Goal: Task Accomplishment & Management: Use online tool/utility

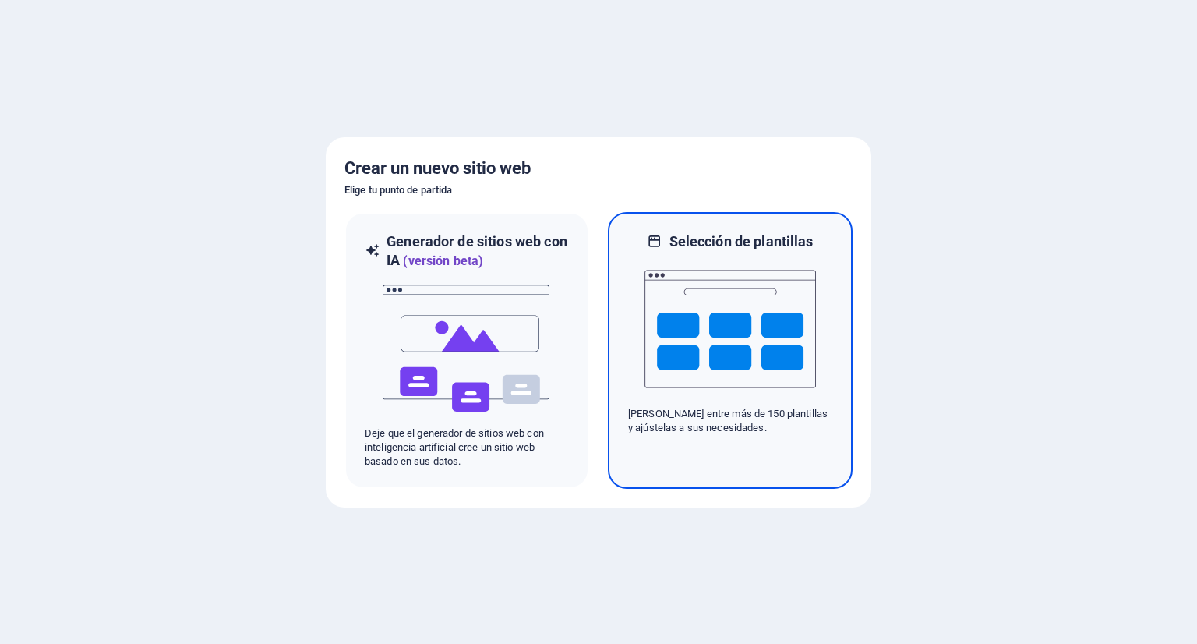
click at [683, 304] on img at bounding box center [729, 329] width 171 height 156
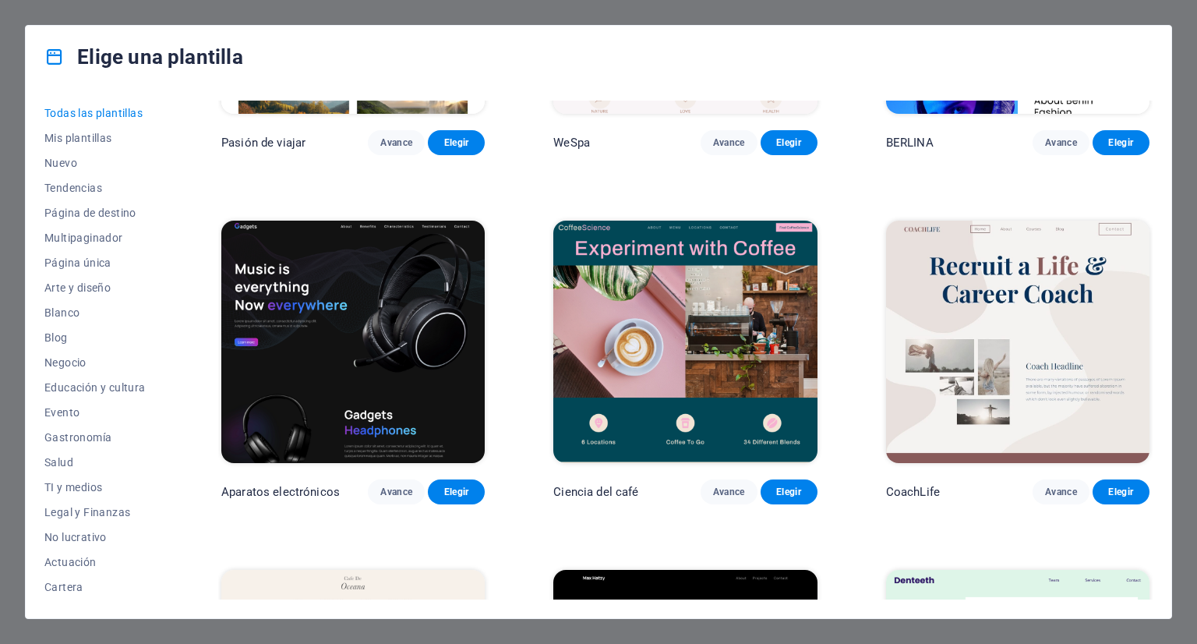
scroll to position [4129, 0]
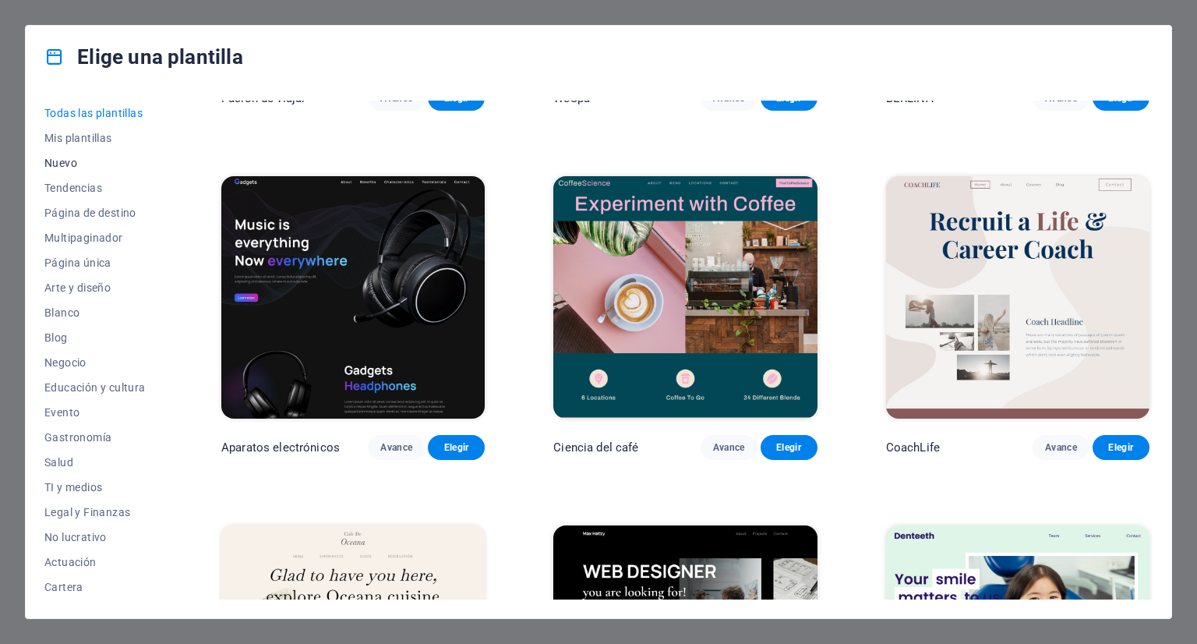
click at [59, 164] on font "Nuevo" at bounding box center [60, 163] width 33 height 12
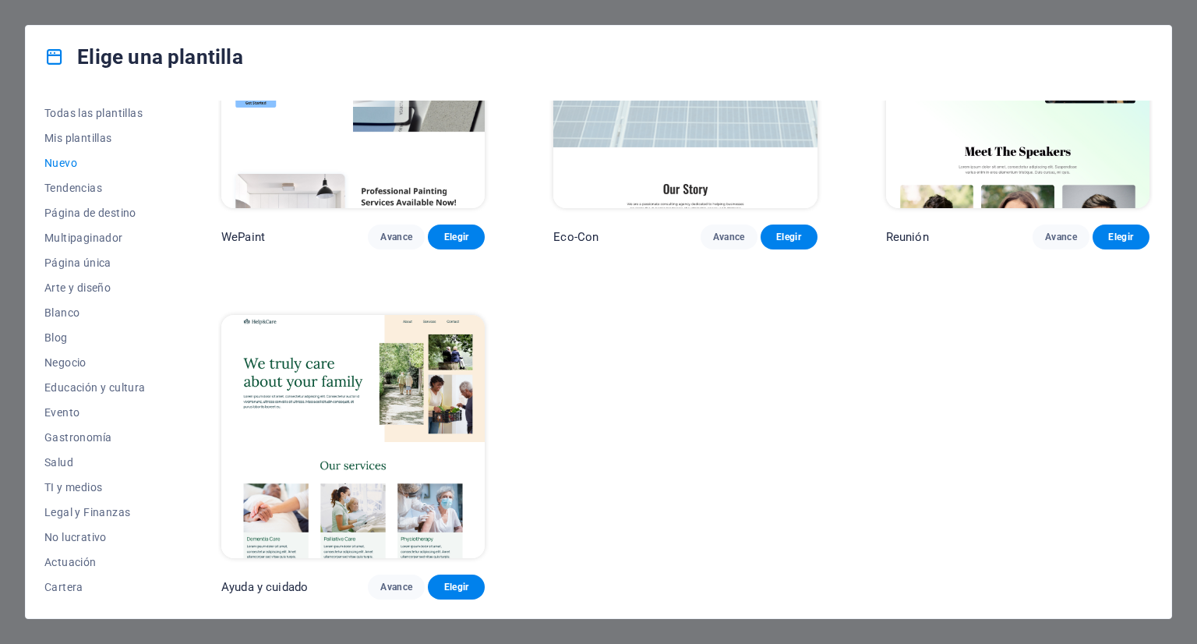
scroll to position [1180, 0]
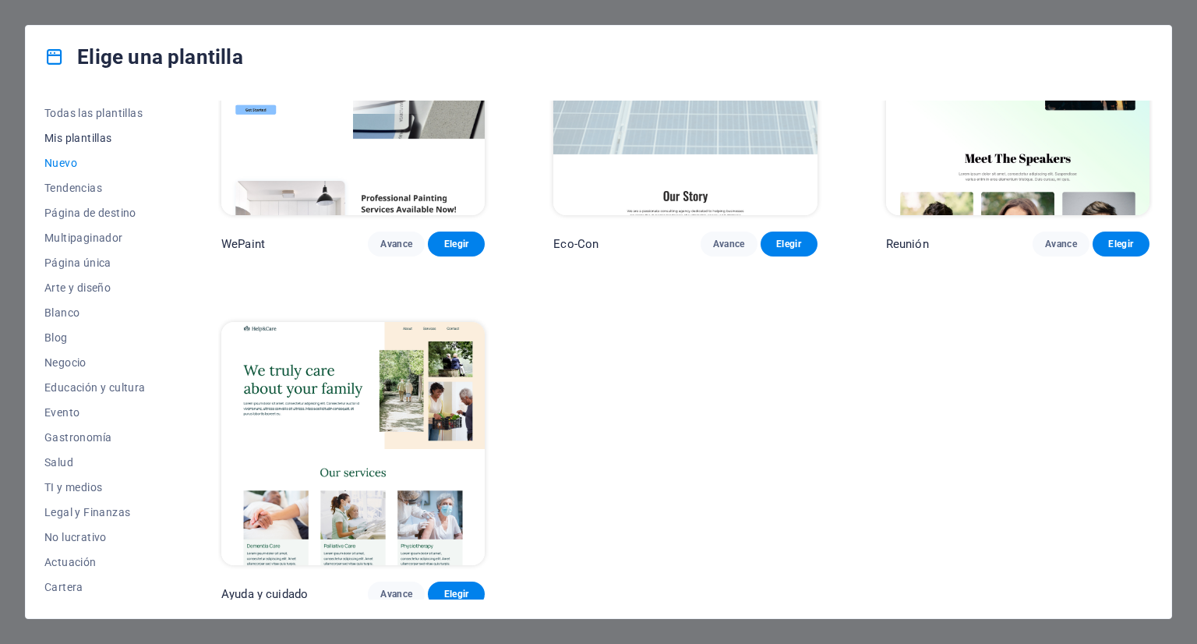
click at [72, 143] on font "Mis plantillas" at bounding box center [78, 138] width 68 height 12
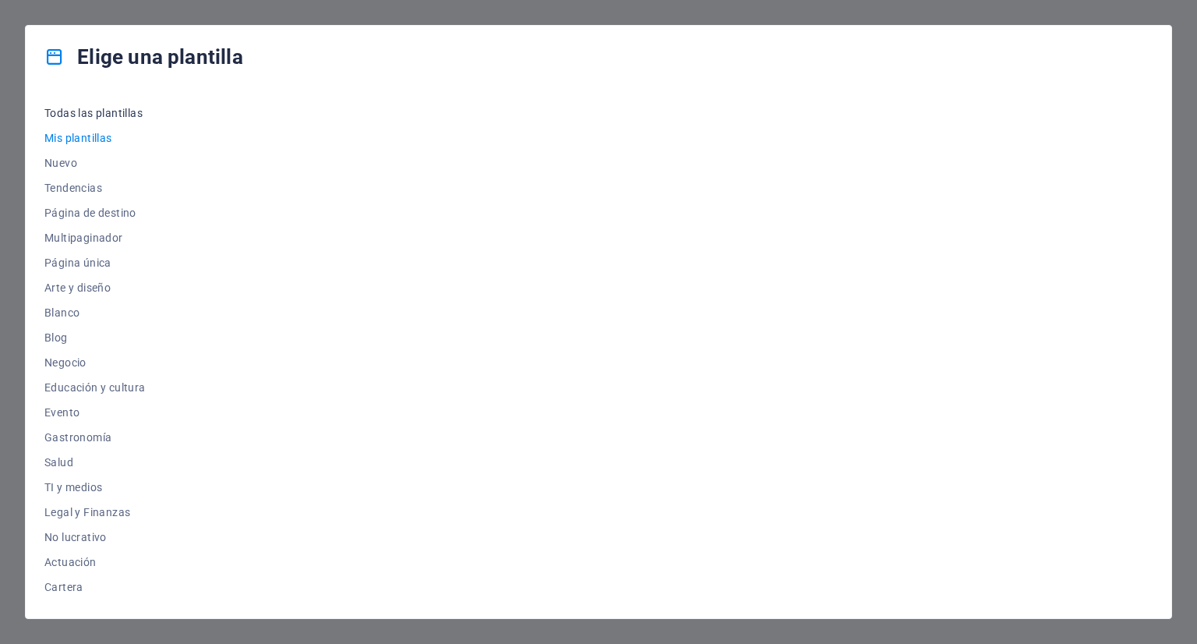
click at [77, 118] on font "Todas las plantillas" at bounding box center [93, 113] width 98 height 12
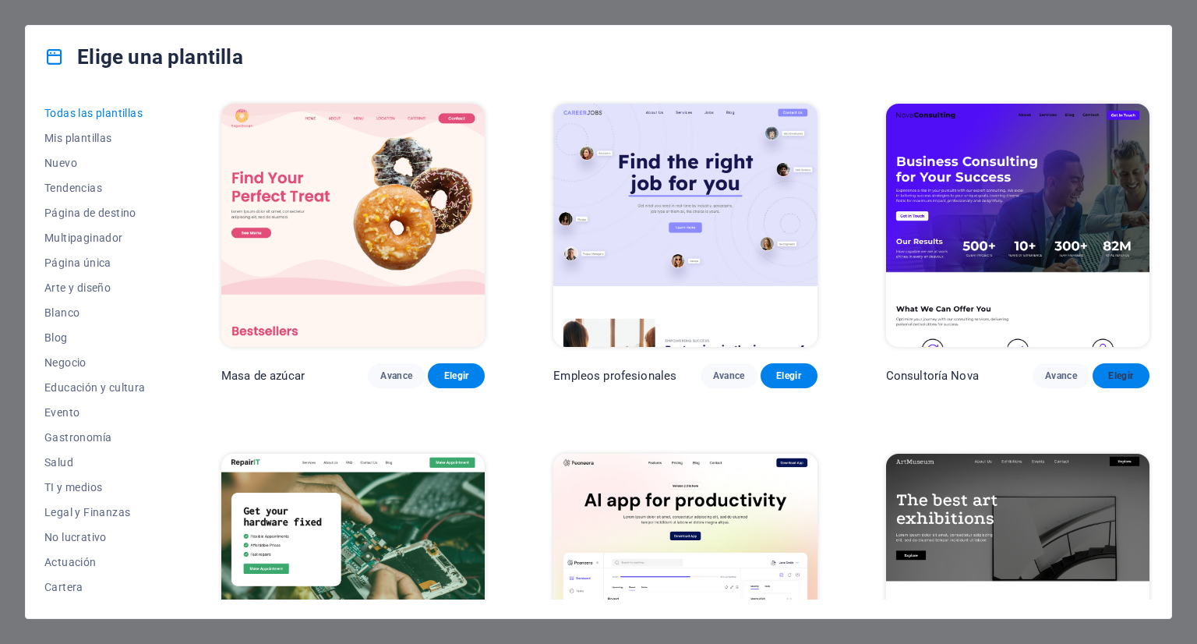
click at [1113, 375] on font "Elegir" at bounding box center [1120, 375] width 25 height 11
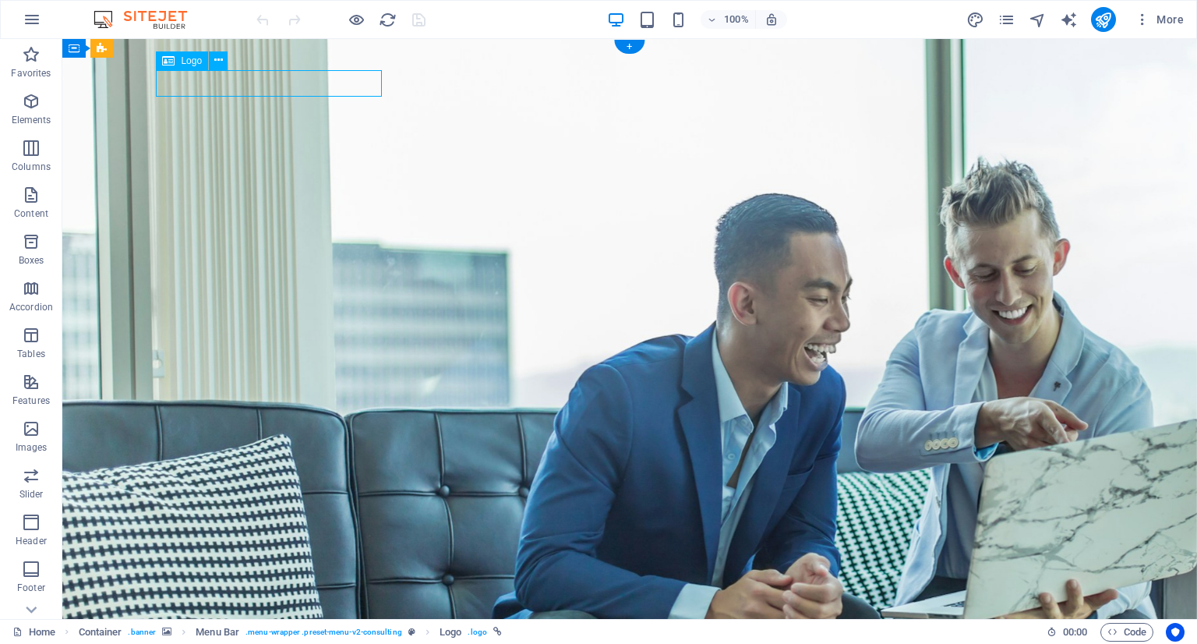
select select "px"
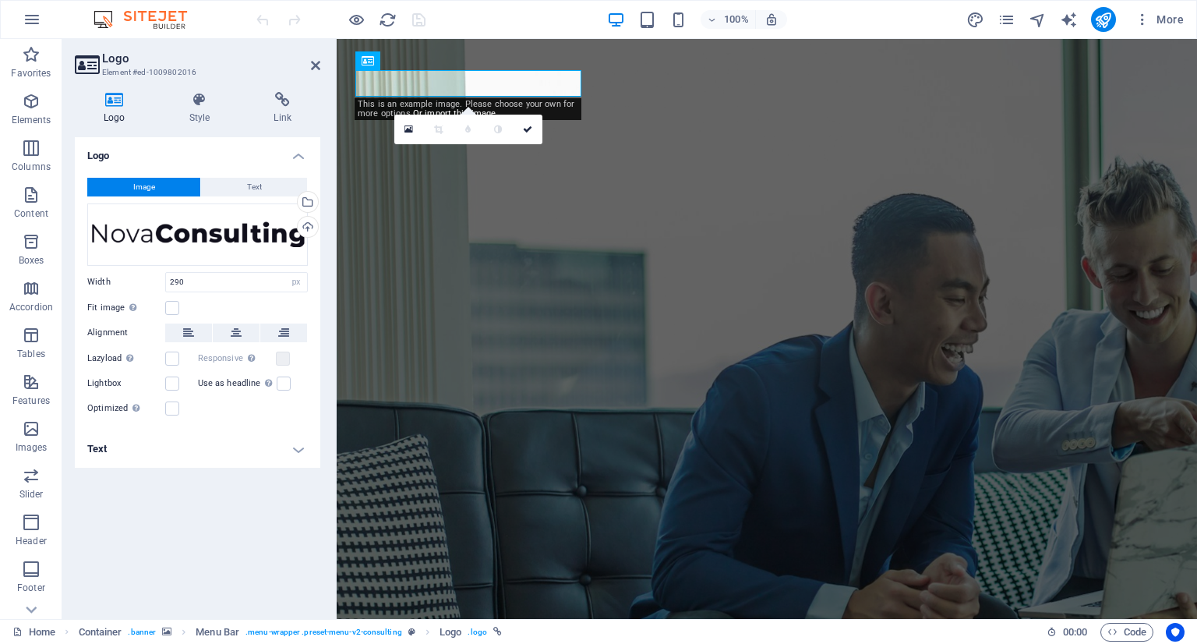
click at [145, 185] on span "Image" at bounding box center [144, 187] width 22 height 19
click at [125, 185] on button "Image" at bounding box center [143, 187] width 113 height 19
click at [115, 105] on icon at bounding box center [114, 100] width 79 height 16
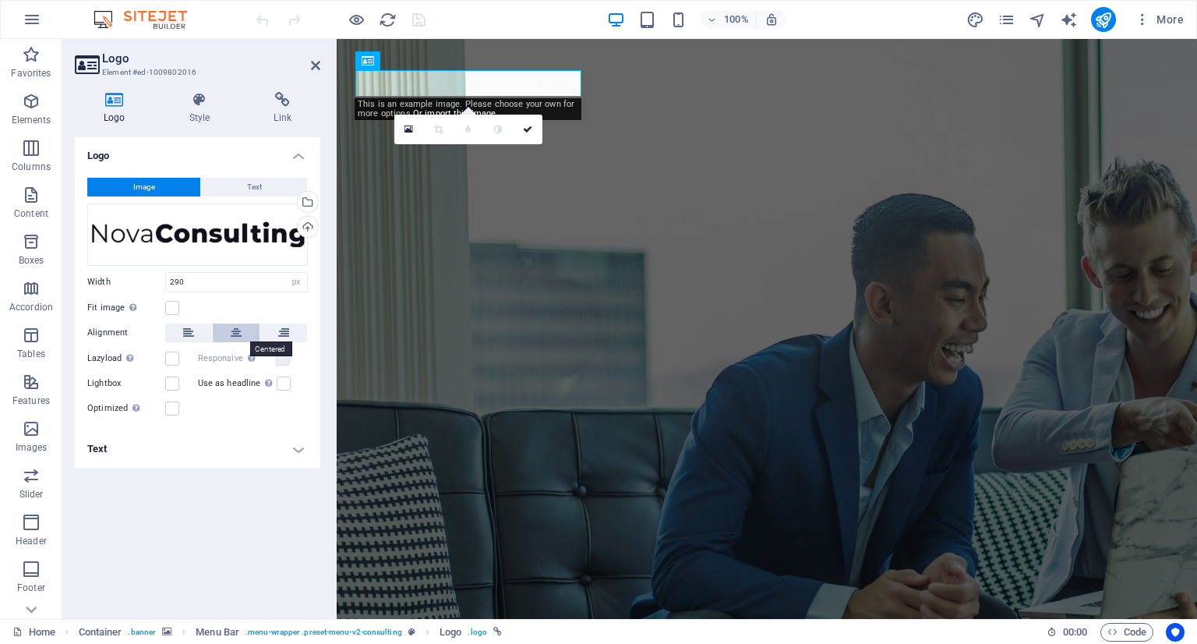
click at [227, 323] on button at bounding box center [236, 332] width 47 height 19
click at [292, 452] on h4 "Text" at bounding box center [197, 448] width 245 height 37
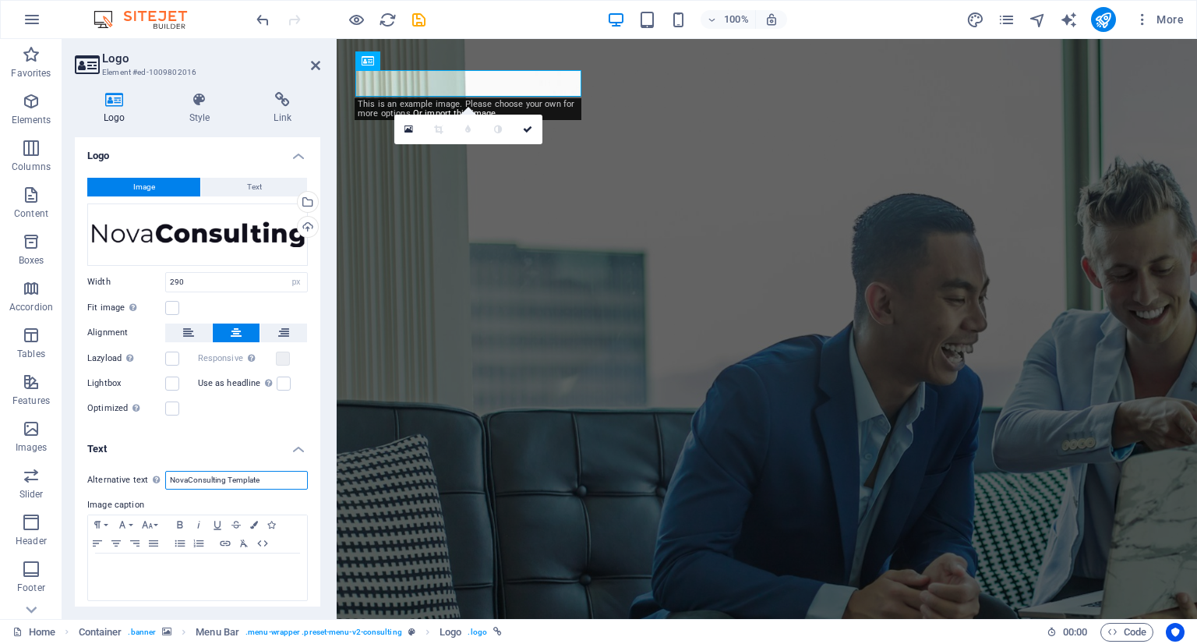
click at [283, 477] on input "NovaConsulting Template" at bounding box center [236, 480] width 143 height 19
type input "N"
type input "NATRANSCOM CIA. LTDA."
click at [123, 238] on div "Drag files here, click to choose files or select files from Files or our free s…" at bounding box center [197, 234] width 220 height 62
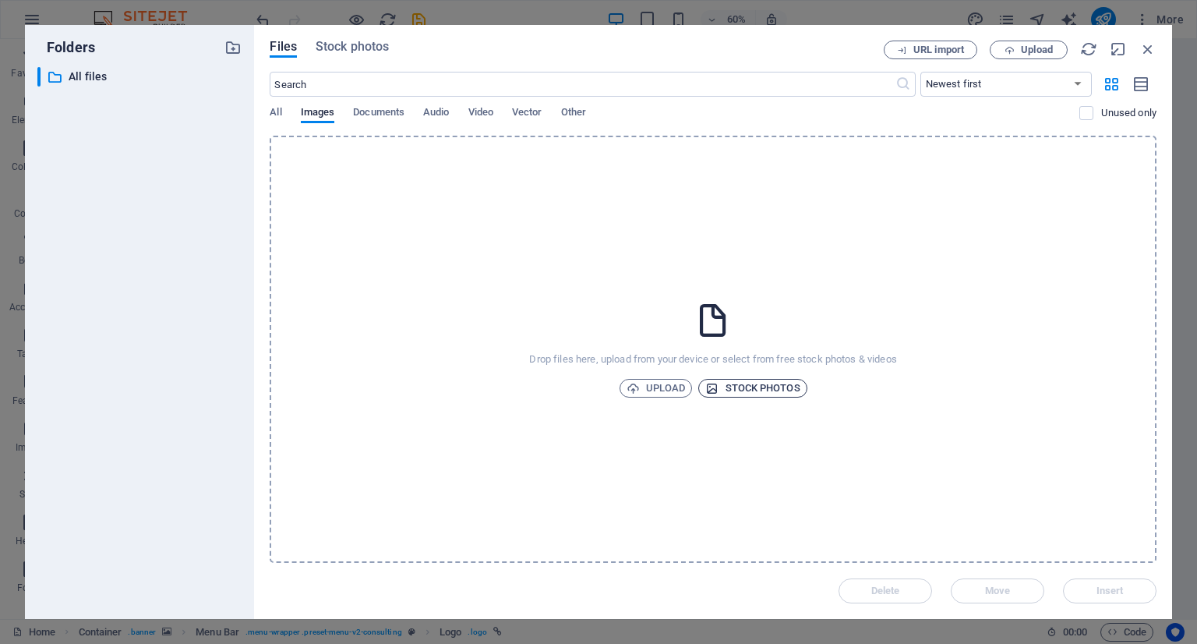
click at [723, 385] on span "Stock photos" at bounding box center [752, 388] width 94 height 19
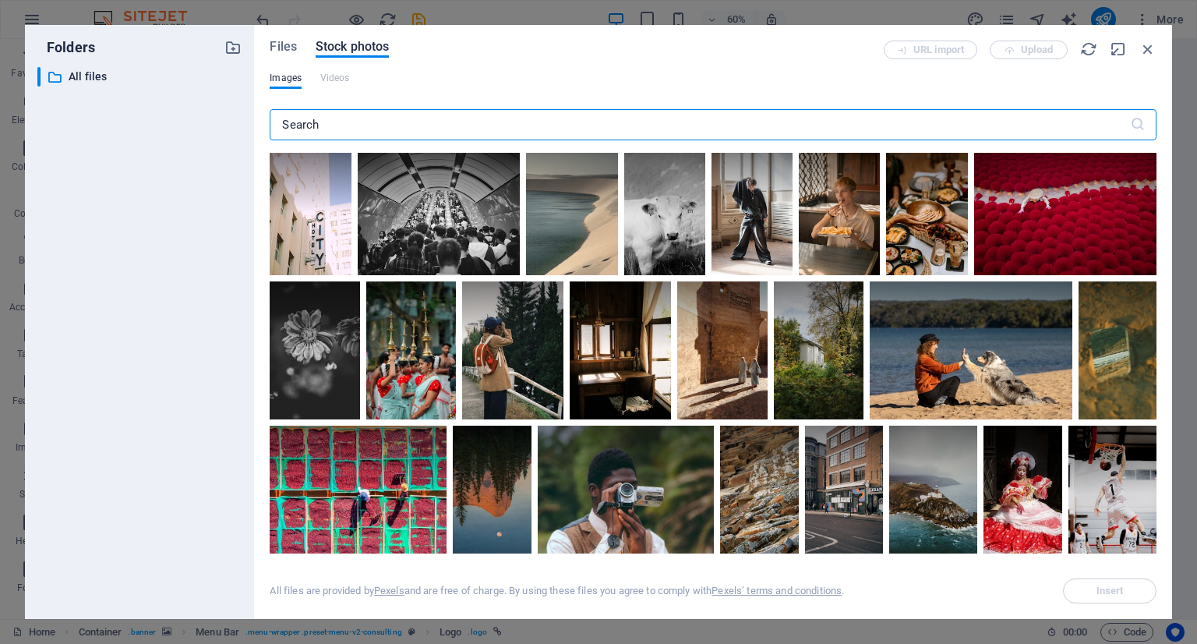
click at [319, 72] on div "Images Videos" at bounding box center [713, 87] width 887 height 30
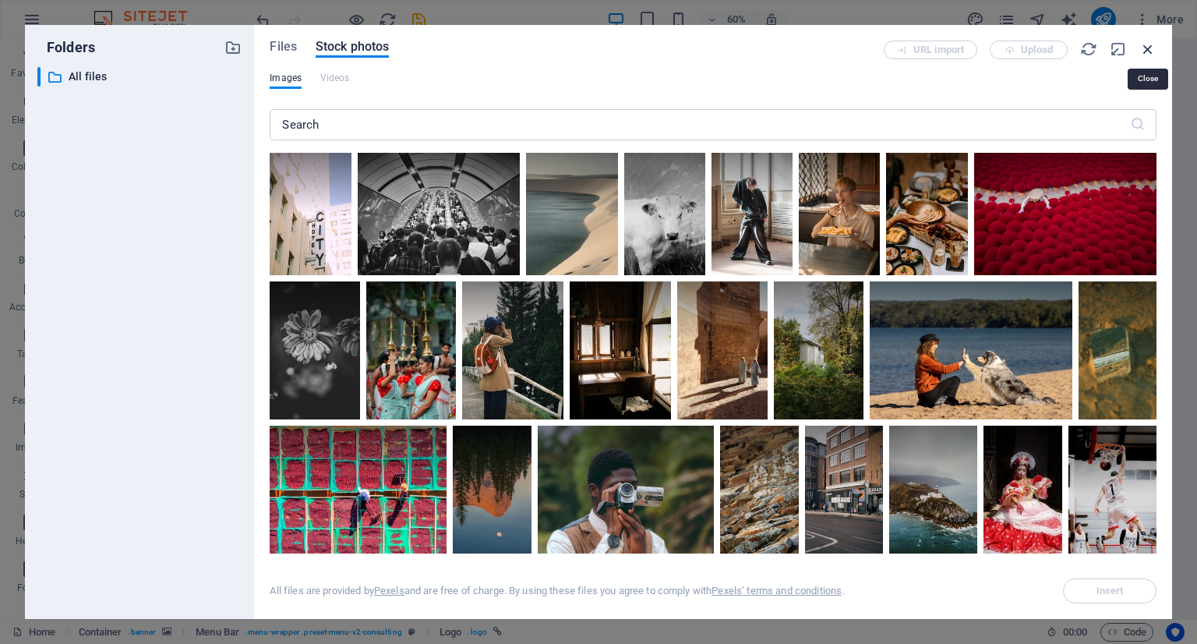
click at [1152, 51] on icon "button" at bounding box center [1147, 49] width 17 height 17
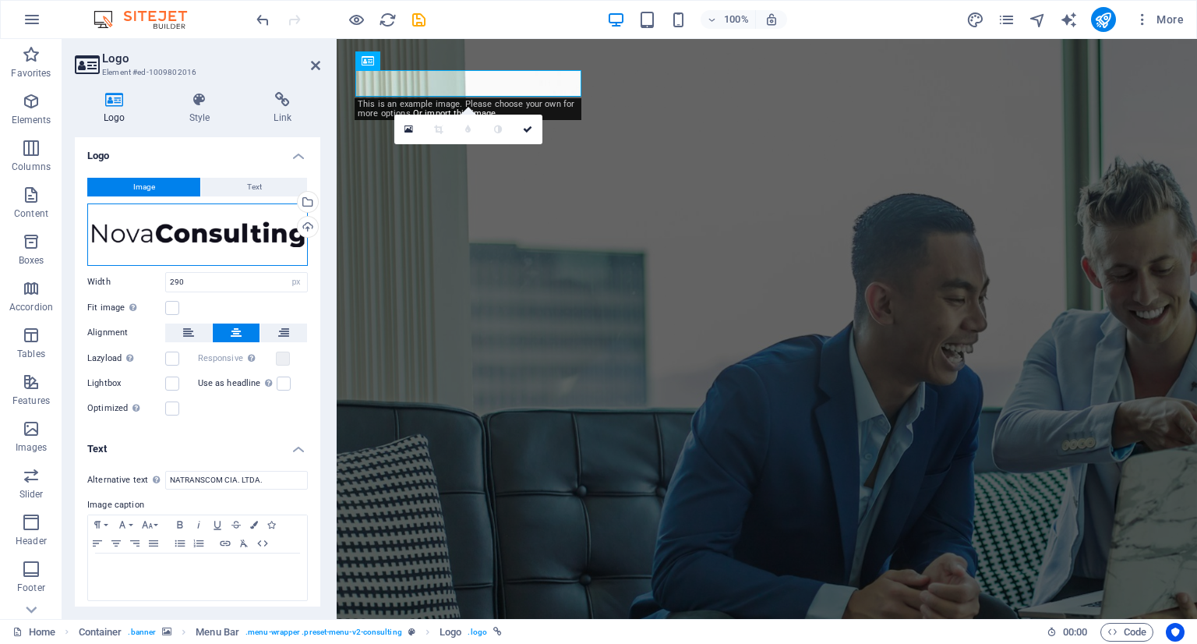
click at [109, 230] on div "Drag files here, click to choose files or select files from Files or our free s…" at bounding box center [197, 234] width 220 height 62
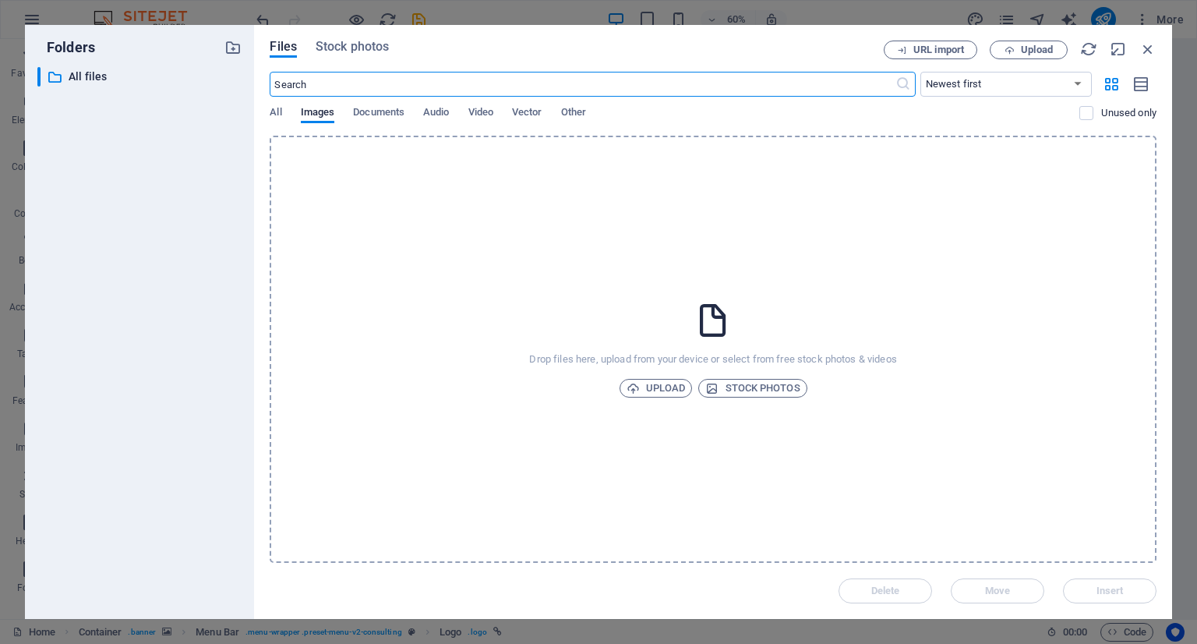
click at [1137, 45] on div "URL import Upload" at bounding box center [1020, 50] width 273 height 19
click at [1153, 44] on icon "button" at bounding box center [1147, 49] width 17 height 17
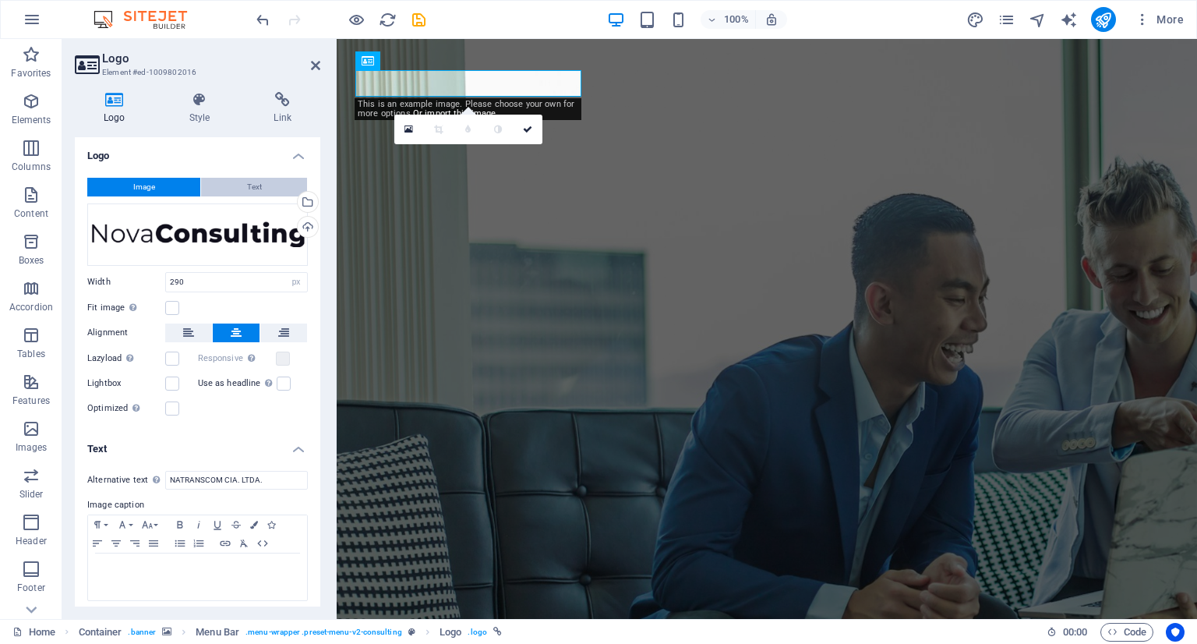
click at [227, 186] on button "Text" at bounding box center [254, 187] width 106 height 19
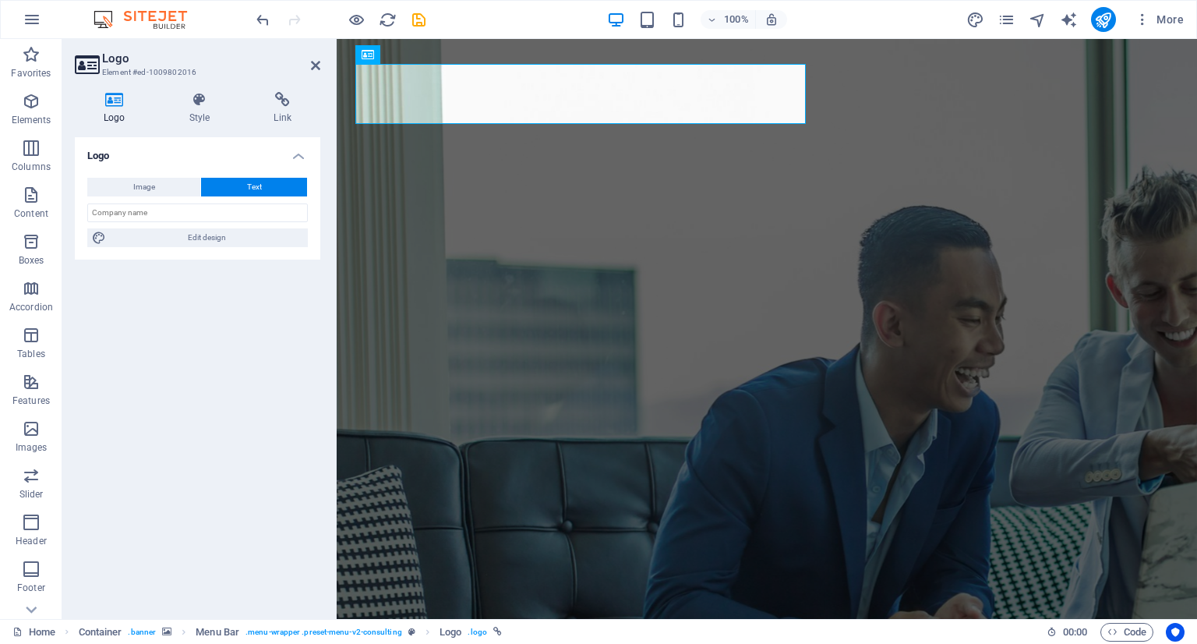
click at [109, 104] on icon at bounding box center [114, 100] width 79 height 16
click at [196, 103] on icon at bounding box center [199, 100] width 79 height 16
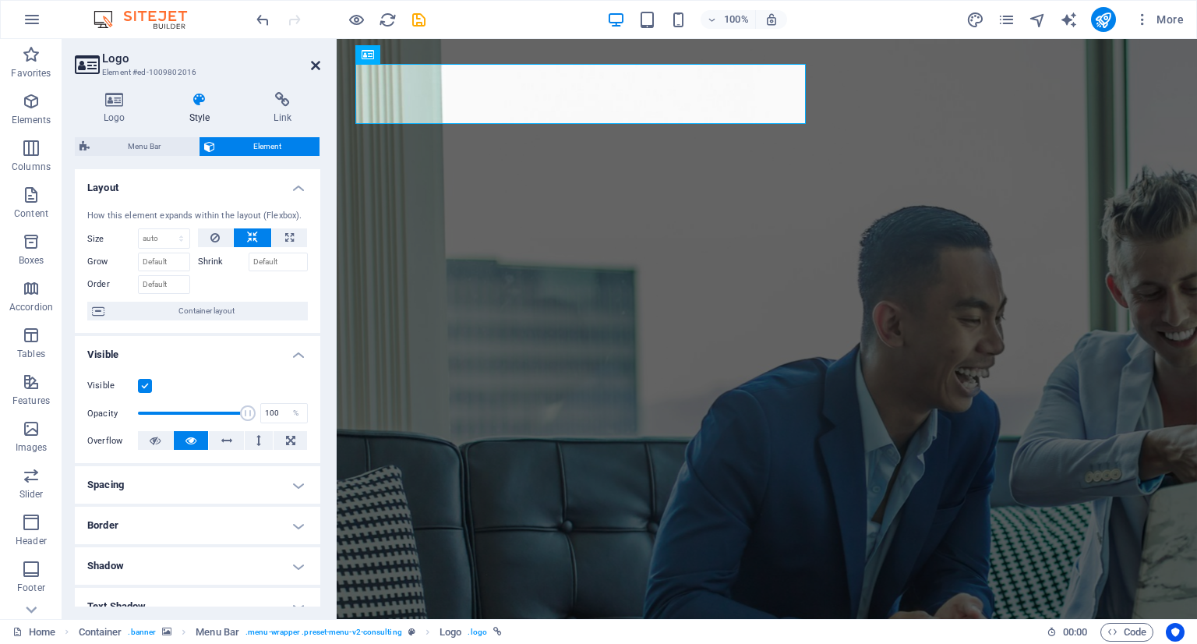
click at [315, 63] on icon at bounding box center [315, 65] width 9 height 12
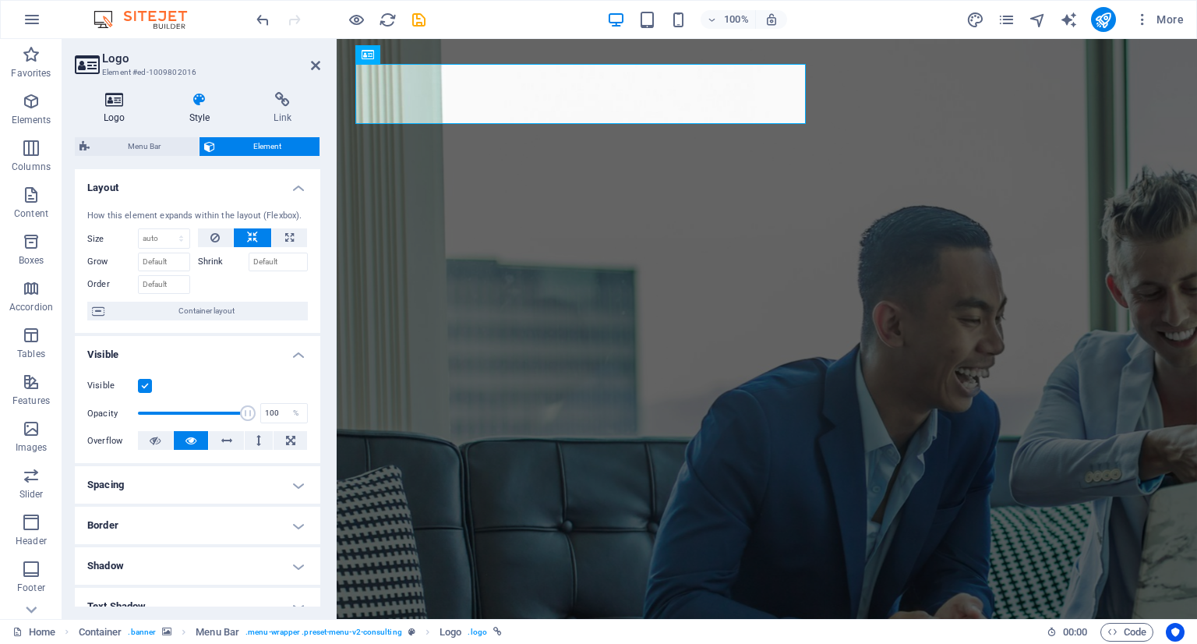
click at [111, 106] on icon at bounding box center [114, 100] width 79 height 16
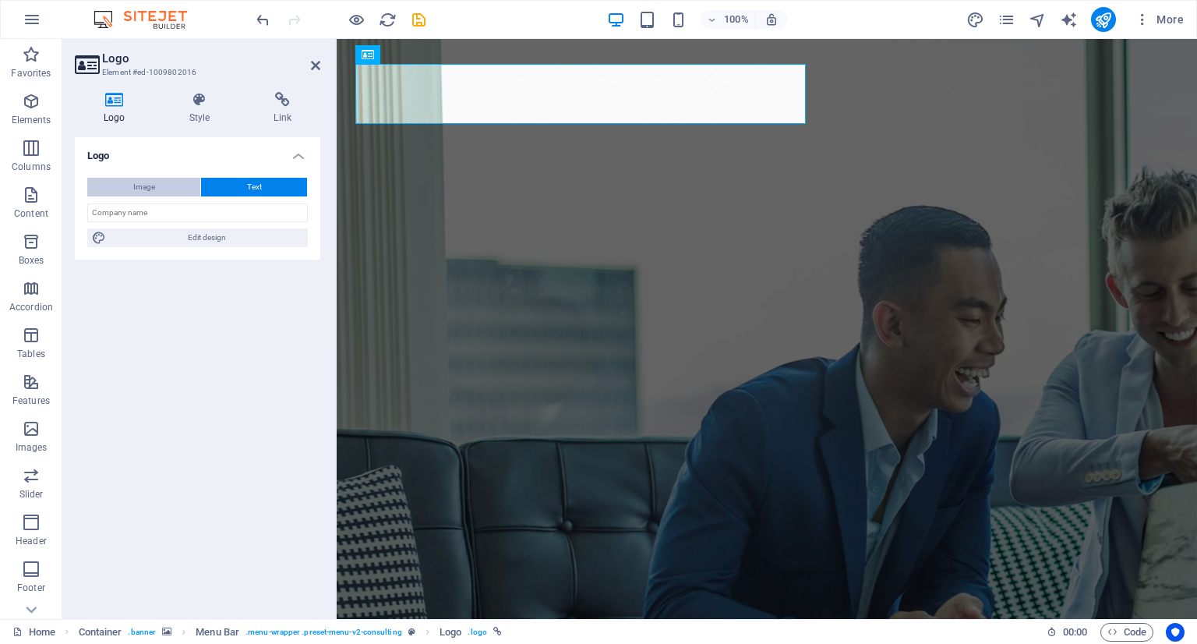
click at [138, 182] on span "Image" at bounding box center [144, 187] width 22 height 19
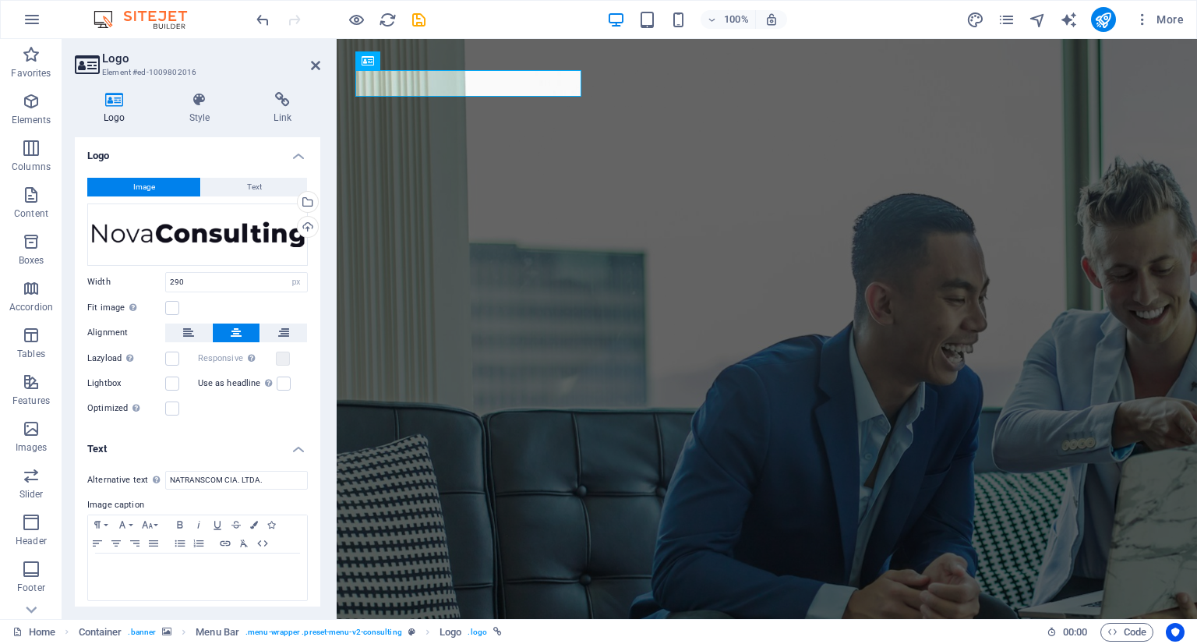
scroll to position [6, 0]
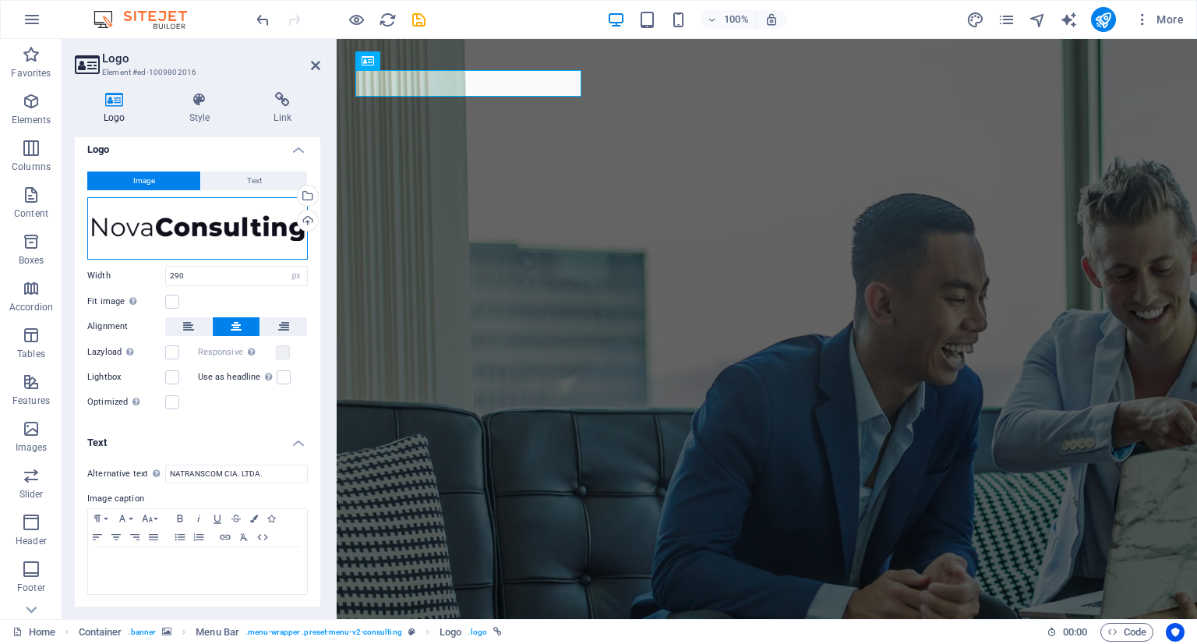
click at [182, 219] on div "Drag files here, click to choose files or select files from Files or our free s…" at bounding box center [197, 228] width 220 height 62
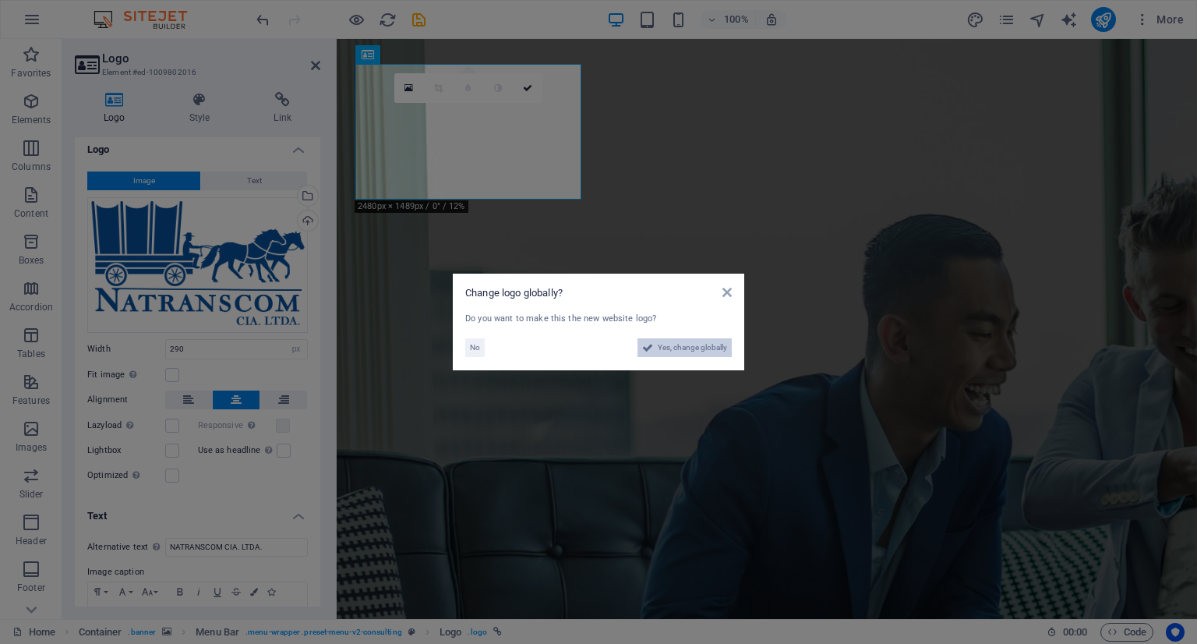
click at [681, 348] on span "Yes, change globally" at bounding box center [692, 347] width 69 height 19
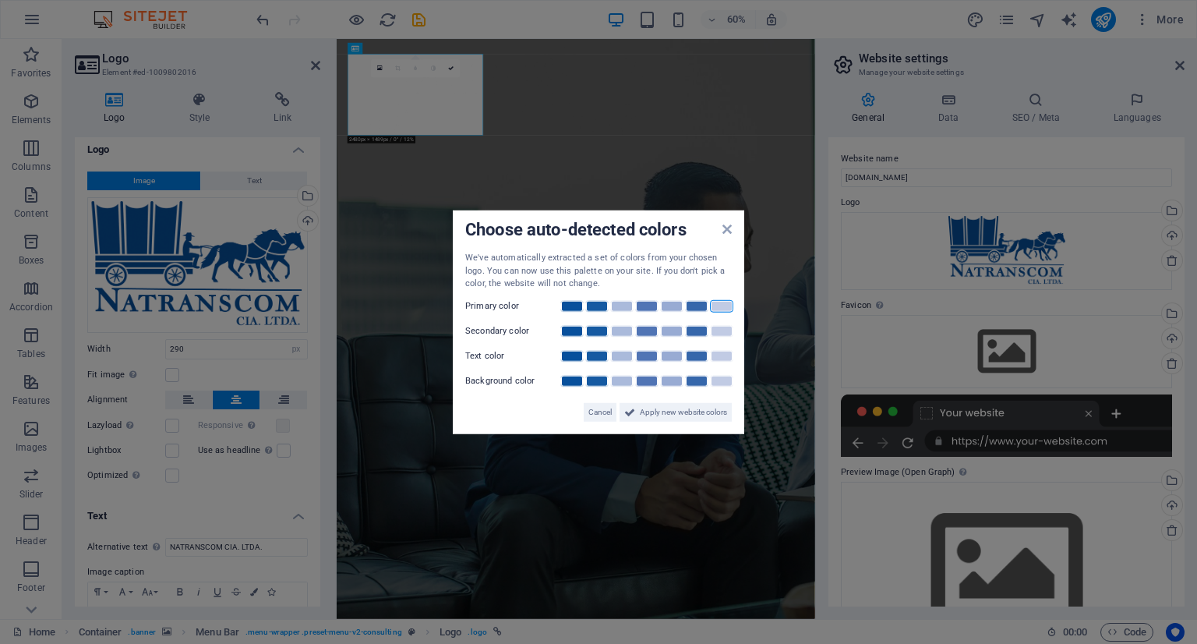
click at [718, 306] on link at bounding box center [721, 305] width 23 height 12
click at [645, 411] on span "Apply new website colors" at bounding box center [683, 411] width 87 height 19
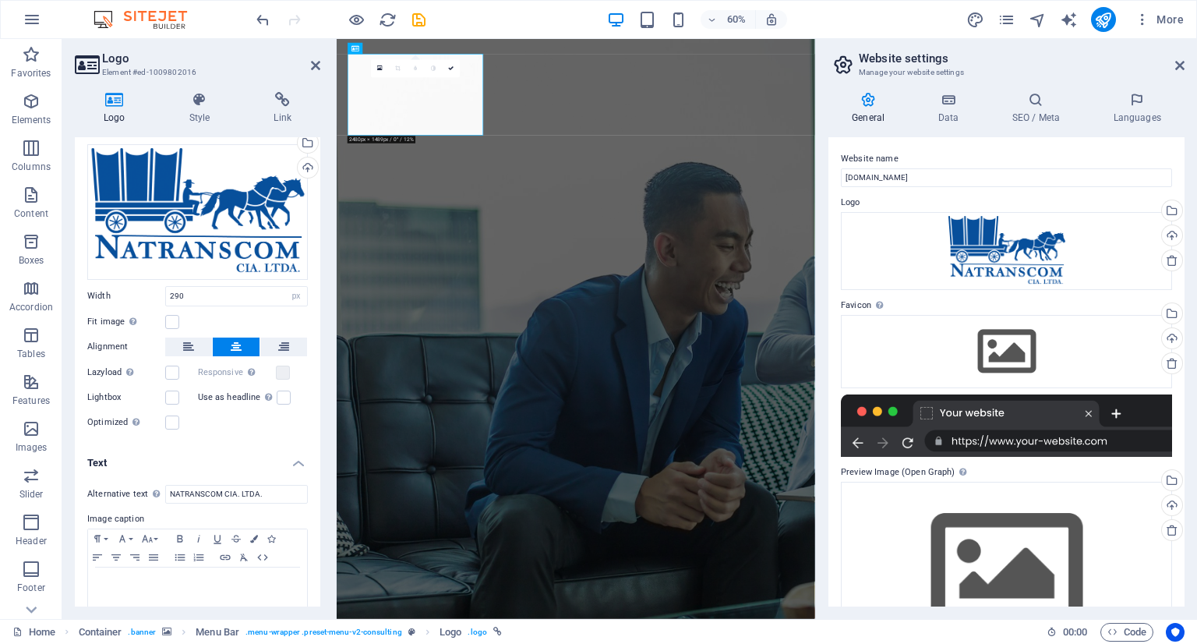
scroll to position [78, 0]
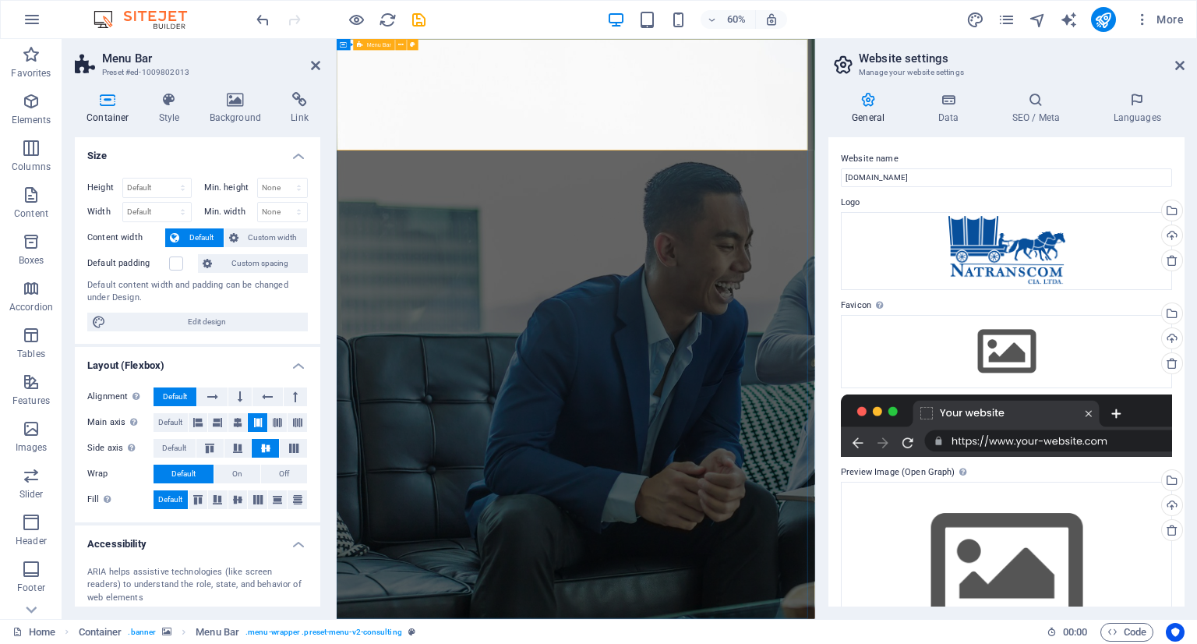
click at [313, 68] on icon at bounding box center [315, 65] width 9 height 12
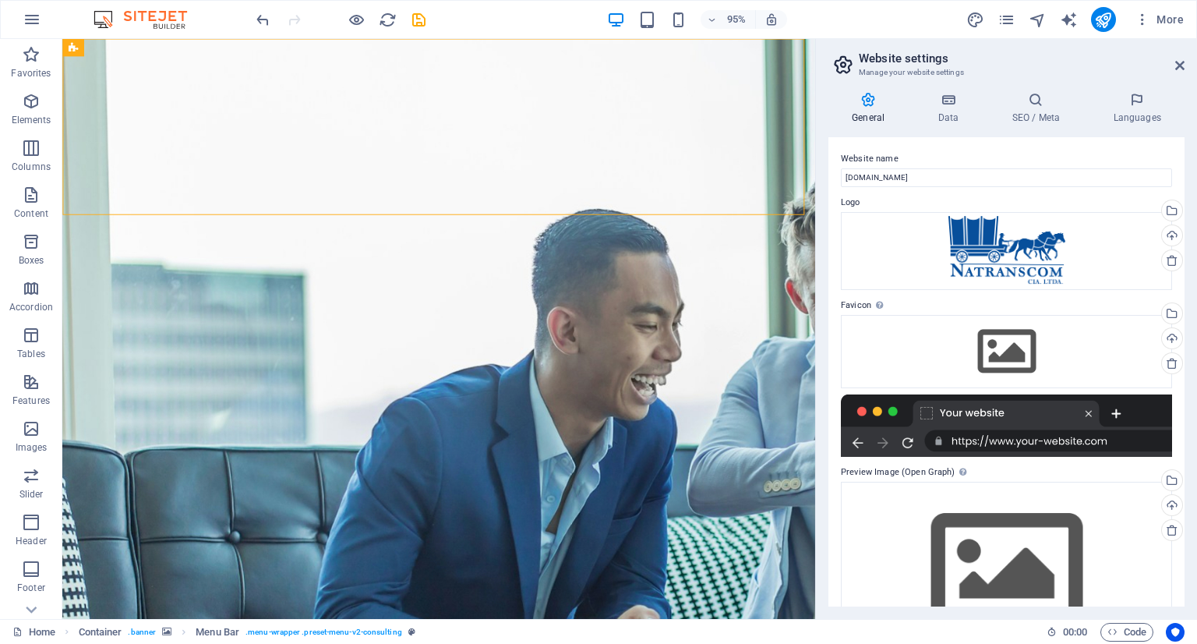
click at [1190, 64] on aside "Website settings Manage your website settings General Data SEO / Meta Languages…" at bounding box center [1006, 329] width 382 height 580
click at [1184, 64] on aside "Website settings Manage your website settings General Data SEO / Meta Languages…" at bounding box center [1006, 329] width 382 height 580
click at [1180, 65] on icon at bounding box center [1179, 65] width 9 height 12
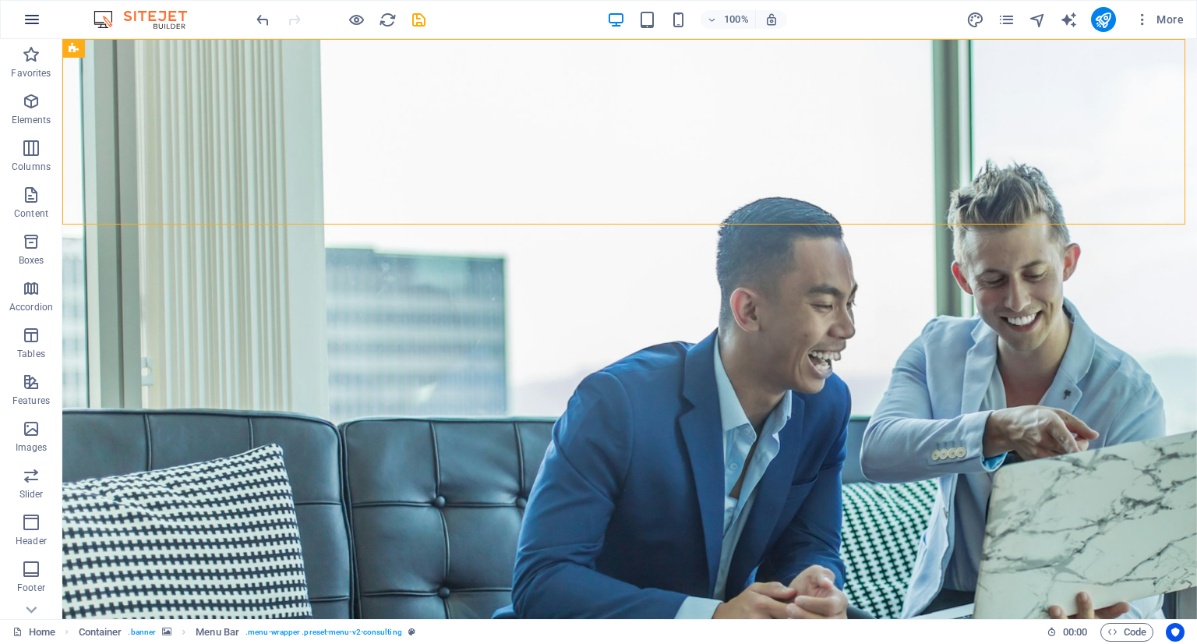
click at [31, 19] on icon "button" at bounding box center [32, 19] width 19 height 19
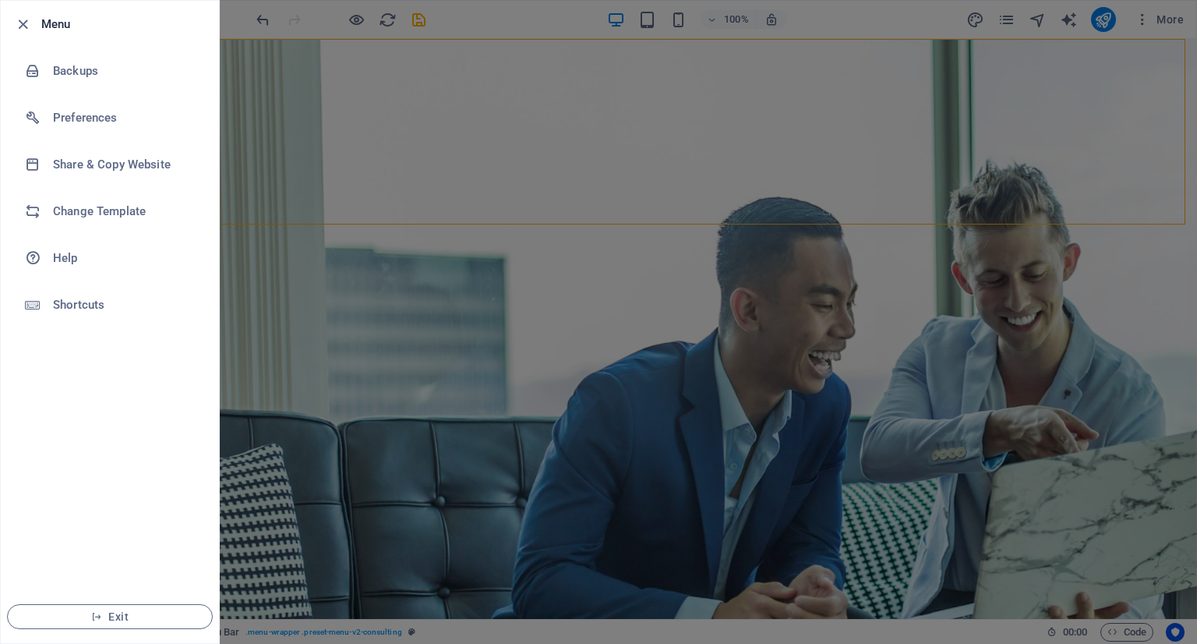
click at [457, 110] on div at bounding box center [598, 322] width 1197 height 644
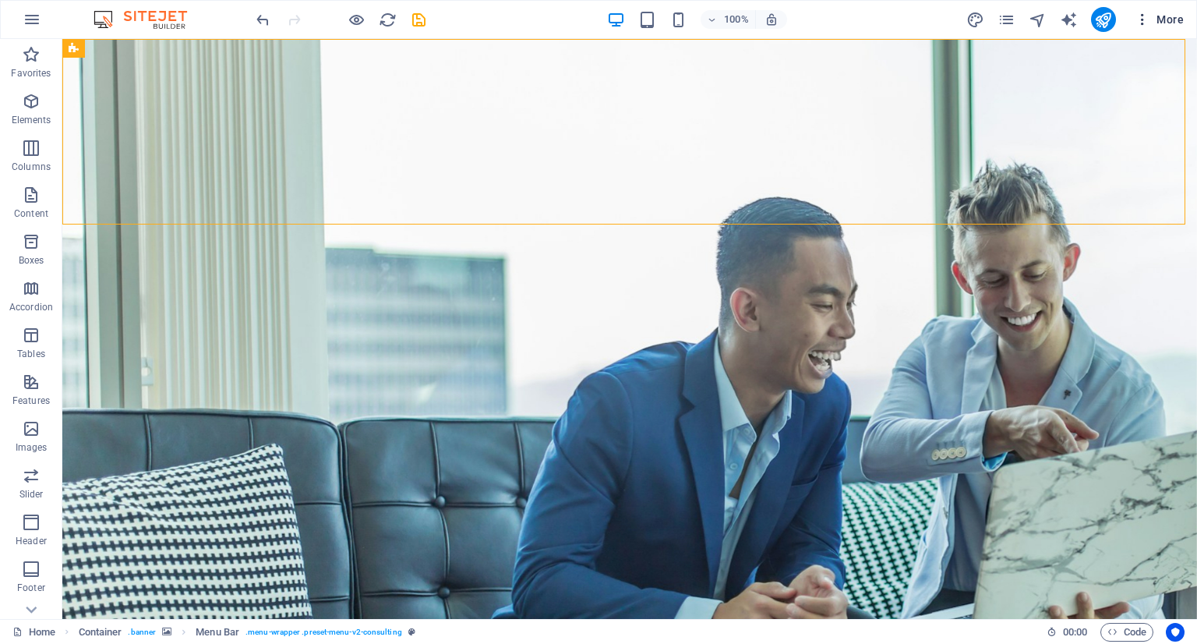
click at [1141, 16] on icon "button" at bounding box center [1142, 20] width 16 height 16
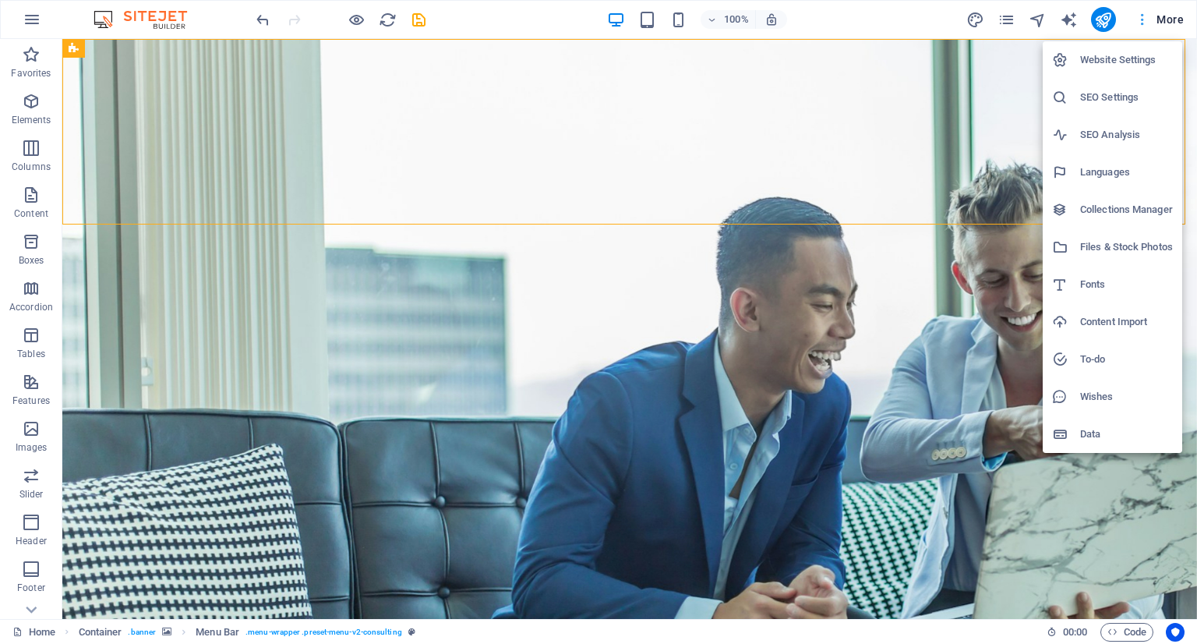
click at [1141, 16] on div at bounding box center [598, 322] width 1197 height 644
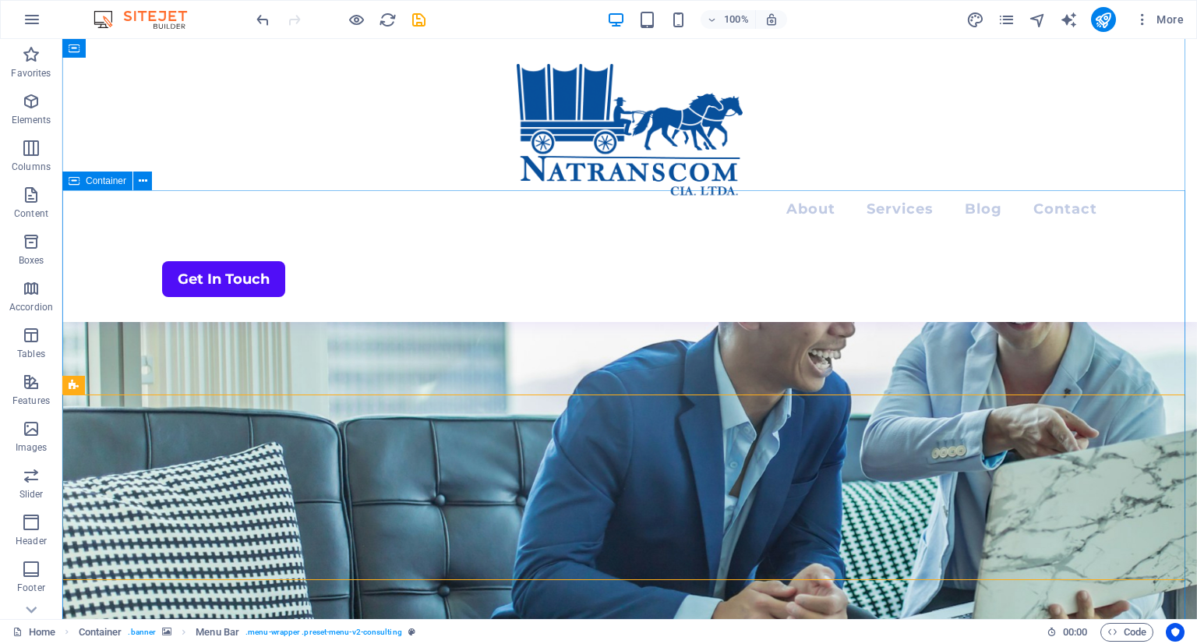
scroll to position [0, 0]
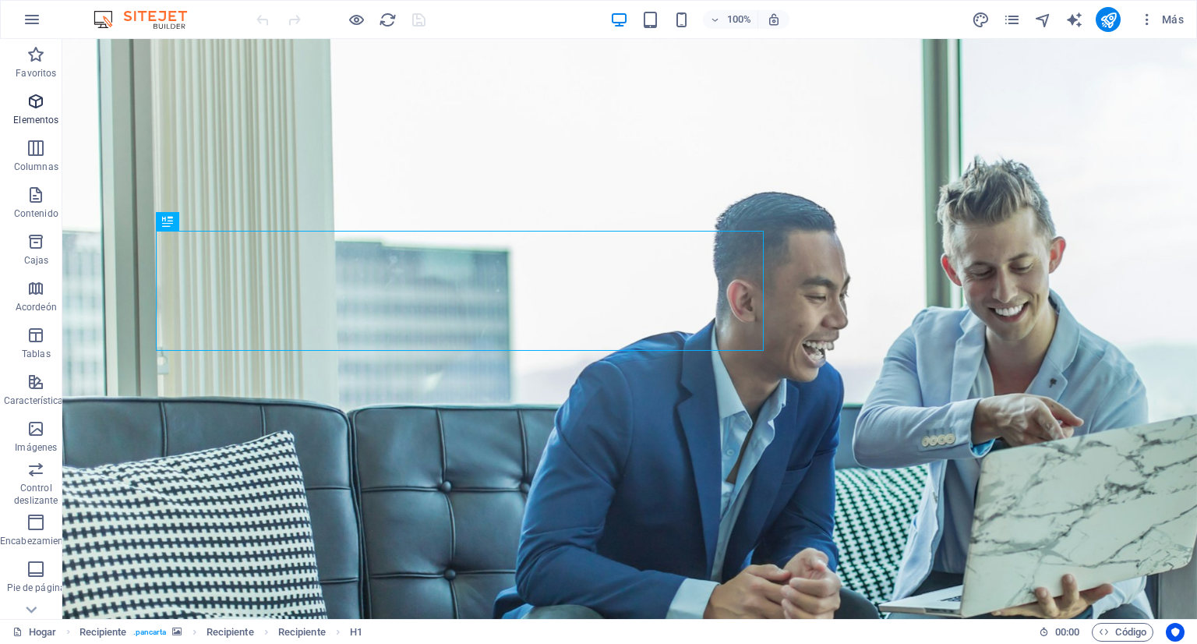
click at [38, 101] on icon "button" at bounding box center [35, 101] width 19 height 19
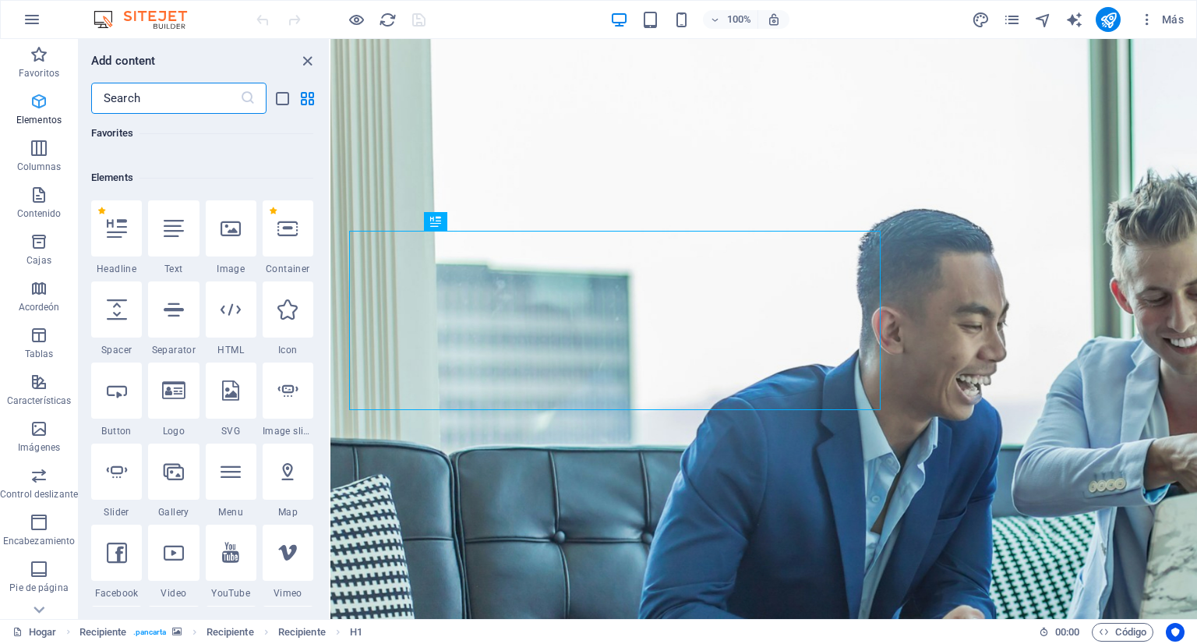
scroll to position [293, 0]
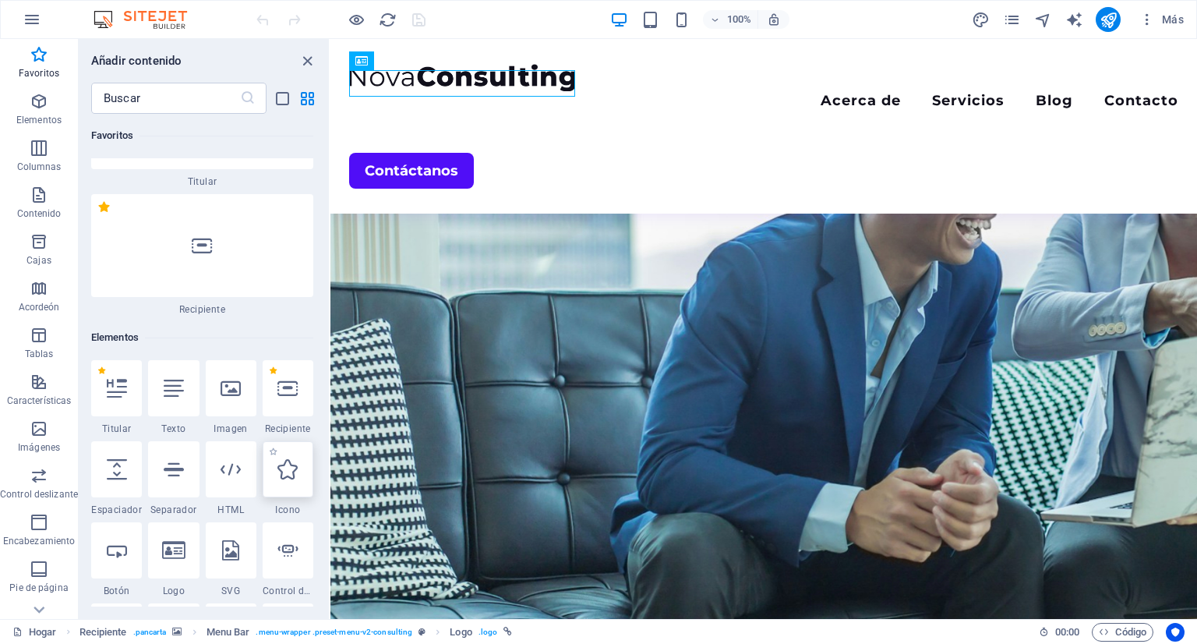
scroll to position [0, 0]
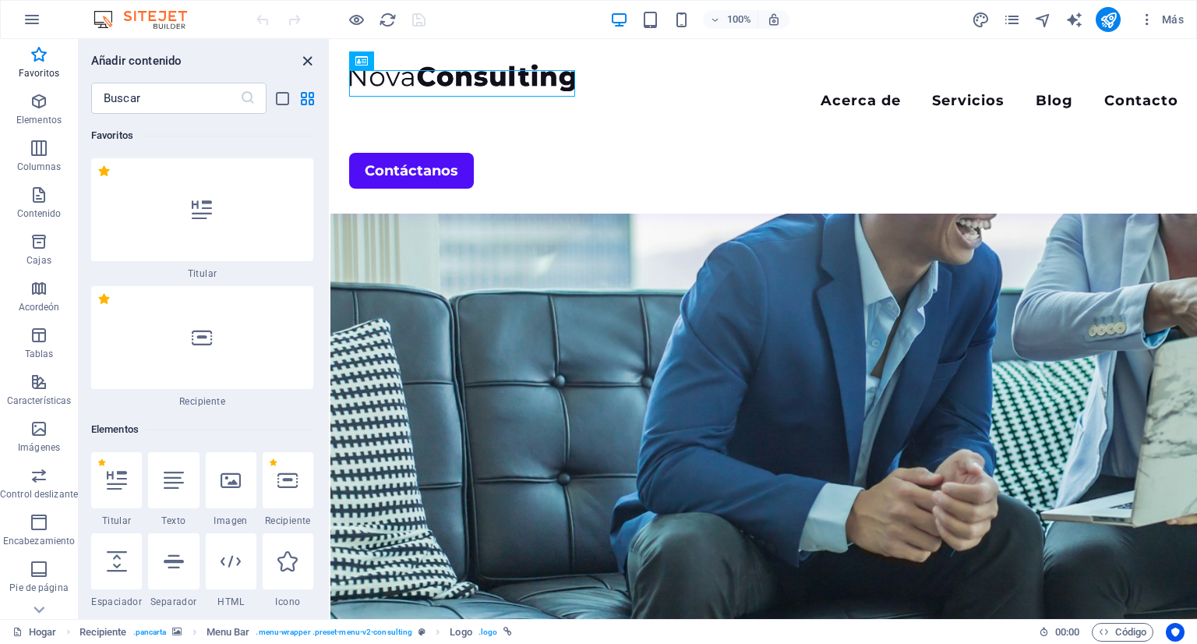
click at [305, 57] on icon "cerrar panel" at bounding box center [307, 61] width 18 height 18
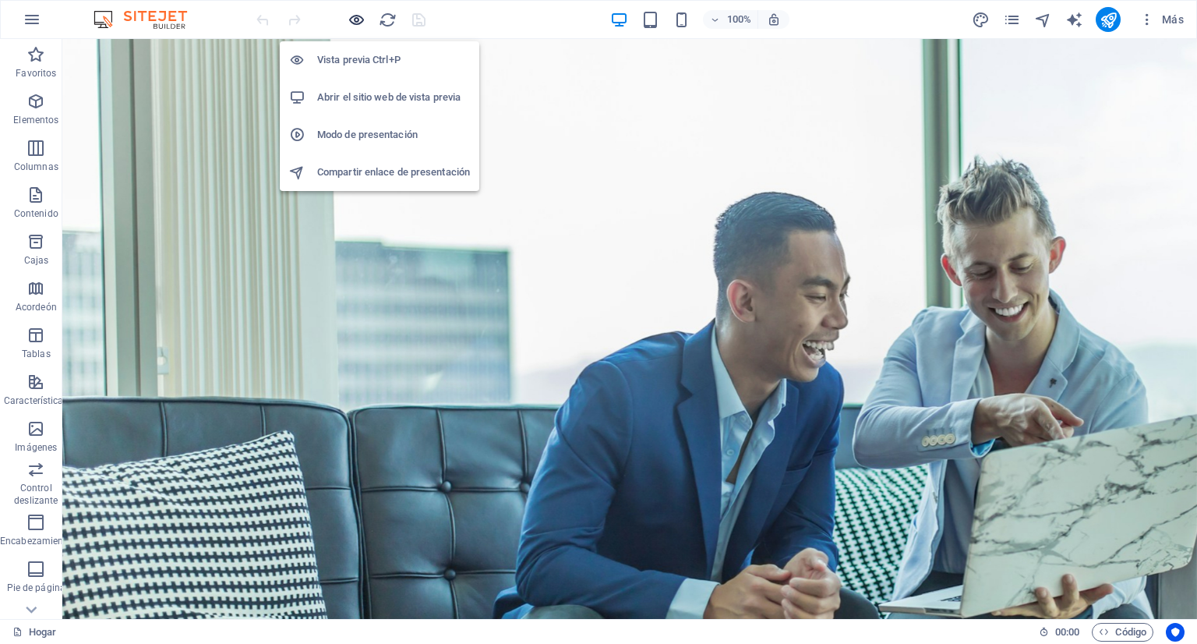
click at [355, 23] on icon "button" at bounding box center [356, 20] width 18 height 18
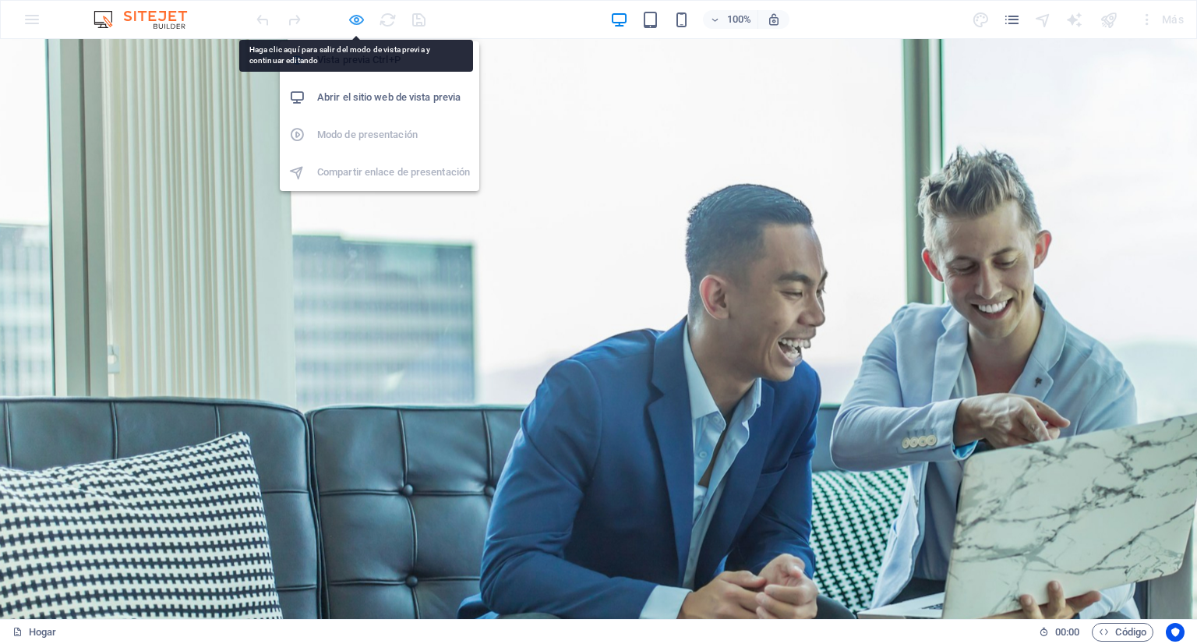
click at [350, 24] on icon "button" at bounding box center [356, 20] width 18 height 18
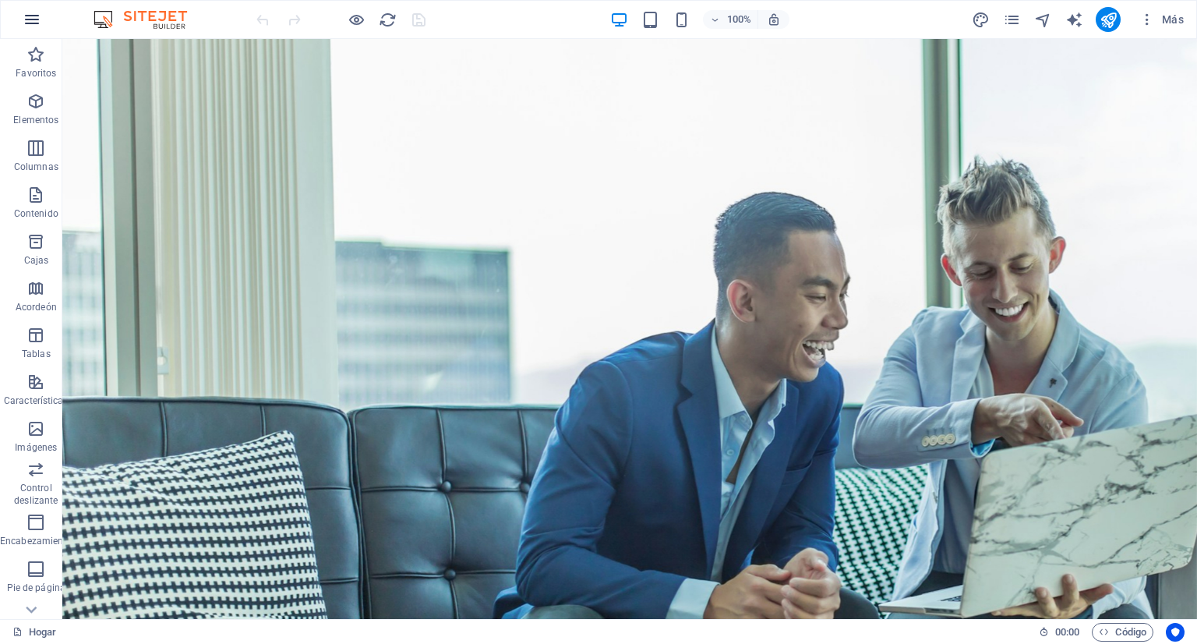
click at [16, 19] on button "button" at bounding box center [31, 19] width 37 height 37
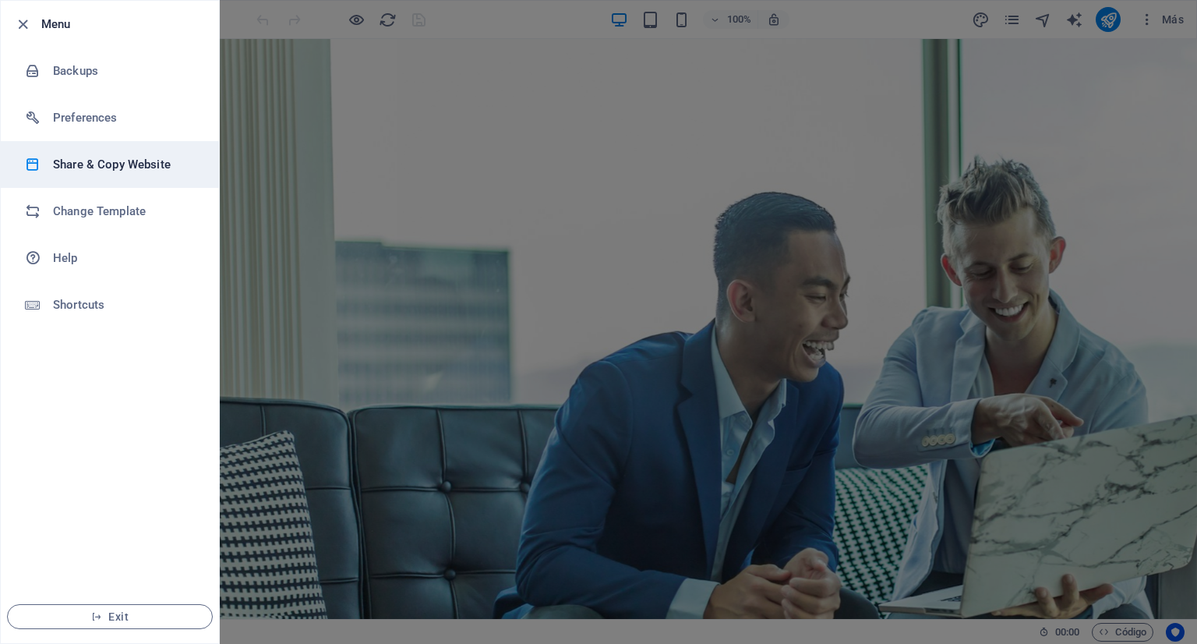
click at [136, 164] on h6 "Share & Copy Website" at bounding box center [125, 164] width 144 height 19
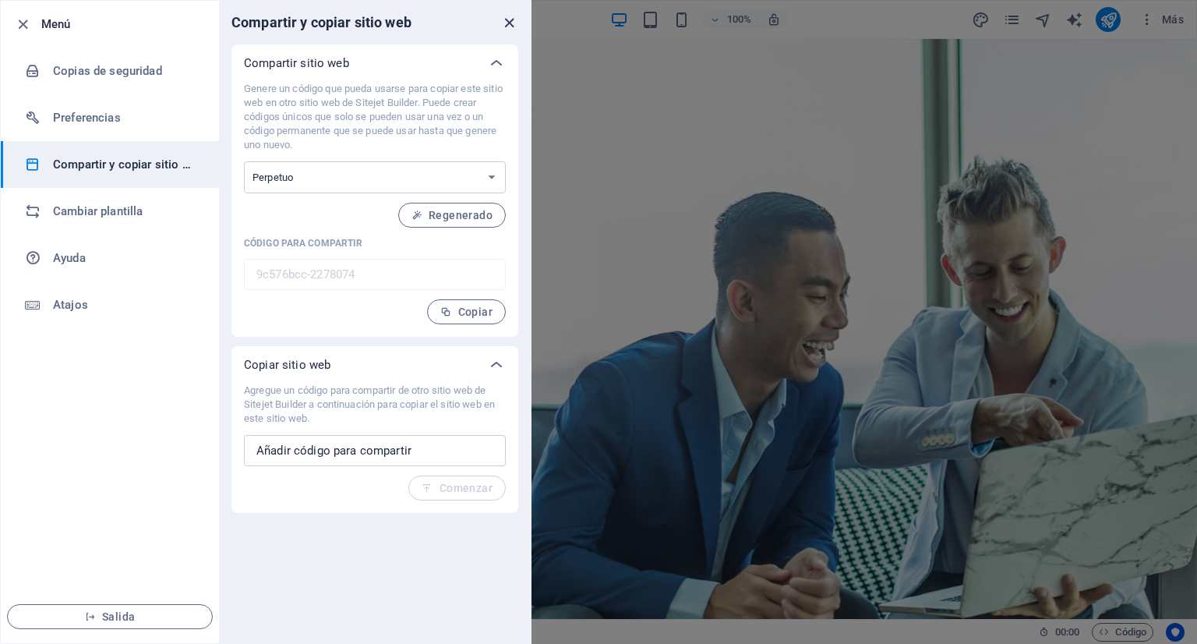
click at [511, 23] on icon "cerca" at bounding box center [509, 23] width 18 height 18
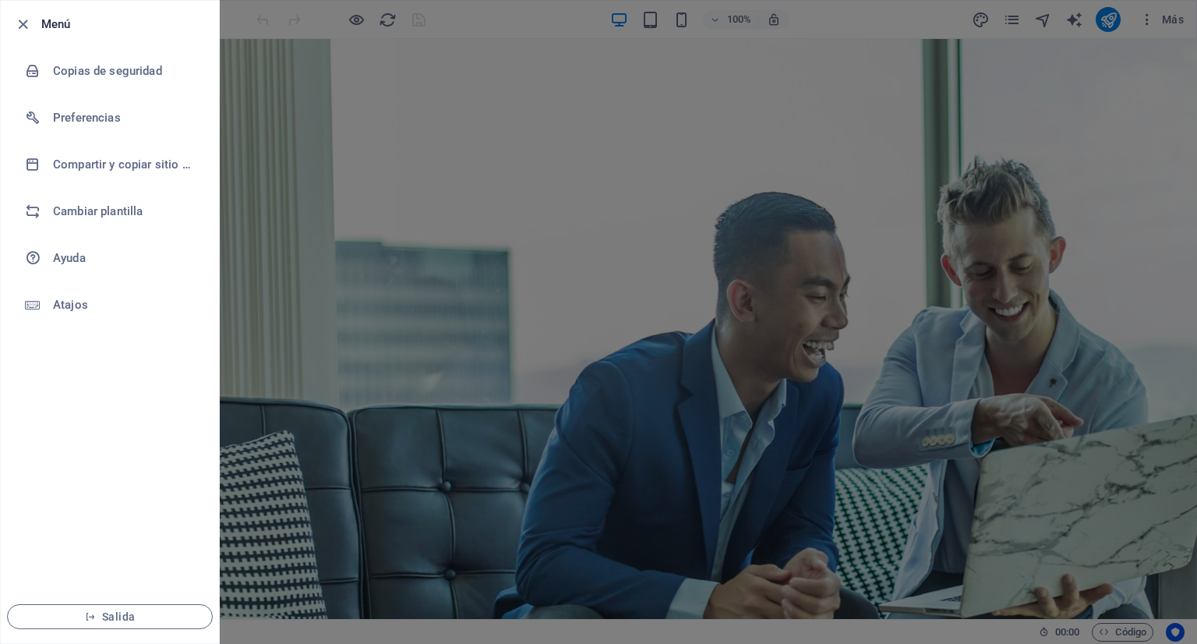
click at [452, 129] on div at bounding box center [598, 322] width 1197 height 644
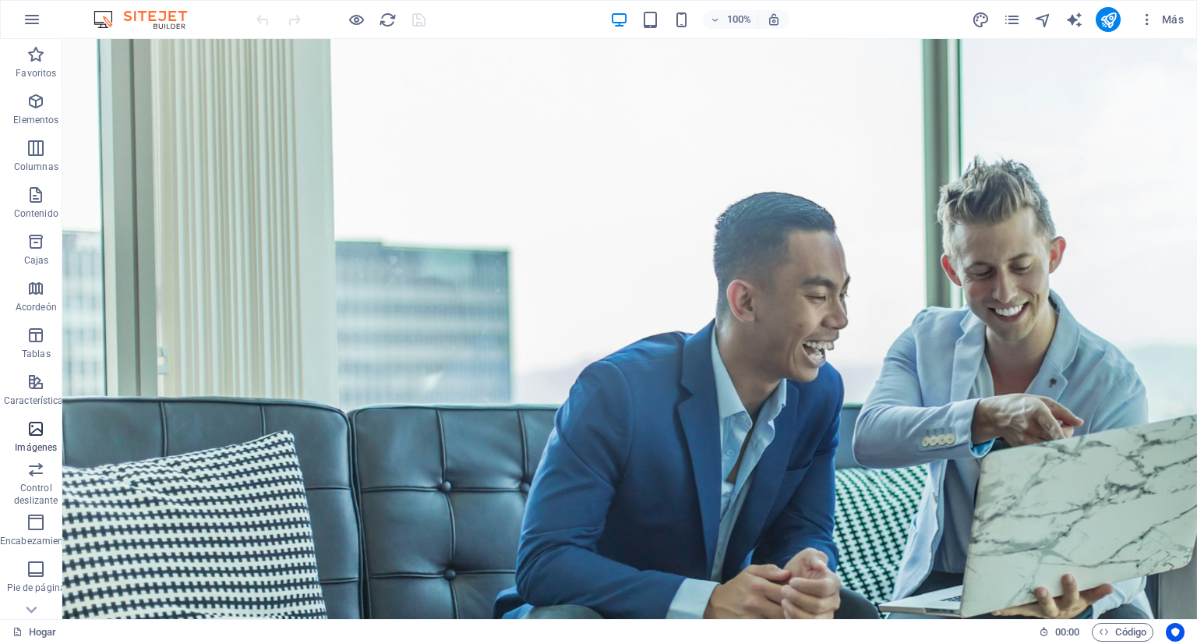
click at [29, 429] on icon "button" at bounding box center [35, 428] width 19 height 19
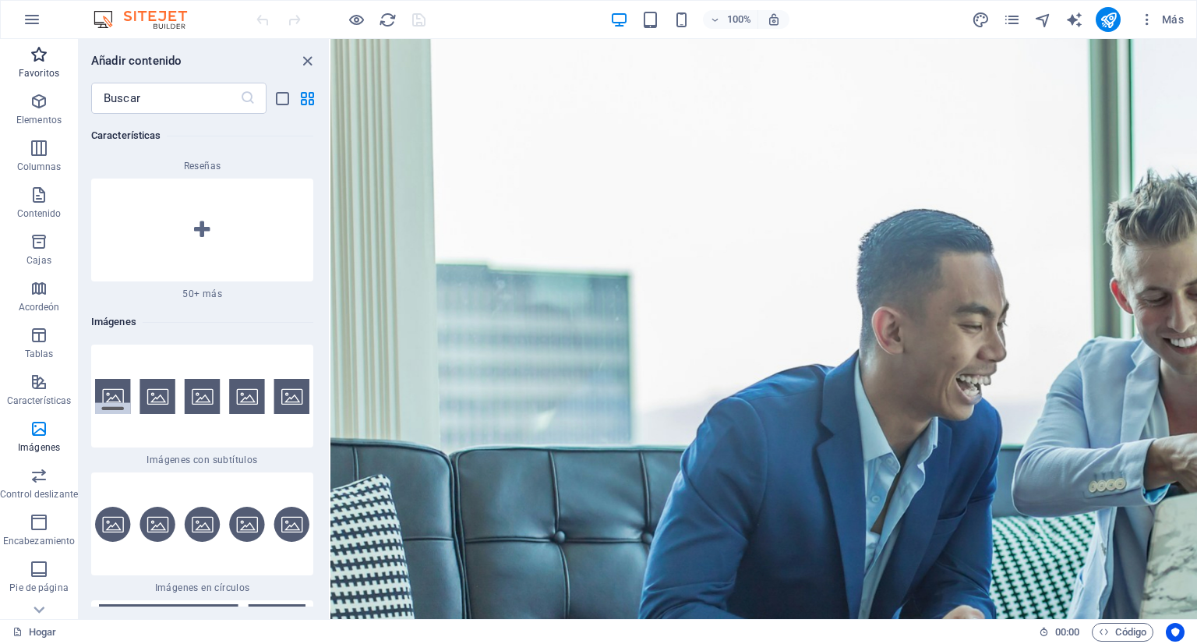
click at [38, 60] on icon "button" at bounding box center [39, 54] width 19 height 19
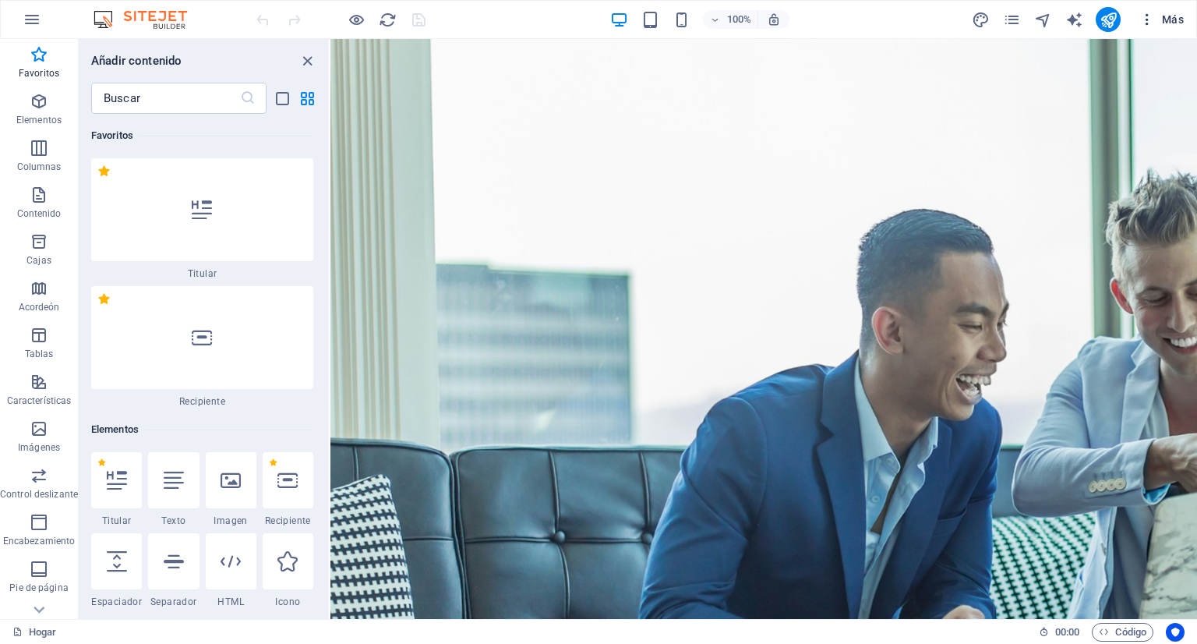
click at [1160, 23] on span "Más" at bounding box center [1161, 20] width 44 height 16
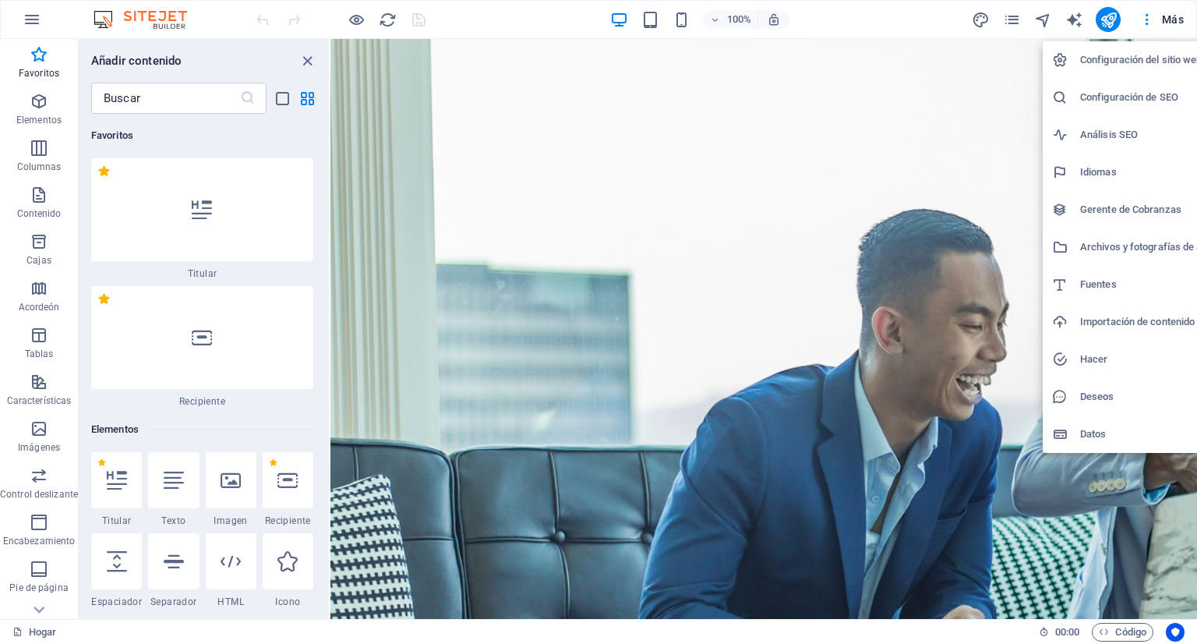
click at [1152, 30] on div at bounding box center [598, 322] width 1197 height 644
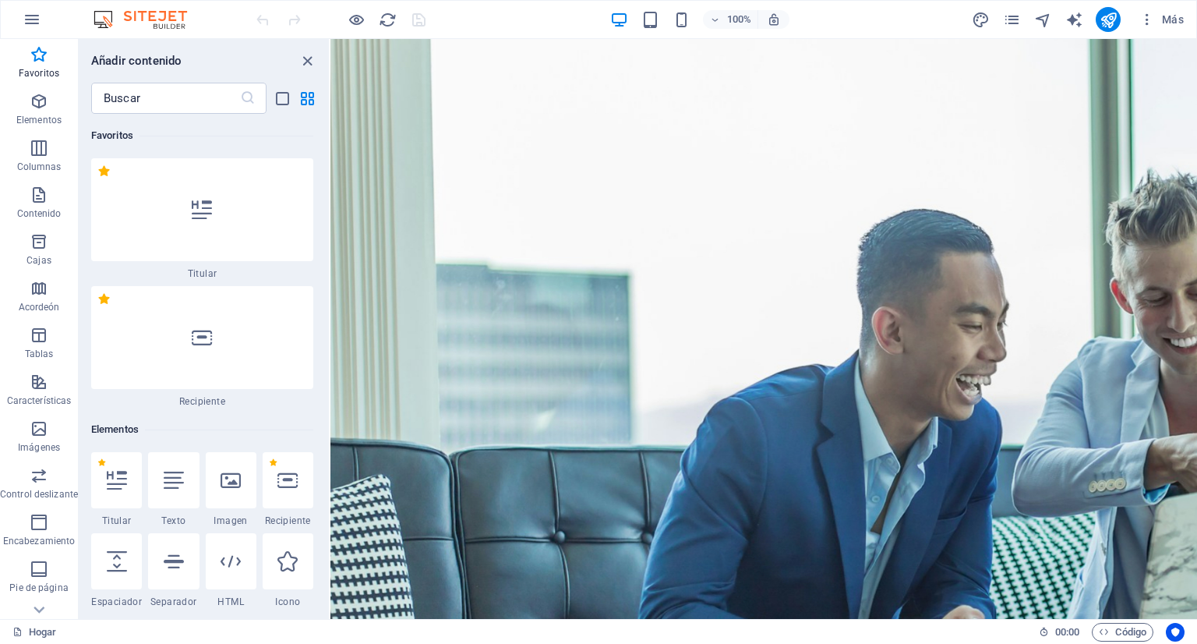
click at [151, 16] on img at bounding box center [148, 19] width 117 height 19
click at [37, 16] on icon "button" at bounding box center [32, 19] width 19 height 19
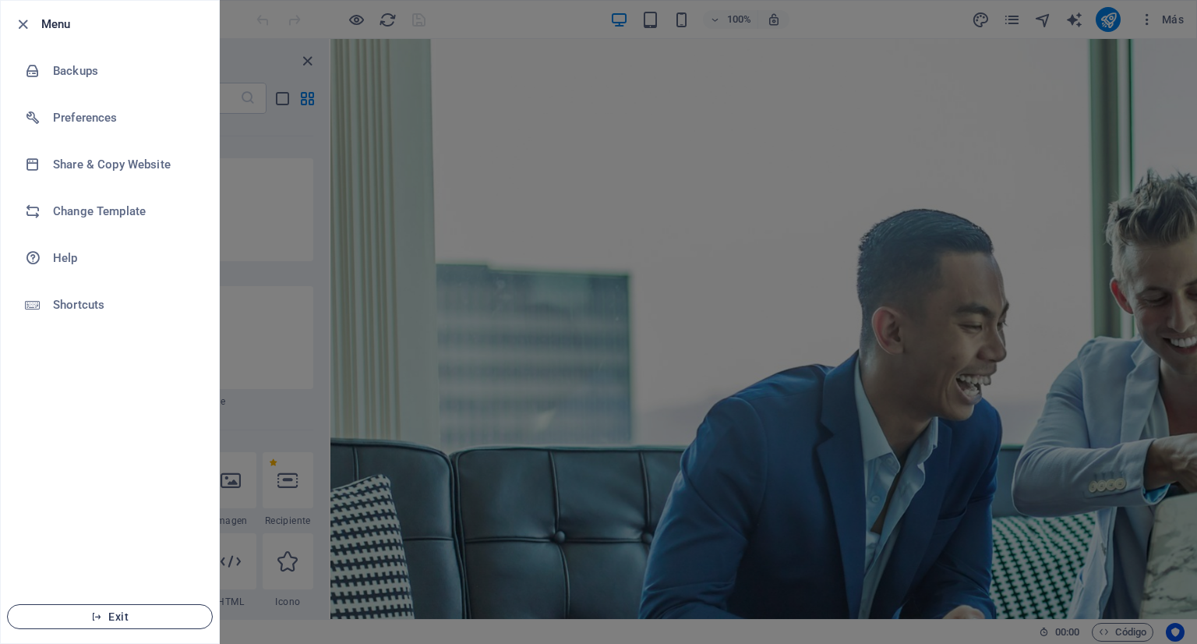
click at [96, 622] on span "Exit" at bounding box center [109, 616] width 179 height 12
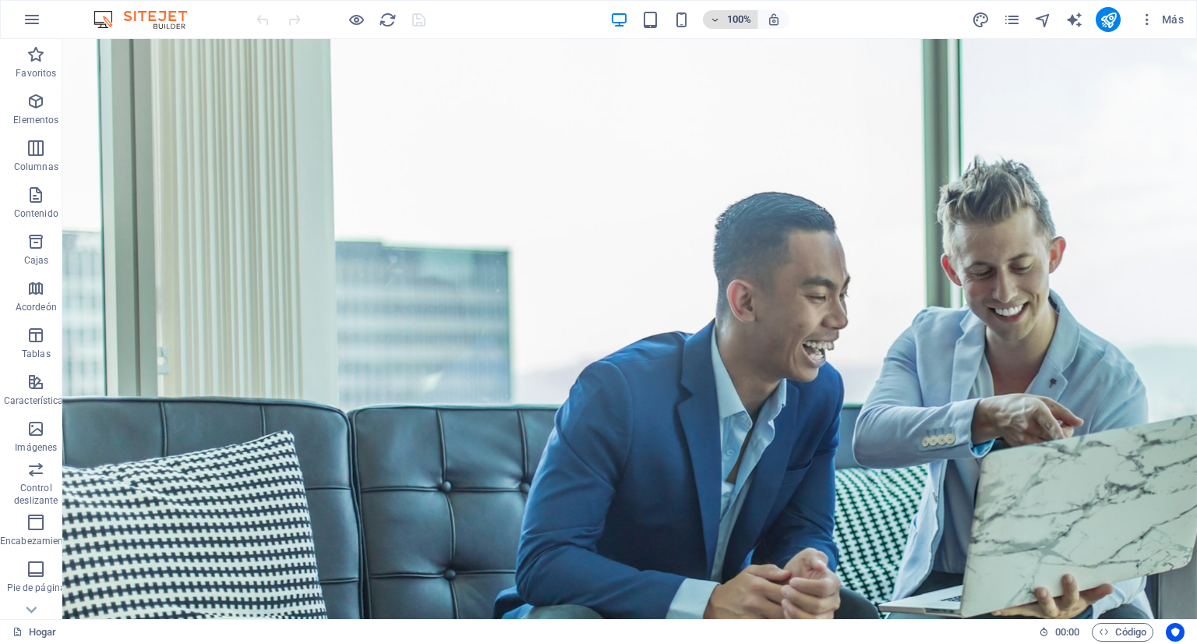
click at [746, 17] on font "100%" at bounding box center [739, 19] width 24 height 12
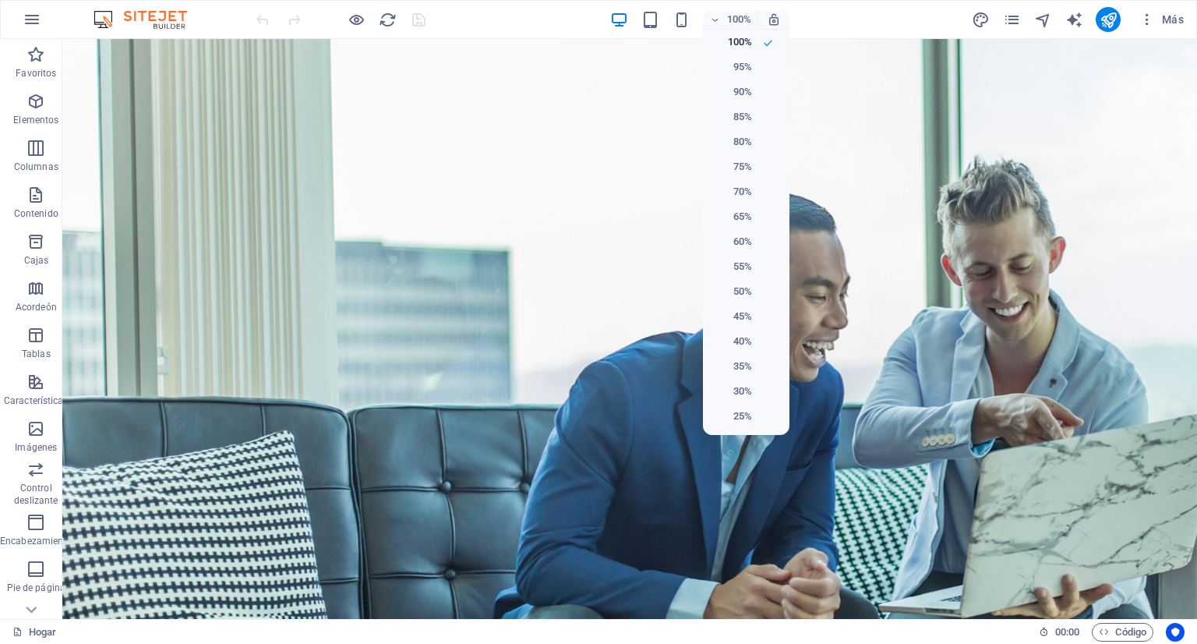
click at [33, 20] on div at bounding box center [598, 322] width 1197 height 644
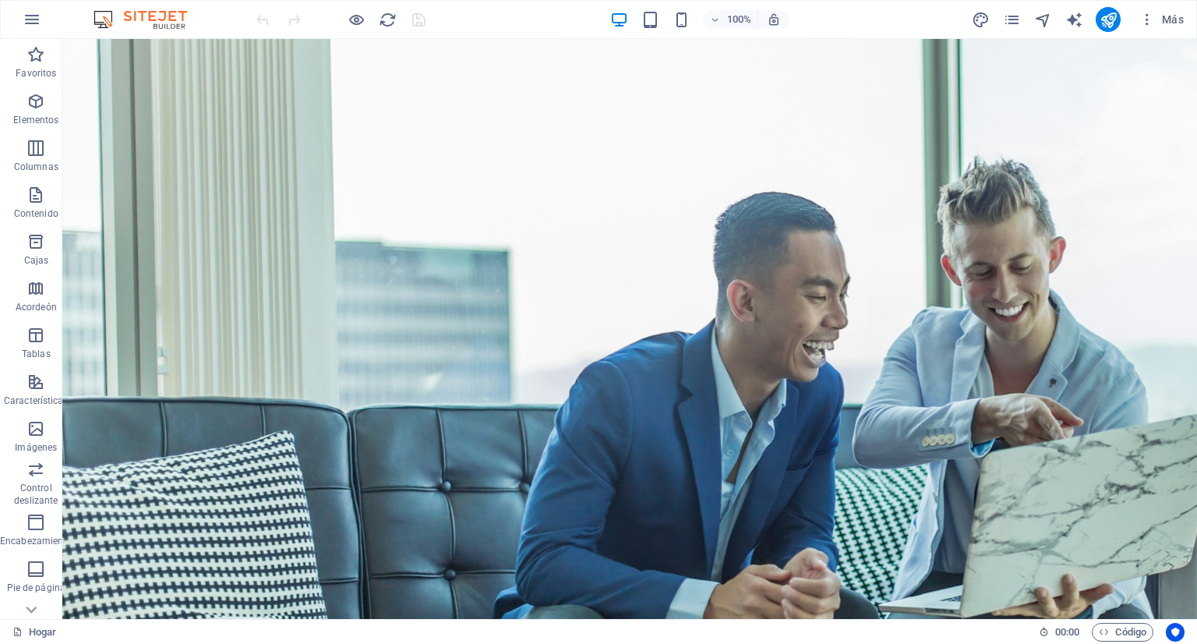
click at [33, 20] on icon "button" at bounding box center [32, 19] width 19 height 19
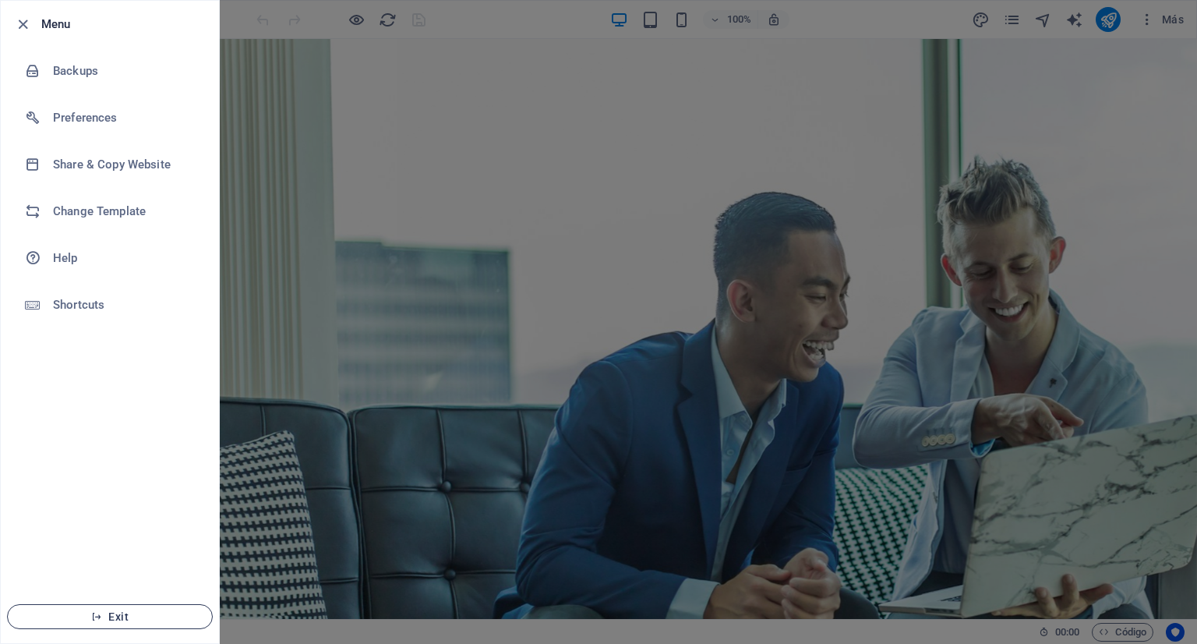
click at [106, 608] on button "Exit" at bounding box center [110, 616] width 206 height 25
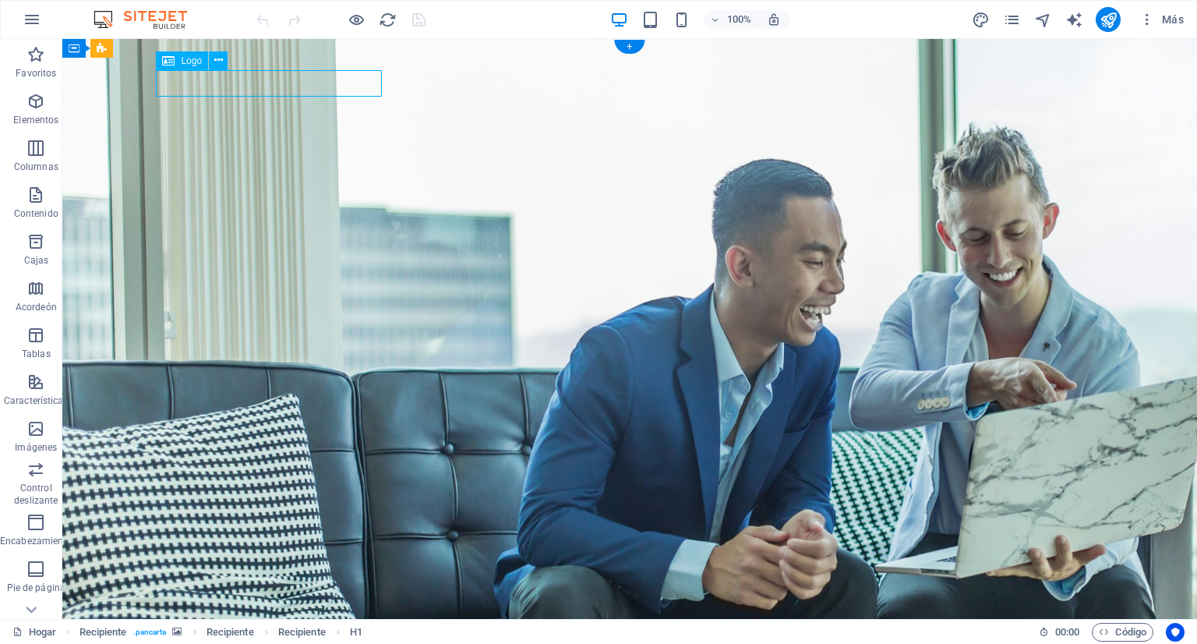
select select "px"
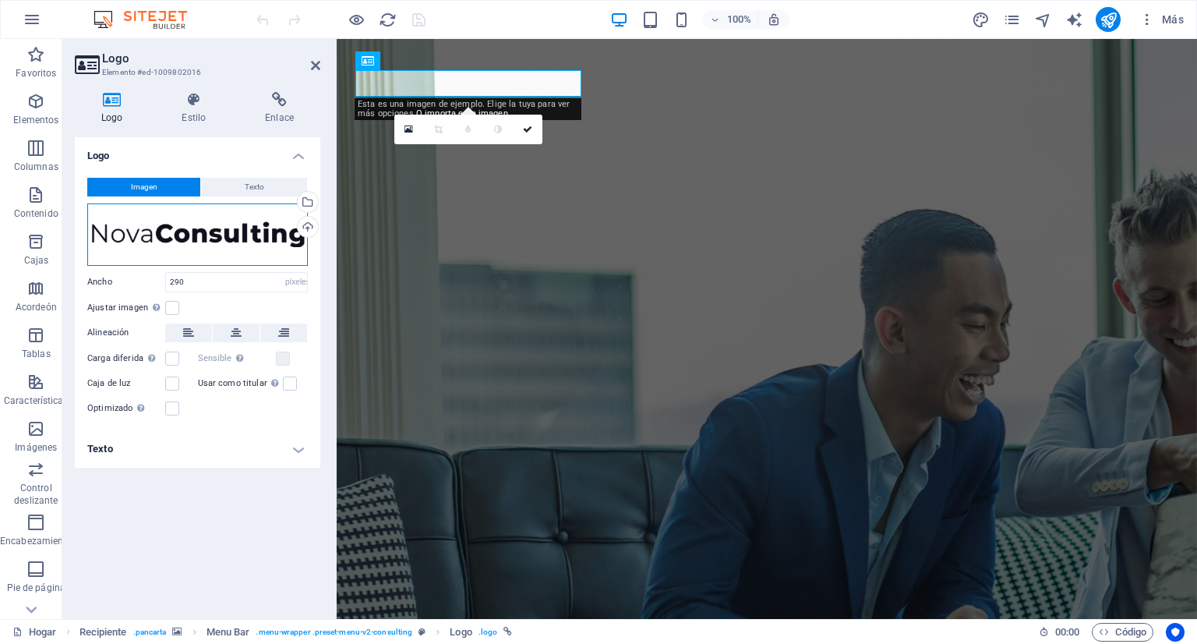
click at [171, 237] on div "Arrastre los archivos aquí, haga clic para elegir archivos o seleccione archivo…" at bounding box center [197, 234] width 220 height 62
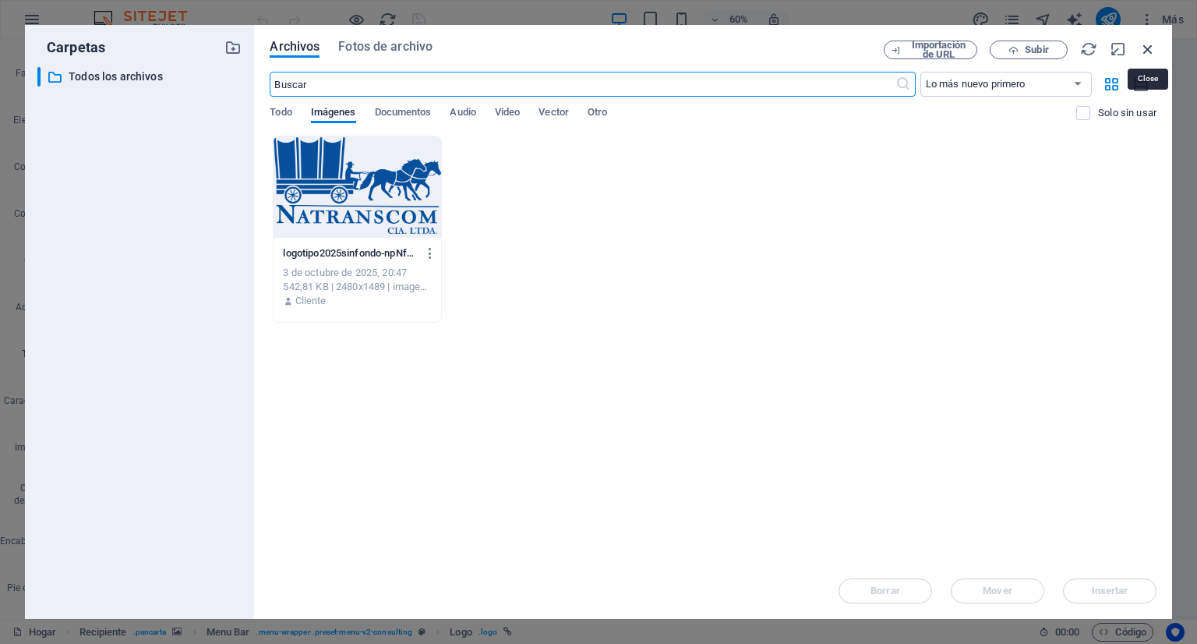
click at [1141, 44] on icon "button" at bounding box center [1147, 49] width 17 height 17
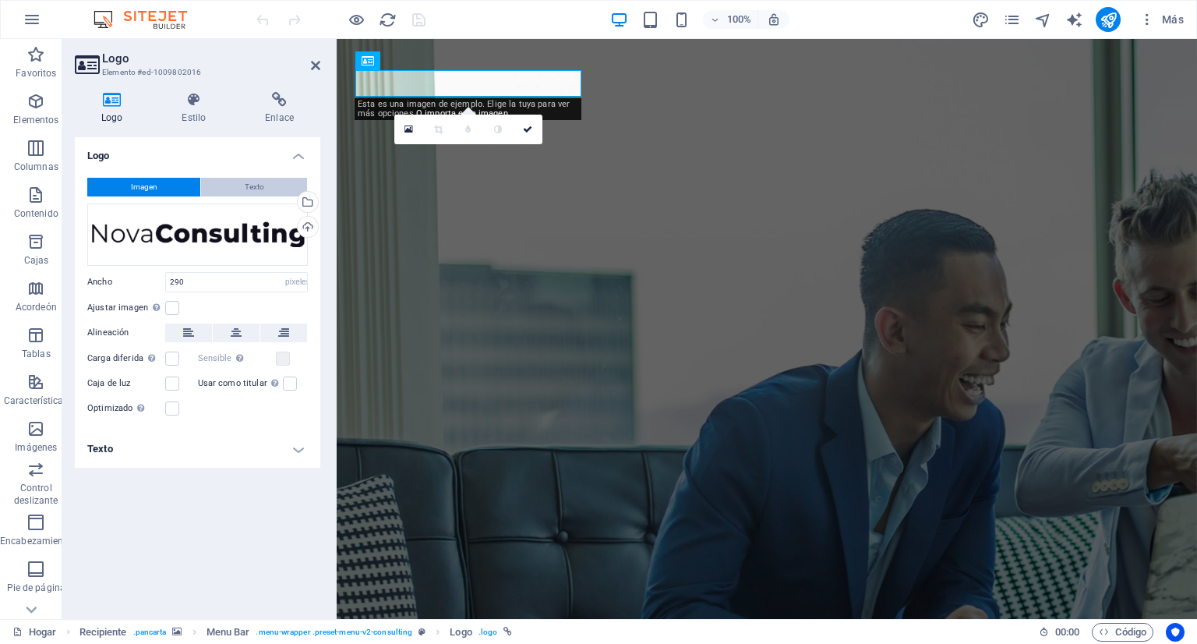
click at [220, 182] on button "Texto" at bounding box center [254, 187] width 106 height 19
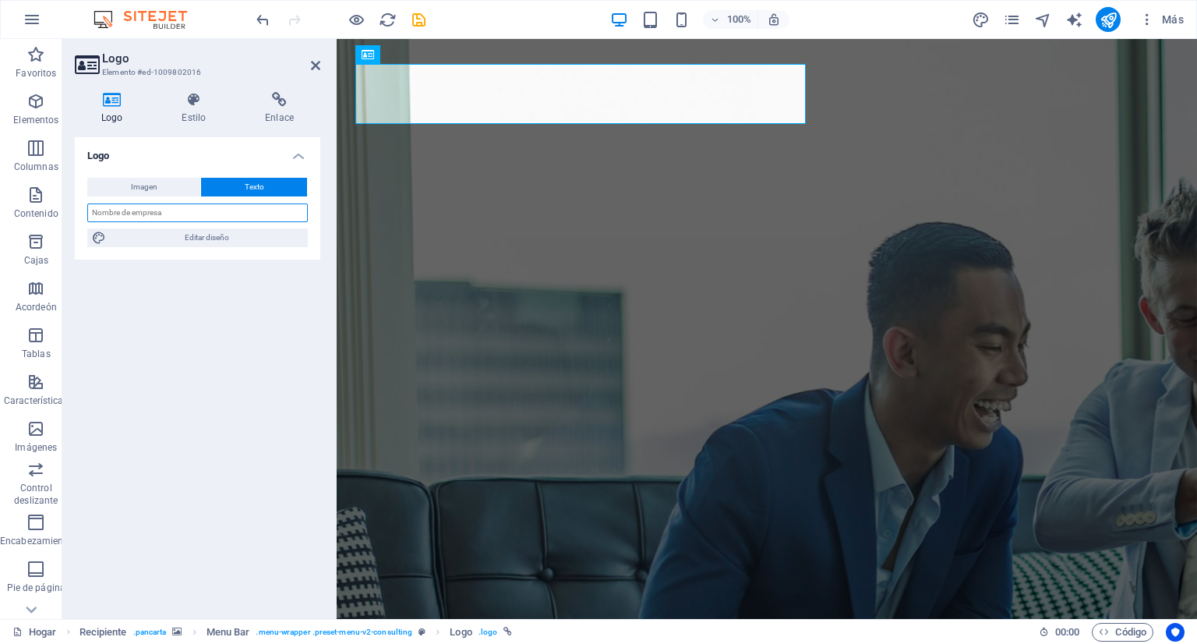
click at [217, 215] on input "text" at bounding box center [197, 212] width 220 height 19
type input "N"
type input "n"
type input "m"
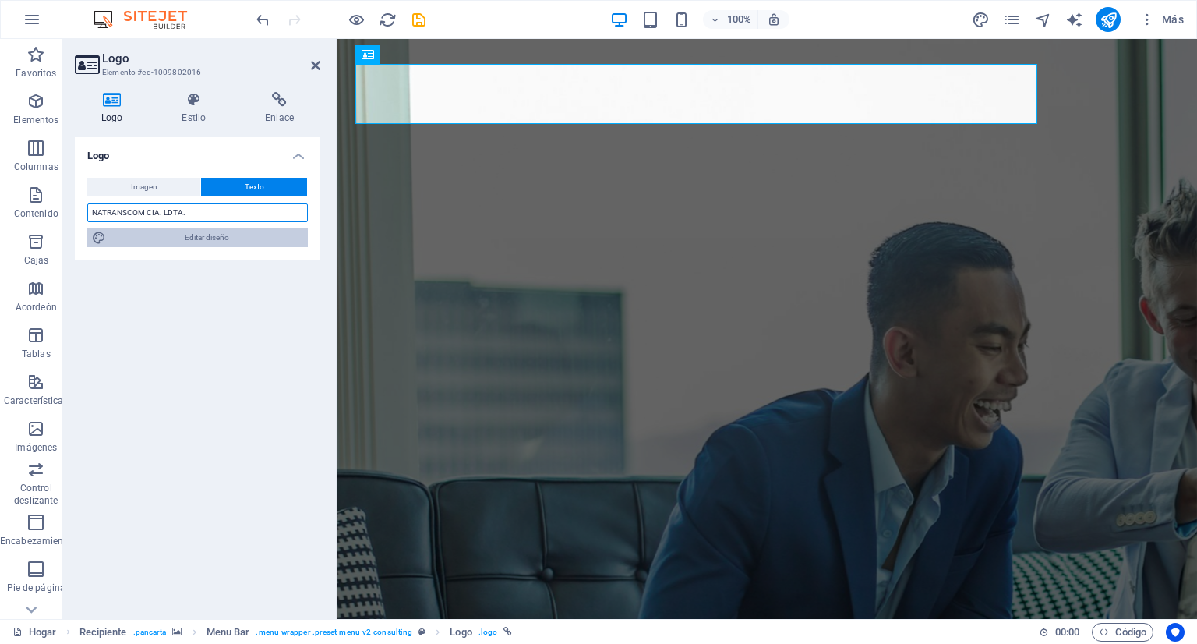
type input "NATRANSCOM CIA. LDTA."
click at [213, 241] on font "Editar diseño" at bounding box center [207, 237] width 44 height 9
select select "px"
select select "700"
select select "px"
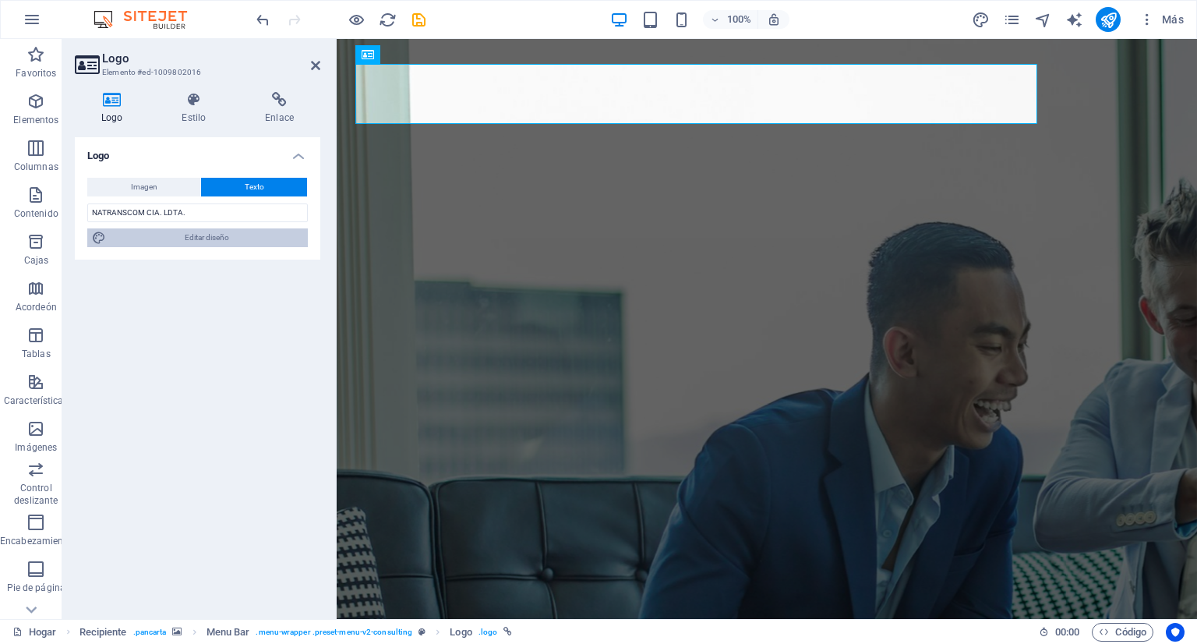
select select "rem"
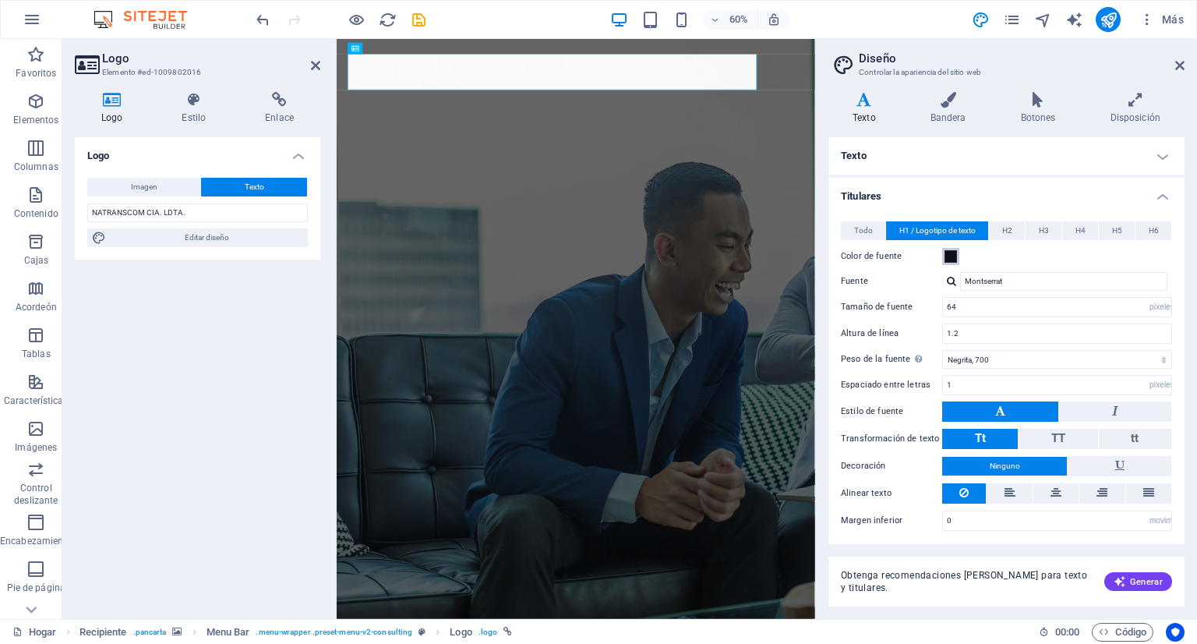
click at [950, 259] on span at bounding box center [950, 256] width 12 height 12
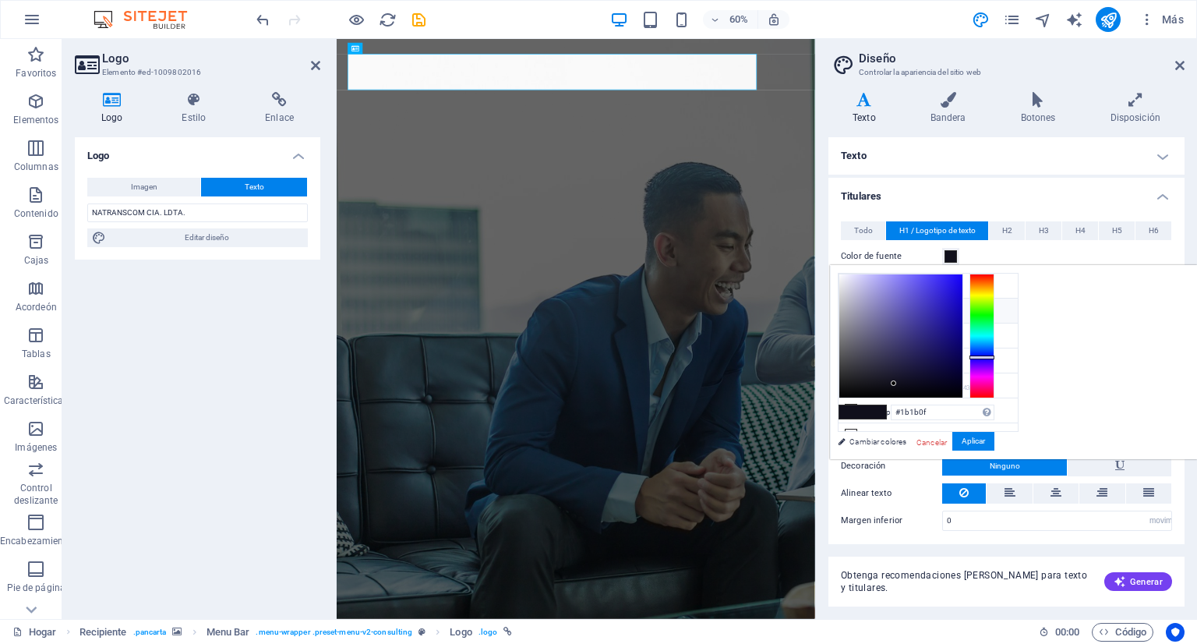
click at [994, 294] on div at bounding box center [981, 335] width 25 height 125
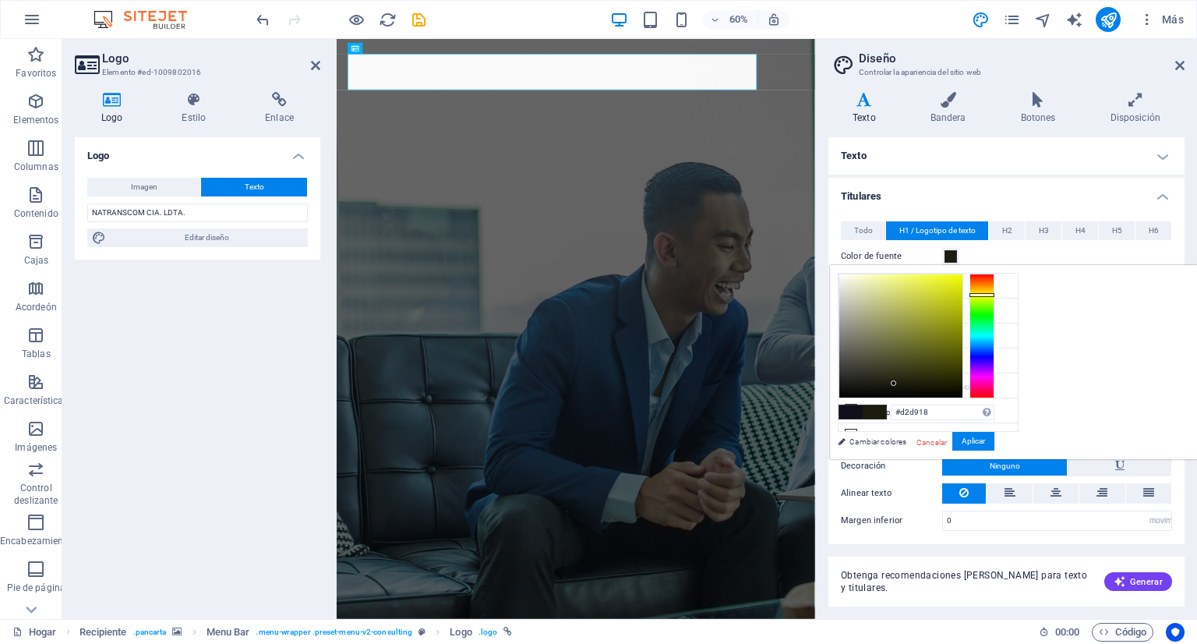
click at [962, 291] on div at bounding box center [900, 335] width 123 height 123
click at [962, 277] on div at bounding box center [900, 335] width 123 height 123
type input "#eaf307"
click at [961, 278] on div at bounding box center [957, 278] width 5 height 5
click at [942, 97] on icon at bounding box center [948, 100] width 84 height 16
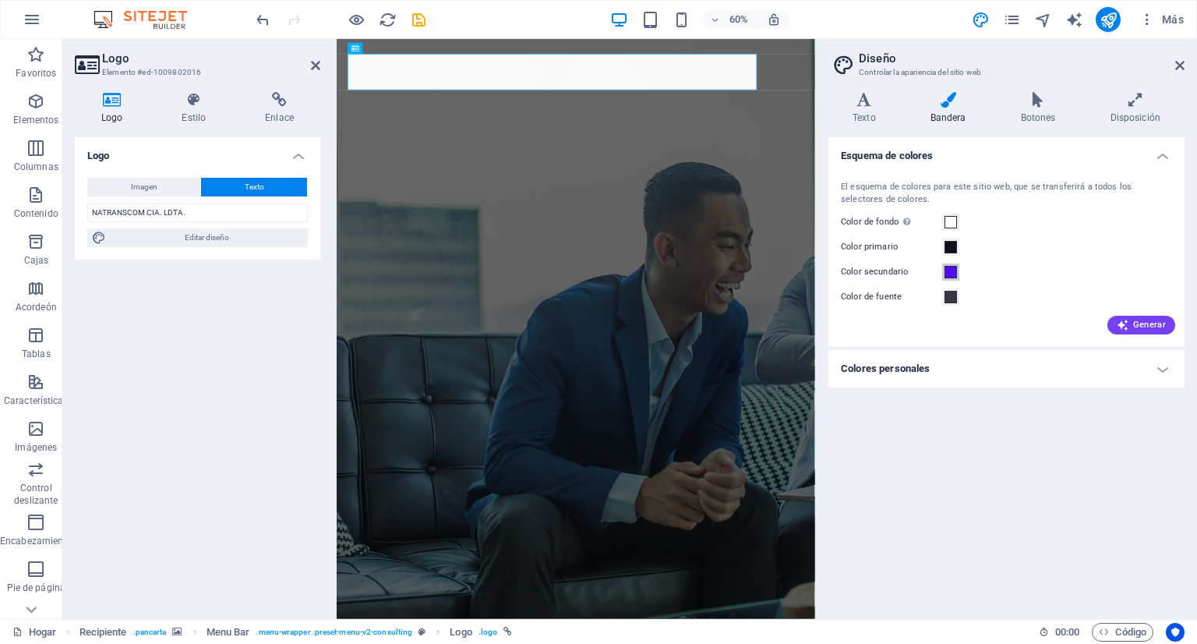
click at [951, 276] on span at bounding box center [950, 272] width 12 height 12
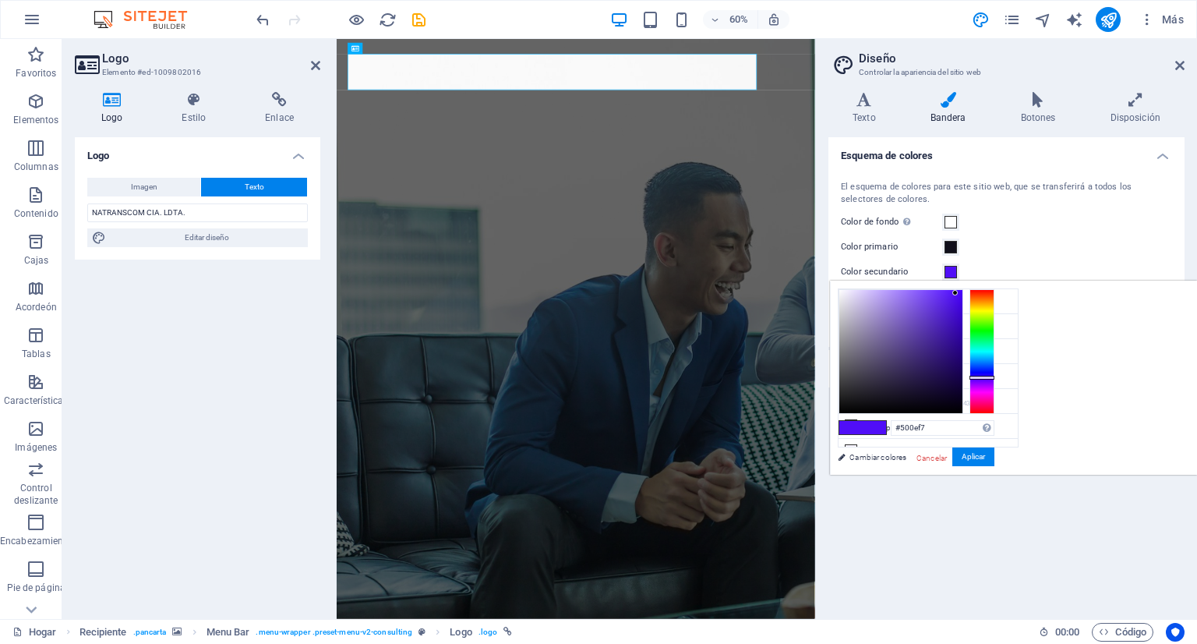
type input "#f7e50e"
click at [994, 307] on div at bounding box center [981, 351] width 25 height 125
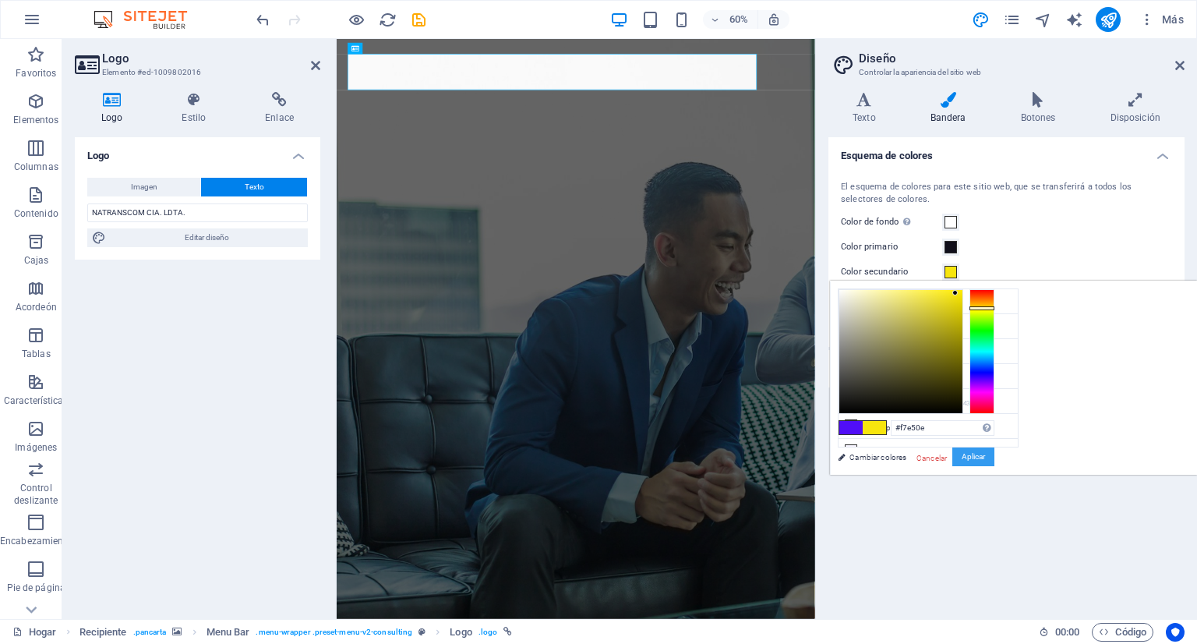
click at [985, 456] on font "Aplicar" at bounding box center [972, 456] width 23 height 9
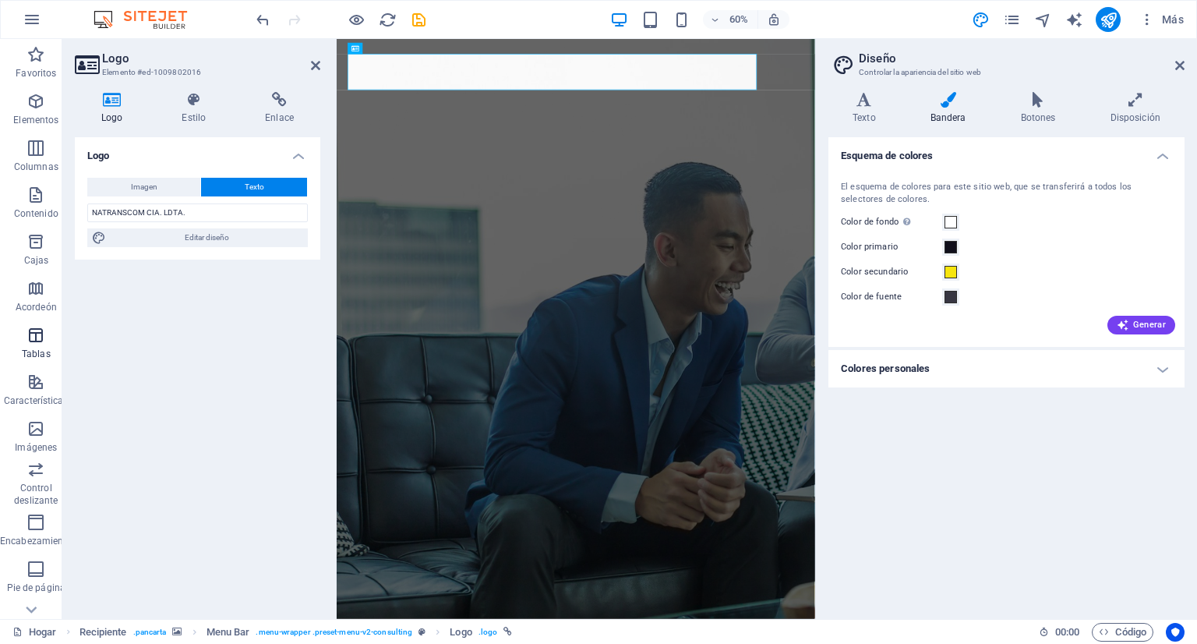
click at [37, 344] on icon "button" at bounding box center [35, 335] width 19 height 19
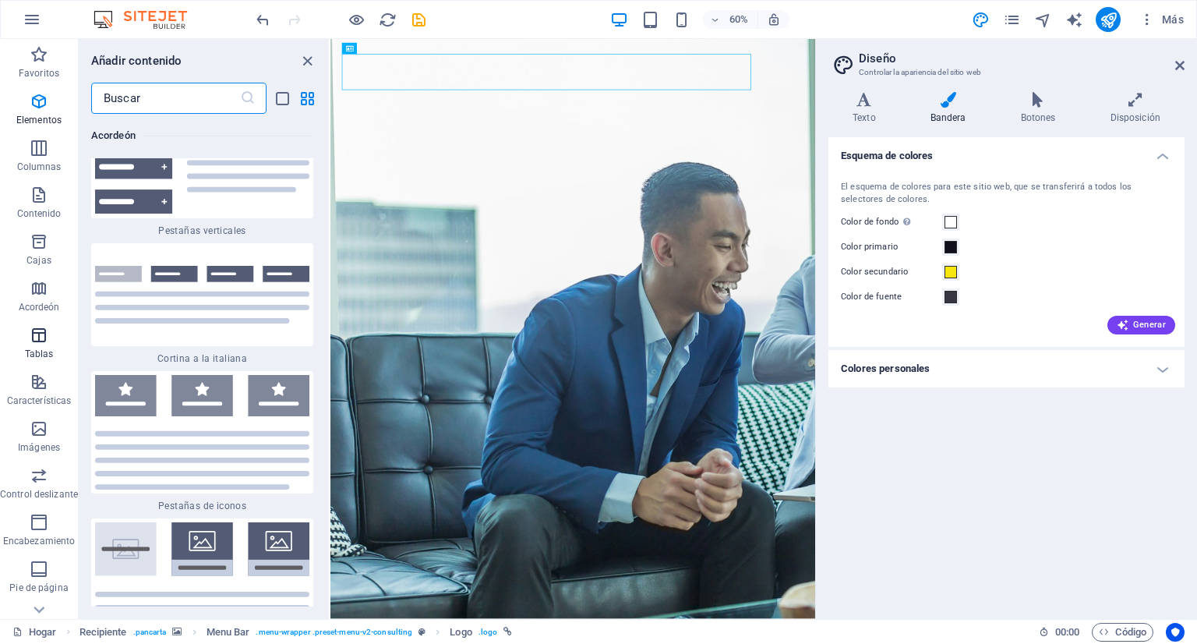
scroll to position [10028, 0]
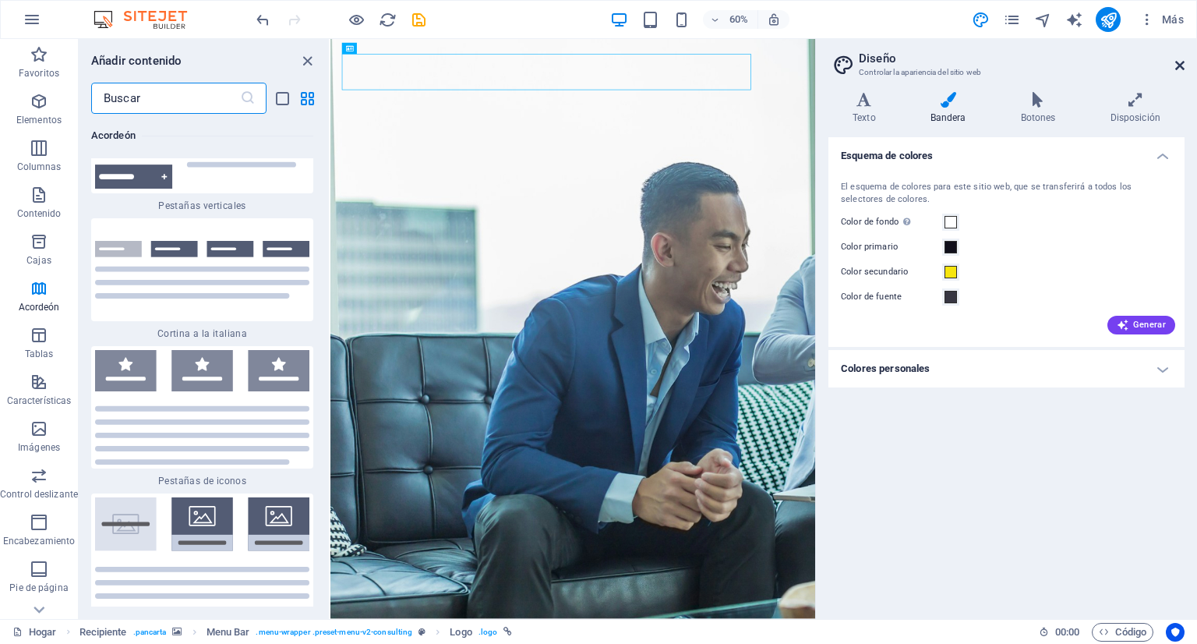
click at [1178, 65] on icon at bounding box center [1179, 65] width 9 height 12
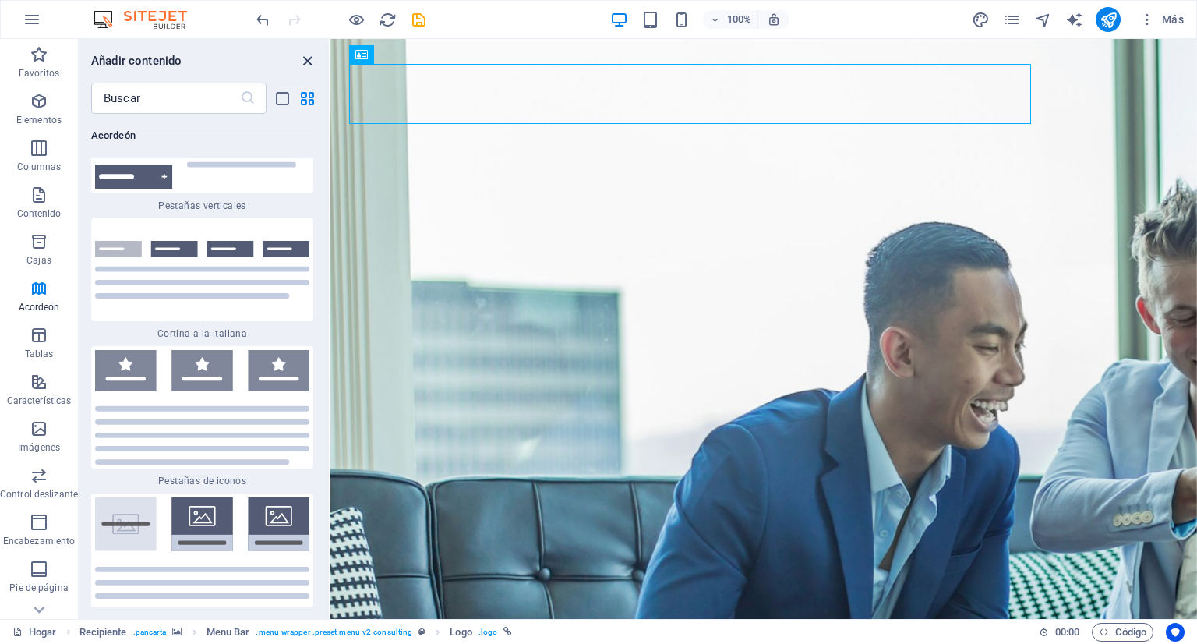
click at [307, 63] on icon "cerrar panel" at bounding box center [307, 61] width 18 height 18
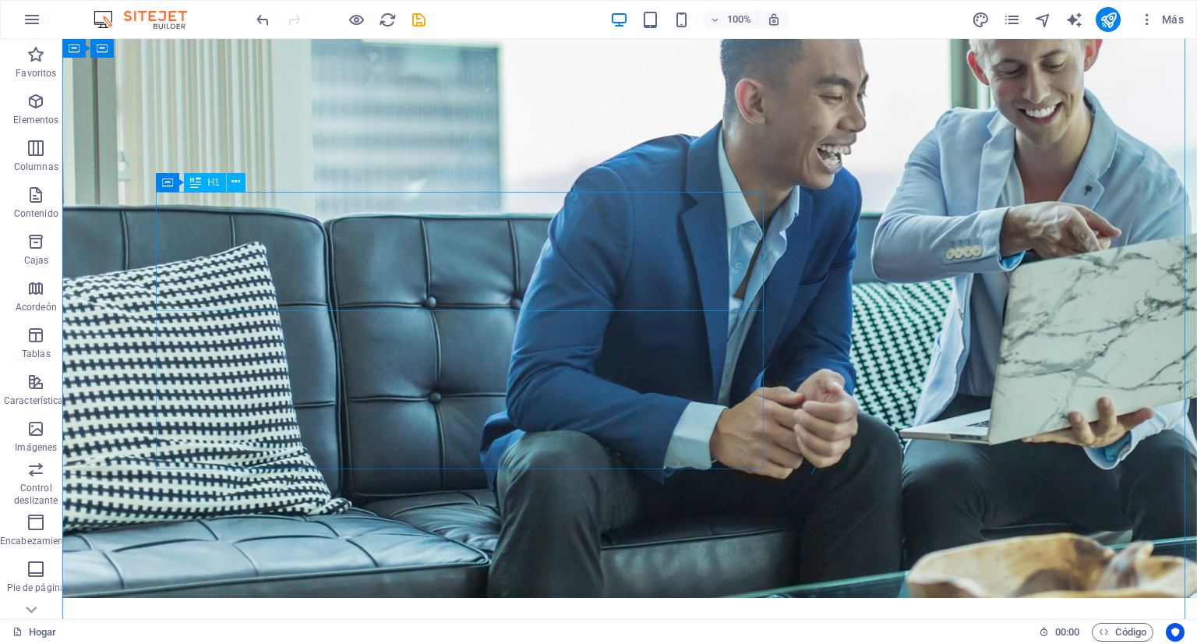
scroll to position [0, 0]
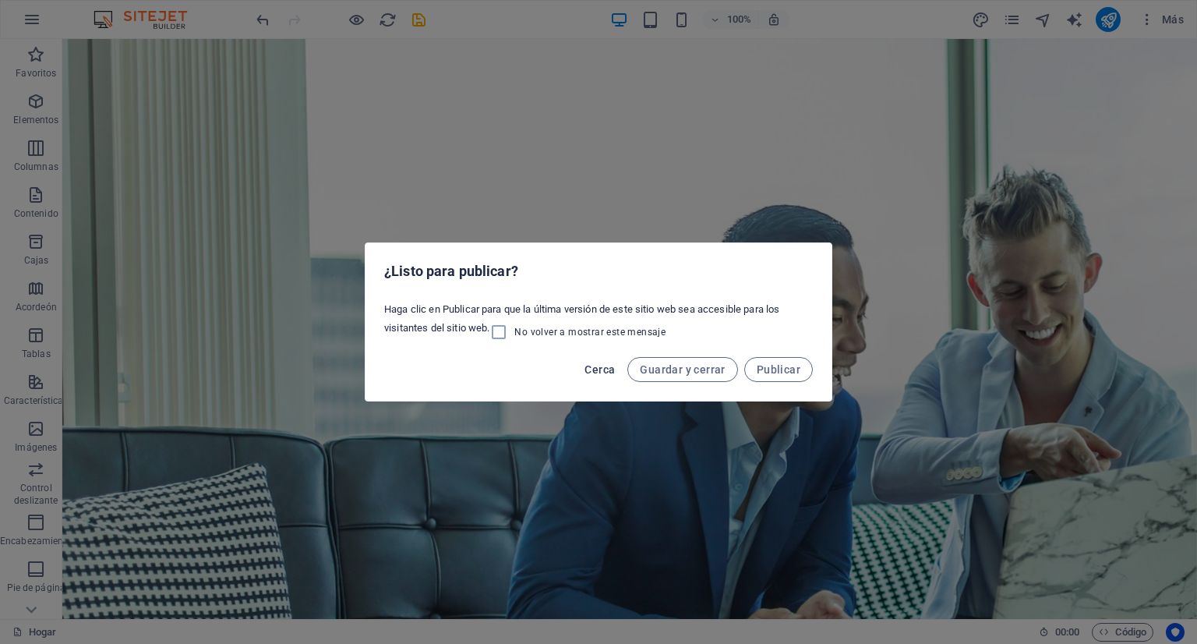
click at [597, 371] on font "Cerca" at bounding box center [599, 369] width 30 height 12
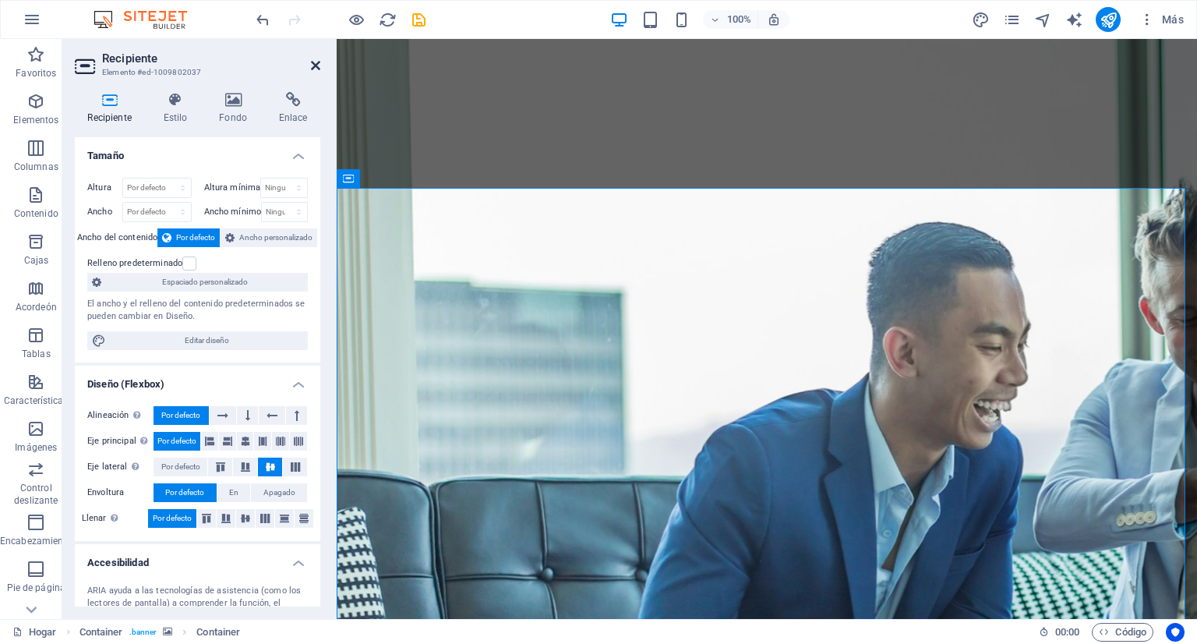
click at [314, 67] on icon at bounding box center [315, 65] width 9 height 12
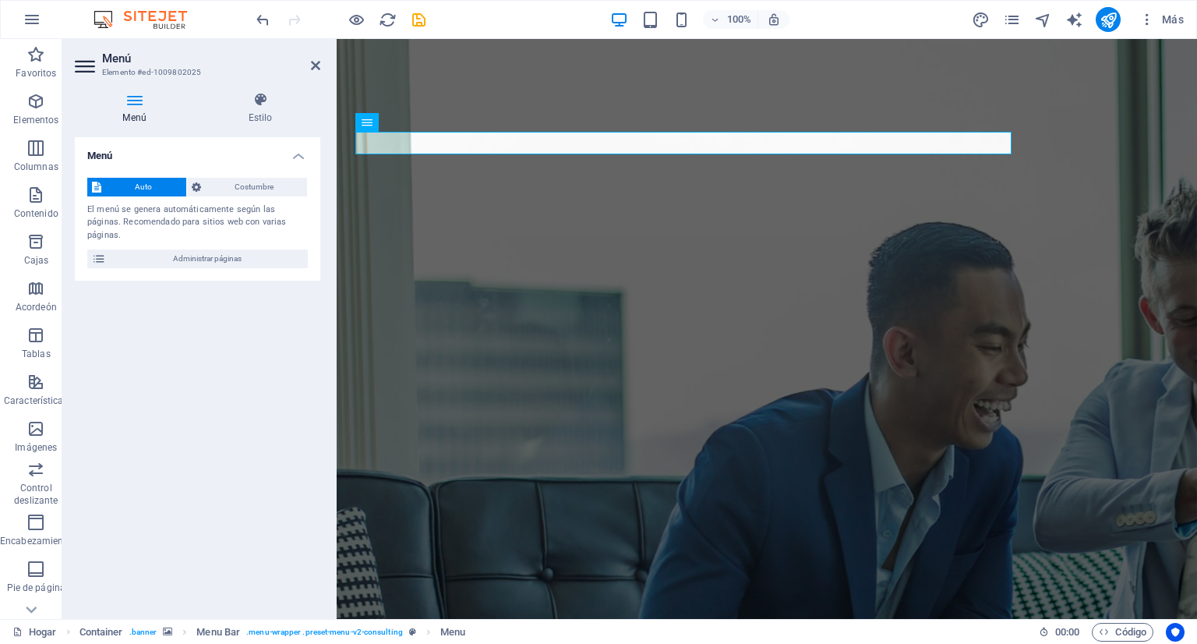
click at [295, 153] on h4 "Menú" at bounding box center [197, 151] width 245 height 28
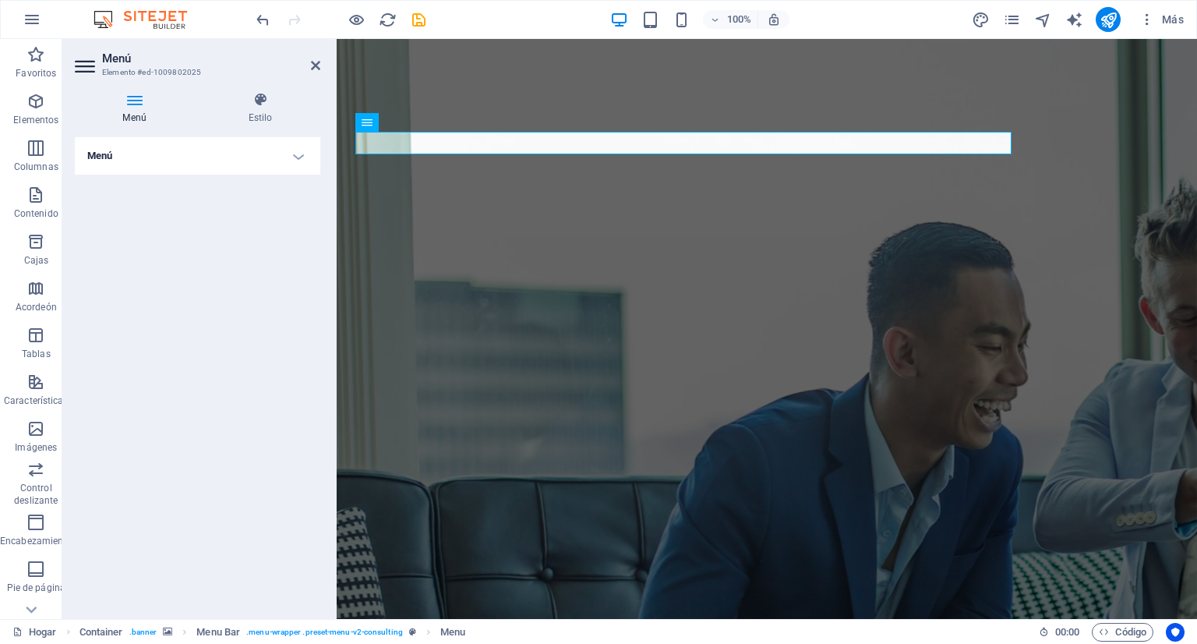
click at [295, 153] on h4 "Menú" at bounding box center [197, 155] width 245 height 37
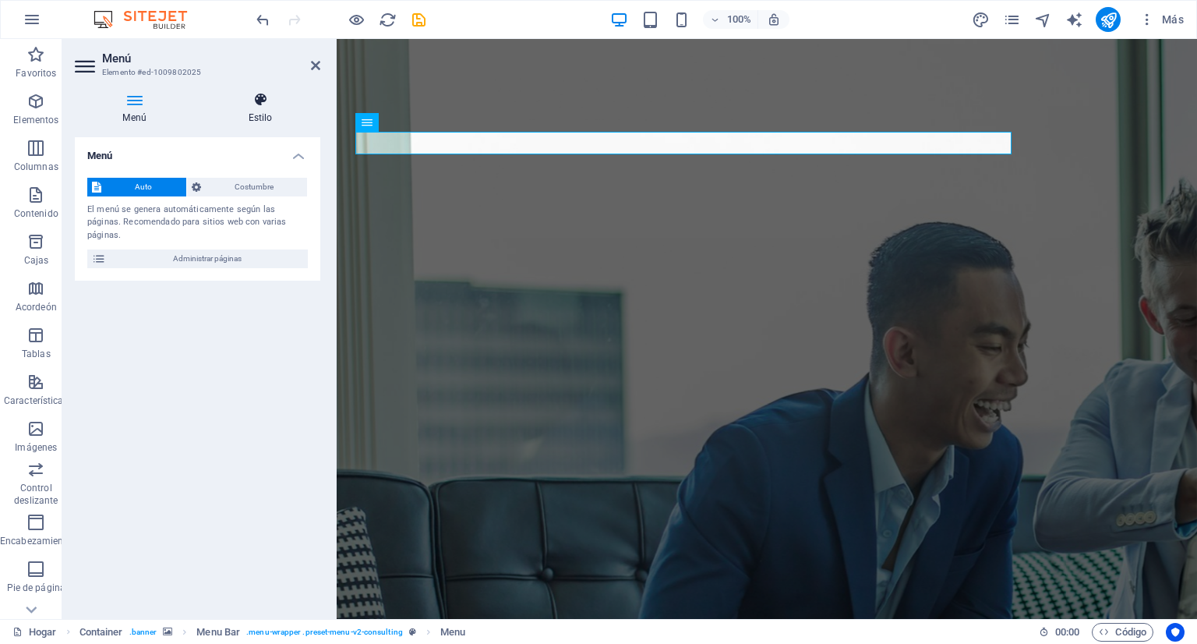
click at [261, 101] on icon at bounding box center [260, 100] width 120 height 16
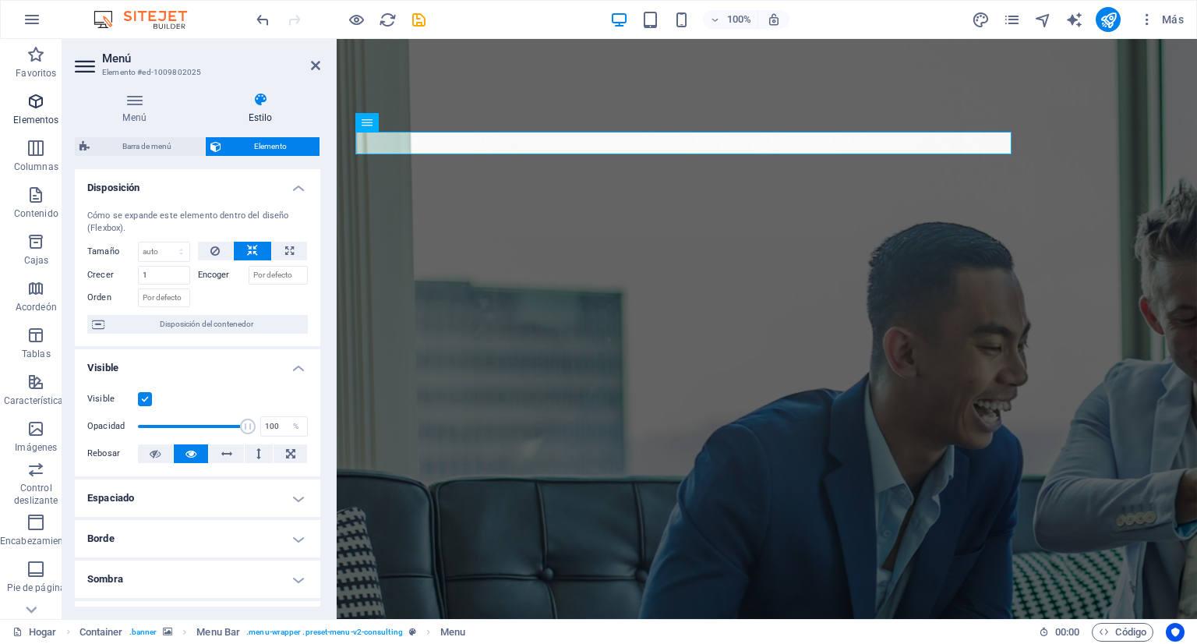
click at [38, 103] on icon "button" at bounding box center [35, 101] width 19 height 19
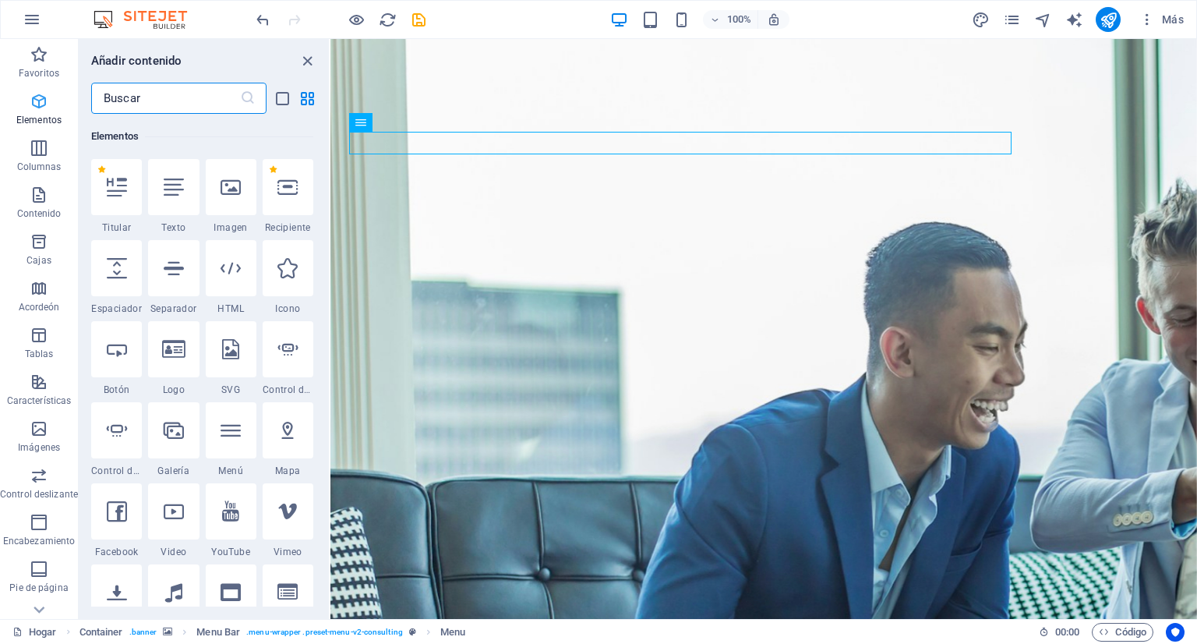
scroll to position [293, 0]
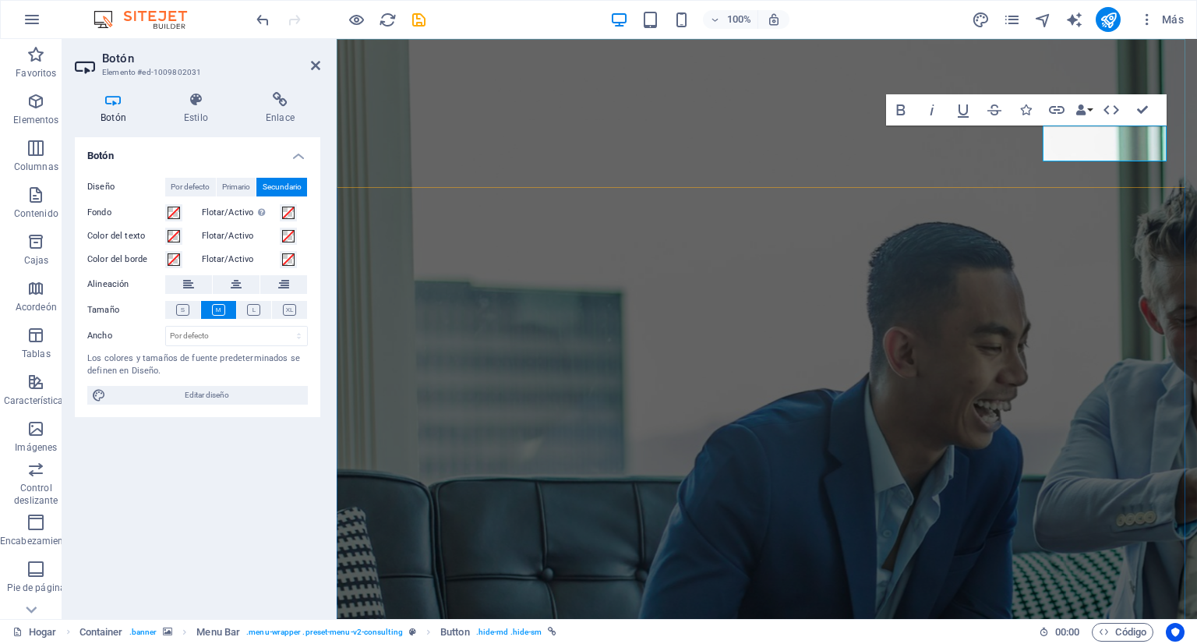
click at [309, 68] on header "Botón Elemento #ed-1009802031" at bounding box center [197, 59] width 245 height 41
click at [317, 61] on icon at bounding box center [315, 65] width 9 height 12
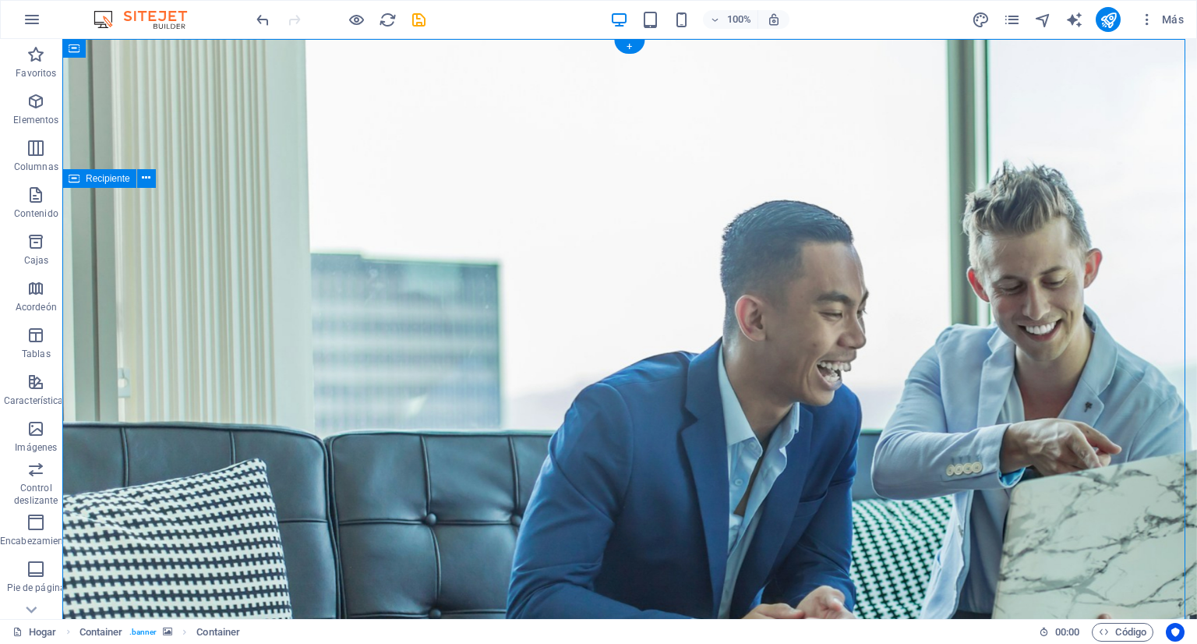
scroll to position [0, 0]
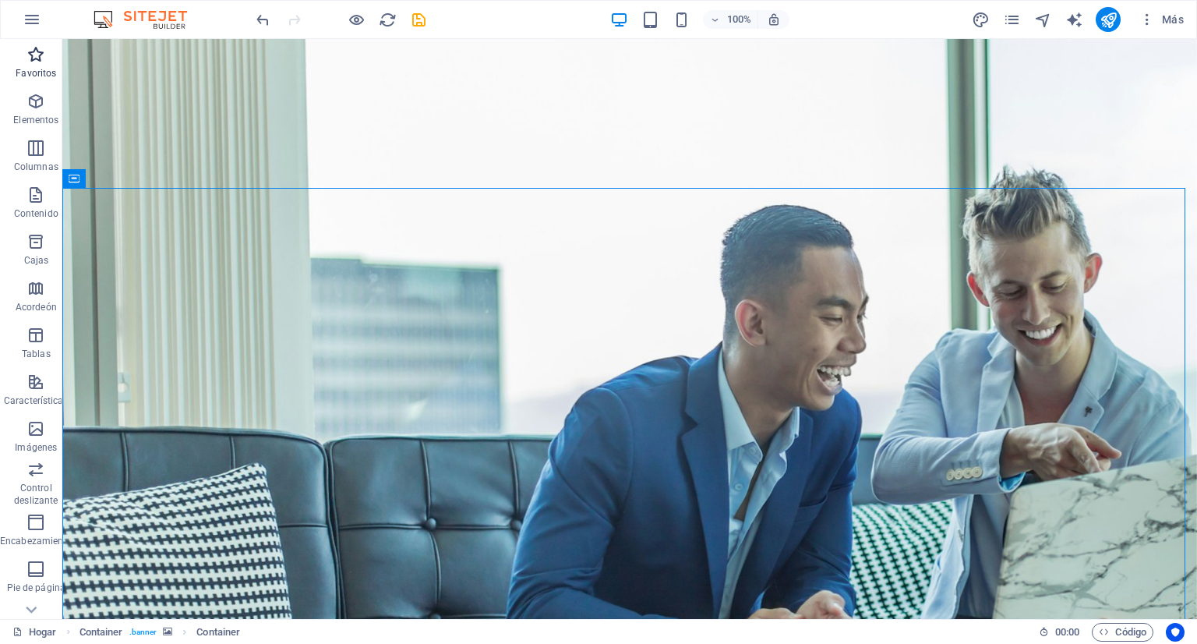
click at [32, 54] on icon "button" at bounding box center [35, 54] width 19 height 19
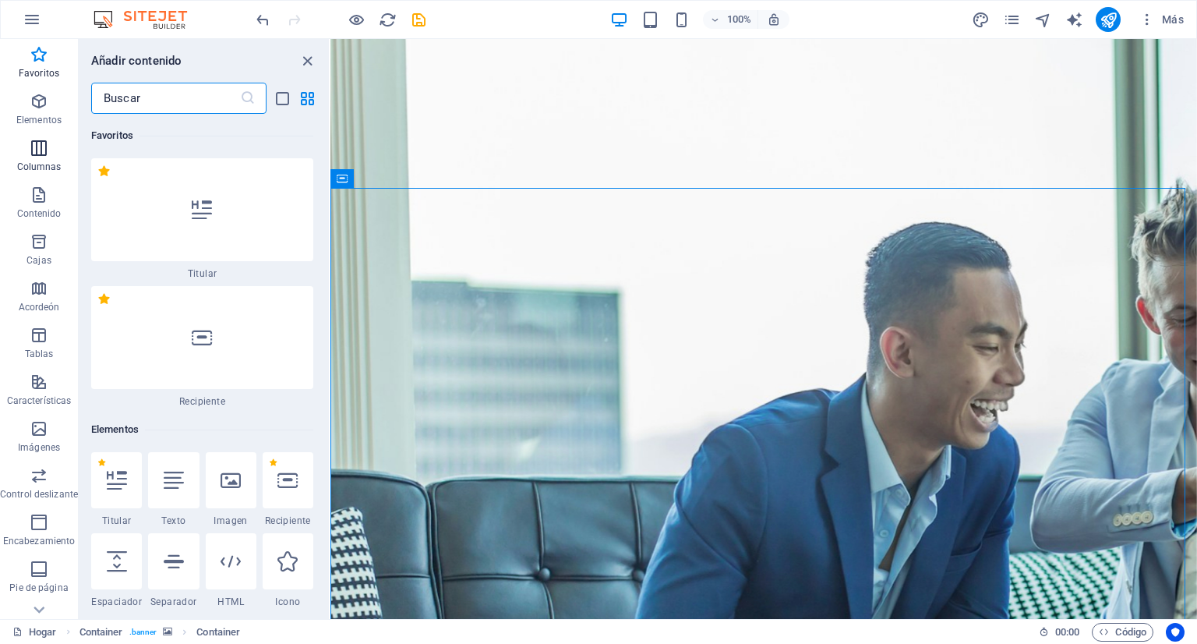
click at [32, 150] on icon "button" at bounding box center [39, 148] width 19 height 19
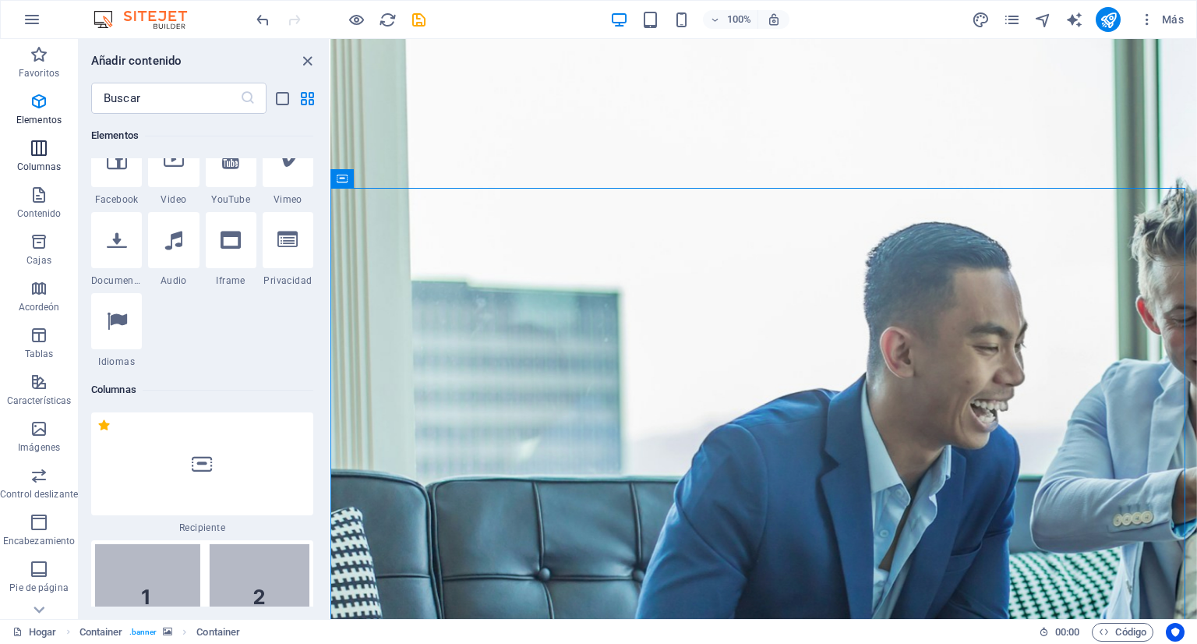
scroll to position [899, 0]
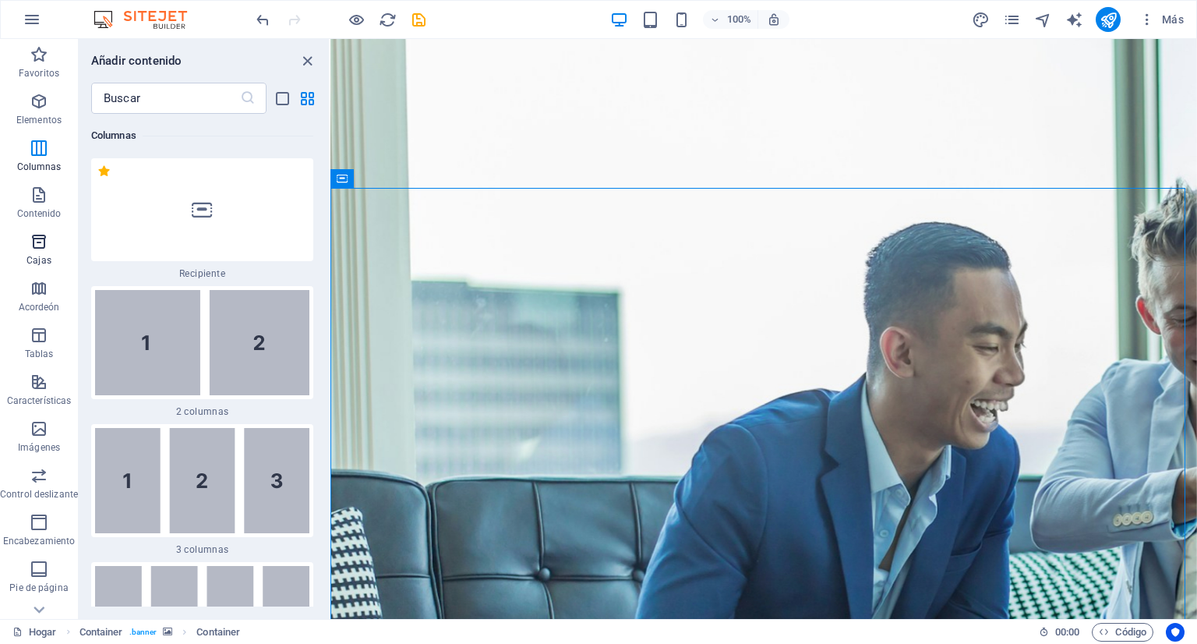
click at [34, 235] on icon "button" at bounding box center [39, 241] width 19 height 19
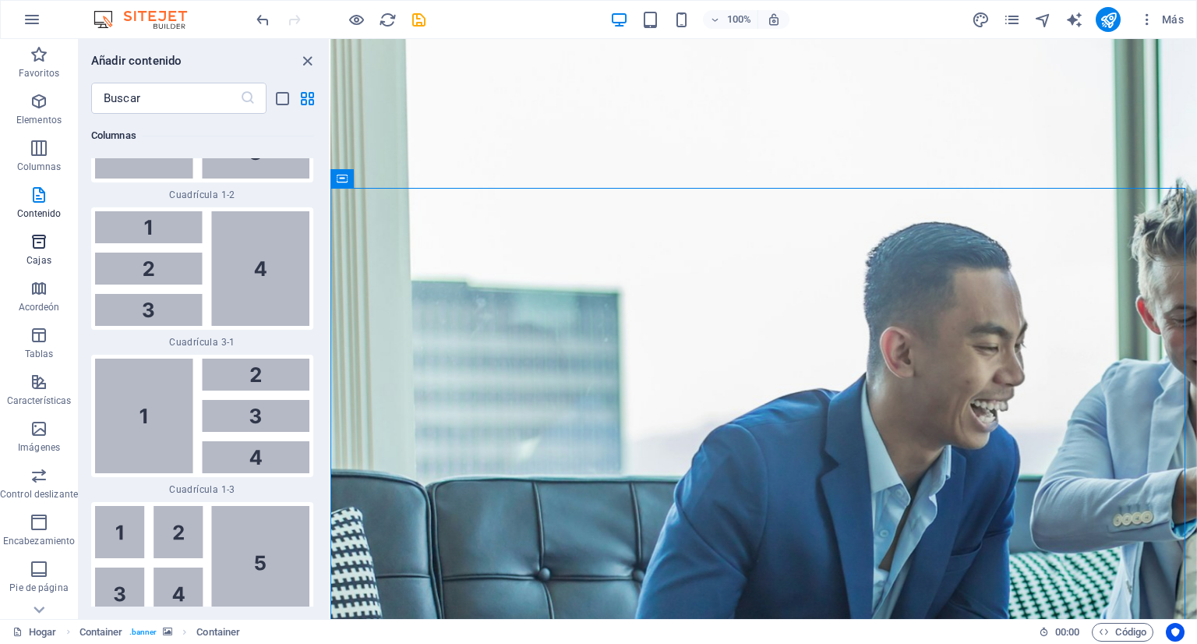
scroll to position [8357, 0]
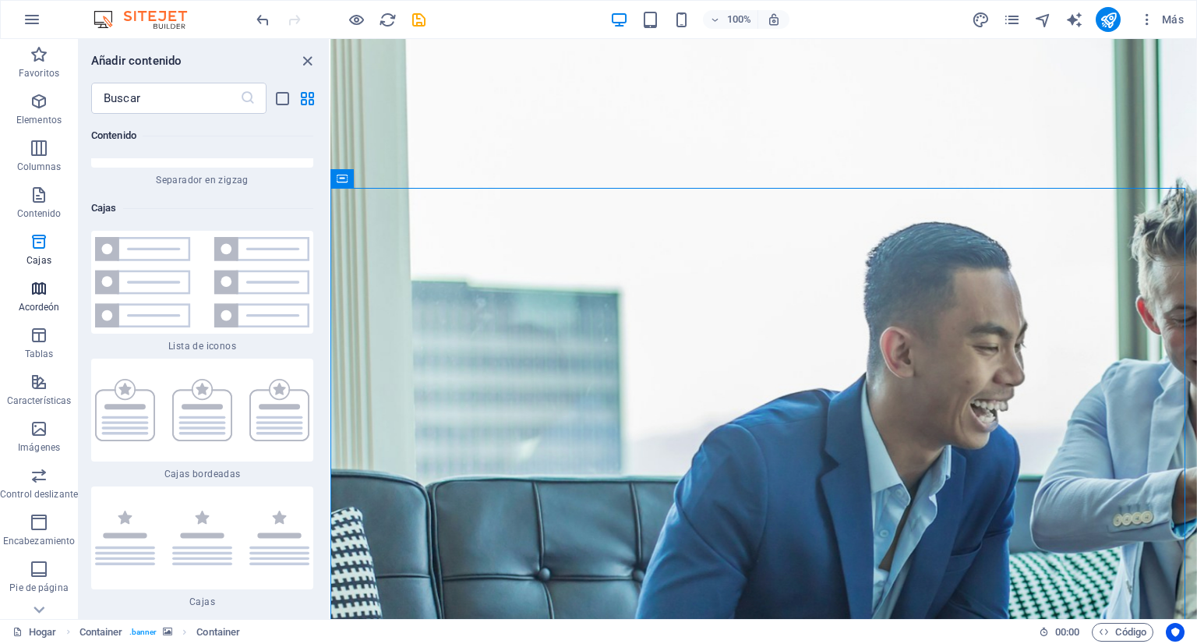
click at [39, 287] on icon "button" at bounding box center [39, 288] width 19 height 19
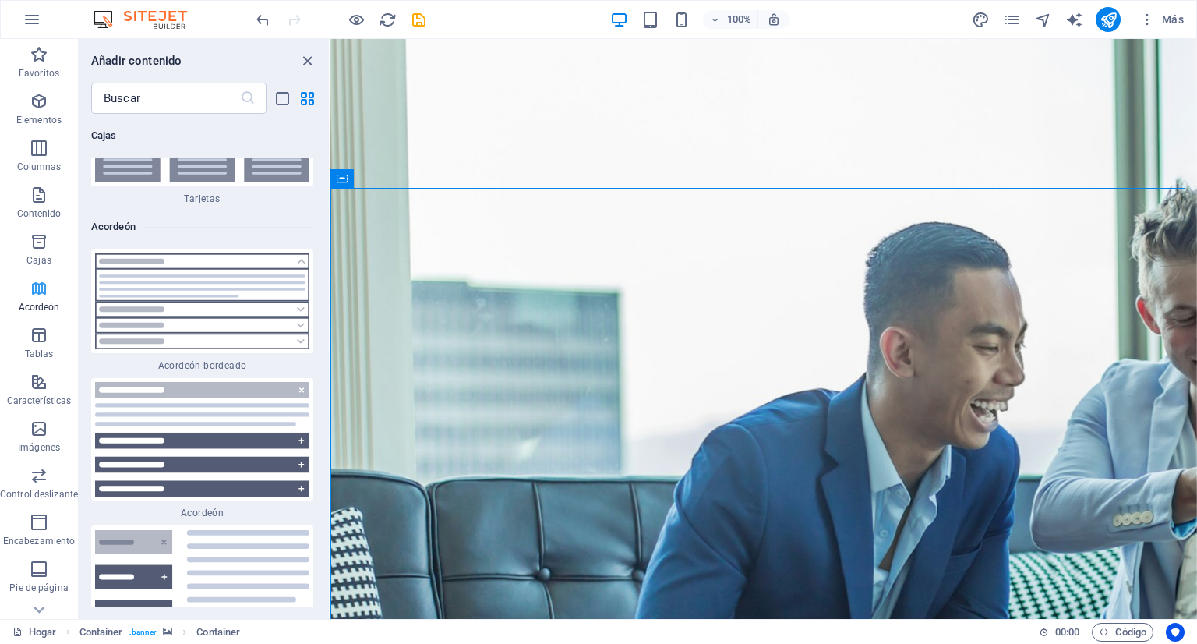
scroll to position [9594, 0]
click at [44, 337] on icon "button" at bounding box center [39, 335] width 19 height 19
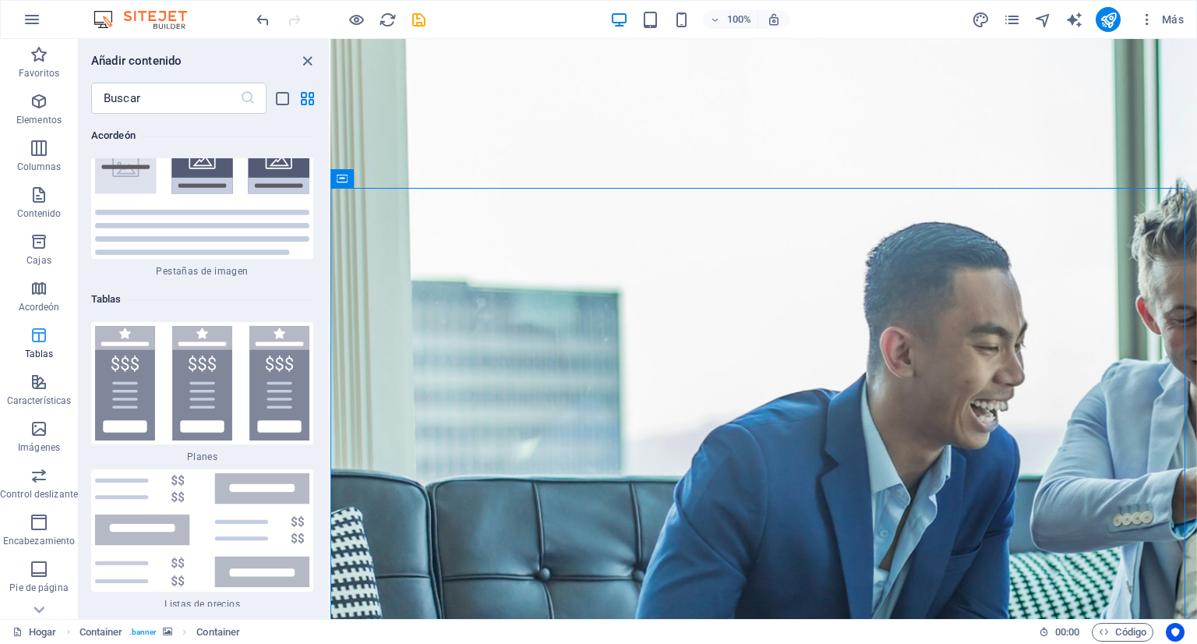
scroll to position [10439, 0]
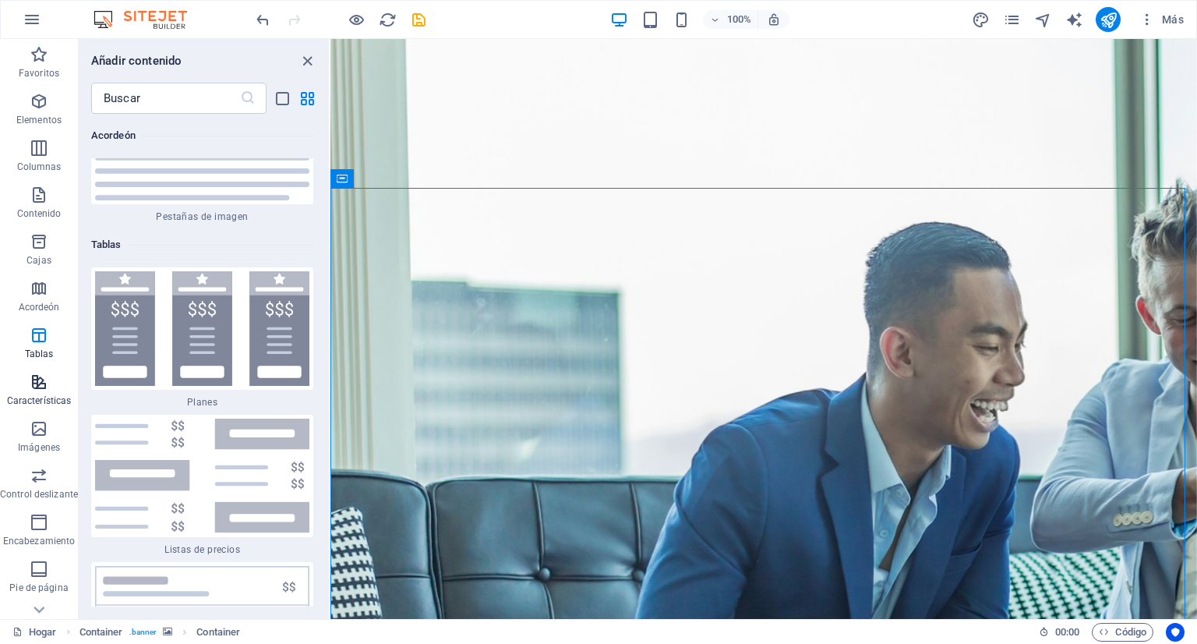
click at [37, 379] on icon "button" at bounding box center [39, 381] width 19 height 19
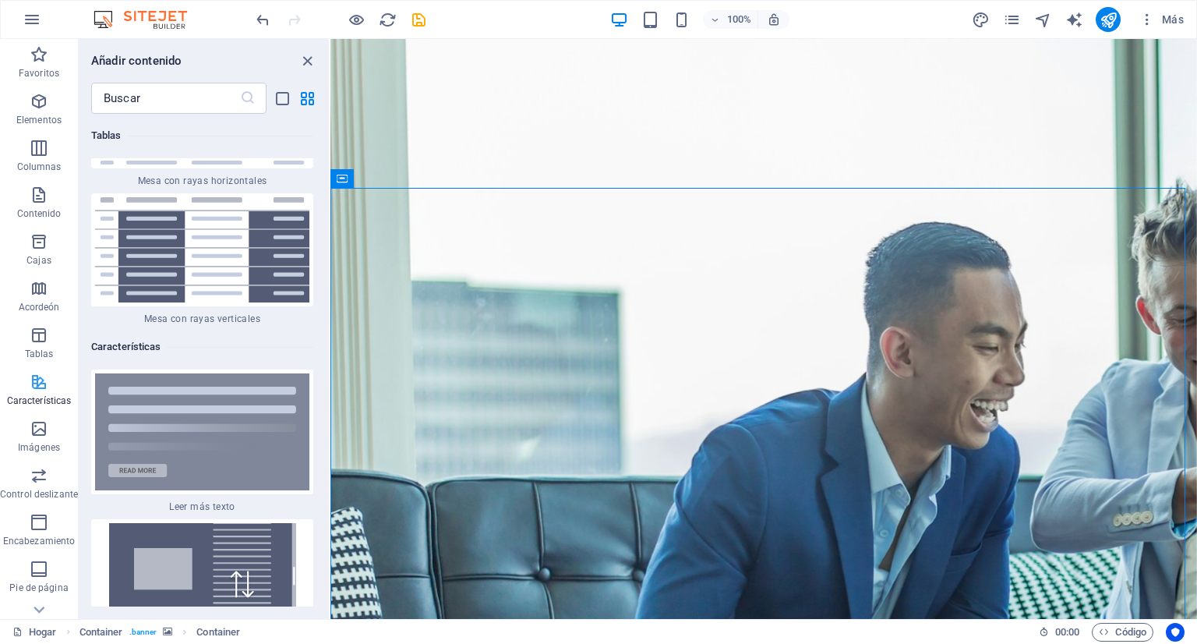
scroll to position [11747, 0]
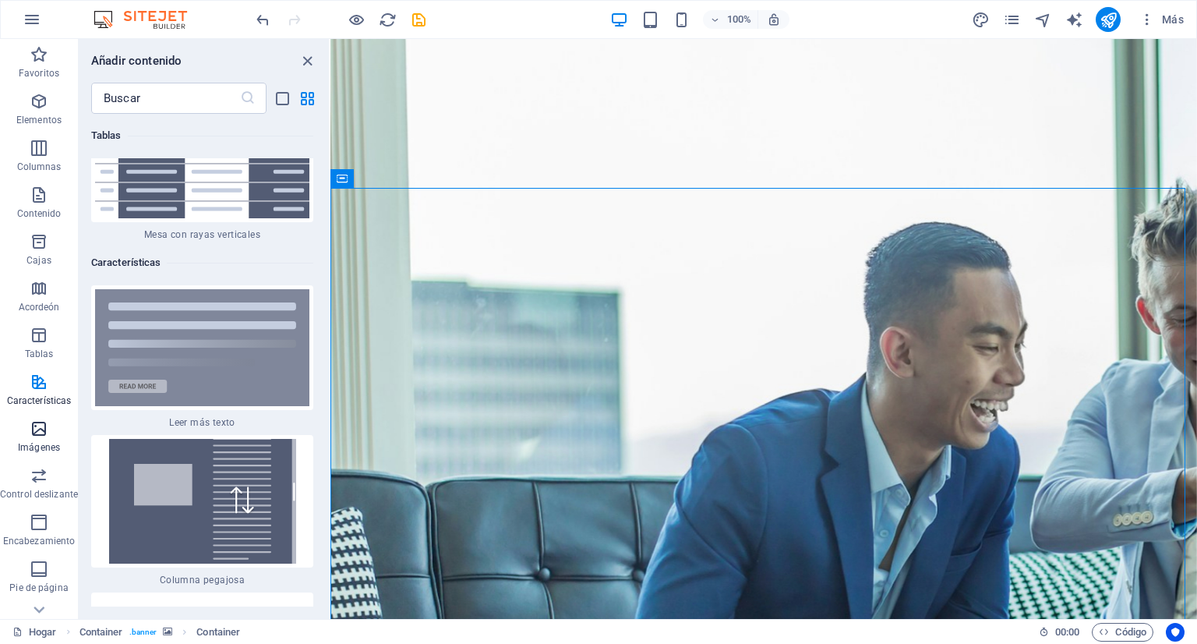
click at [41, 429] on icon "button" at bounding box center [39, 428] width 19 height 19
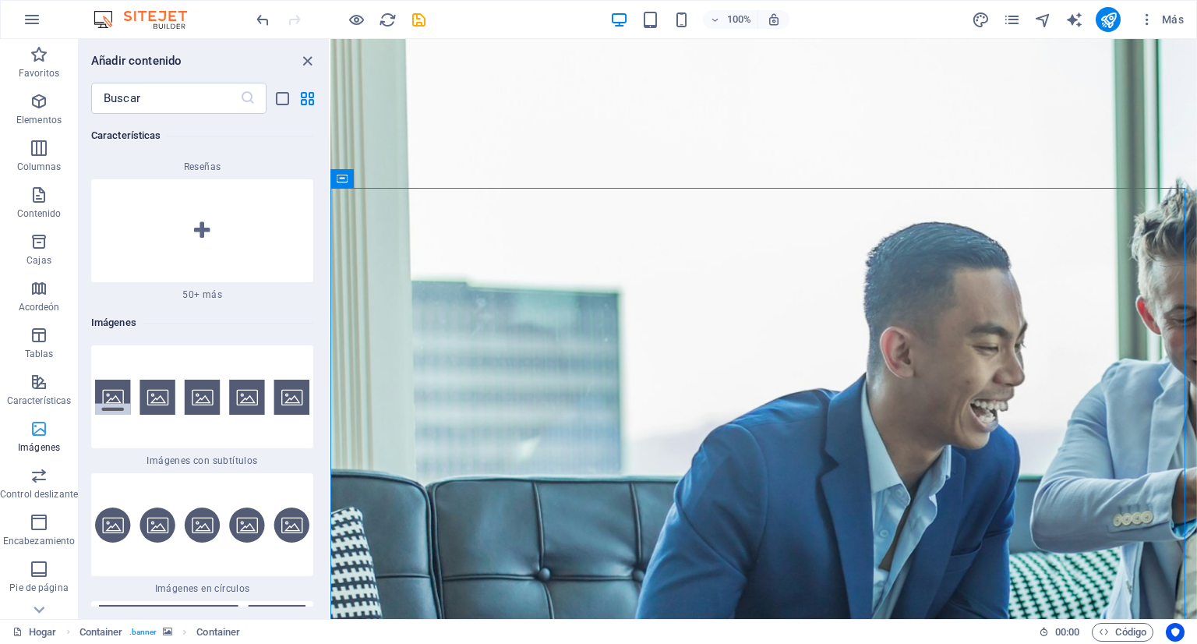
scroll to position [122, 0]
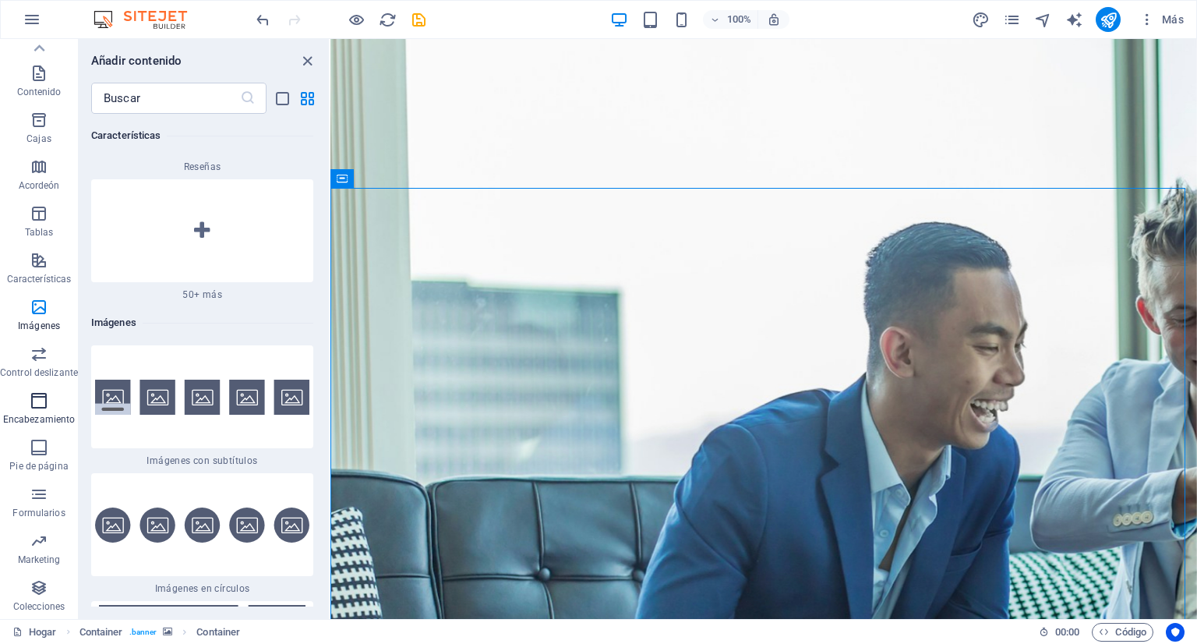
click at [37, 397] on icon "button" at bounding box center [39, 400] width 19 height 19
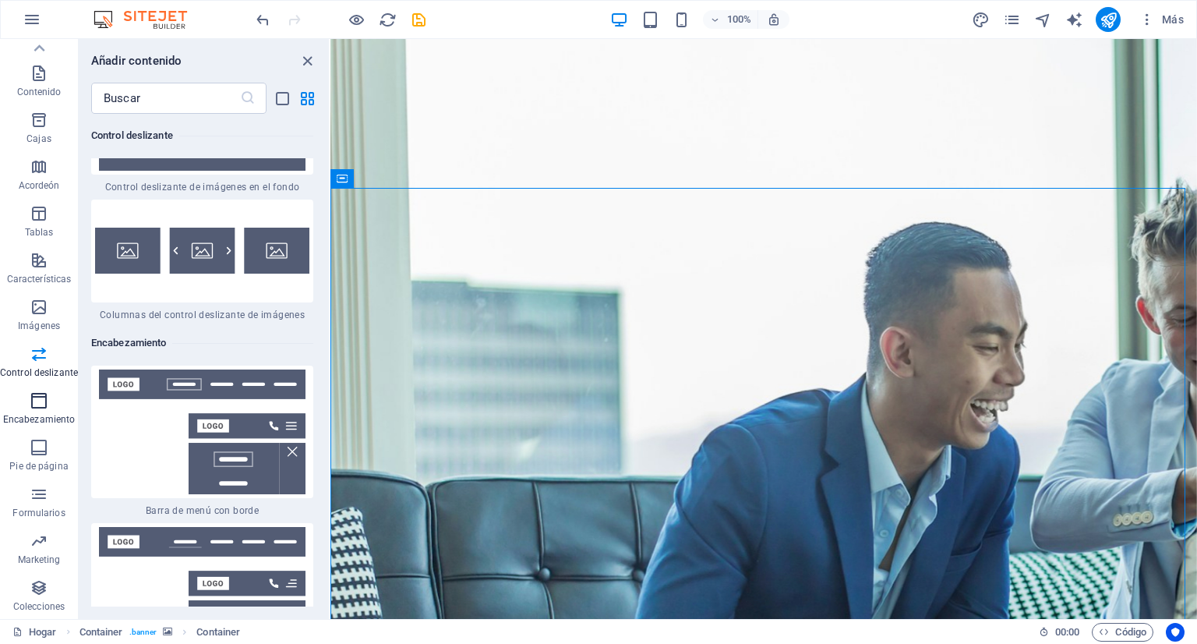
scroll to position [18655, 0]
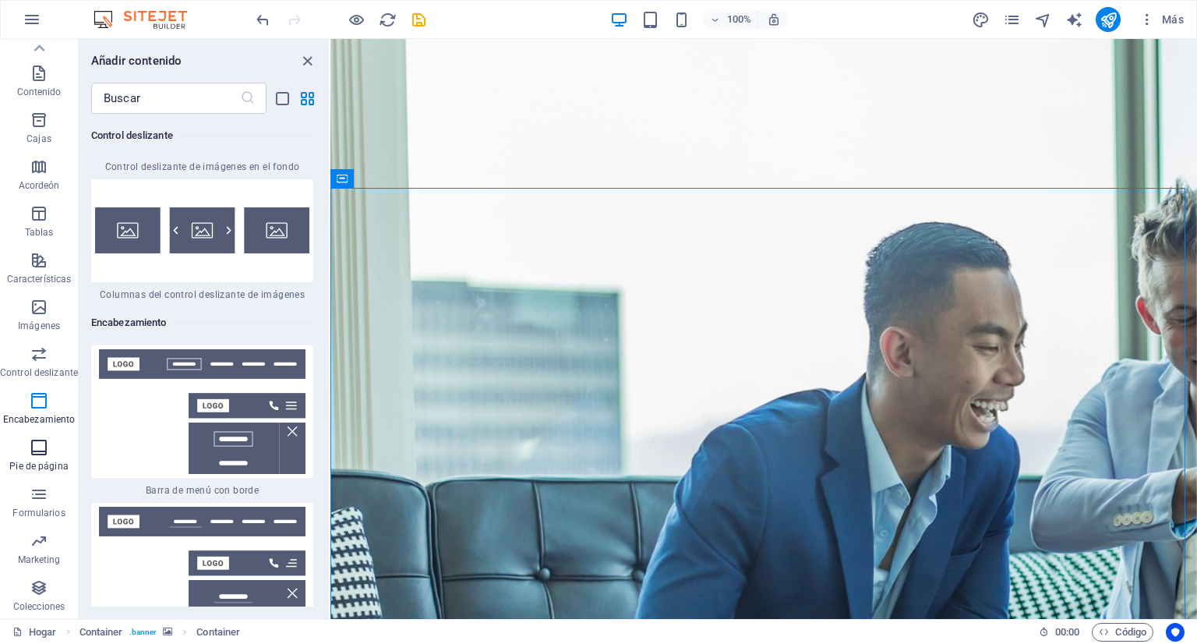
click at [39, 445] on icon "button" at bounding box center [39, 447] width 19 height 19
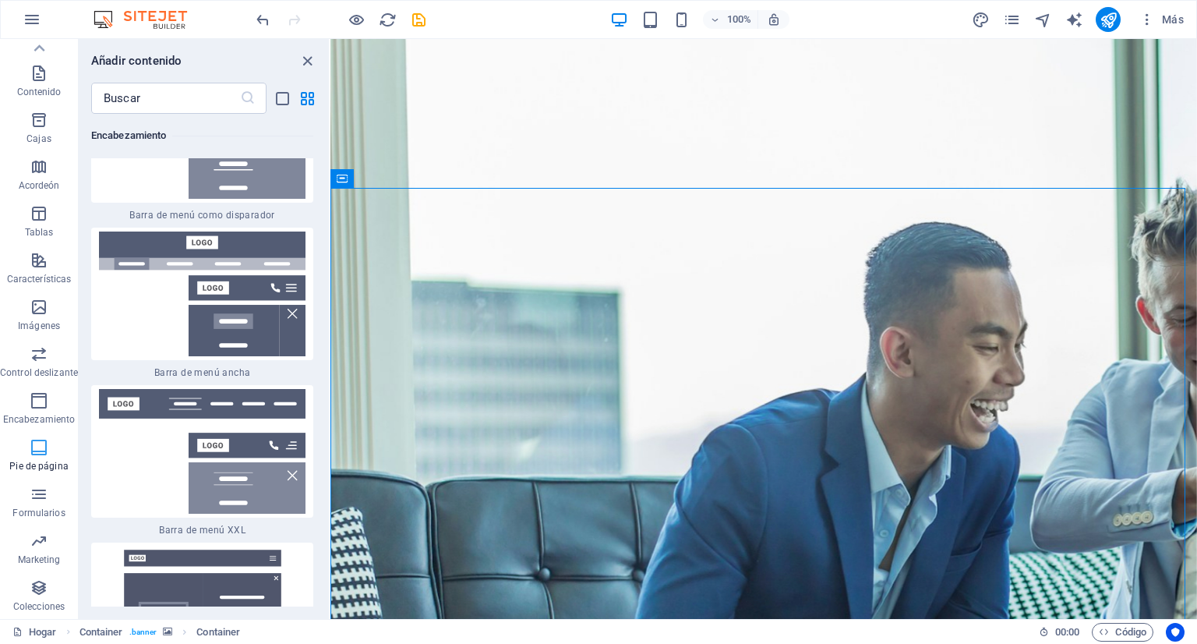
scroll to position [20774, 0]
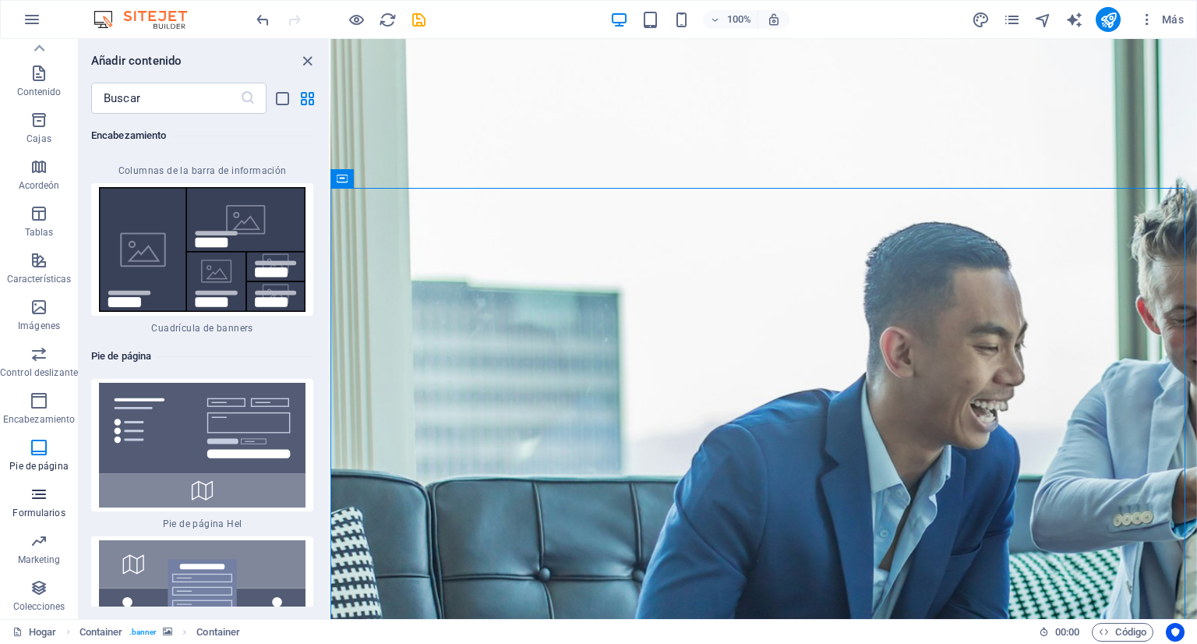
click at [41, 497] on icon "button" at bounding box center [39, 494] width 19 height 19
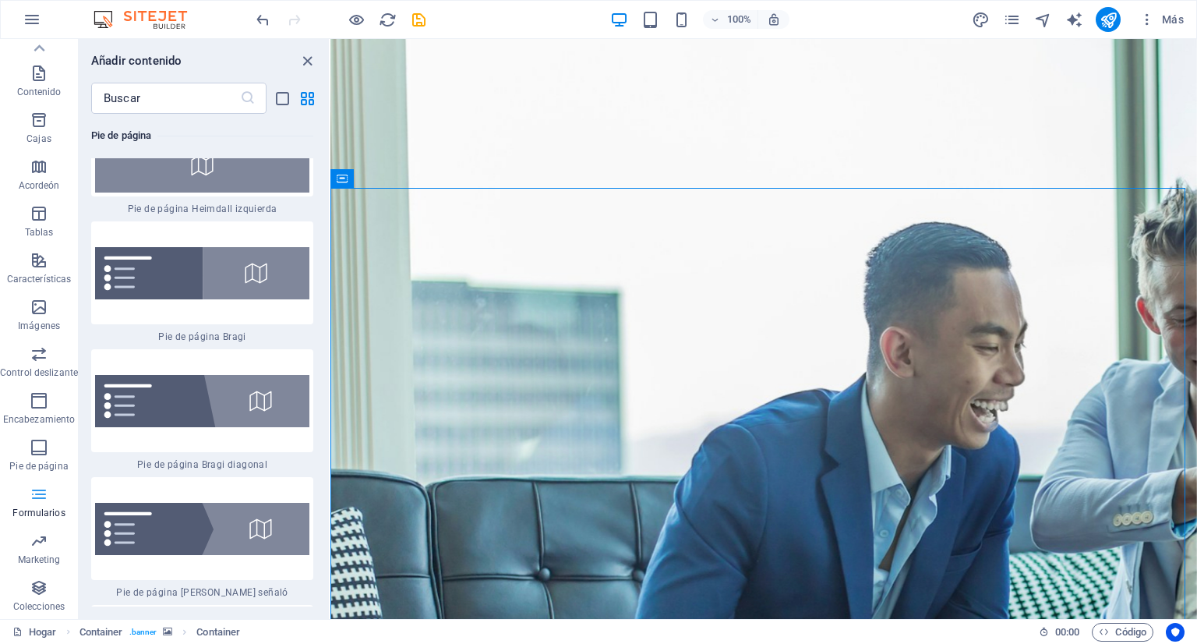
scroll to position [22816, 0]
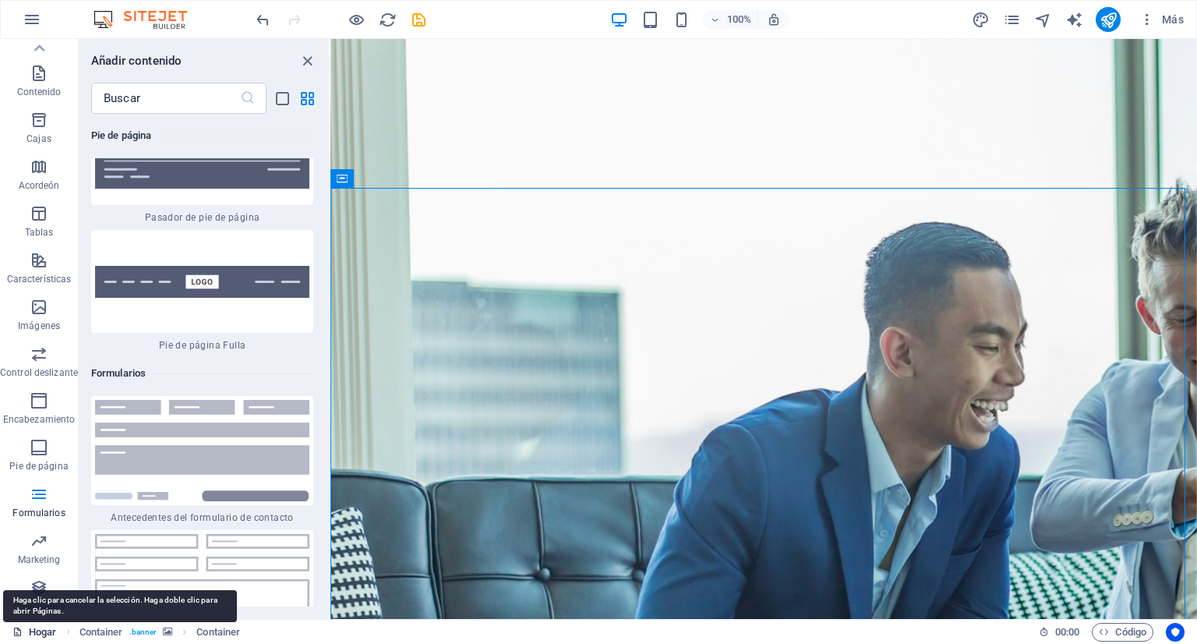
click at [47, 635] on font "Hogar" at bounding box center [42, 632] width 27 height 12
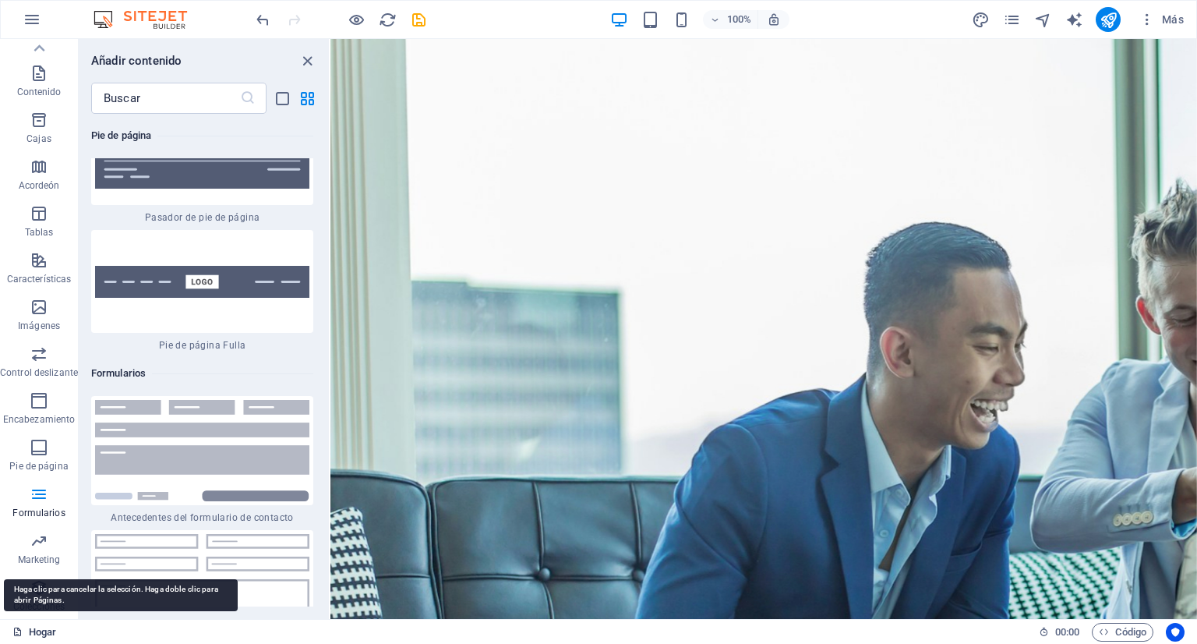
click at [47, 635] on font "Hogar" at bounding box center [42, 632] width 27 height 12
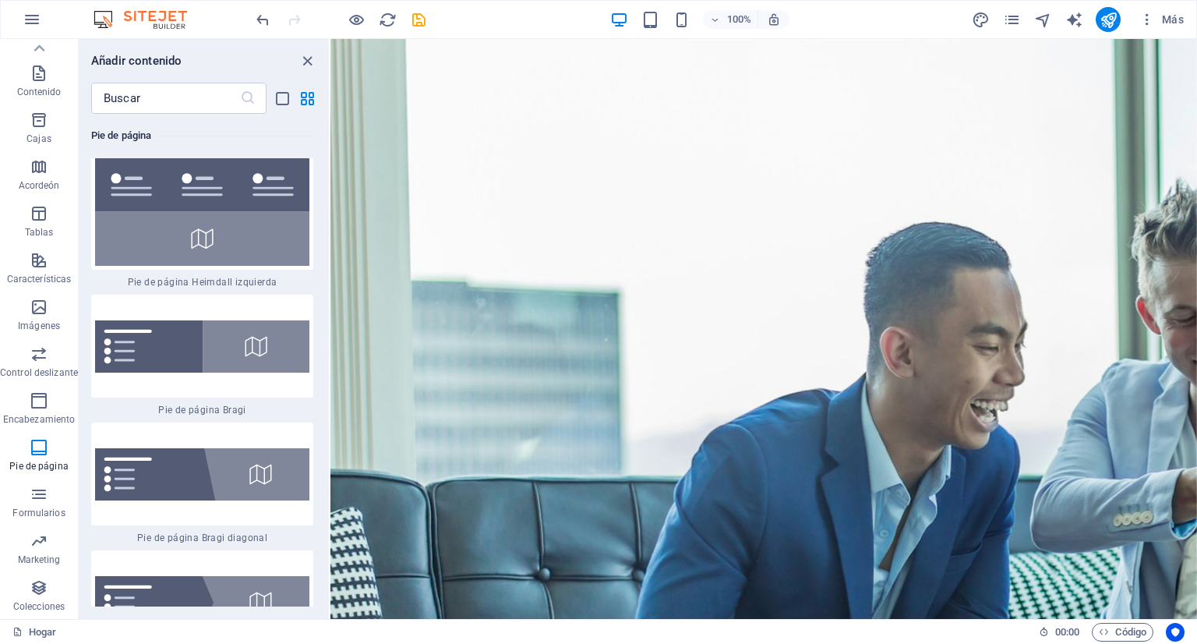
scroll to position [21725, 0]
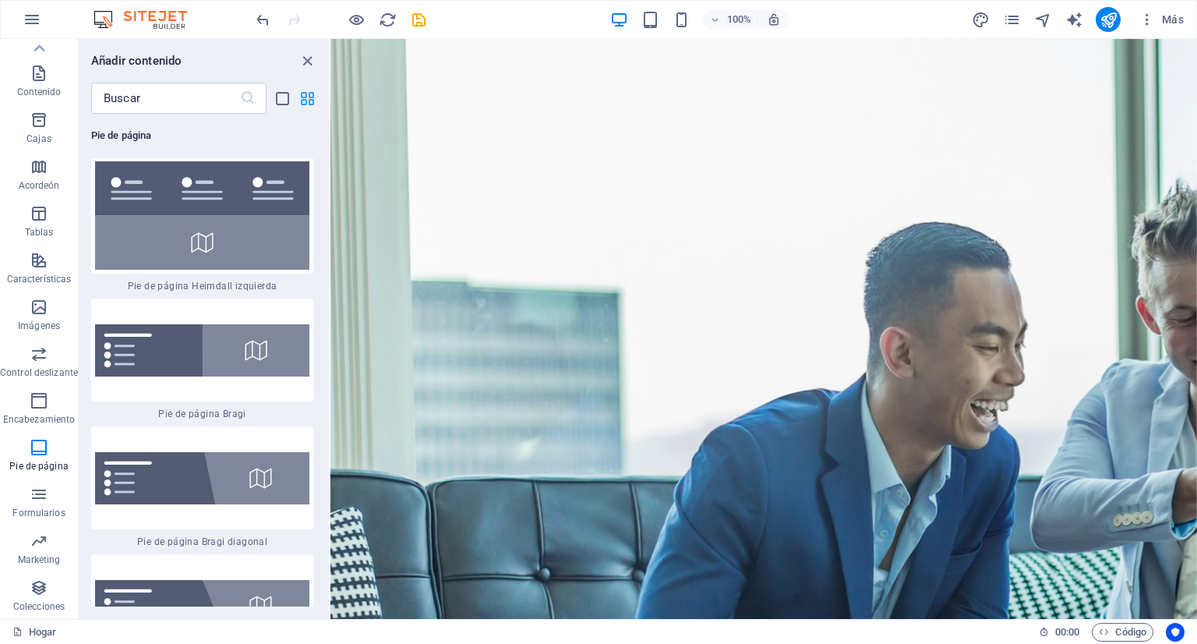
click at [307, 94] on icon "vista de cuadrícula" at bounding box center [307, 99] width 18 height 18
click at [37, 54] on icon at bounding box center [39, 48] width 22 height 22
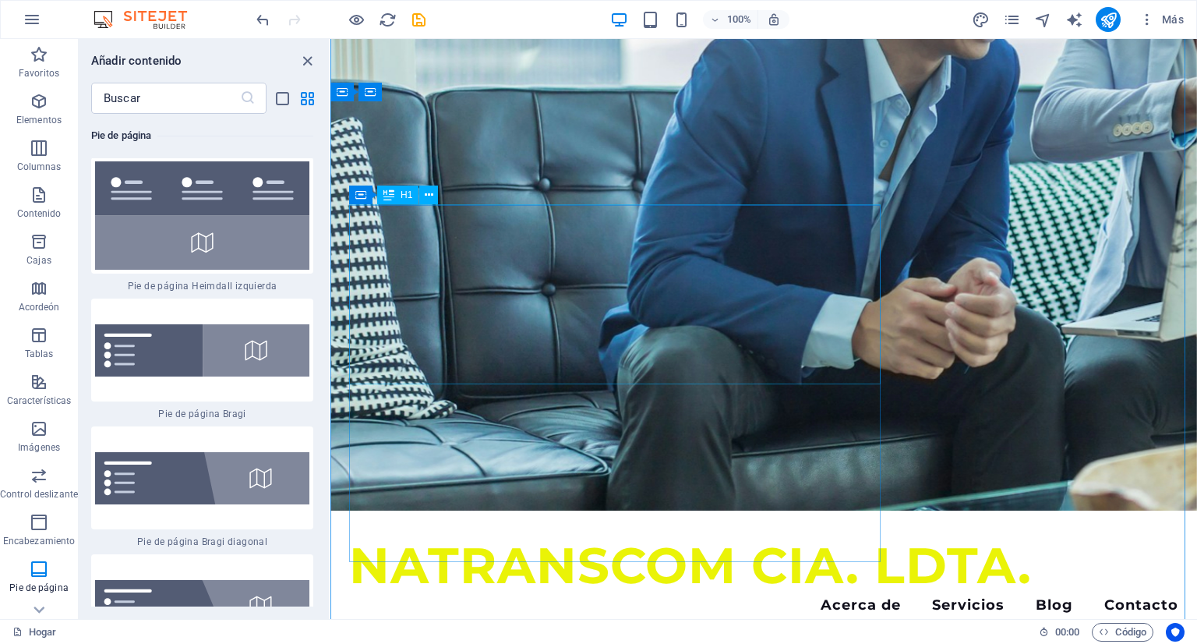
scroll to position [78, 0]
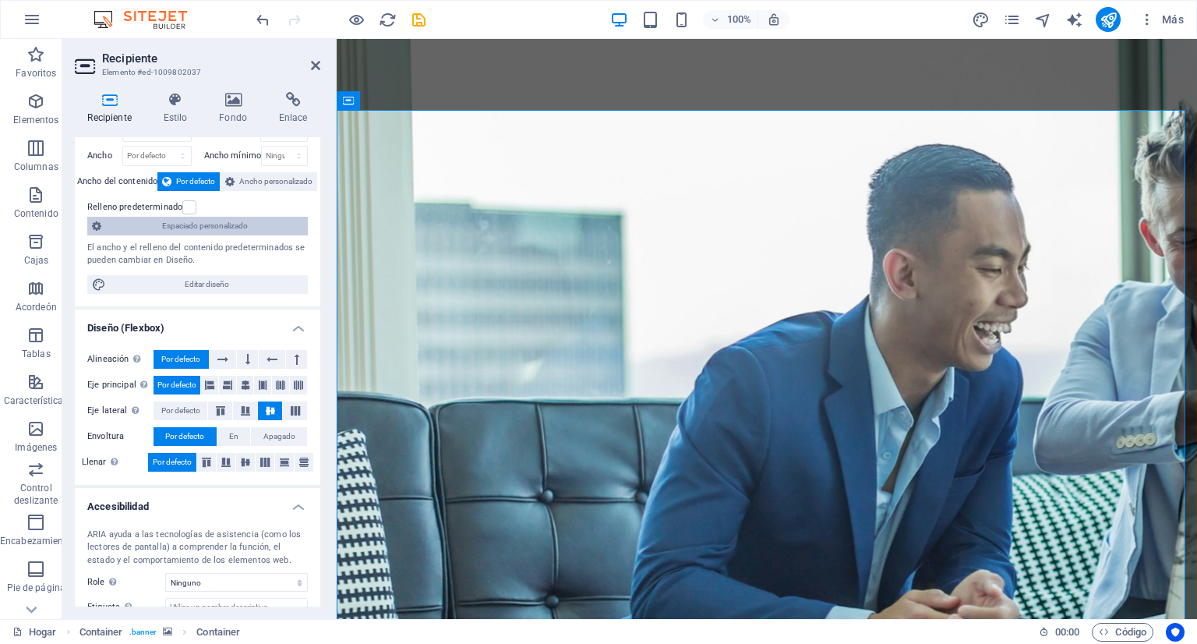
scroll to position [0, 0]
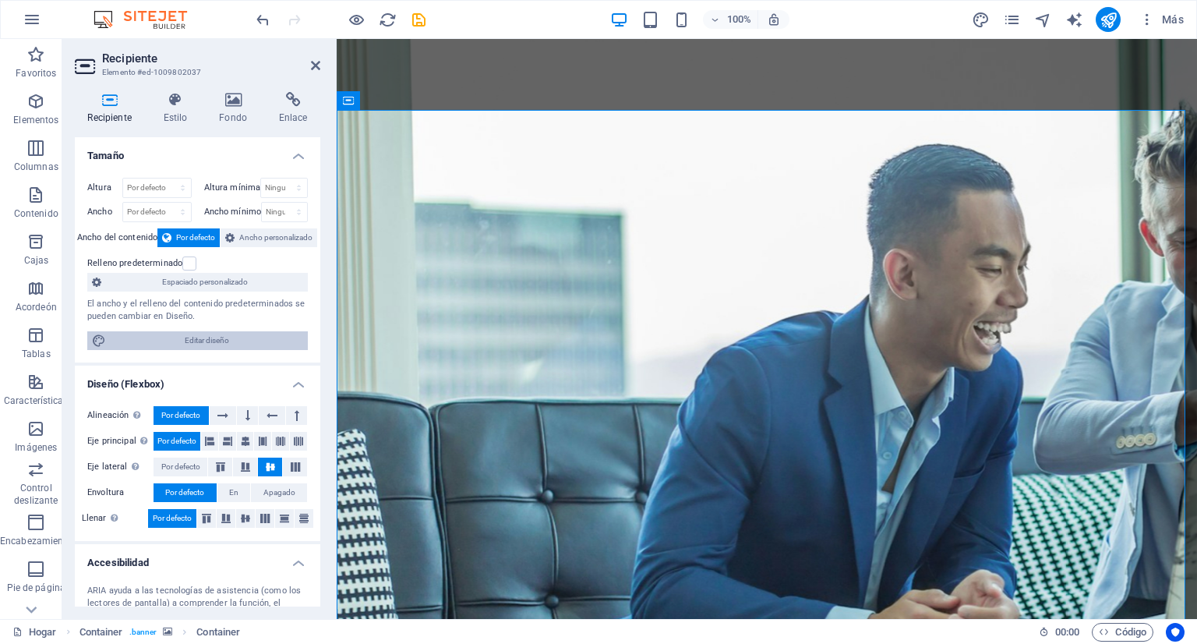
click at [142, 337] on span "Editar diseño" at bounding box center [207, 340] width 192 height 19
select select "rem"
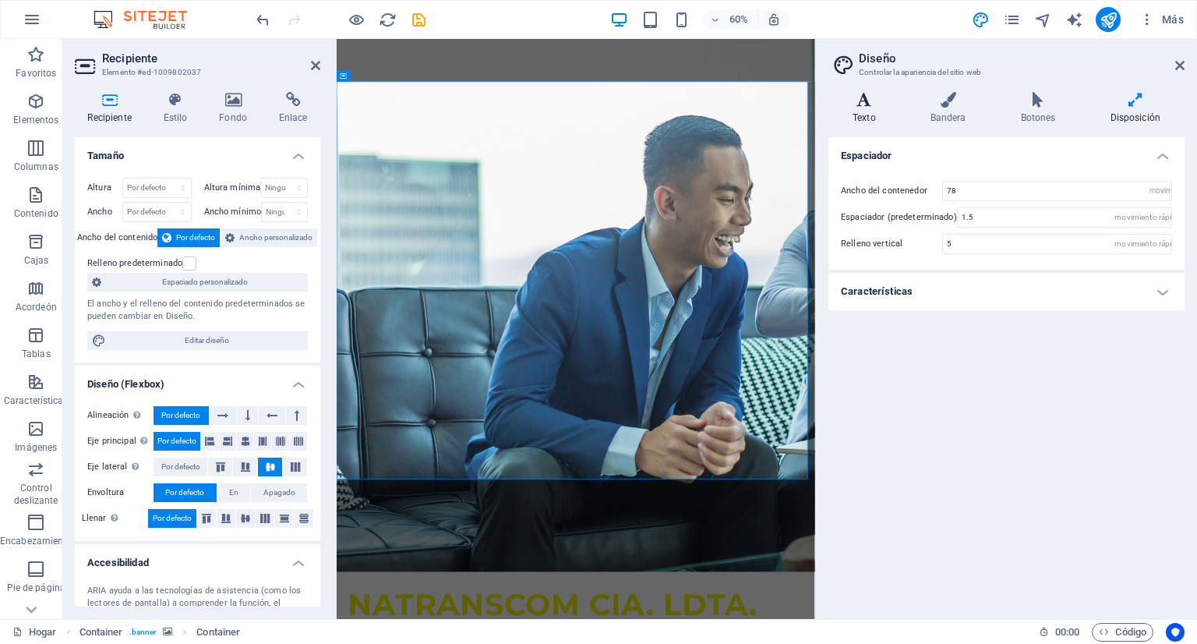
click at [865, 104] on icon at bounding box center [864, 100] width 72 height 16
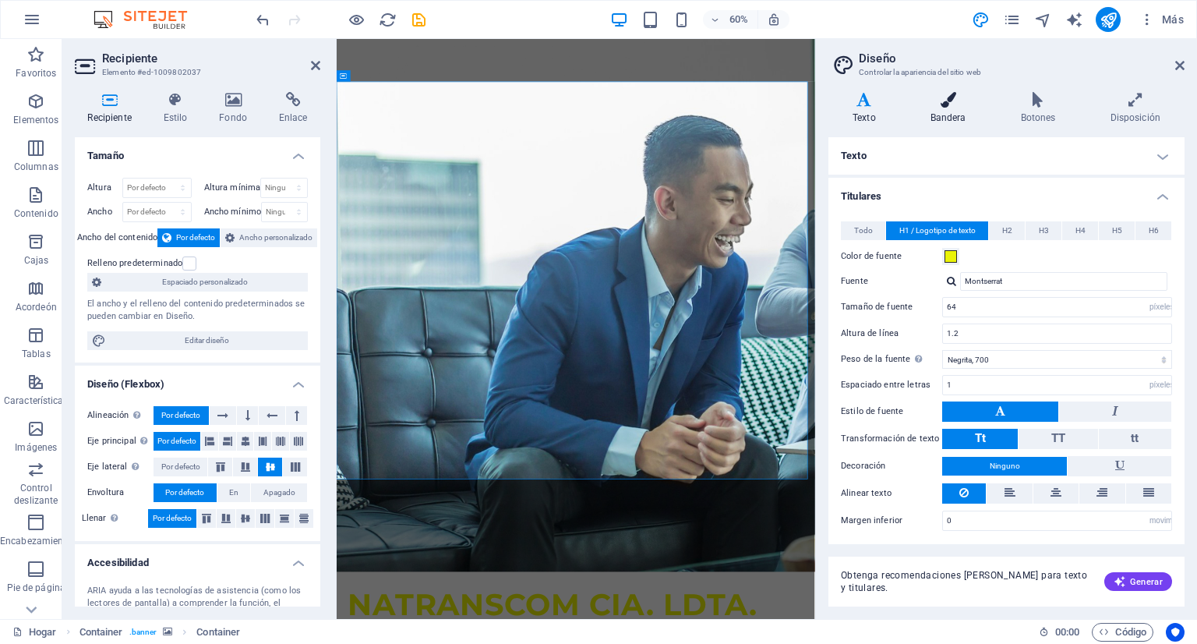
click at [943, 104] on icon at bounding box center [948, 100] width 84 height 16
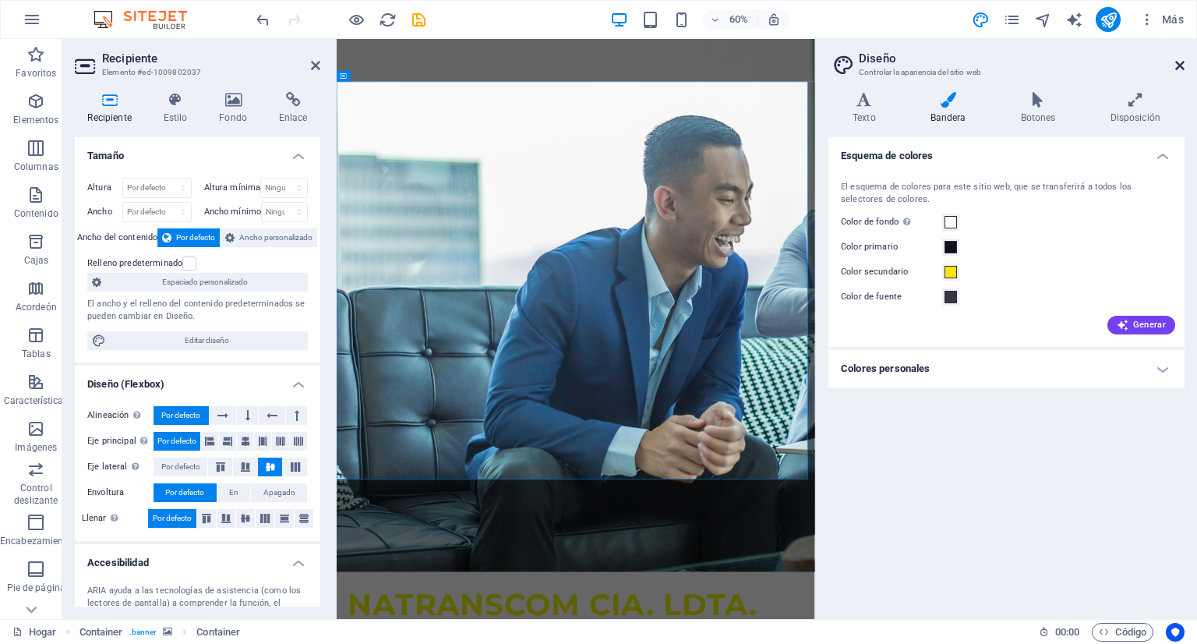
click at [1175, 66] on icon at bounding box center [1179, 65] width 9 height 12
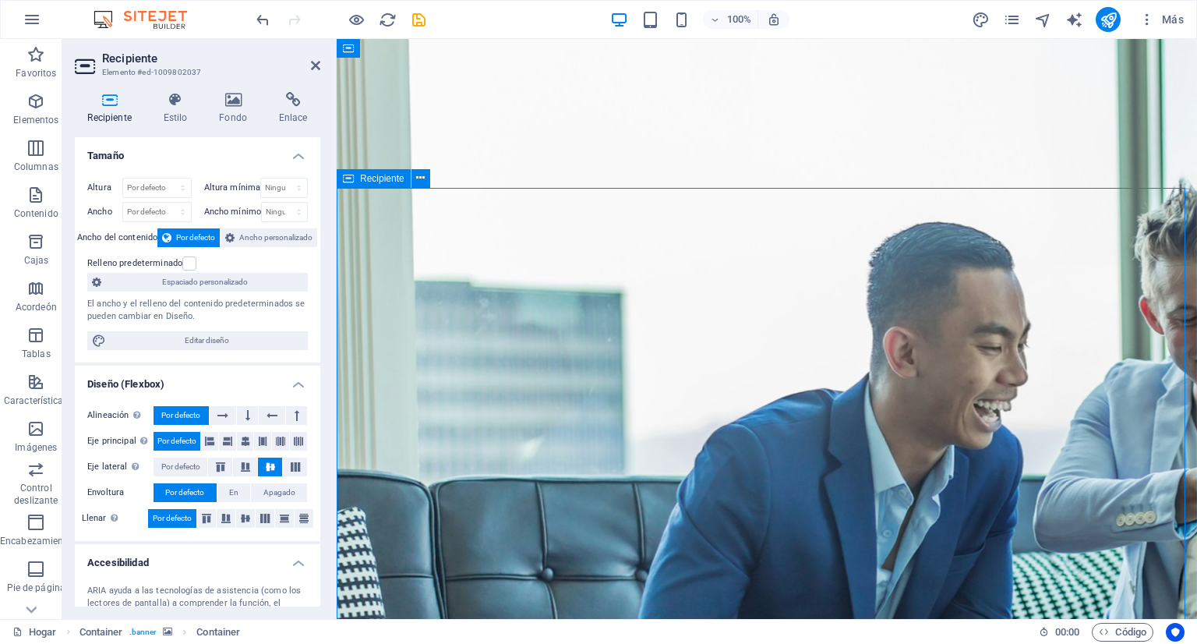
drag, startPoint x: 933, startPoint y: 278, endPoint x: 901, endPoint y: 258, distance: 37.2
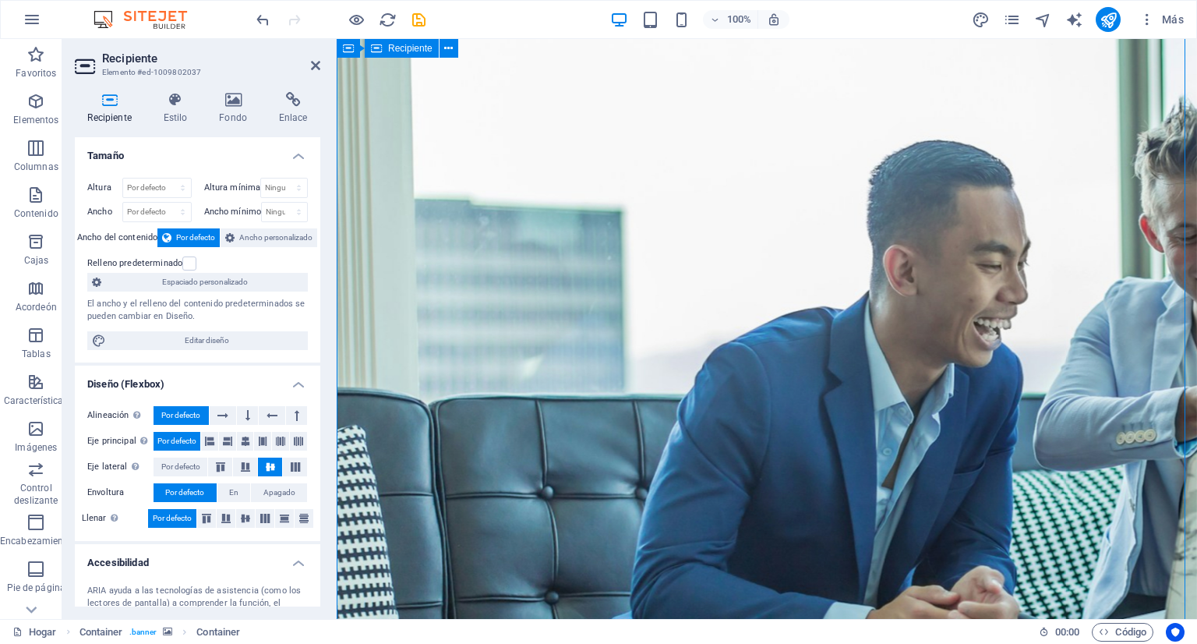
scroll to position [78, 0]
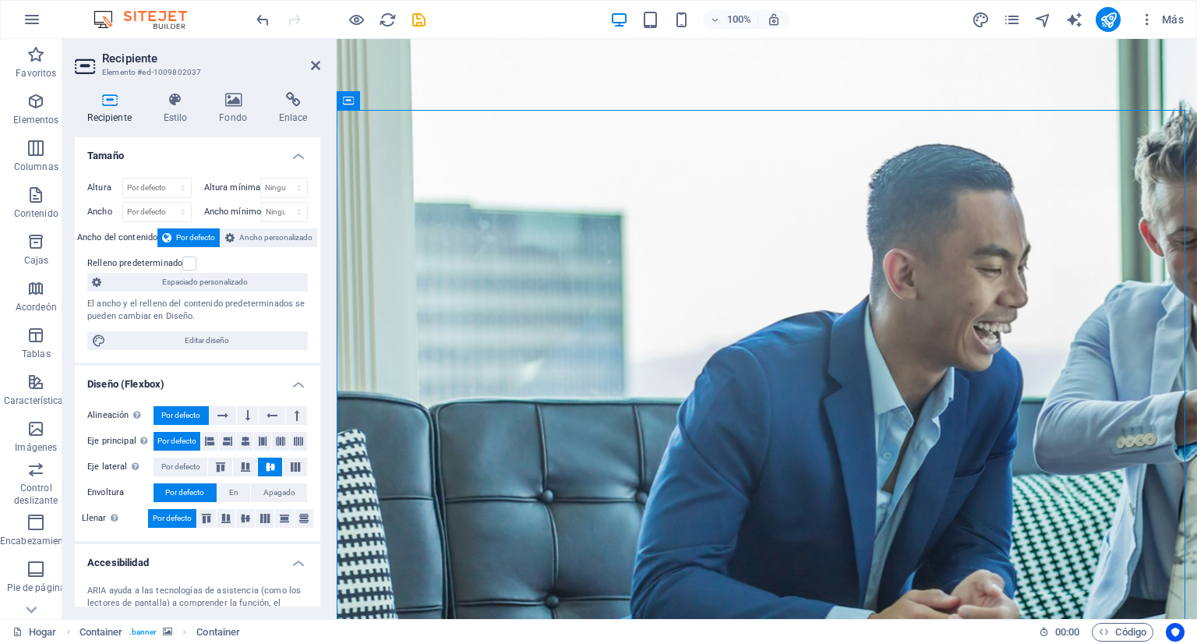
click at [308, 68] on header "Recipiente Elemento #ed-1009802037" at bounding box center [197, 59] width 245 height 41
click at [318, 69] on icon at bounding box center [315, 65] width 9 height 12
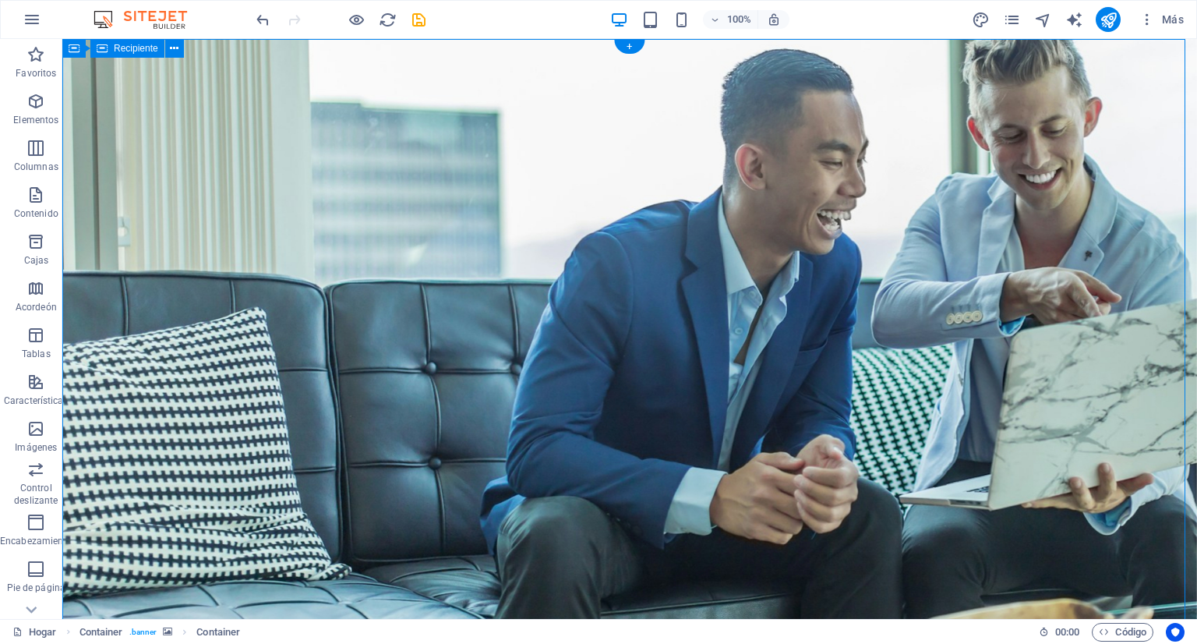
scroll to position [0, 0]
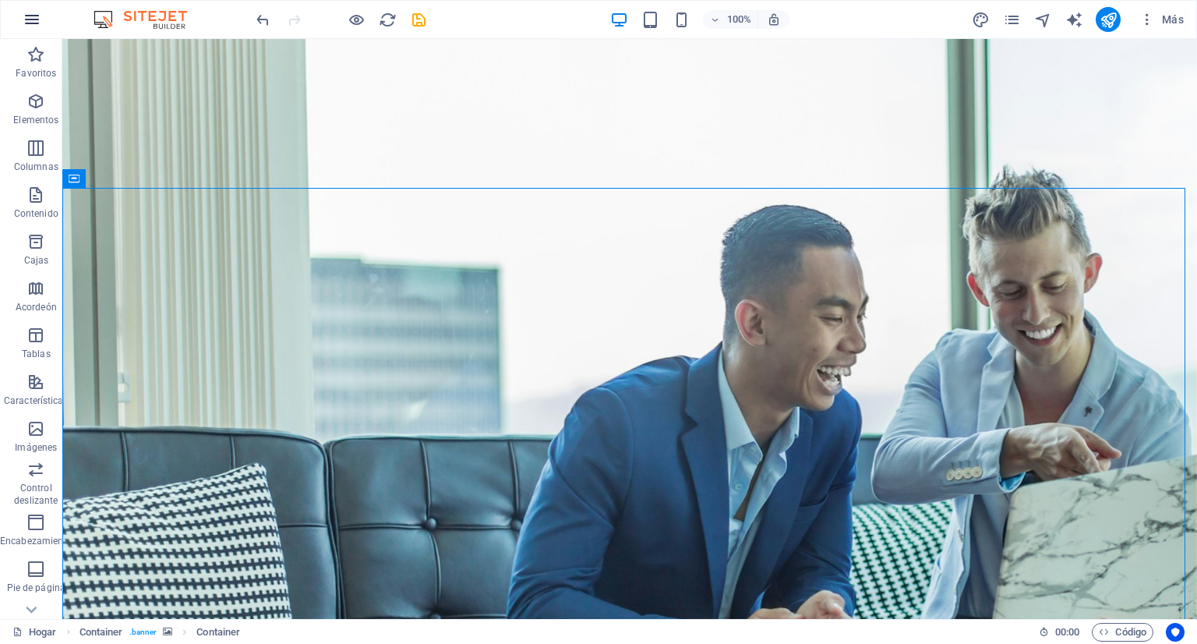
click at [35, 19] on icon "button" at bounding box center [32, 19] width 19 height 19
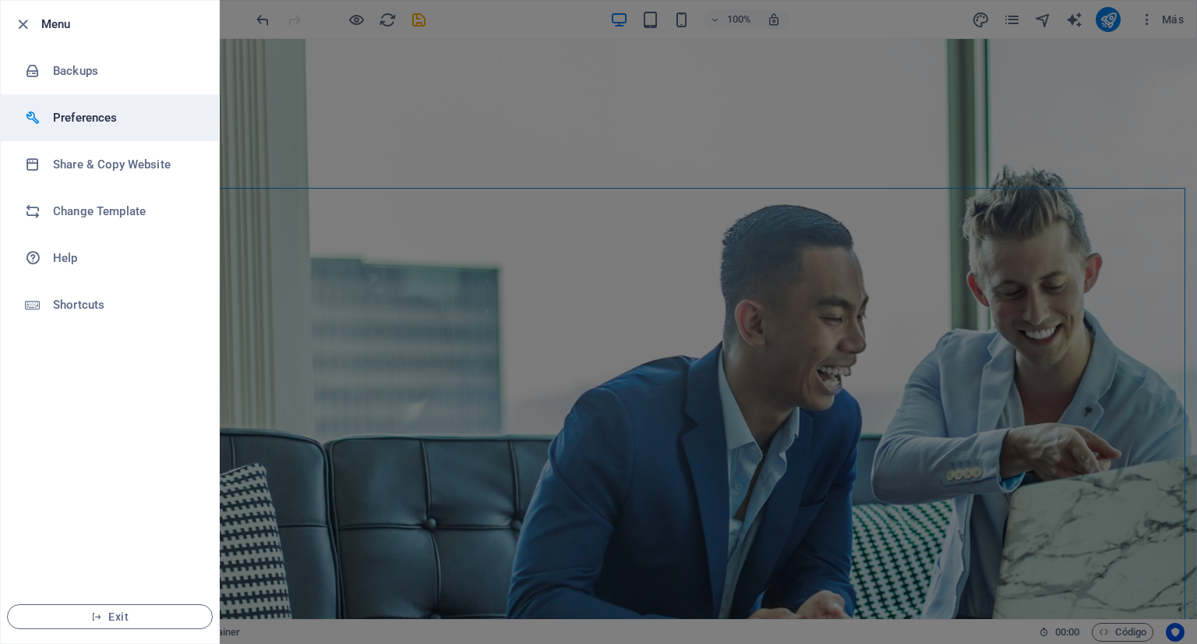
click at [75, 114] on h6 "Preferences" at bounding box center [125, 117] width 144 height 19
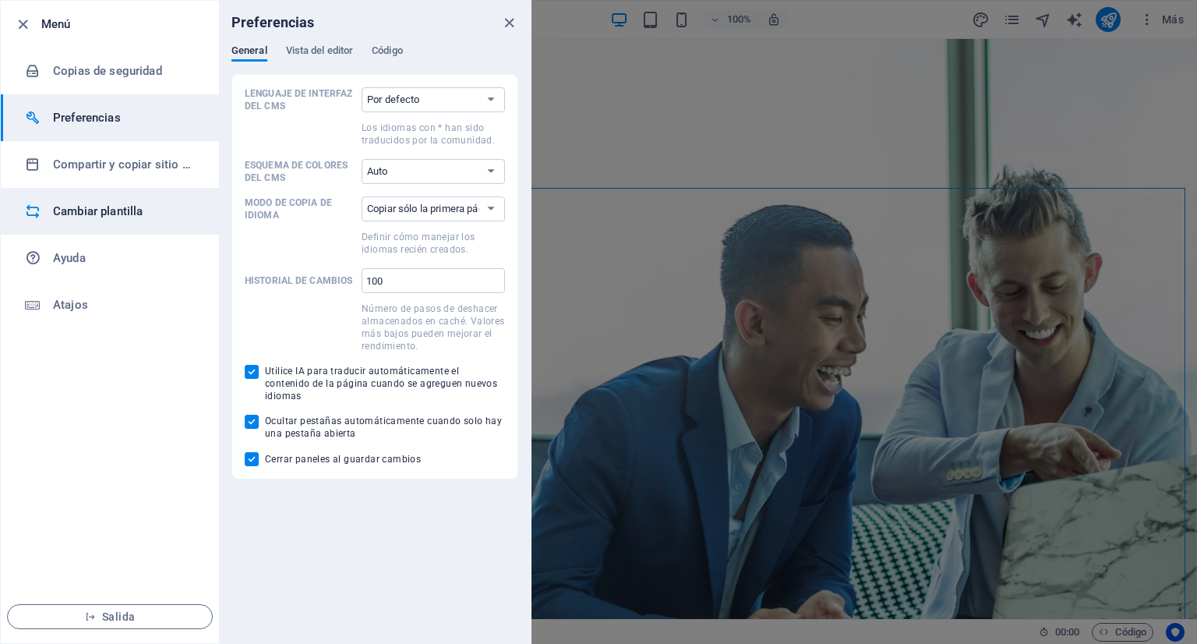
click at [41, 206] on div at bounding box center [39, 211] width 28 height 16
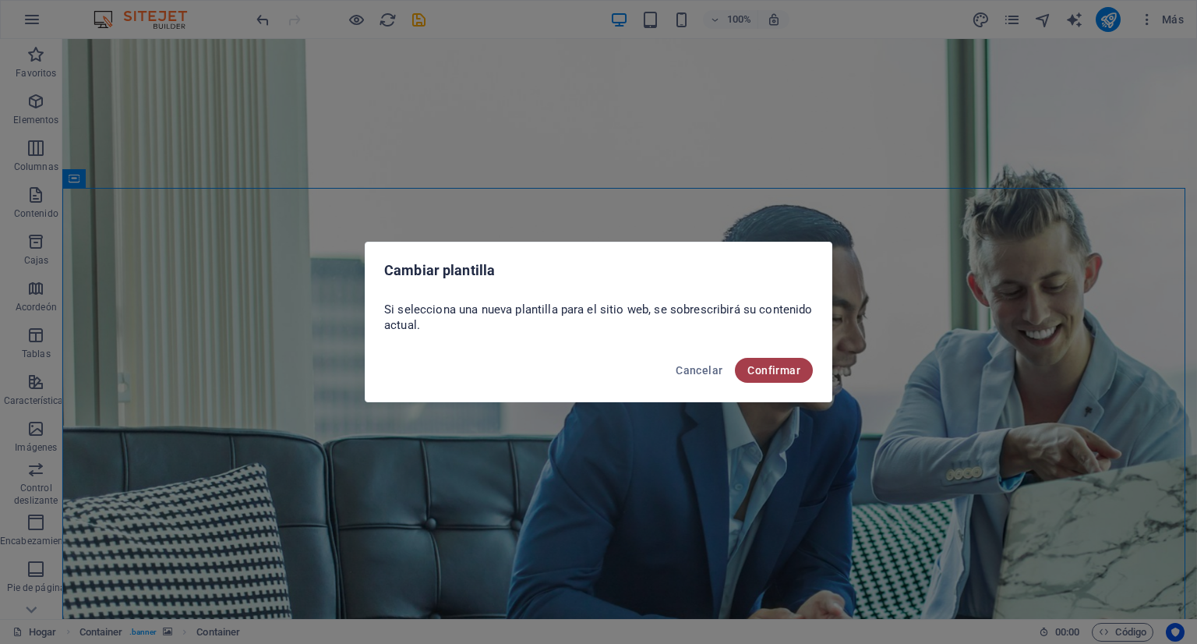
click at [760, 366] on font "Confirmar" at bounding box center [773, 370] width 53 height 12
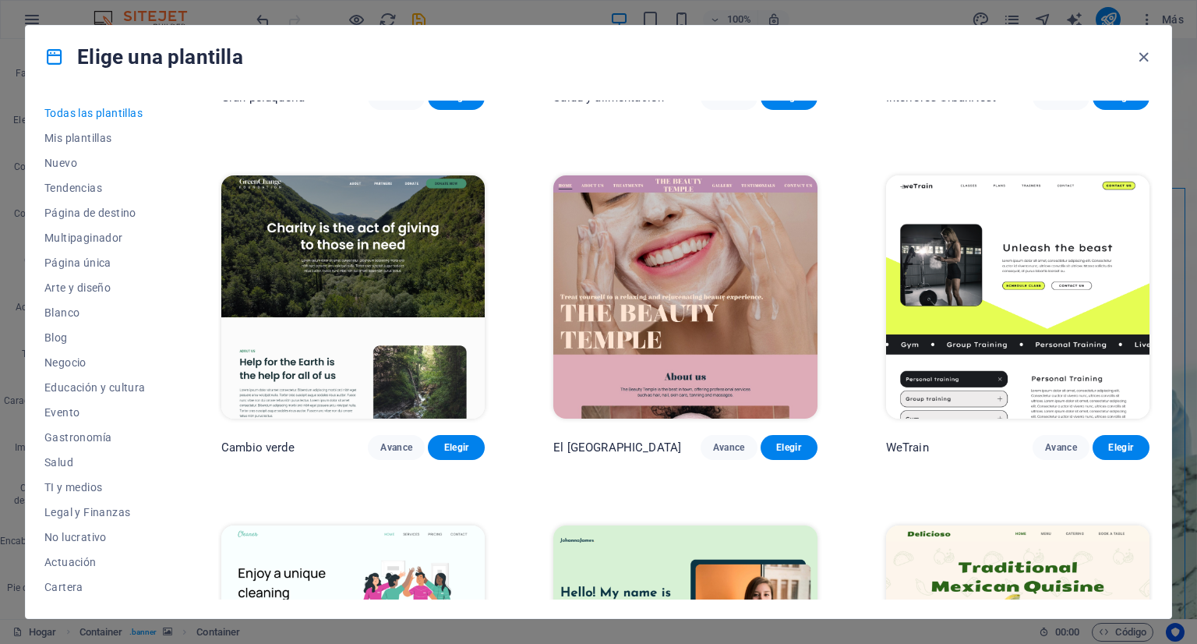
scroll to position [2181, 0]
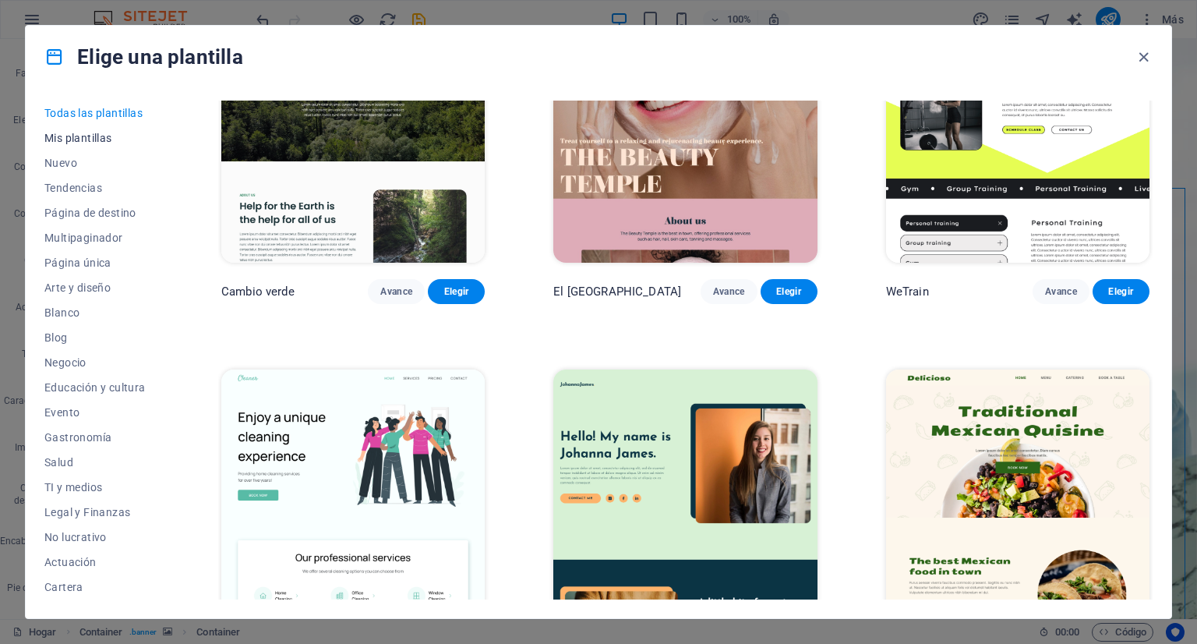
click at [87, 136] on font "Mis plantillas" at bounding box center [78, 138] width 68 height 12
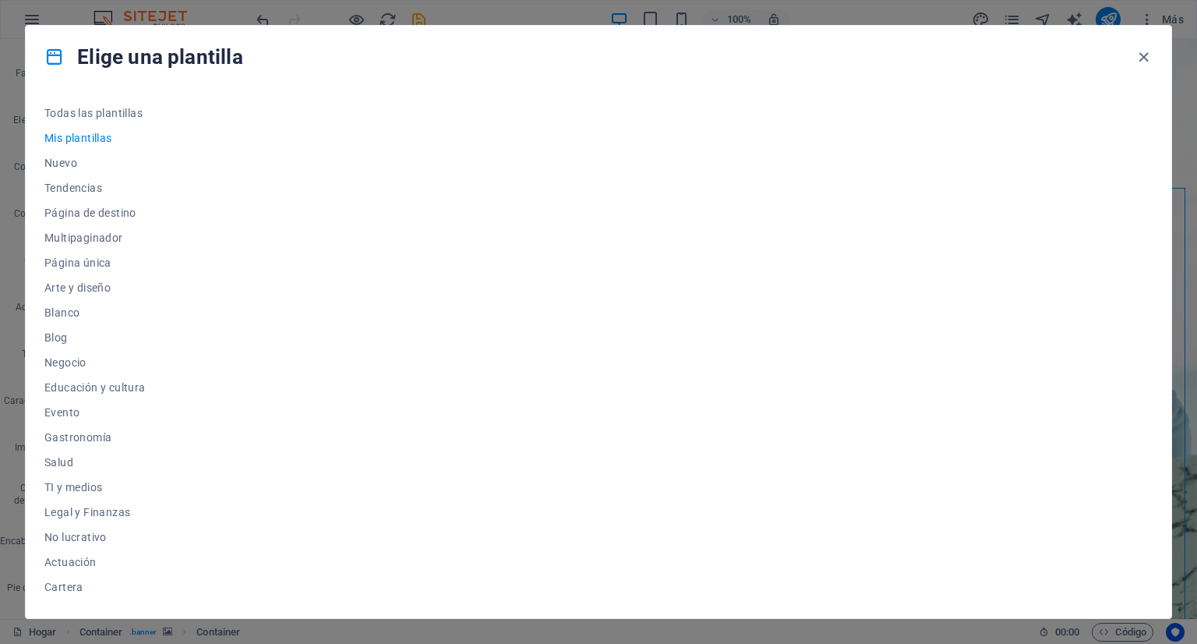
scroll to position [0, 0]
click at [51, 168] on font "Nuevo" at bounding box center [60, 163] width 33 height 12
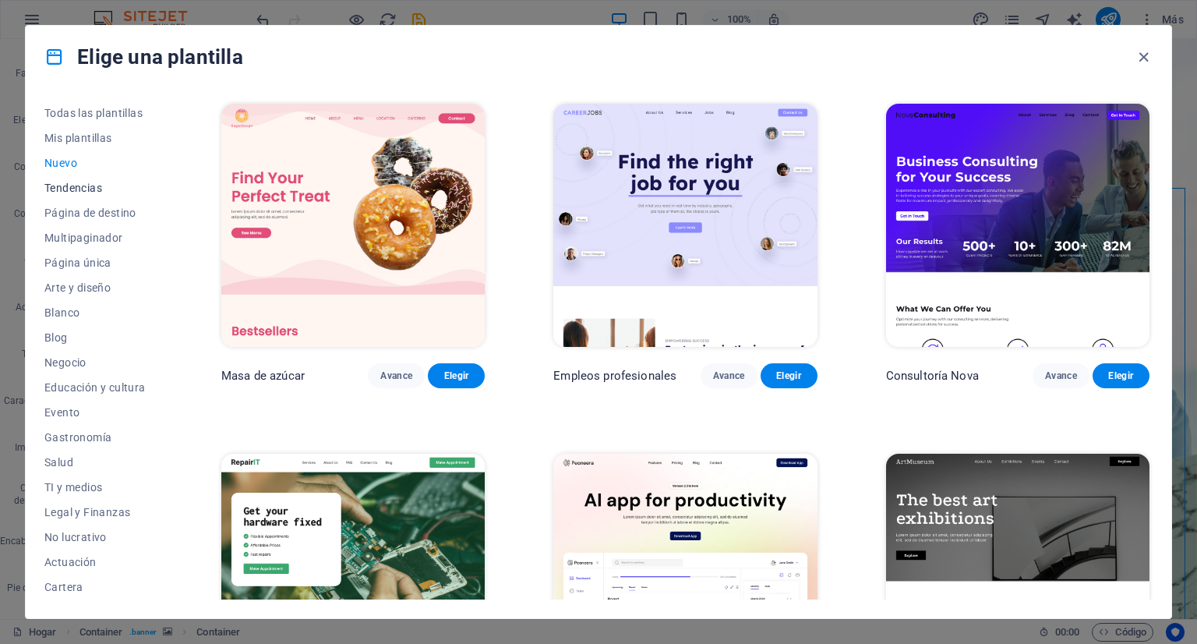
click at [50, 189] on font "Tendencias" at bounding box center [73, 188] width 58 height 12
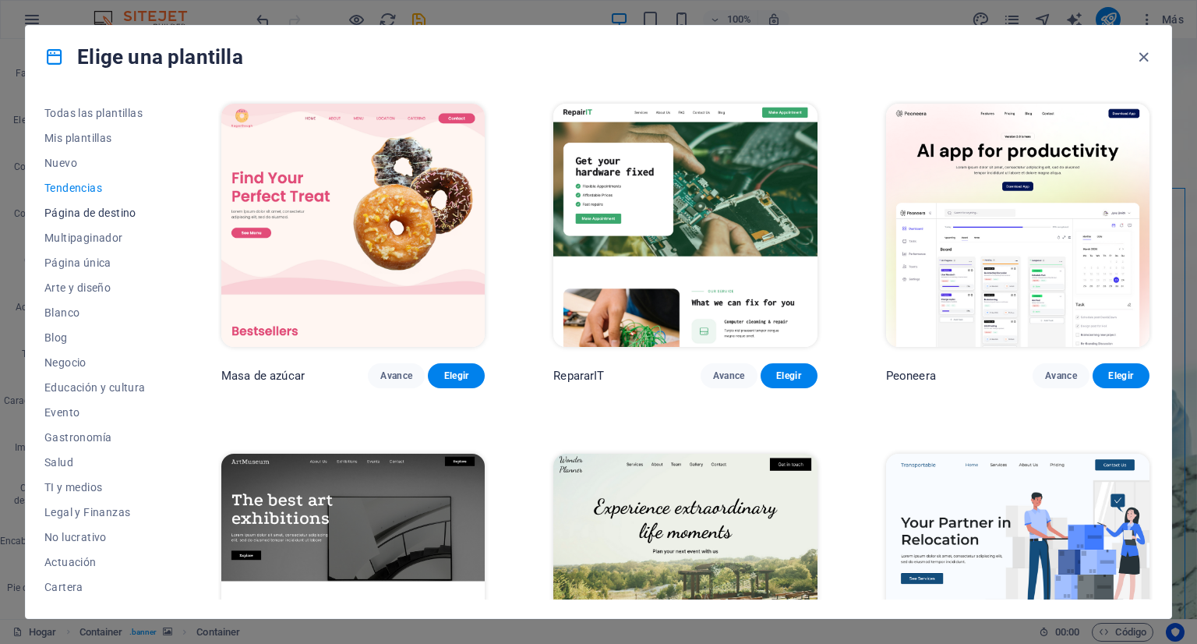
click at [58, 216] on font "Página de destino" at bounding box center [90, 212] width 92 height 12
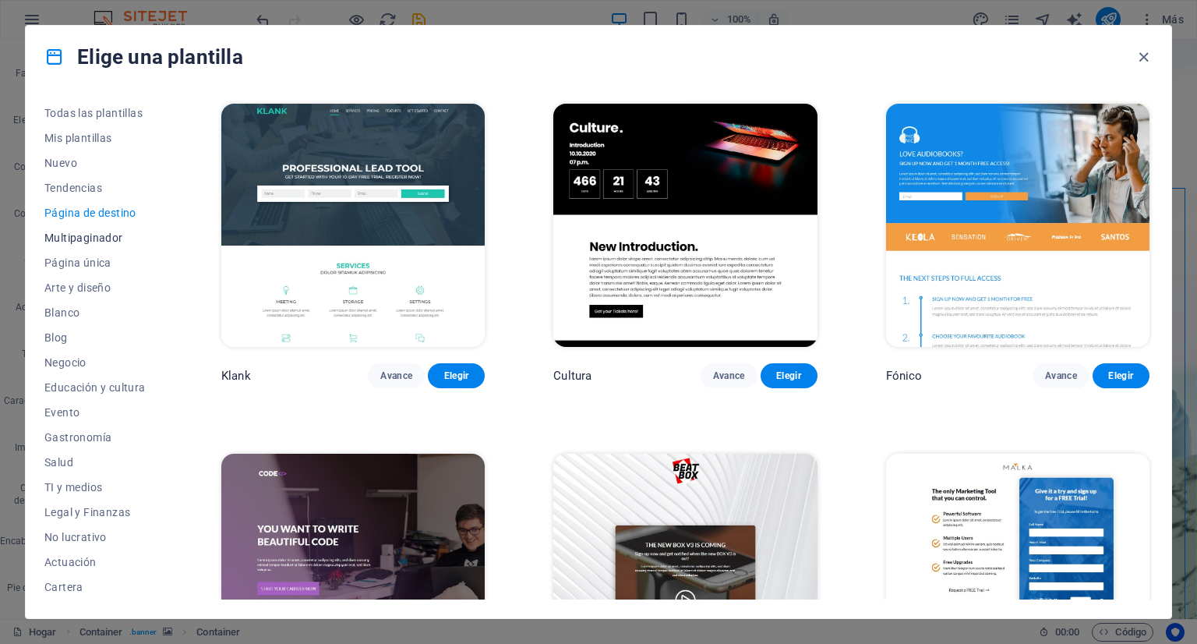
click at [76, 239] on font "Multipaginador" at bounding box center [83, 237] width 79 height 12
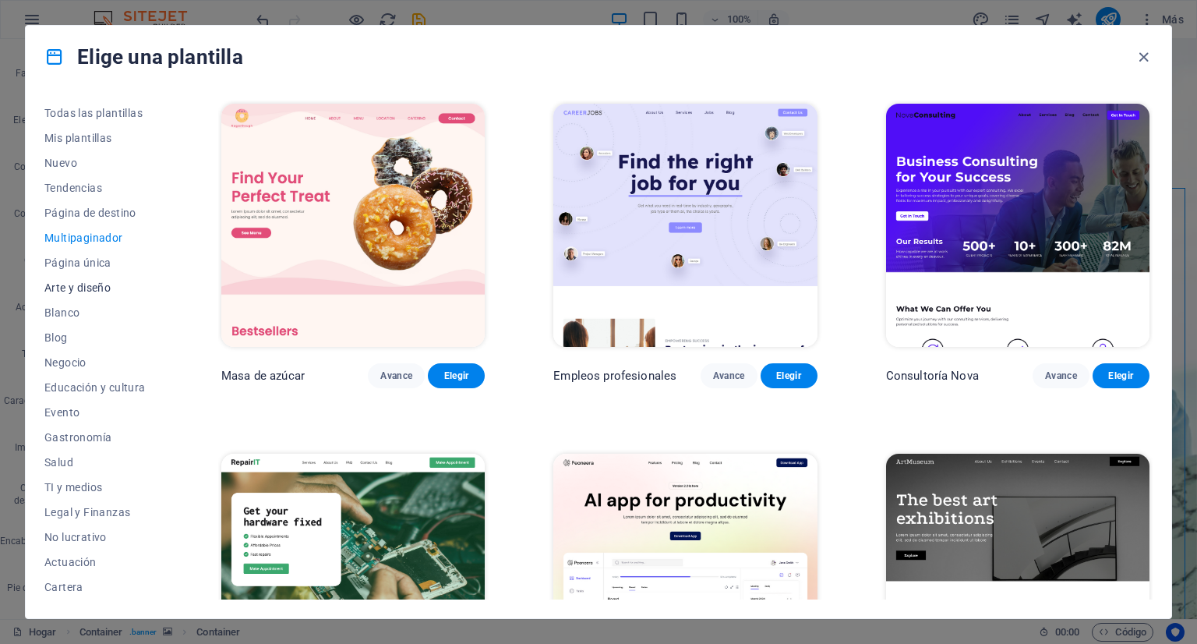
click at [53, 284] on font "Arte y diseño" at bounding box center [77, 287] width 66 height 12
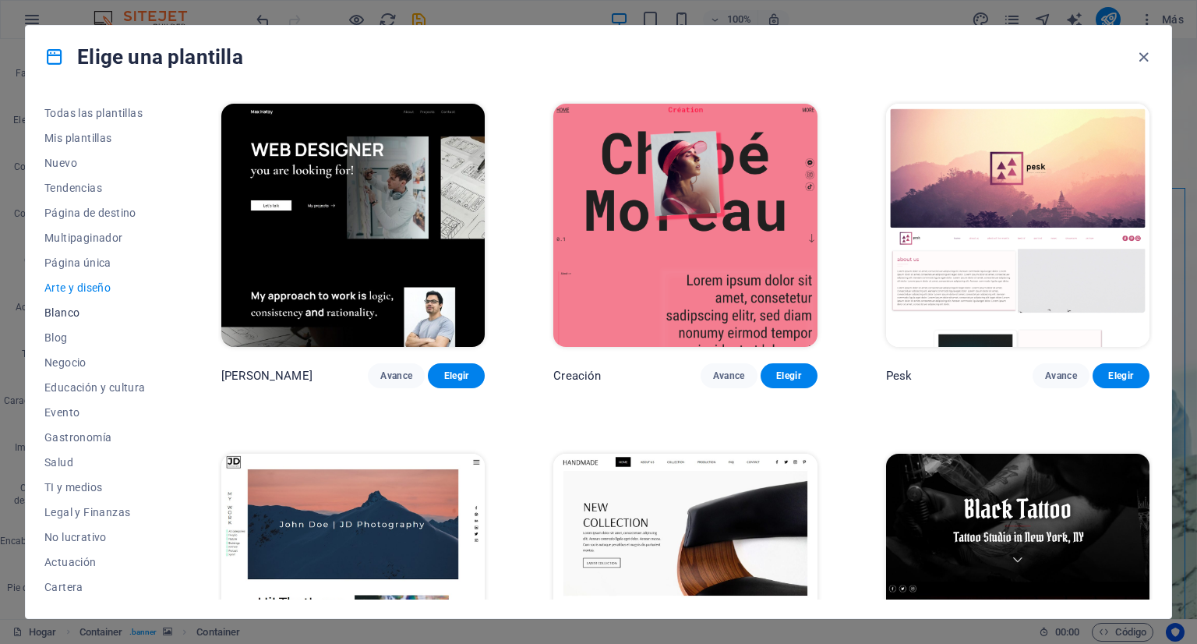
click at [58, 306] on font "Blanco" at bounding box center [61, 312] width 35 height 12
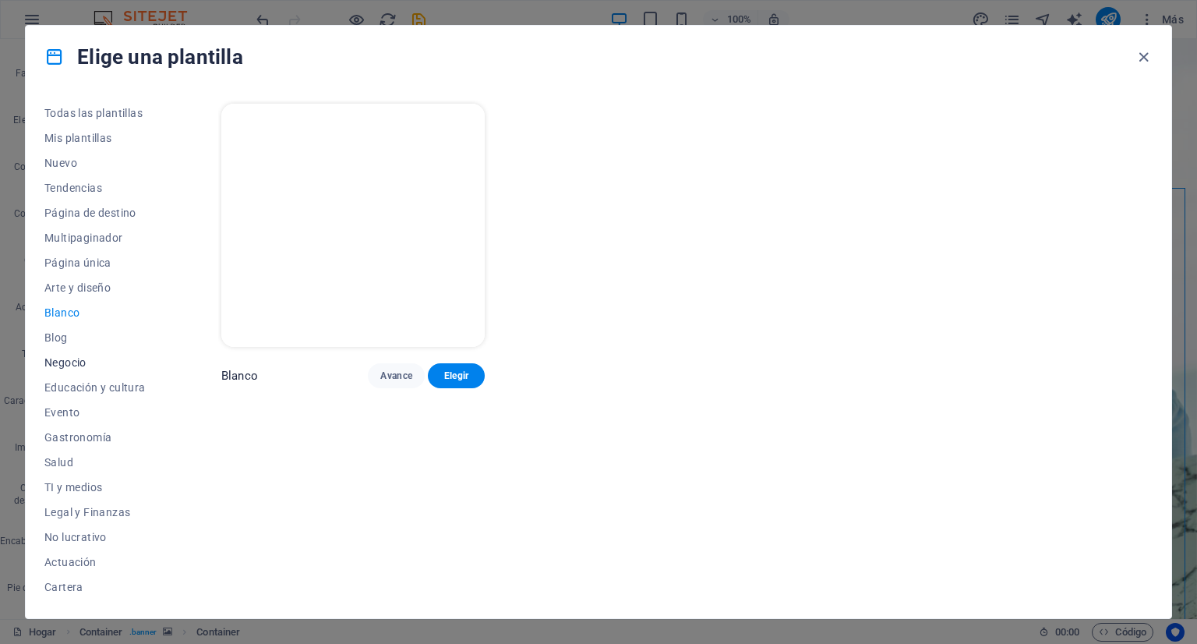
click at [66, 365] on font "Negocio" at bounding box center [65, 362] width 42 height 12
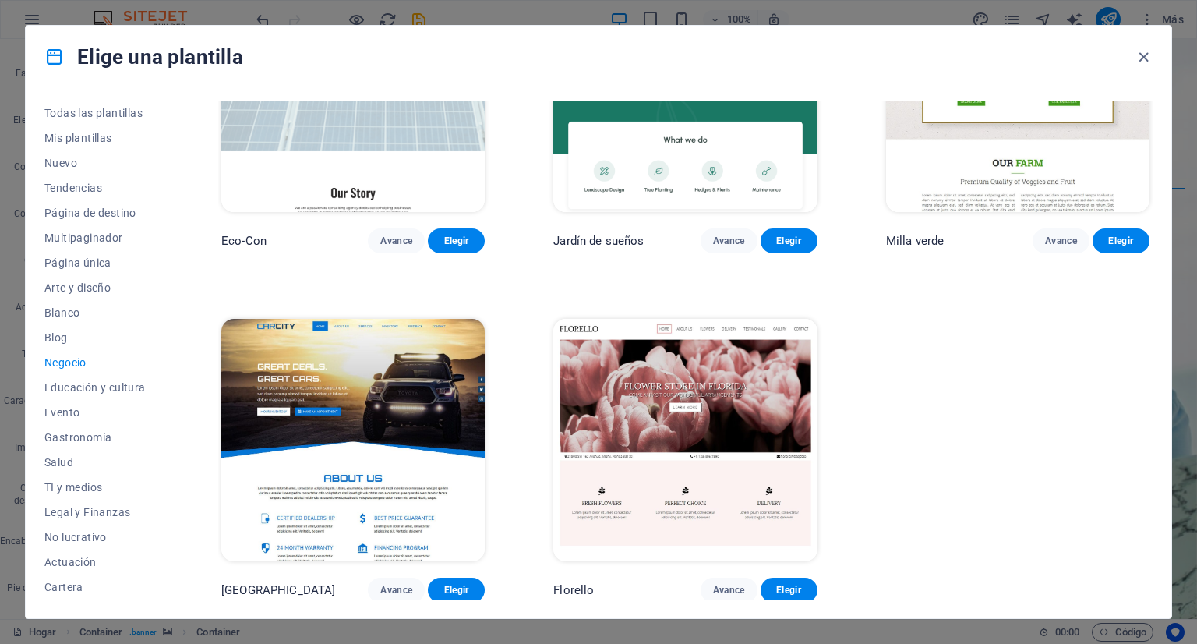
scroll to position [136, 0]
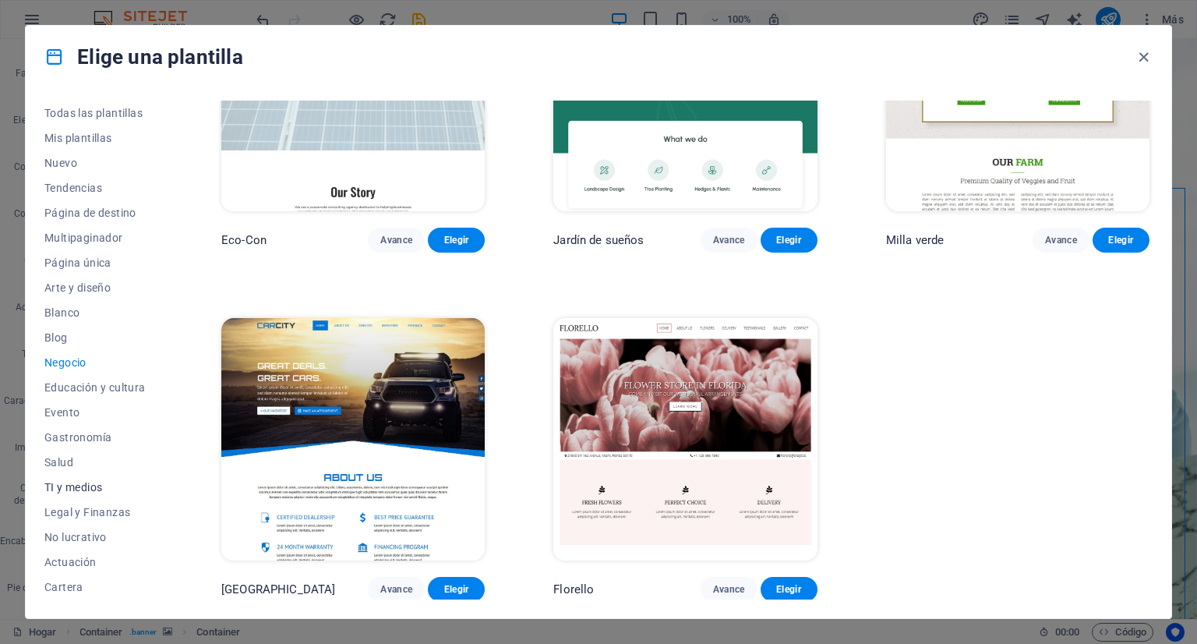
click at [82, 475] on button "TI y medios" at bounding box center [98, 486] width 108 height 25
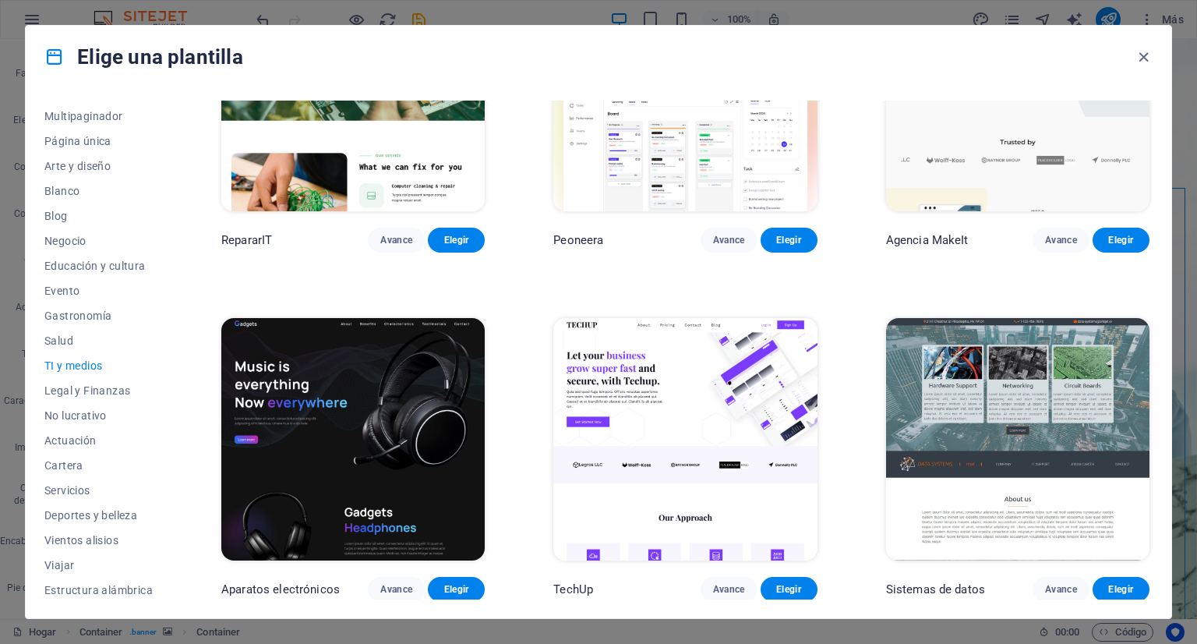
scroll to position [125, 0]
click at [95, 515] on font "Deportes y belleza" at bounding box center [90, 512] width 93 height 12
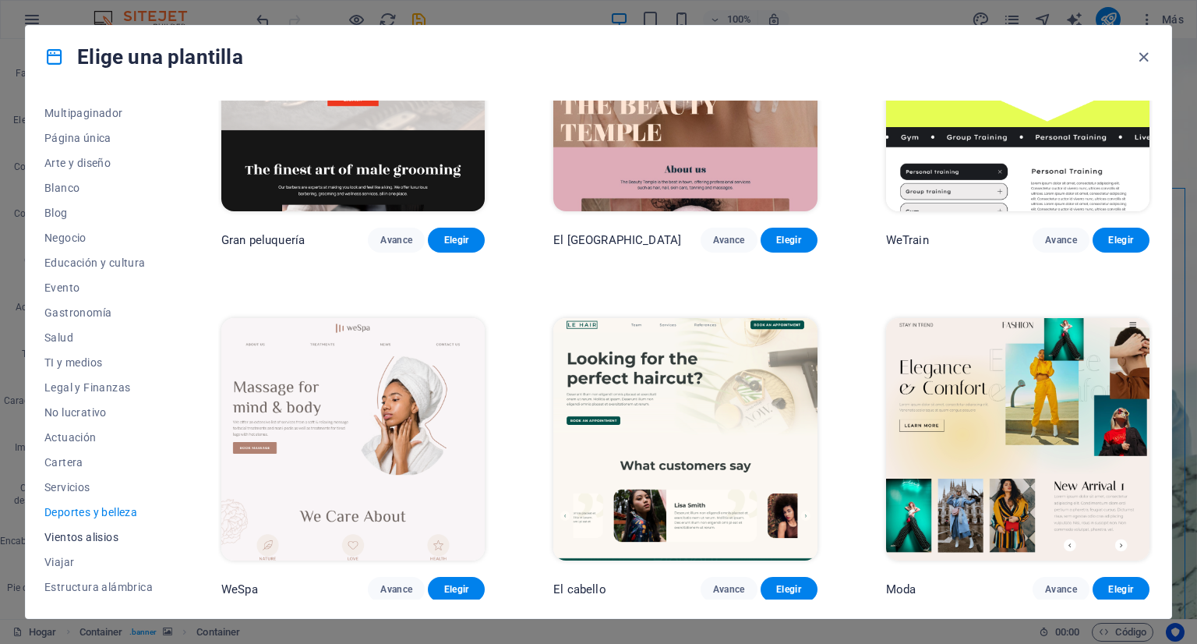
click at [84, 534] on font "Vientos alisios" at bounding box center [81, 537] width 74 height 12
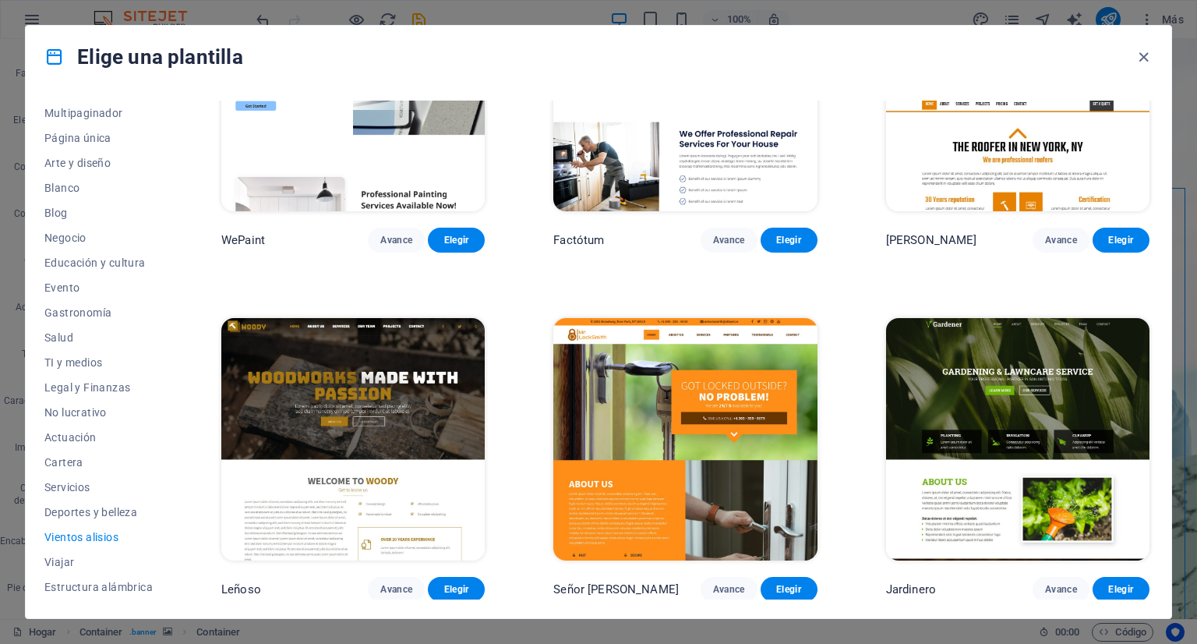
drag, startPoint x: 174, startPoint y: 337, endPoint x: 171, endPoint y: 347, distance: 10.4
click at [171, 347] on div "Todas las plantillas Mis plantillas Nuevo Tendencias Página de destino Multipag…" at bounding box center [598, 353] width 1145 height 530
click at [85, 582] on font "Estructura alámbrica" at bounding box center [98, 586] width 108 height 12
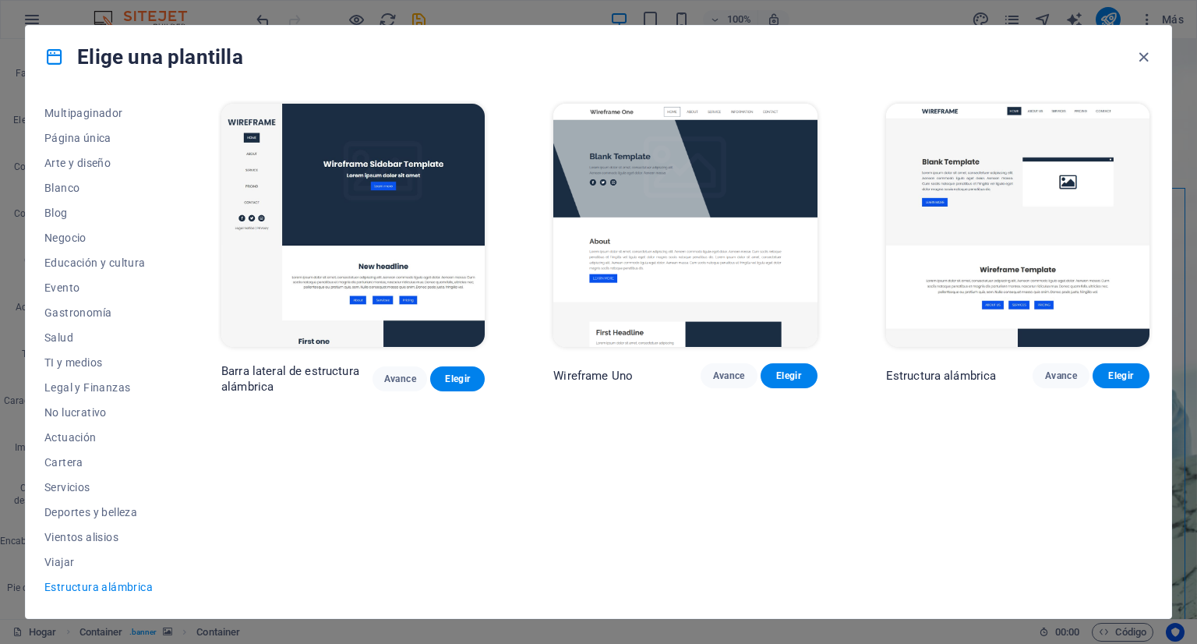
scroll to position [0, 0]
click at [94, 188] on font "Tendencias" at bounding box center [73, 188] width 58 height 12
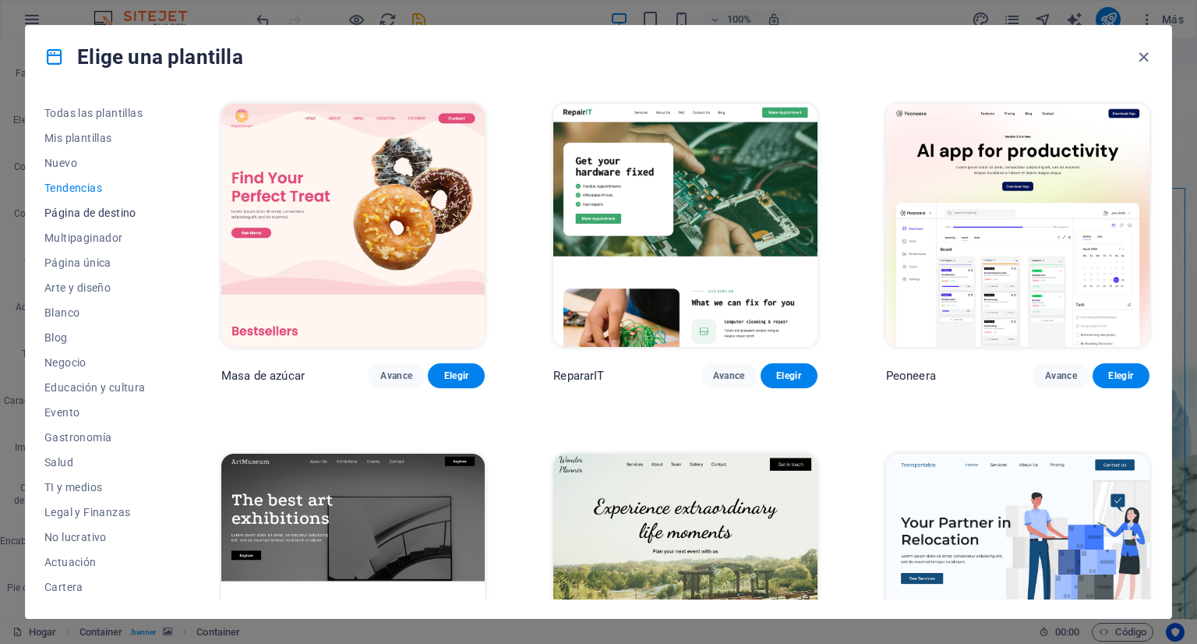
click at [86, 206] on font "Página de destino" at bounding box center [90, 212] width 92 height 12
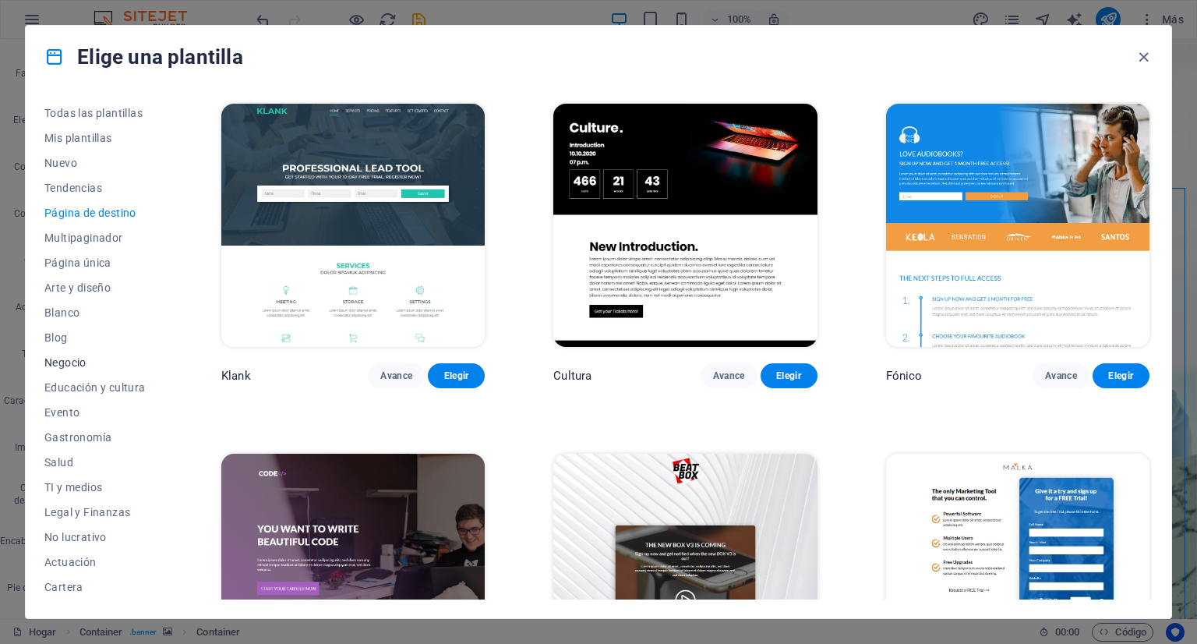
click at [71, 357] on font "Negocio" at bounding box center [65, 362] width 42 height 12
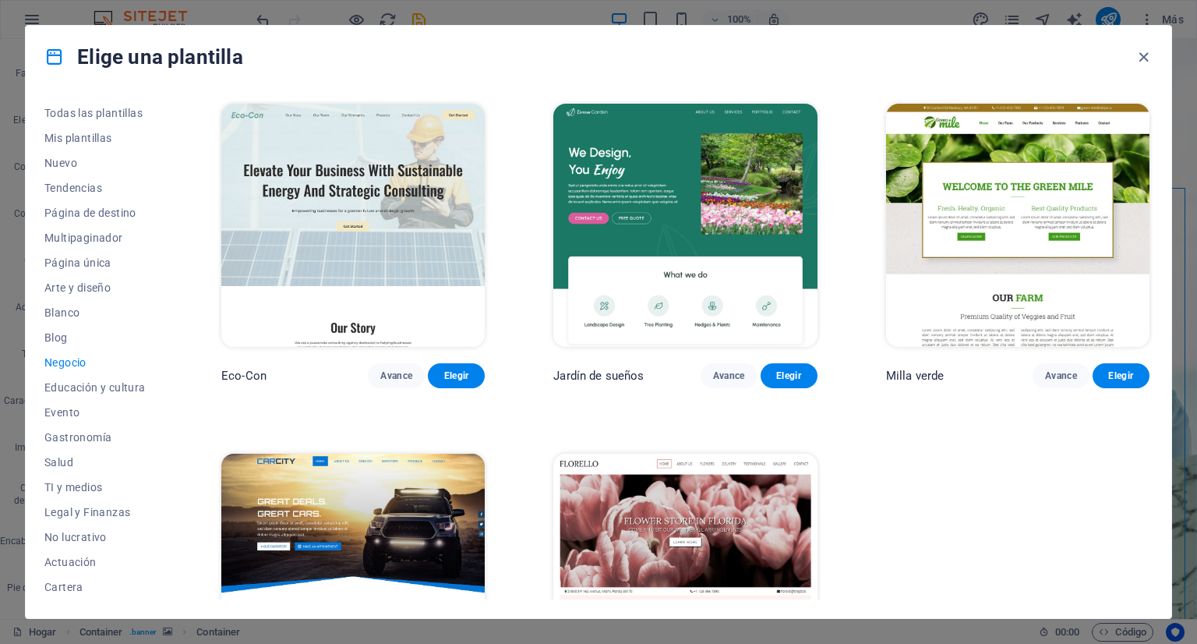
click at [944, 166] on img at bounding box center [1017, 225] width 263 height 243
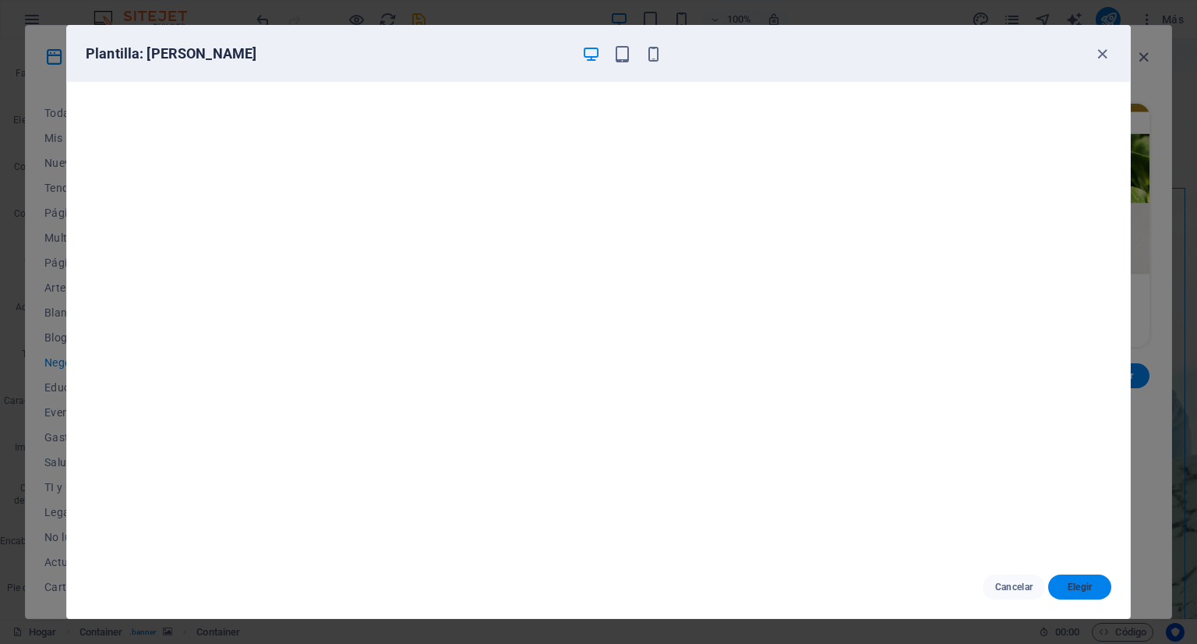
click at [1078, 587] on font "Elegir" at bounding box center [1079, 586] width 25 height 11
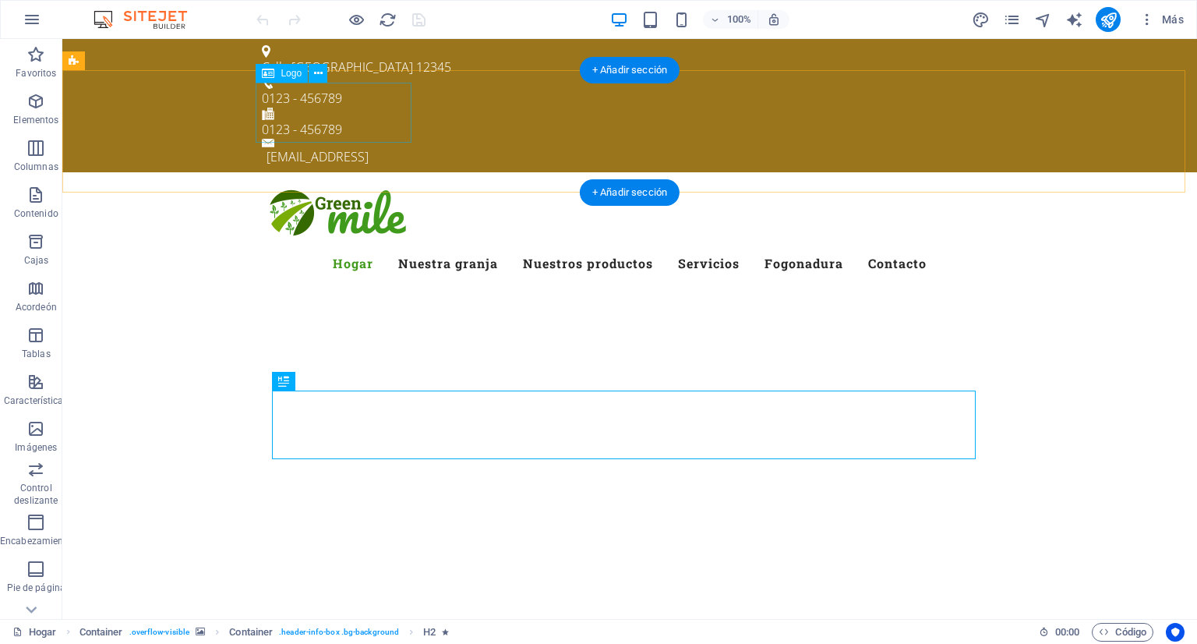
click at [312, 185] on div at bounding box center [629, 215] width 735 height 60
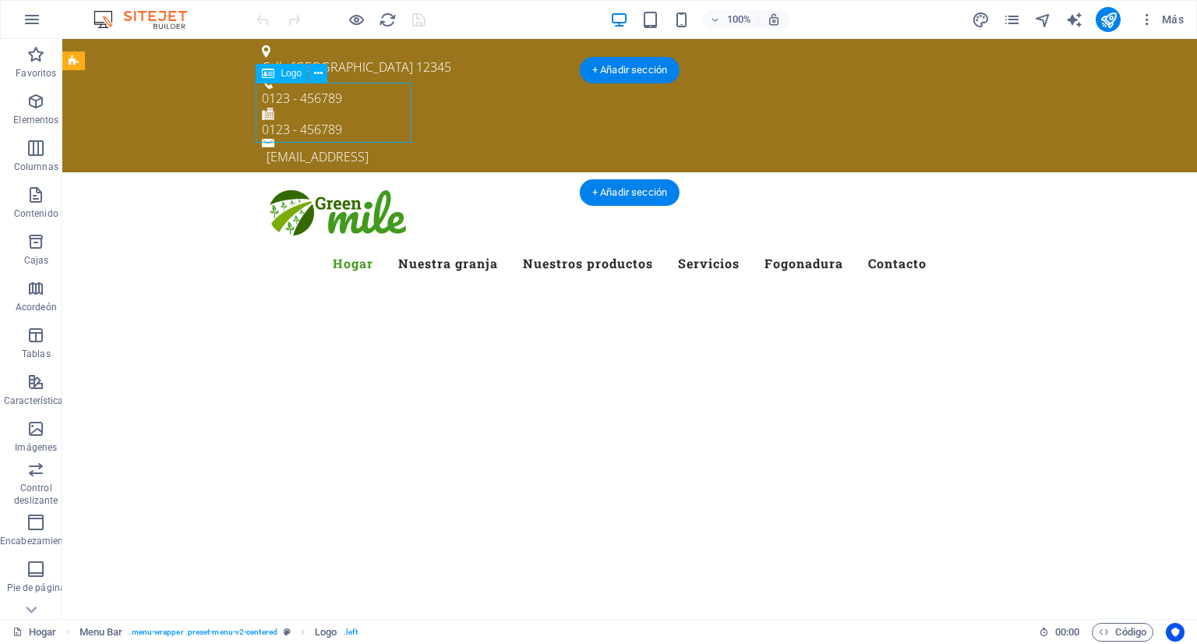
click at [318, 185] on div at bounding box center [629, 215] width 735 height 60
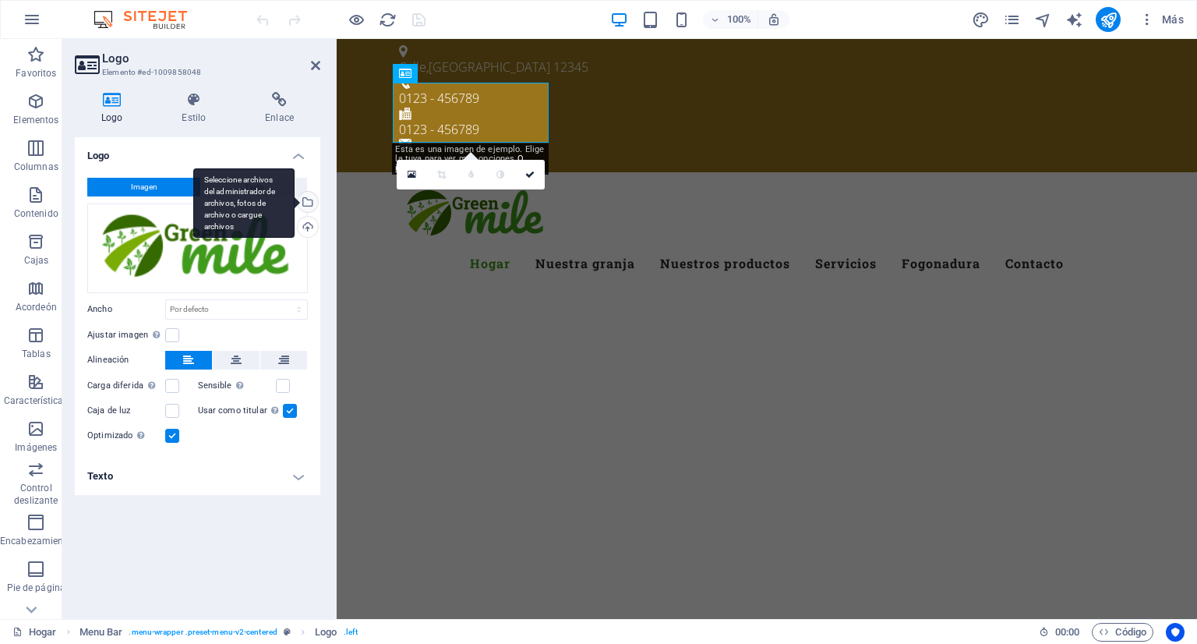
click at [309, 198] on div "Seleccione archivos del administrador de archivos, fotos de archivo o cargue ar…" at bounding box center [306, 203] width 23 height 23
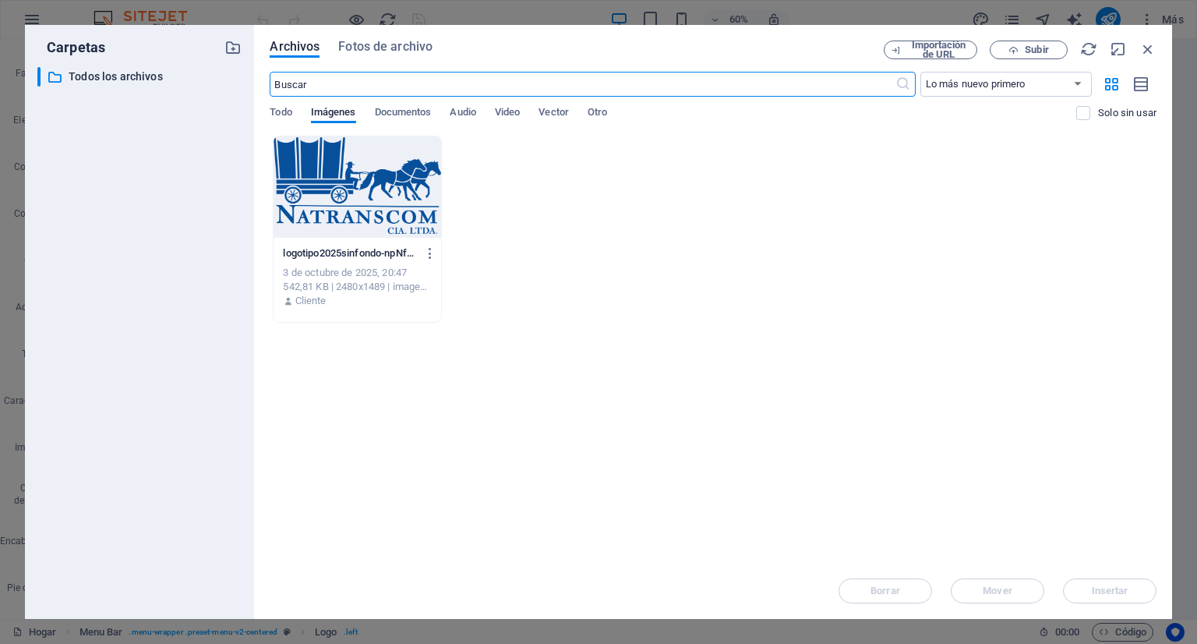
click at [363, 173] on div at bounding box center [356, 186] width 167 height 101
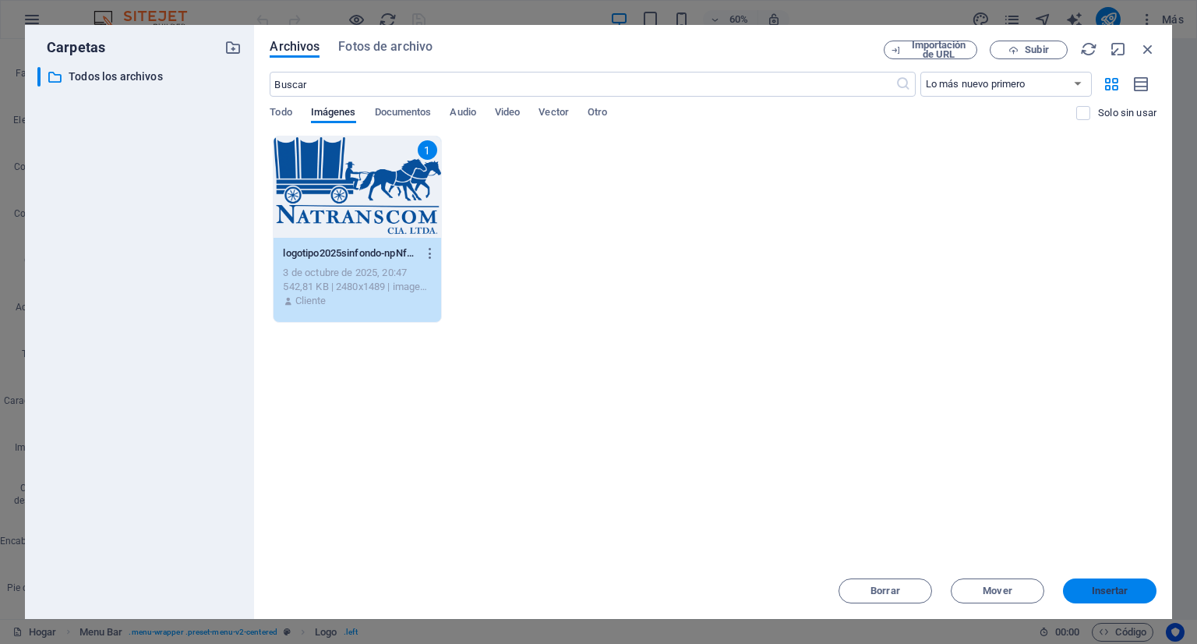
click at [1100, 590] on font "Insertar" at bounding box center [1110, 590] width 37 height 12
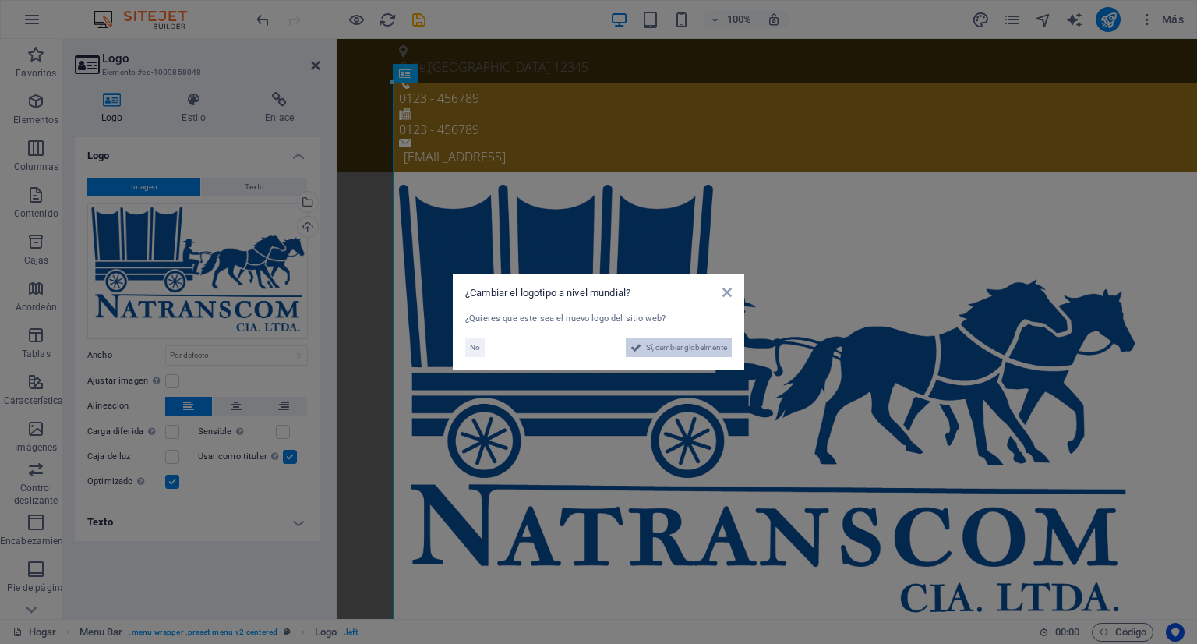
click at [666, 349] on font "Sí, cambiar globalmente" at bounding box center [686, 347] width 81 height 9
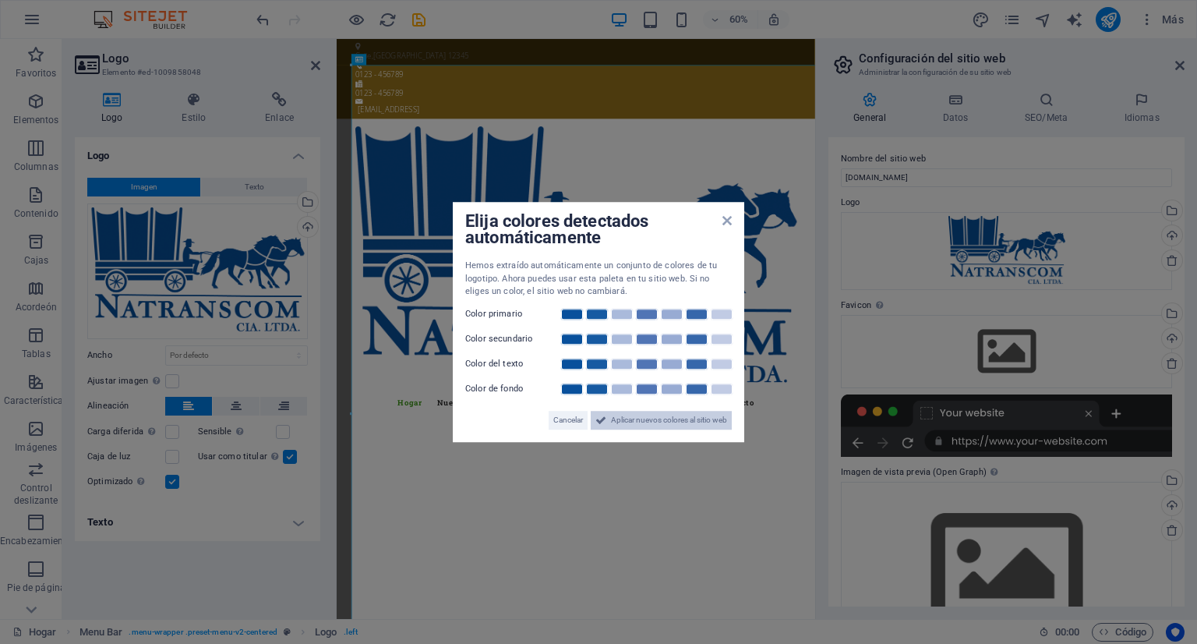
click at [626, 420] on font "Aplicar nuevos colores al sitio web" at bounding box center [669, 419] width 116 height 9
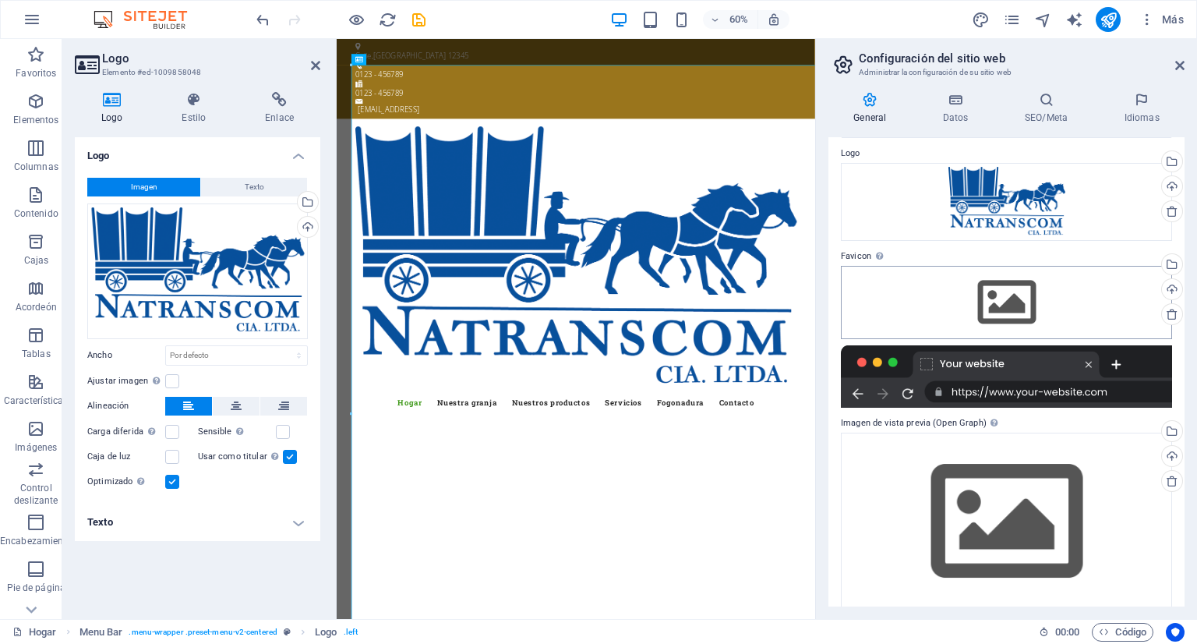
scroll to position [66, 0]
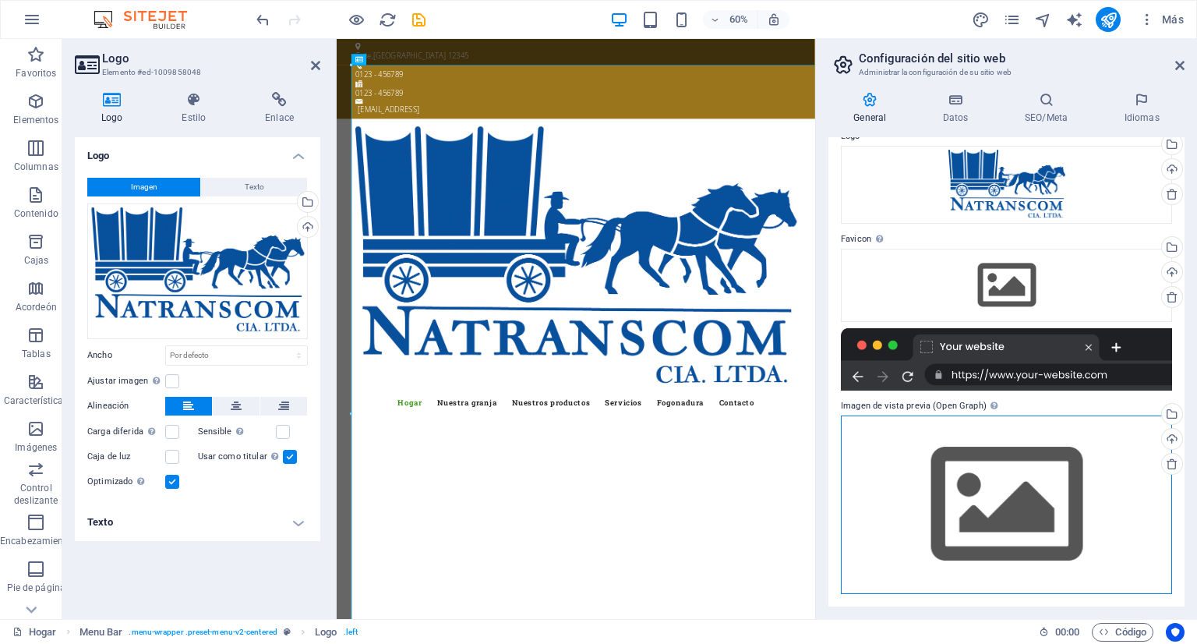
click at [977, 479] on div "Arrastre los archivos aquí, haga clic para elegir archivos o seleccione archivo…" at bounding box center [1006, 504] width 331 height 178
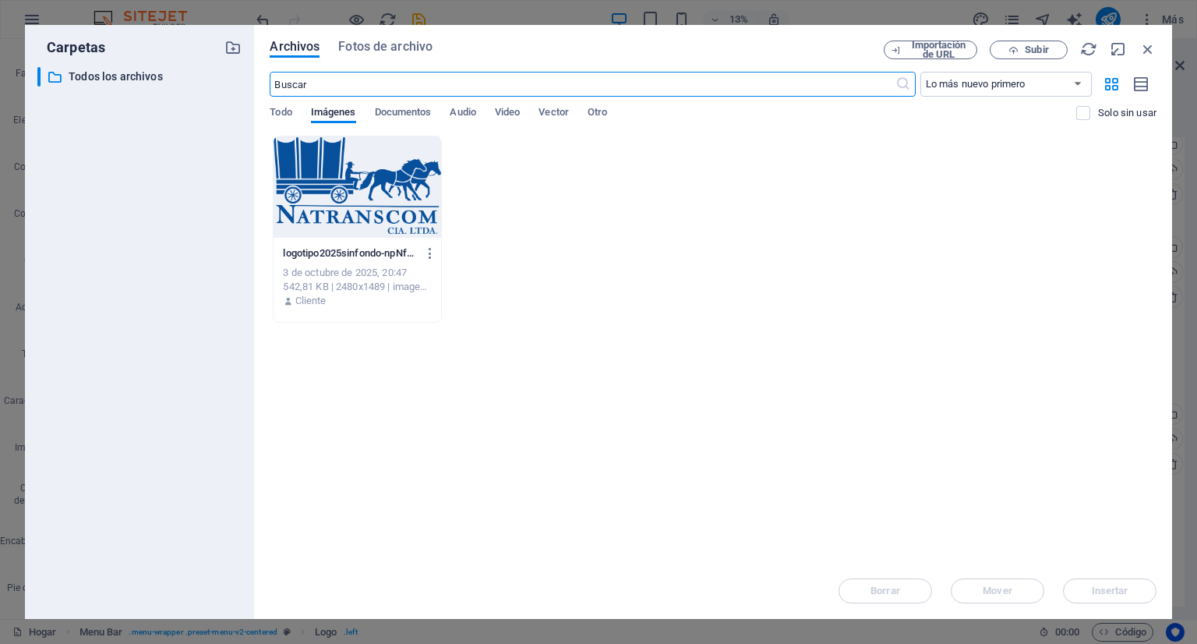
click at [346, 182] on div at bounding box center [356, 186] width 167 height 101
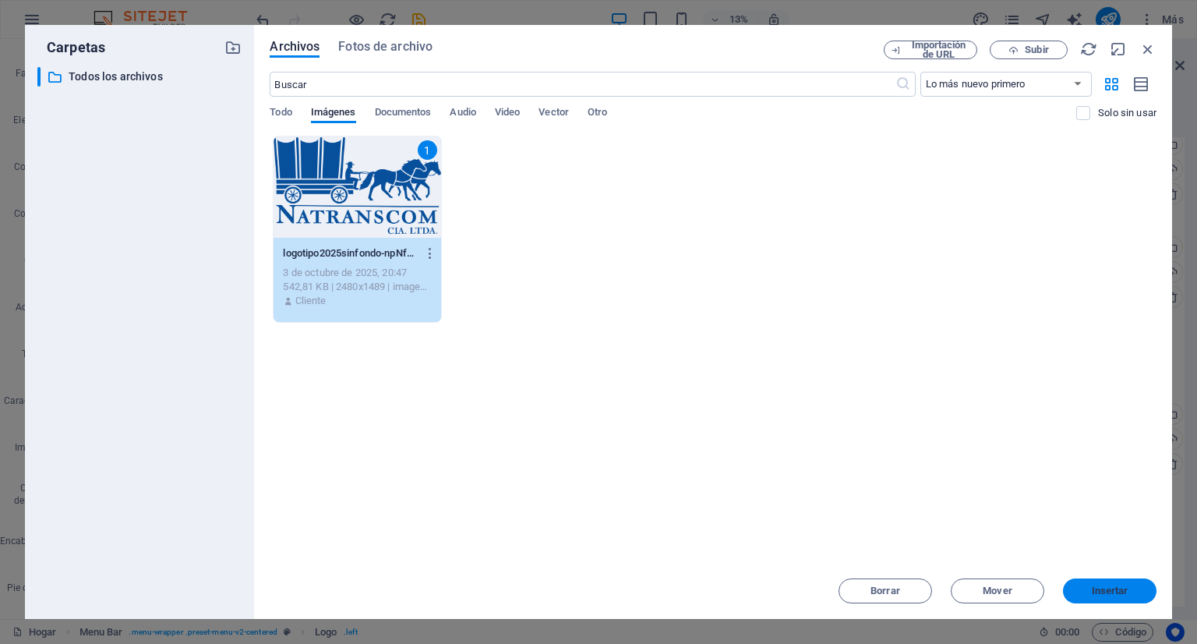
click at [1085, 584] on button "Insertar" at bounding box center [1109, 590] width 93 height 25
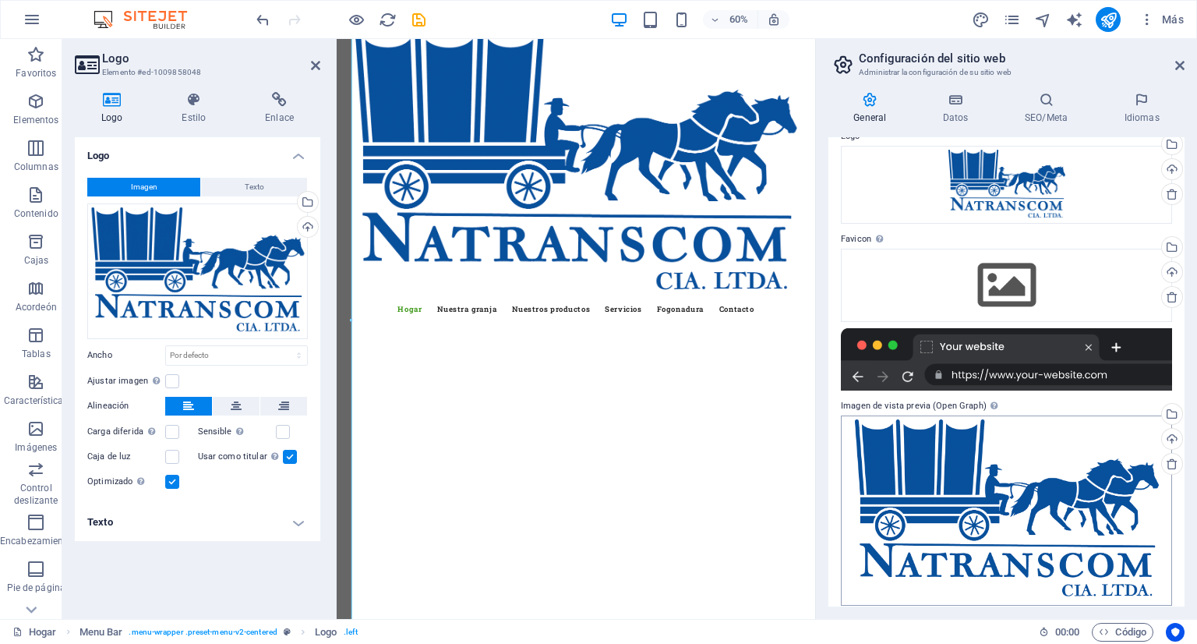
scroll to position [78, 0]
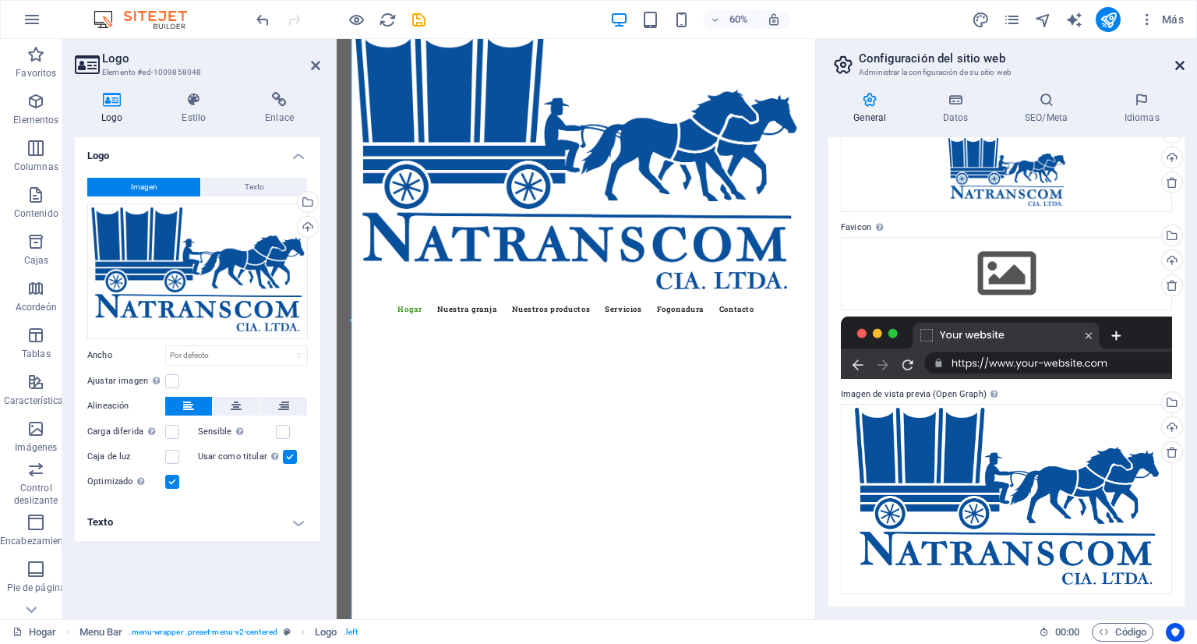
click at [1175, 65] on icon at bounding box center [1179, 65] width 9 height 12
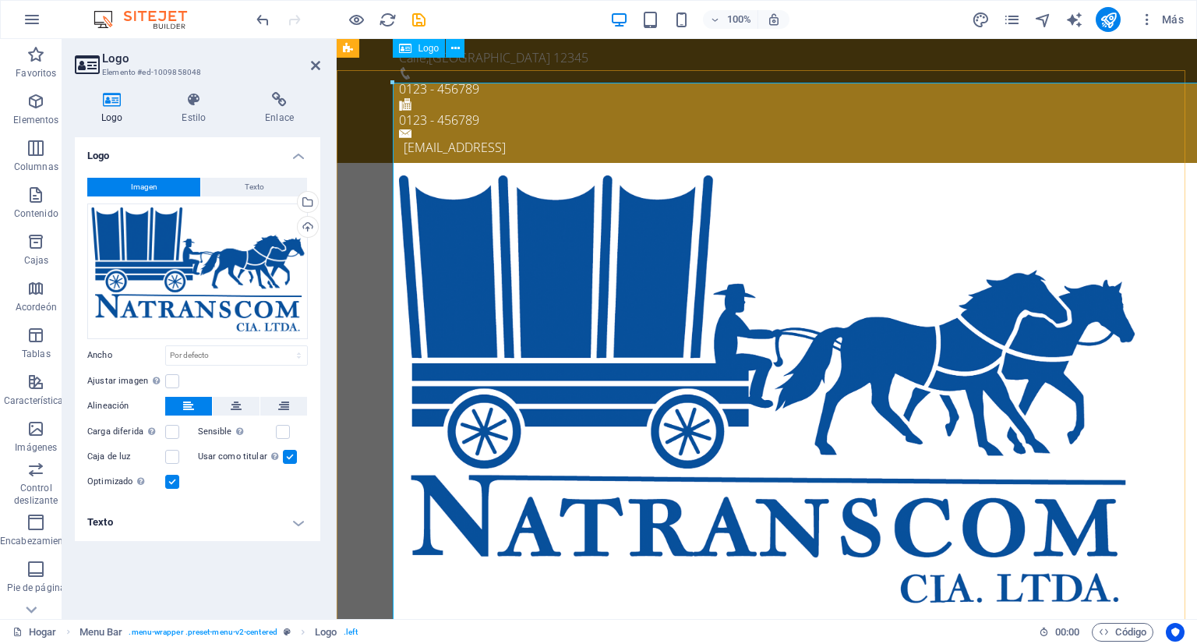
scroll to position [0, 0]
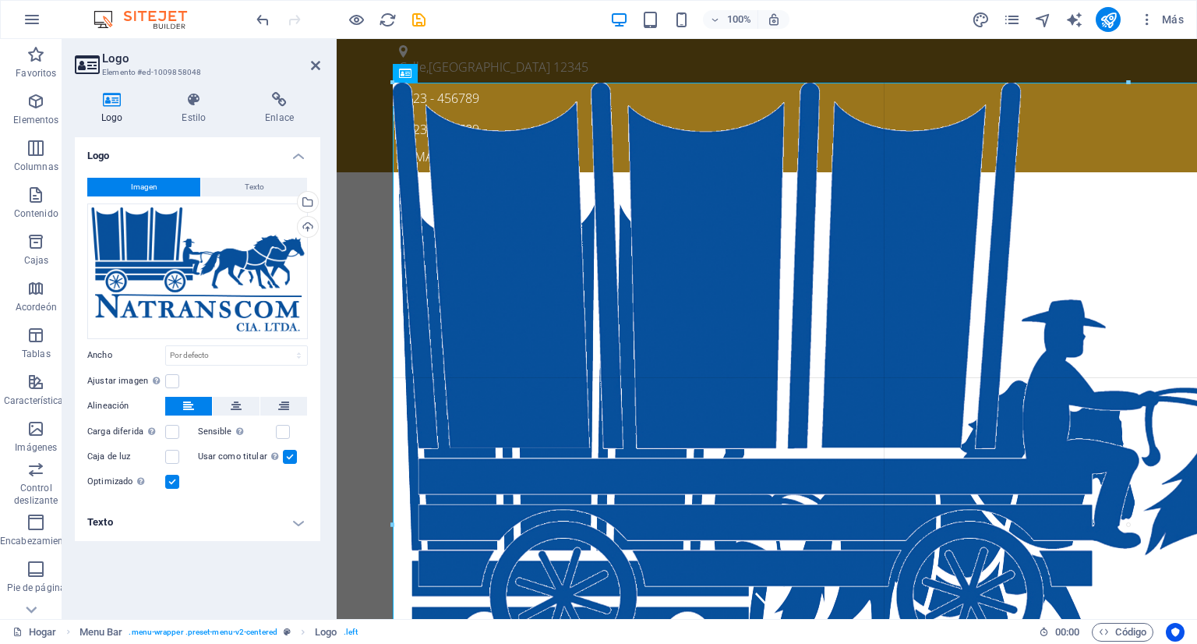
drag, startPoint x: 391, startPoint y: 83, endPoint x: 226, endPoint y: 220, distance: 214.2
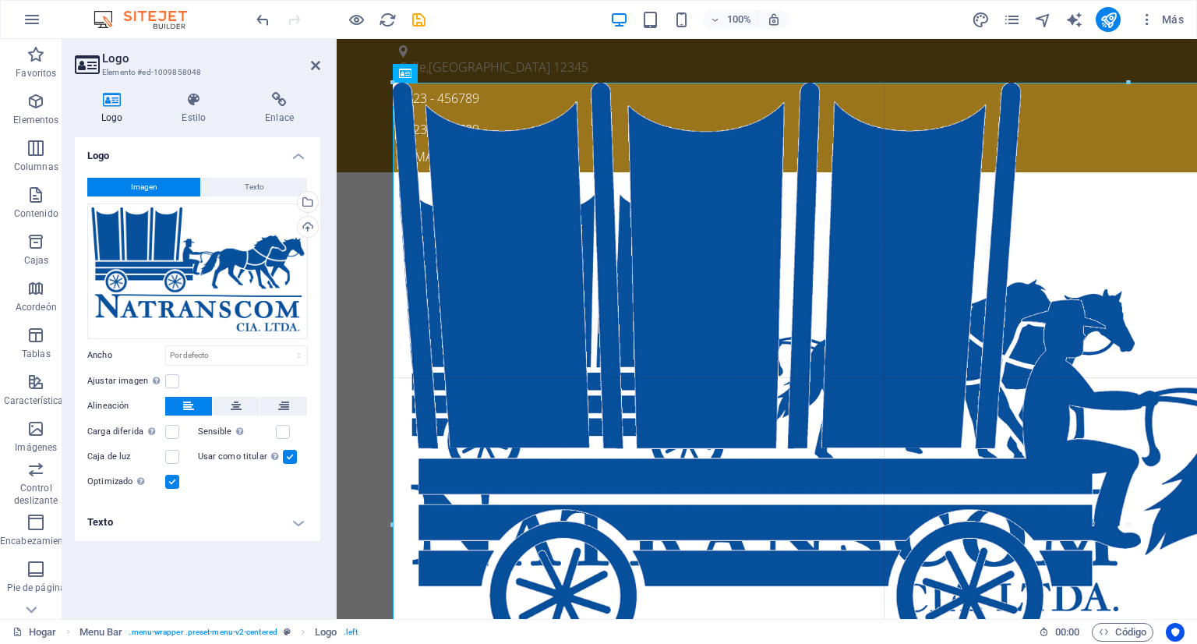
type input "1888"
select select "px"
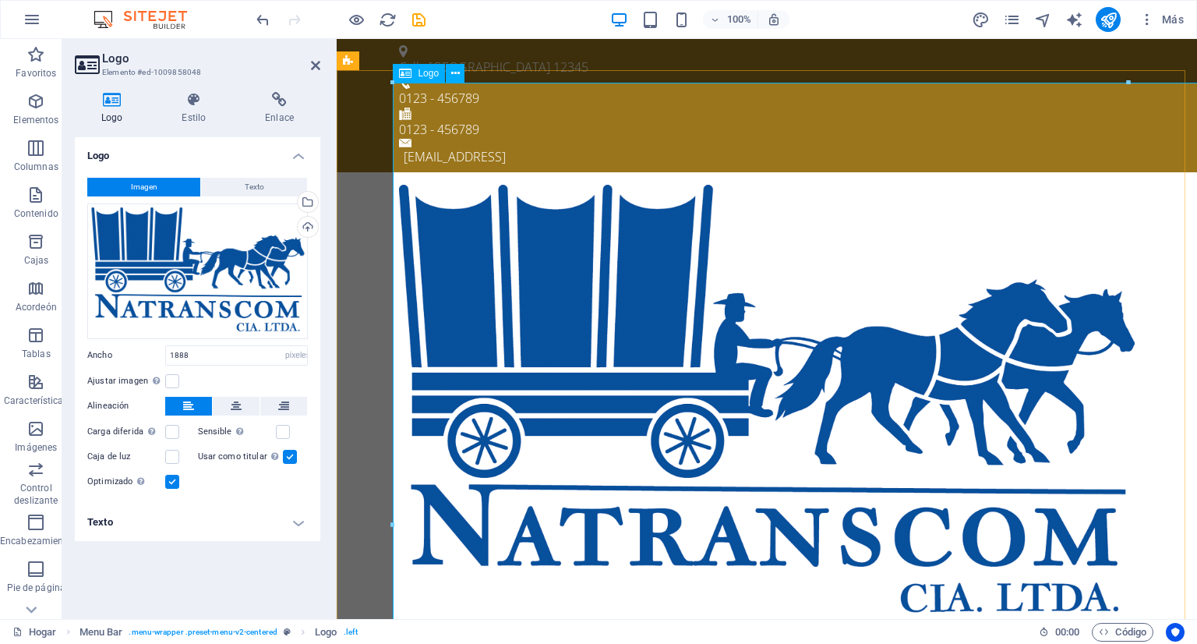
drag, startPoint x: 728, startPoint y: 124, endPoint x: 517, endPoint y: 217, distance: 230.2
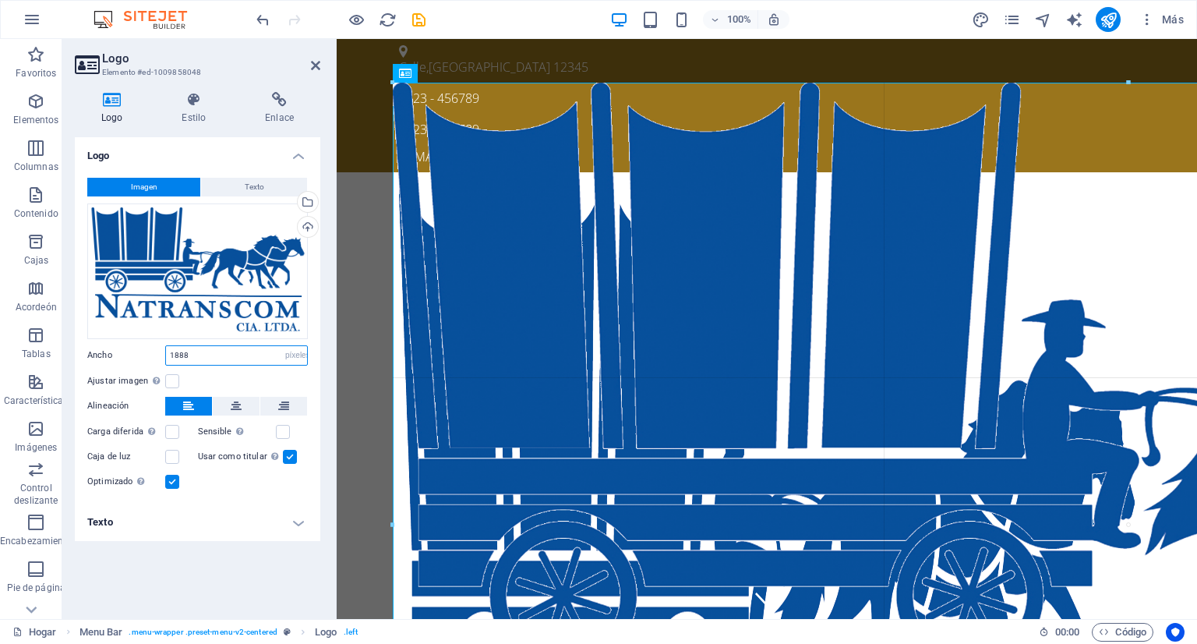
click at [190, 351] on input "1888" at bounding box center [236, 355] width 141 height 19
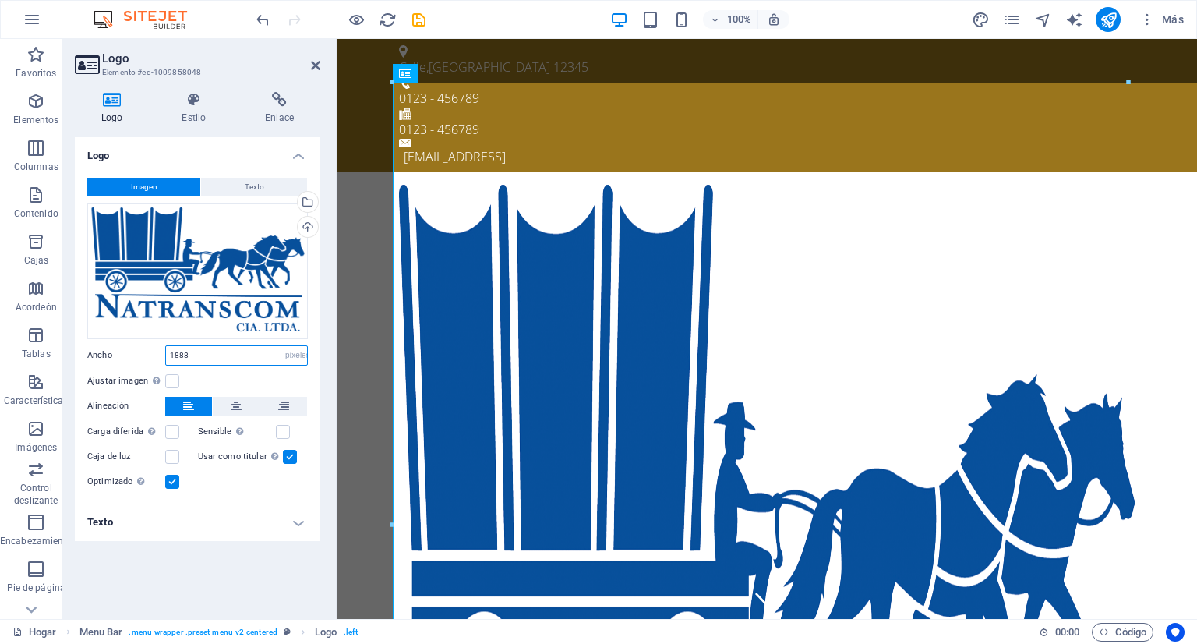
drag, startPoint x: 190, startPoint y: 351, endPoint x: 156, endPoint y: 353, distance: 34.4
click at [156, 353] on div "Ancho 1888 Por defecto auto píxeles movimiento rápido del ojo % ellos vh Volksw…" at bounding box center [197, 355] width 220 height 20
click at [485, 223] on div at bounding box center [766, 627] width 735 height 884
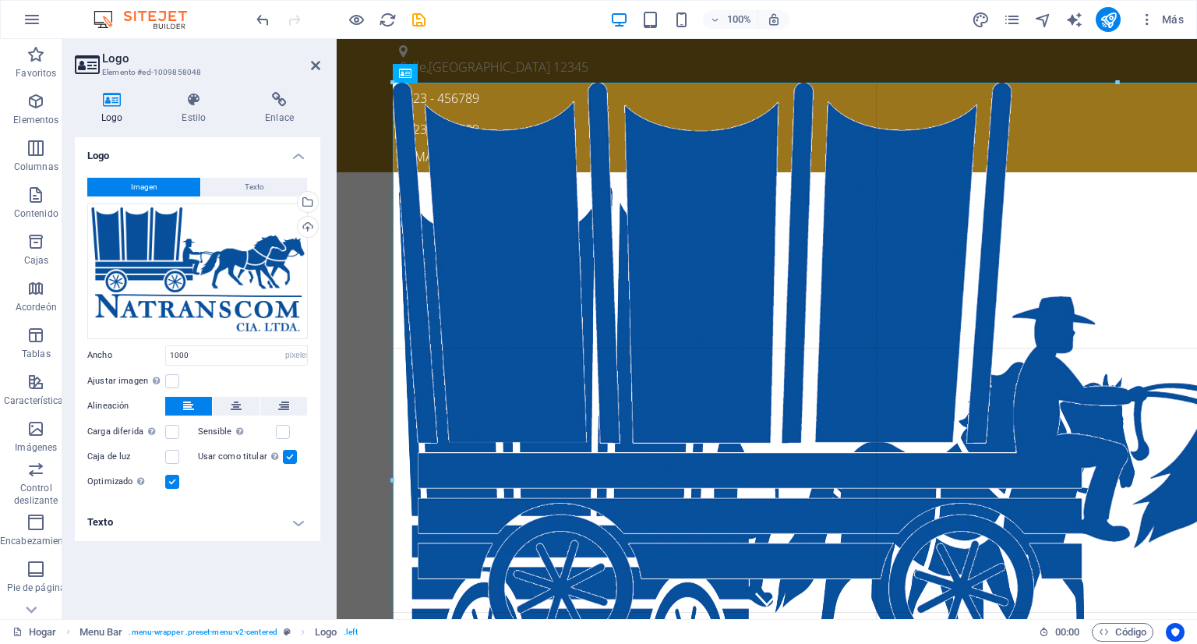
drag, startPoint x: 391, startPoint y: 82, endPoint x: 205, endPoint y: 210, distance: 225.8
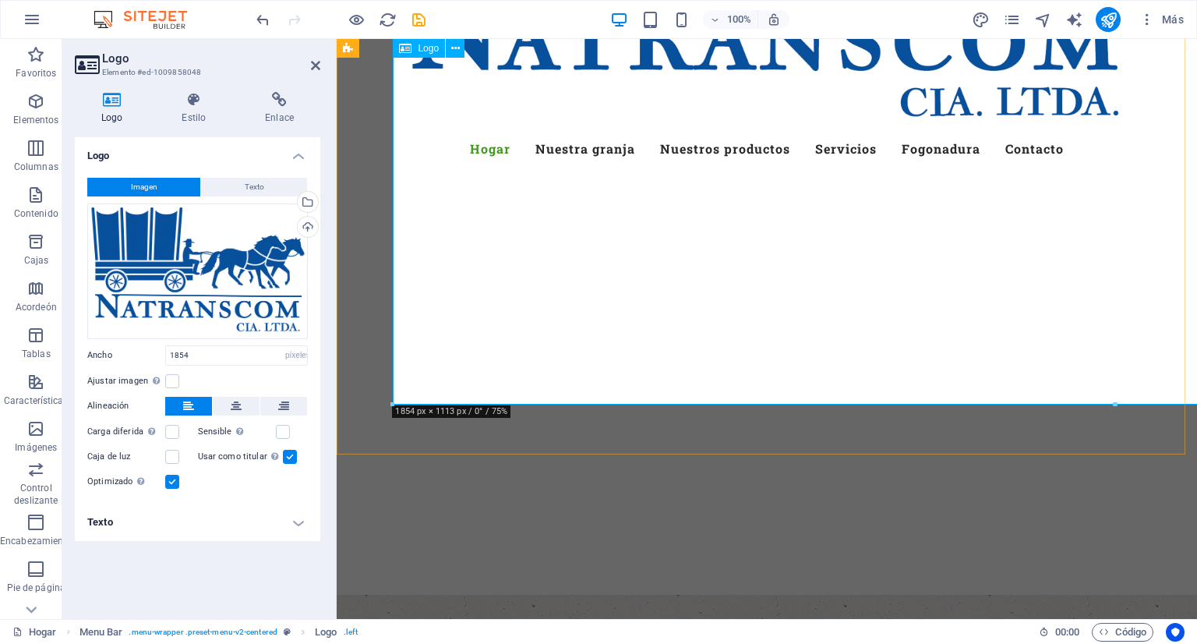
scroll to position [545, 0]
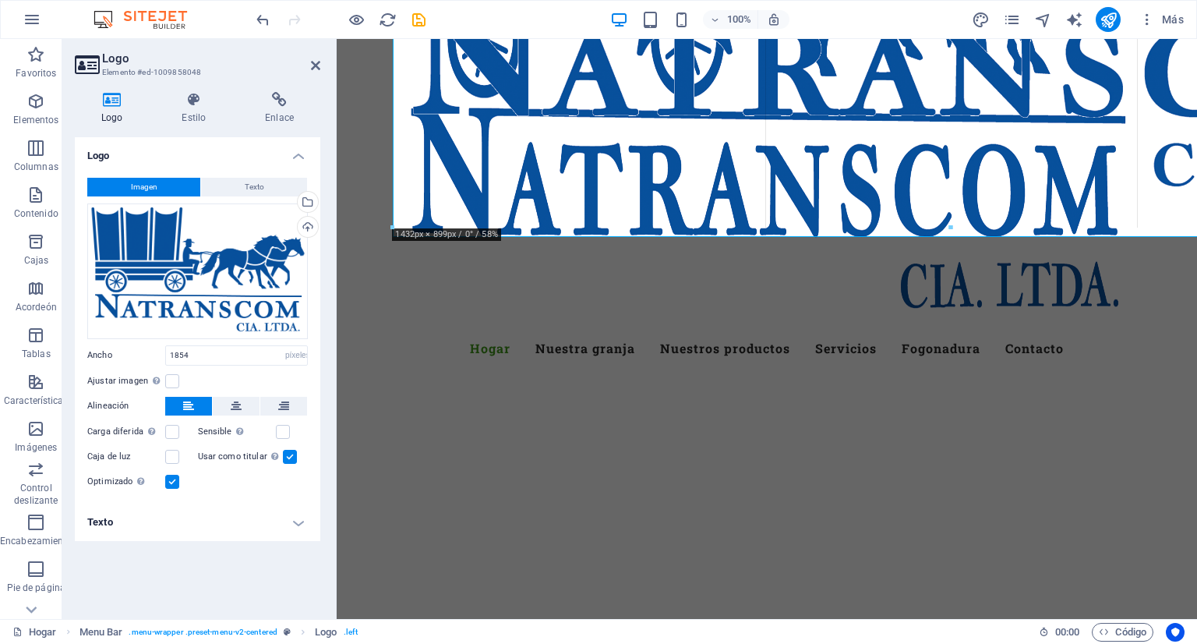
drag, startPoint x: 393, startPoint y: 403, endPoint x: 401, endPoint y: 44, distance: 358.5
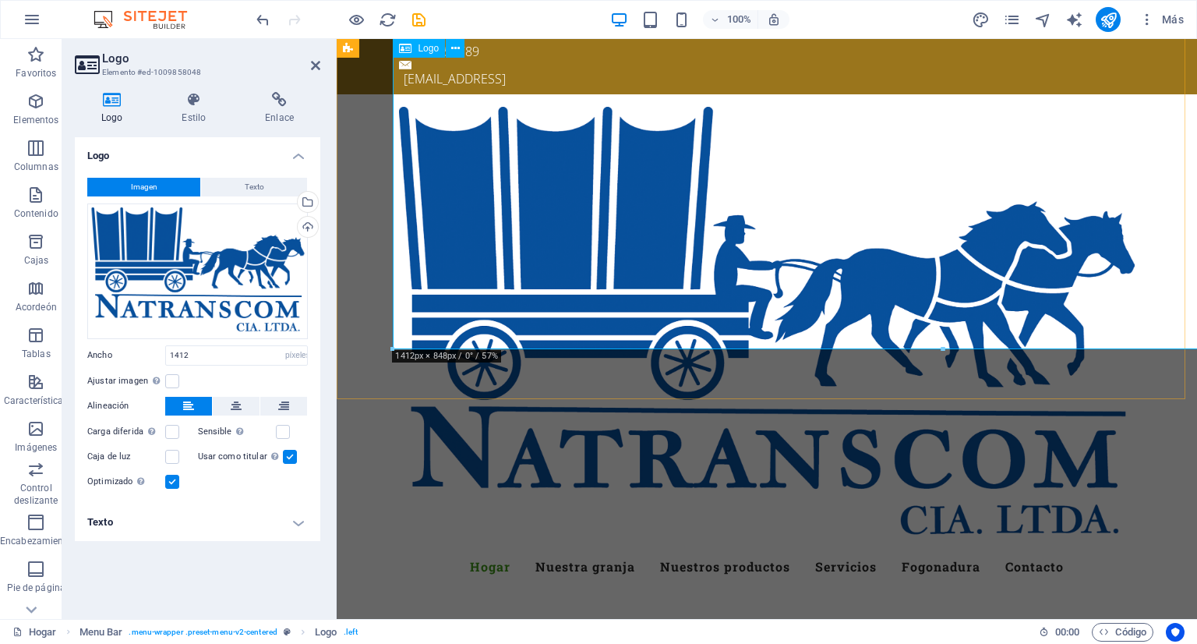
scroll to position [467, 0]
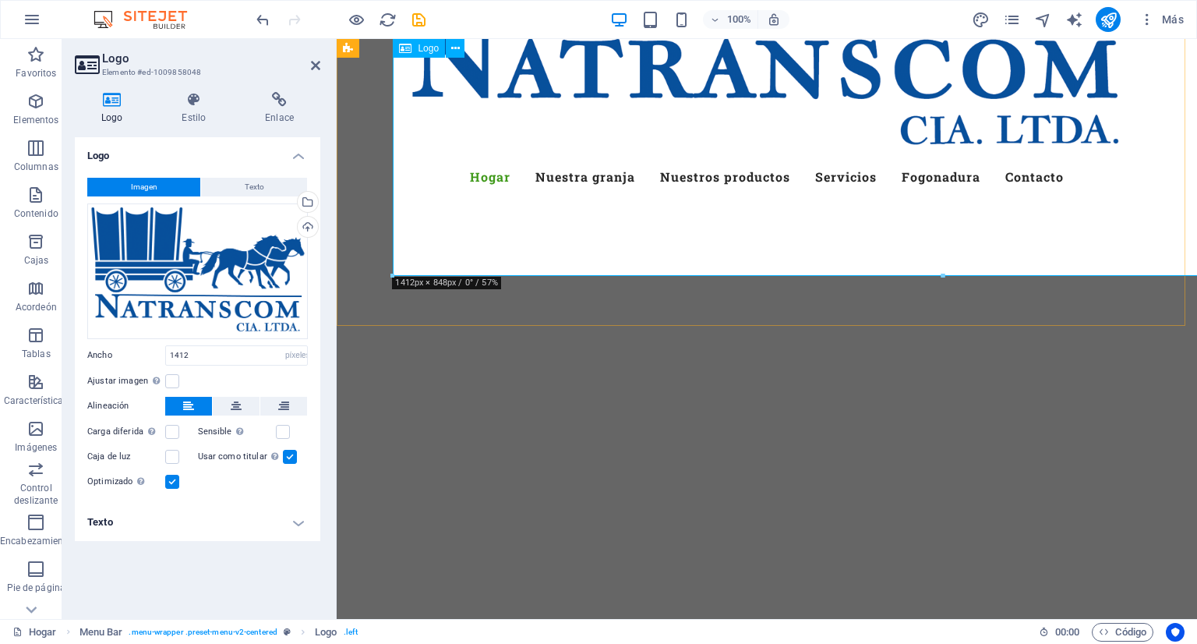
drag, startPoint x: 728, startPoint y: 314, endPoint x: 667, endPoint y: 111, distance: 212.2
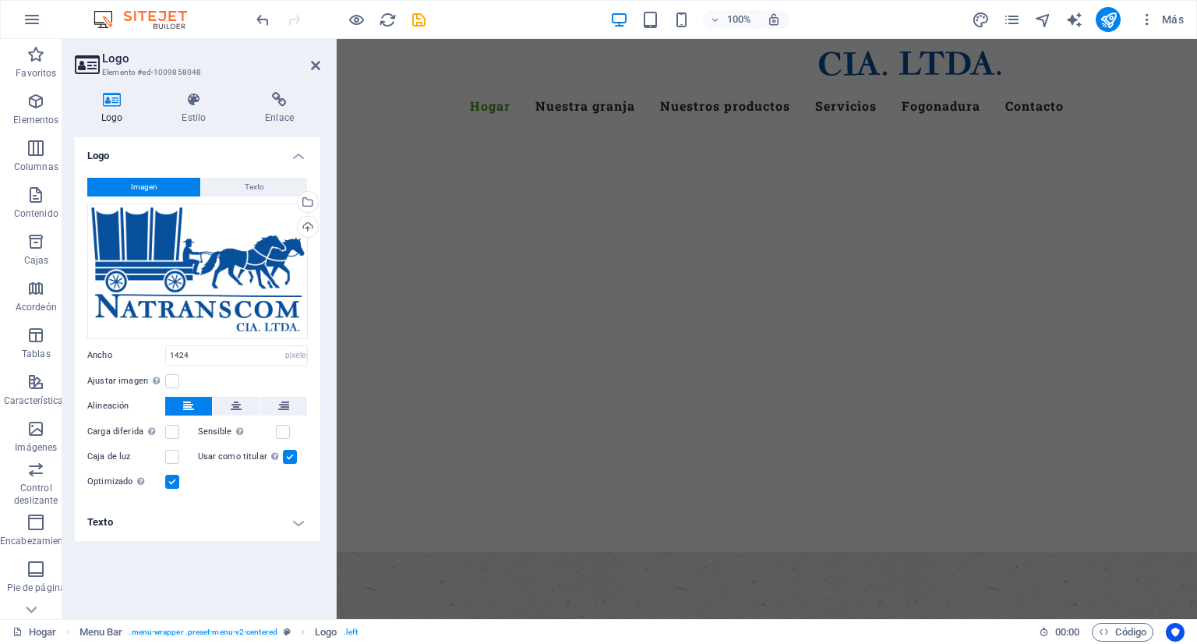
drag, startPoint x: 392, startPoint y: 280, endPoint x: 356, endPoint y: 101, distance: 182.7
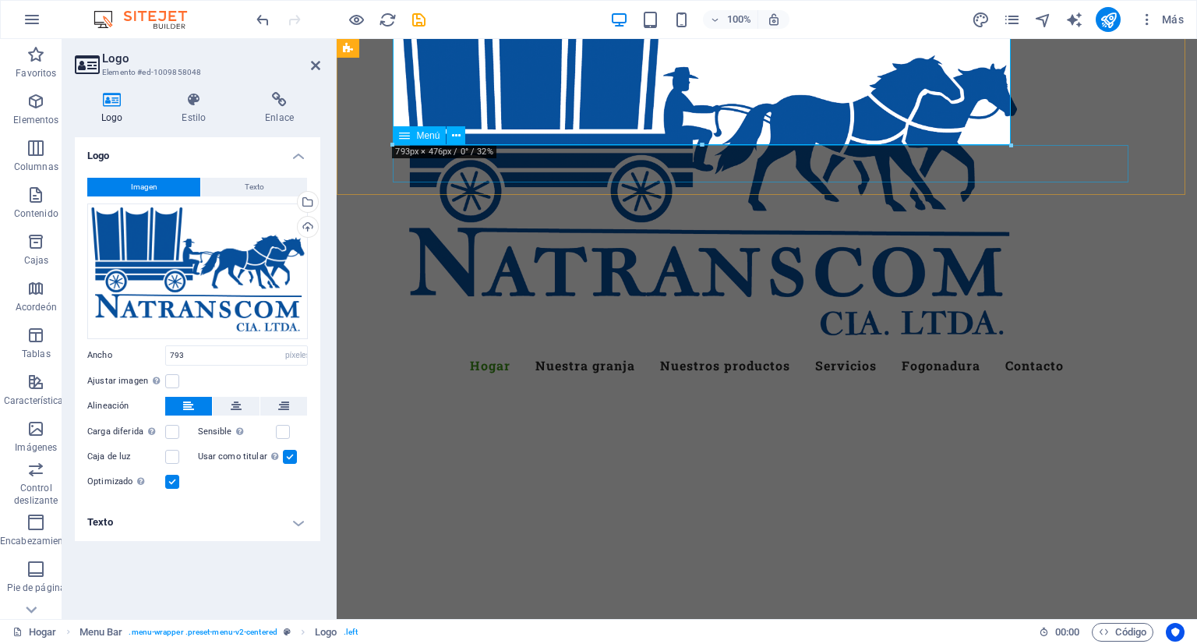
scroll to position [0, 0]
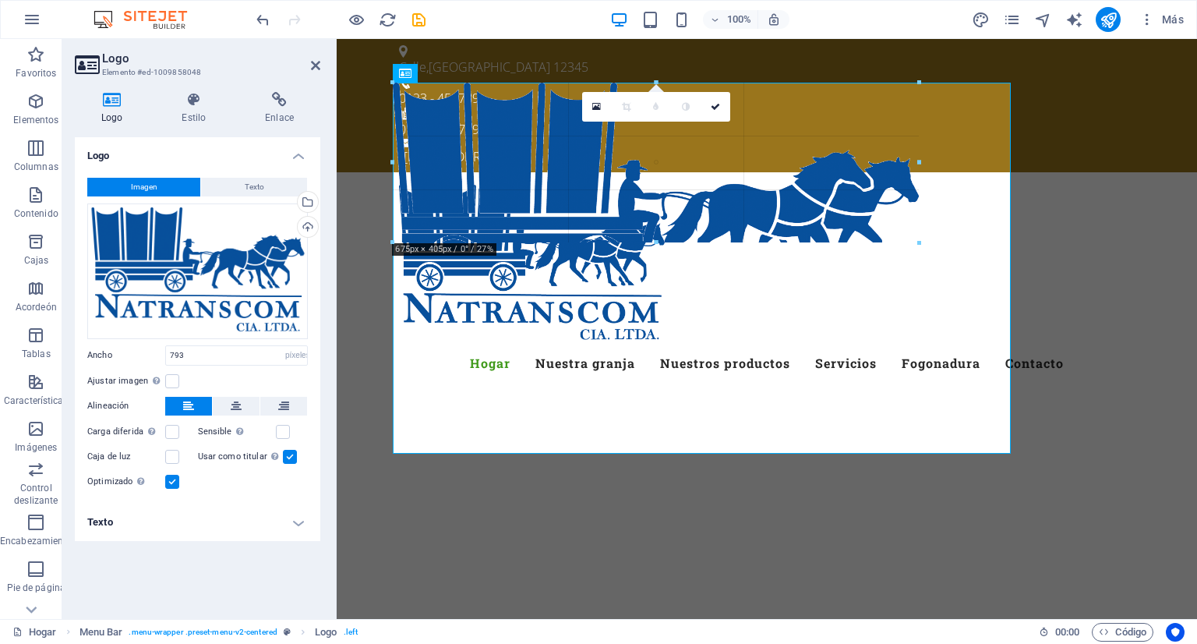
drag, startPoint x: 1010, startPoint y: 83, endPoint x: 623, endPoint y: 347, distance: 468.3
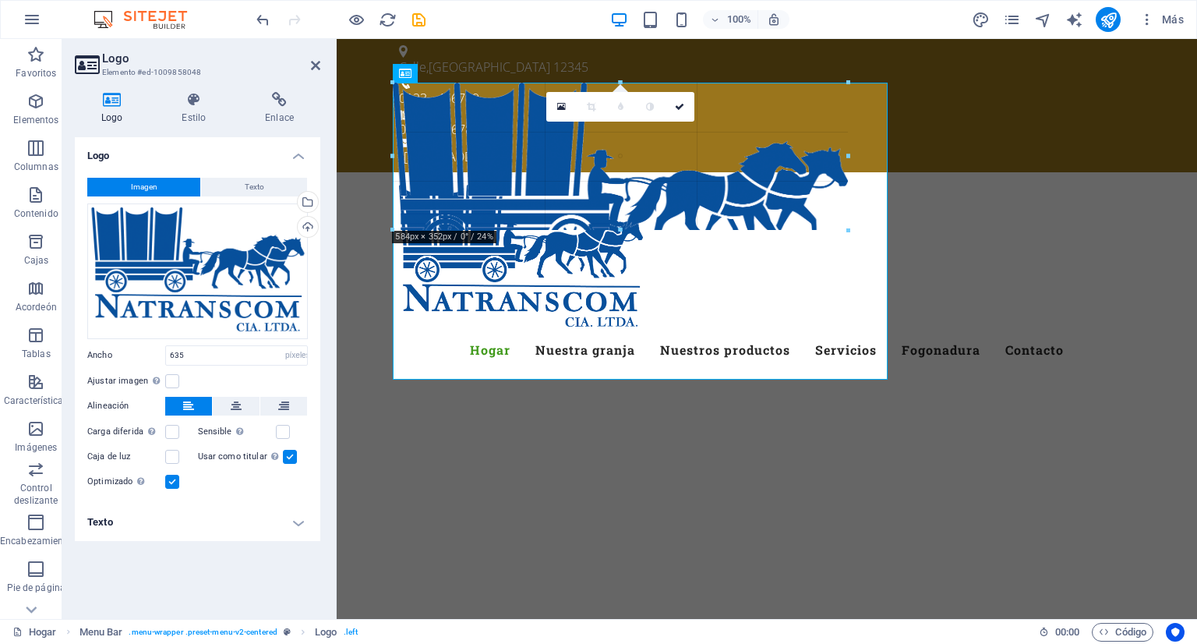
drag, startPoint x: 888, startPoint y: 85, endPoint x: 628, endPoint y: 287, distance: 329.8
type input "576"
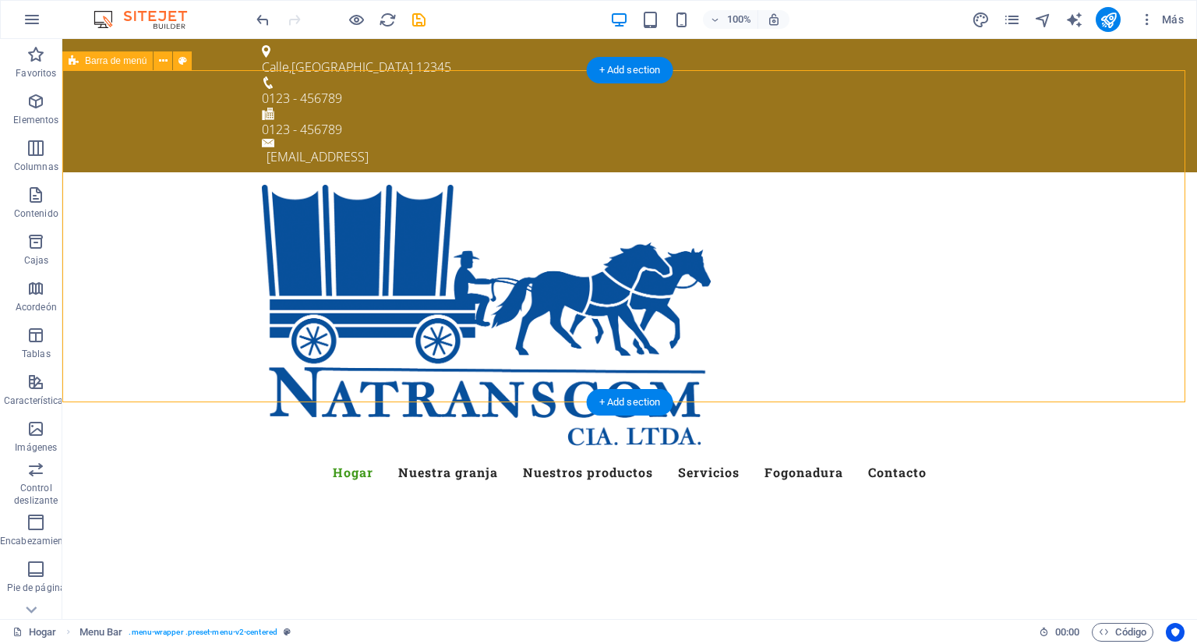
drag, startPoint x: 907, startPoint y: 121, endPoint x: 669, endPoint y: 191, distance: 247.8
click at [669, 191] on div "Menú Hogar Nuestra granja Nuestros productos Servicios Fogonadura Contacto" at bounding box center [629, 338] width 1134 height 332
click at [363, 185] on div at bounding box center [629, 320] width 735 height 270
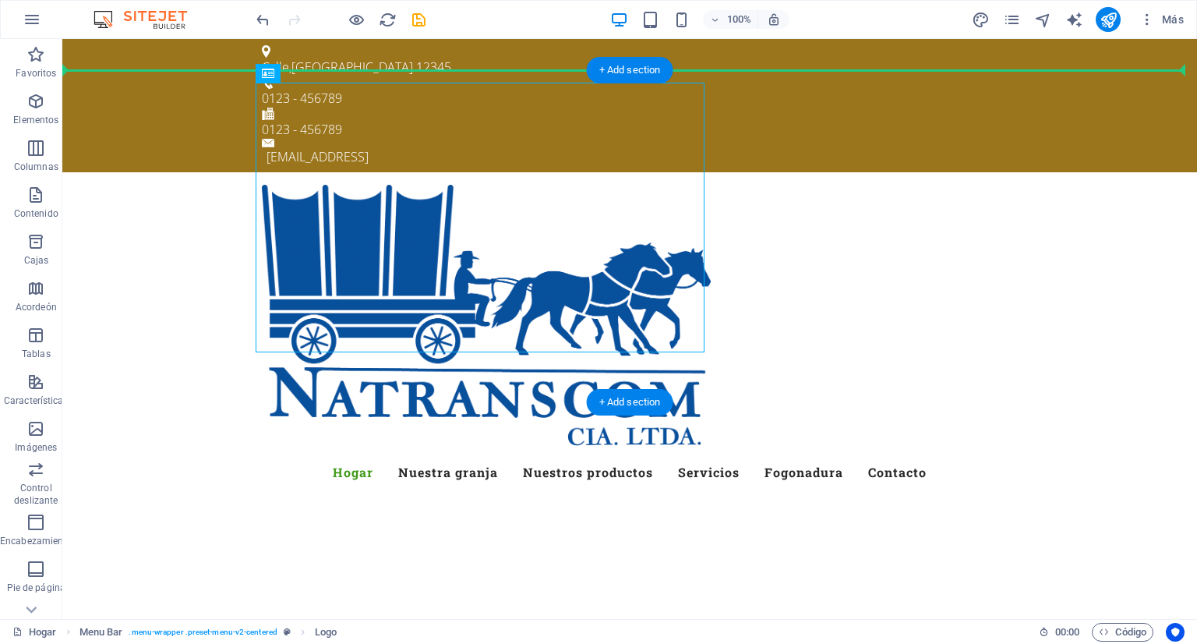
drag, startPoint x: 353, startPoint y: 160, endPoint x: 223, endPoint y: 152, distance: 130.3
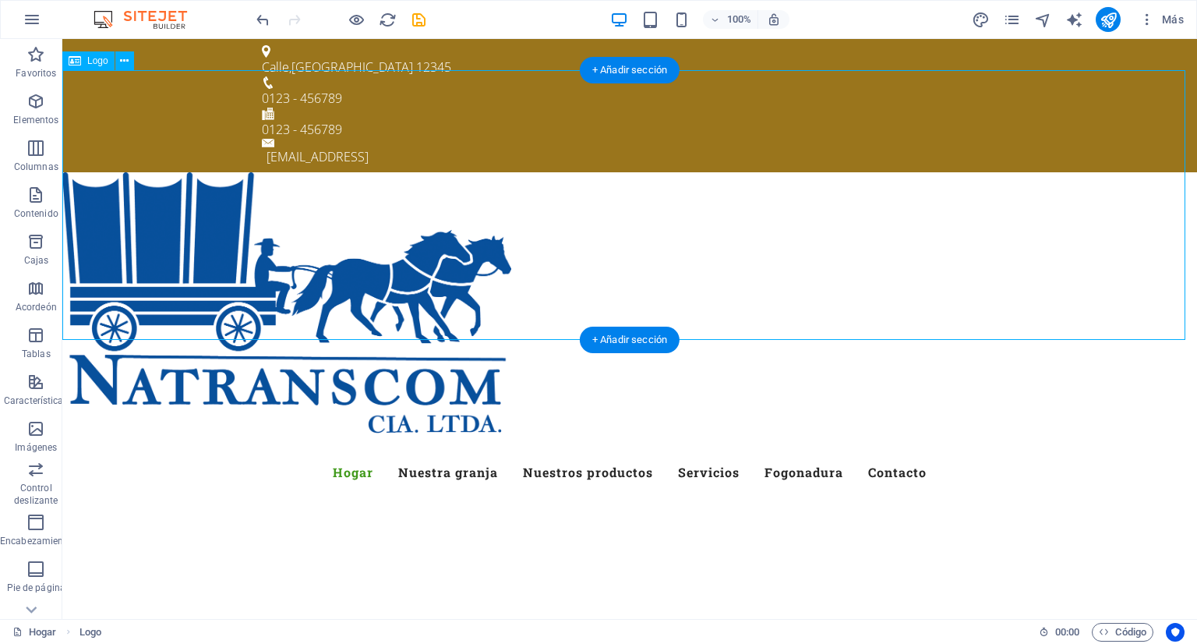
click at [231, 172] on div at bounding box center [629, 307] width 1134 height 270
select select "px"
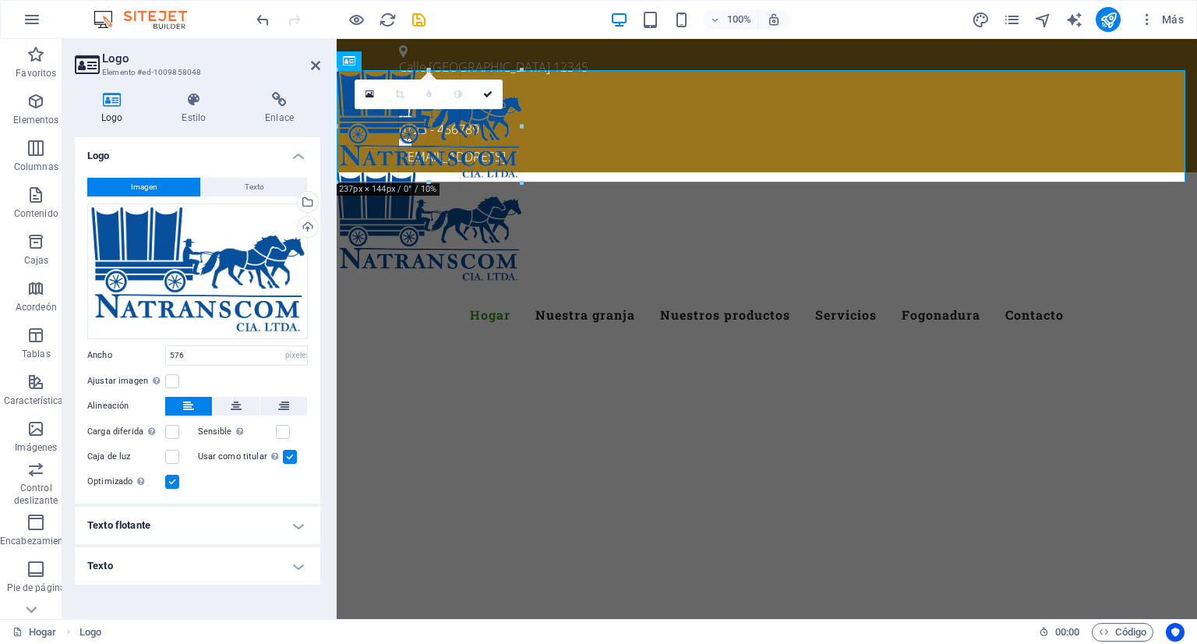
drag, startPoint x: 782, startPoint y: 69, endPoint x: 100, endPoint y: 188, distance: 692.8
type input "237"
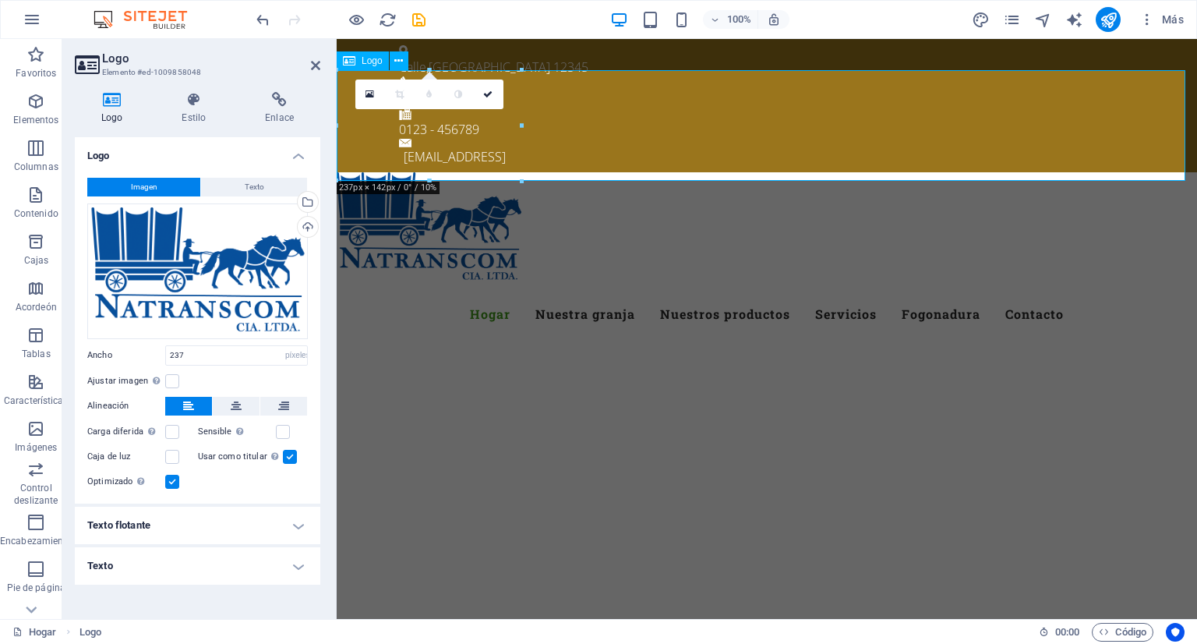
click at [629, 172] on div at bounding box center [767, 227] width 860 height 111
click at [316, 65] on icon at bounding box center [315, 65] width 9 height 12
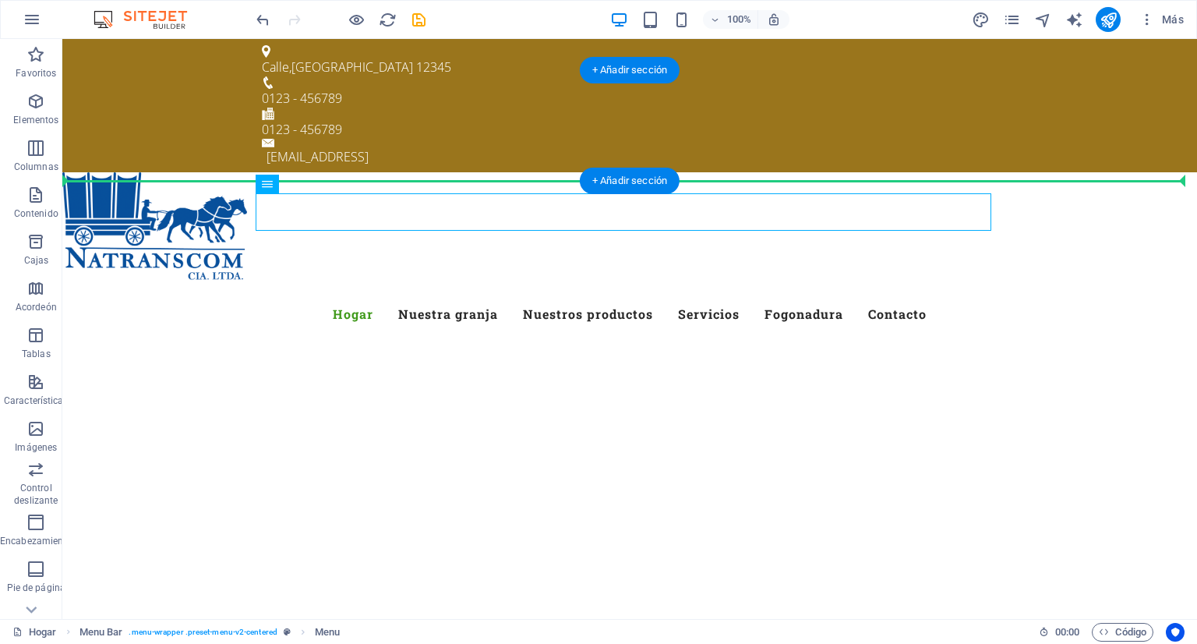
drag, startPoint x: 354, startPoint y: 214, endPoint x: 319, endPoint y: 138, distance: 84.0
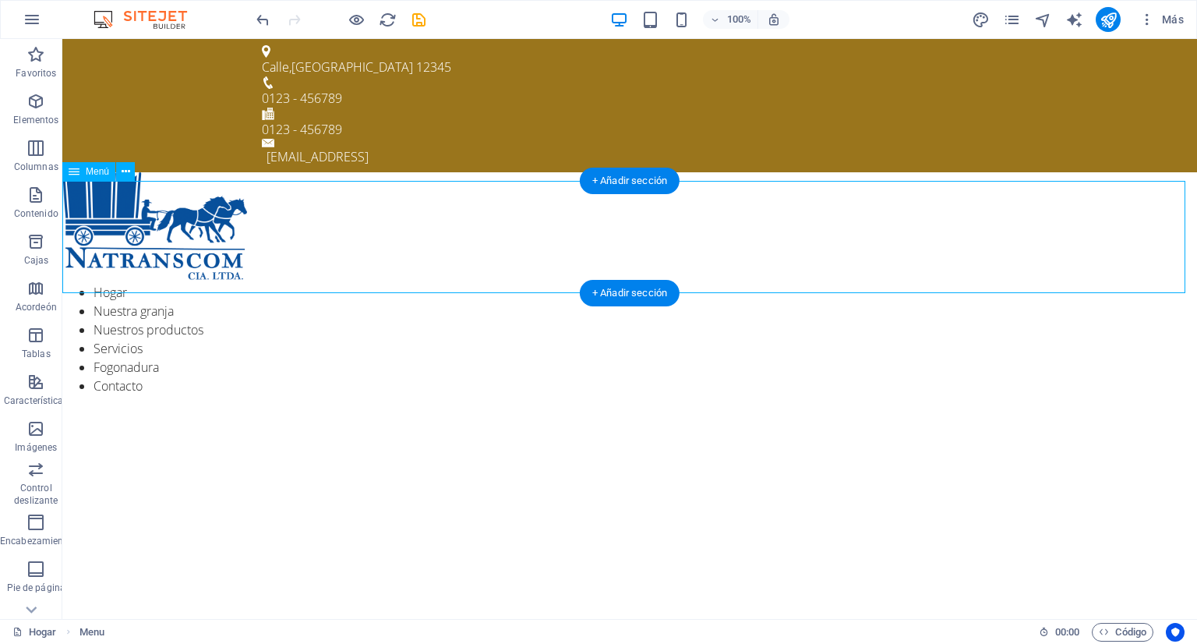
click at [168, 283] on nav "Hogar Nuestra granja Nuestros productos Servicios Fogonadura Contacto" at bounding box center [629, 339] width 1134 height 112
click at [110, 283] on nav "Hogar Nuestra granja Nuestros productos Servicios Fogonadura Contacto" at bounding box center [629, 339] width 1134 height 112
select select
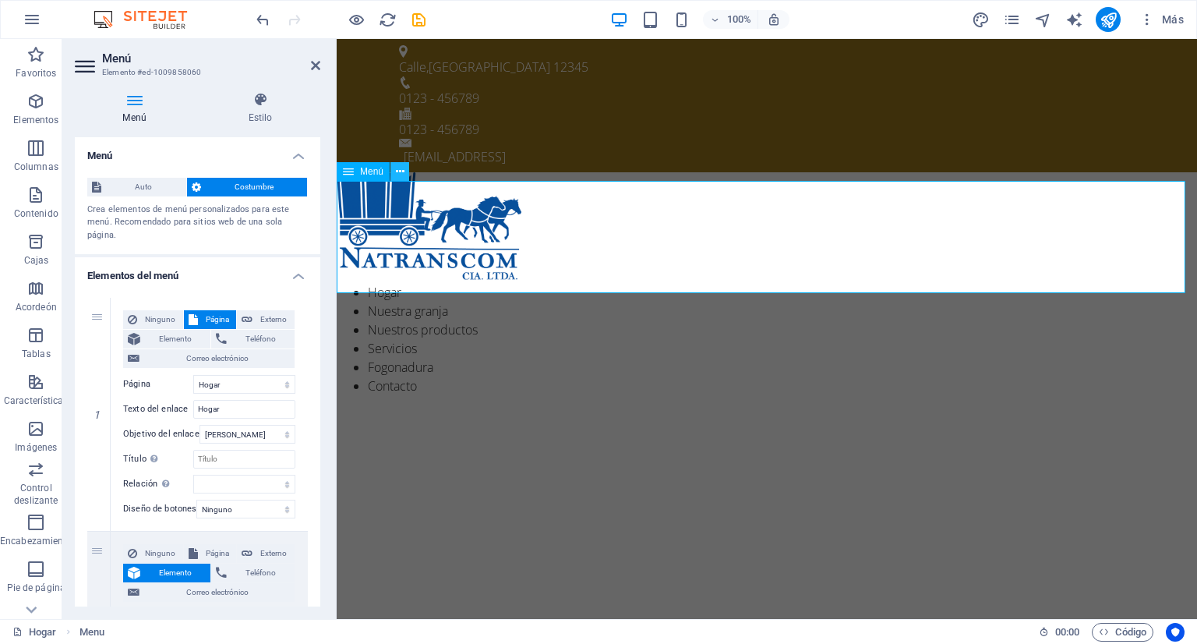
click at [396, 171] on icon at bounding box center [400, 172] width 9 height 16
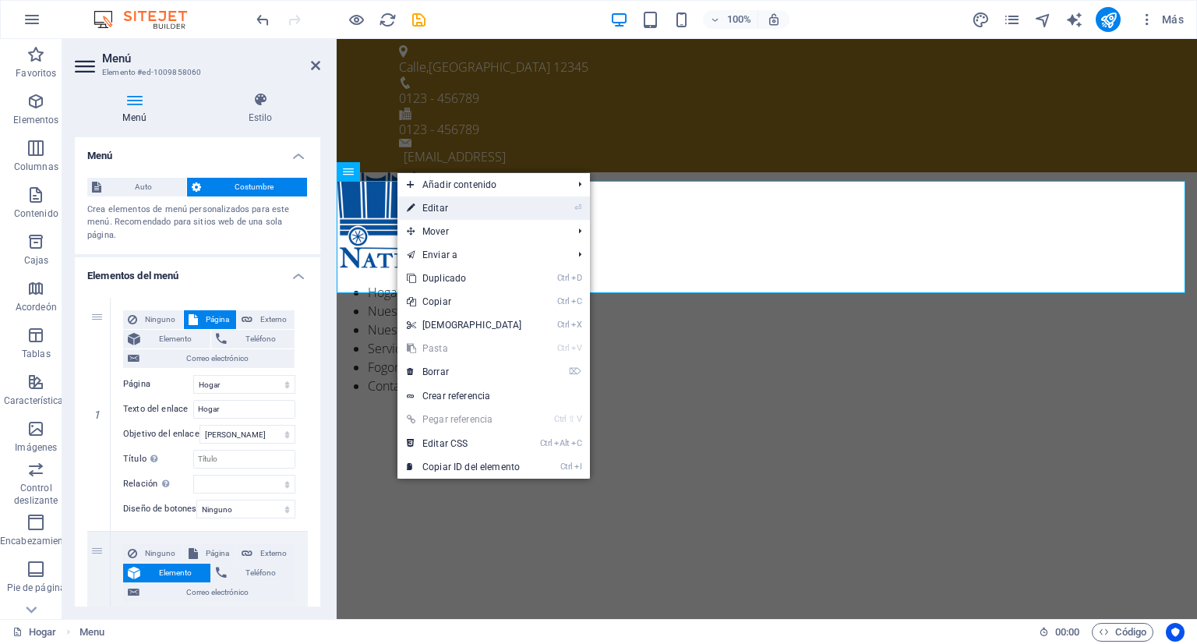
click at [421, 200] on link "⏎ Editar" at bounding box center [464, 207] width 134 height 23
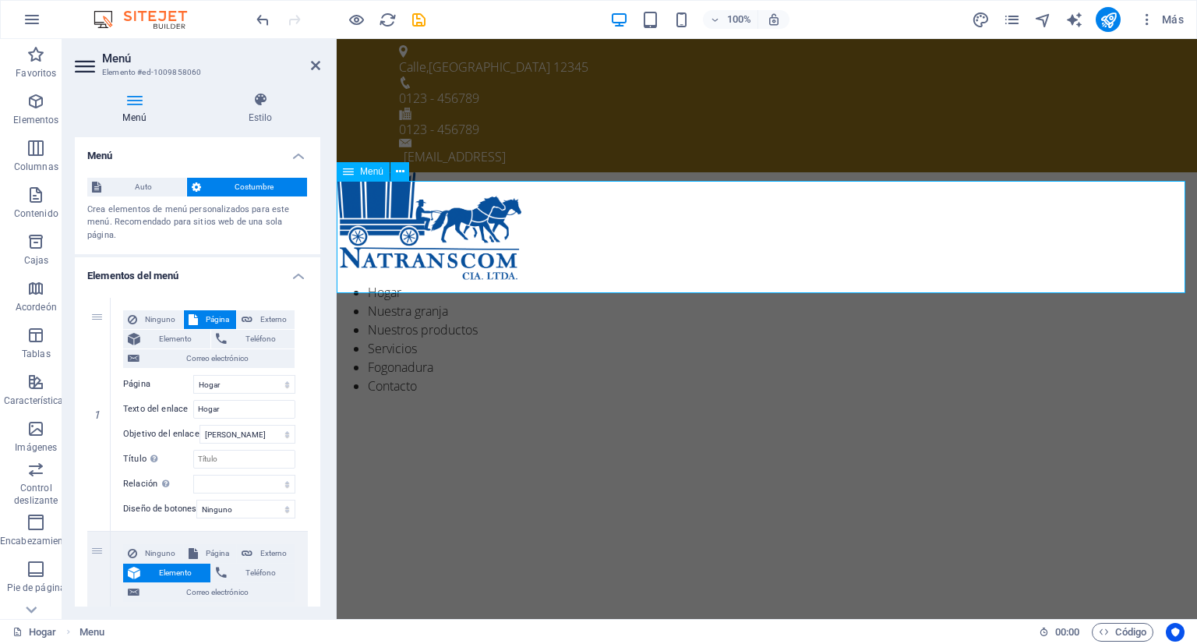
click at [382, 283] on nav "Hogar Nuestra granja Nuestros productos Servicios Fogonadura Contacto" at bounding box center [767, 339] width 860 height 112
click at [242, 374] on div "Ninguno Página Externo Elemento Teléfono Correo electrónico Página Hogar Hogar …" at bounding box center [209, 401] width 172 height 183
click at [233, 383] on select "Hogar Hogar Acerca de Subpágina Servicios Aviso legal Privacidad Blog Contacto …" at bounding box center [244, 384] width 102 height 19
select select "4"
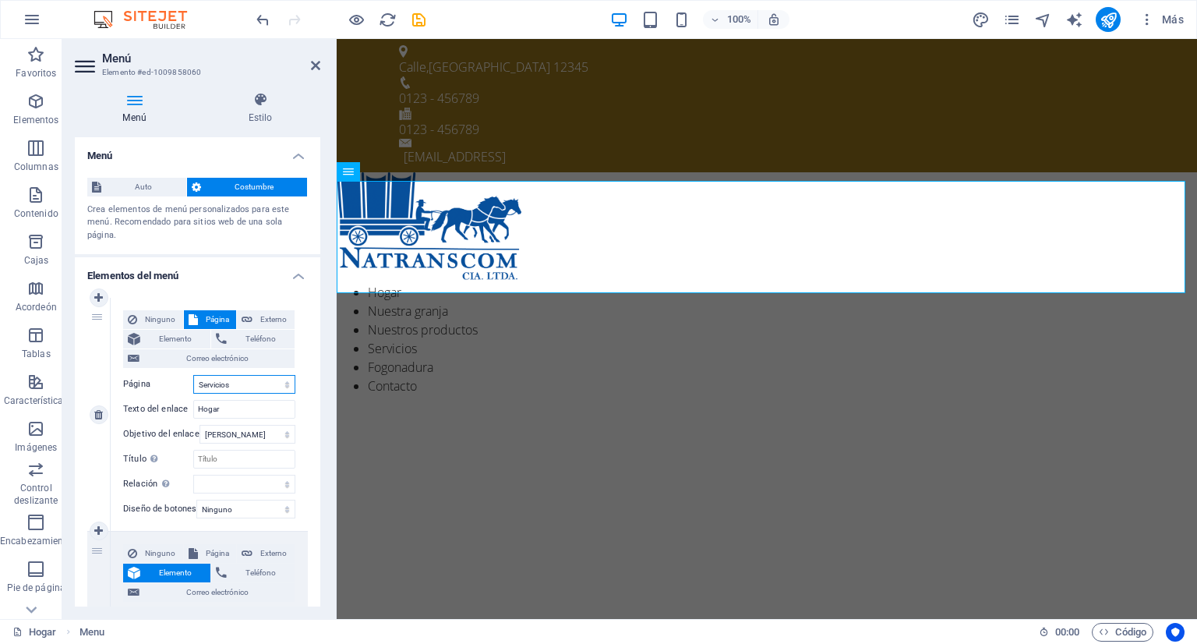
click at [193, 375] on select "Hogar Hogar Acerca de Subpágina Servicios Aviso legal Privacidad Blog Contacto …" at bounding box center [244, 384] width 102 height 19
select select
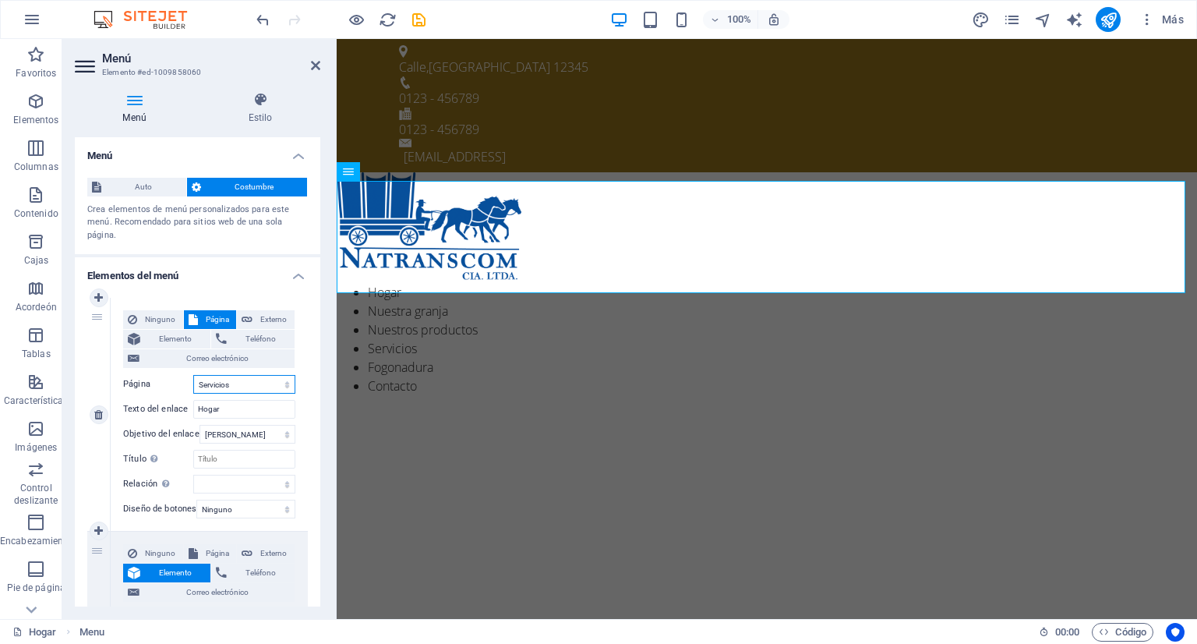
select select
click at [240, 412] on input "Hogar" at bounding box center [244, 409] width 102 height 19
type input "H"
select select
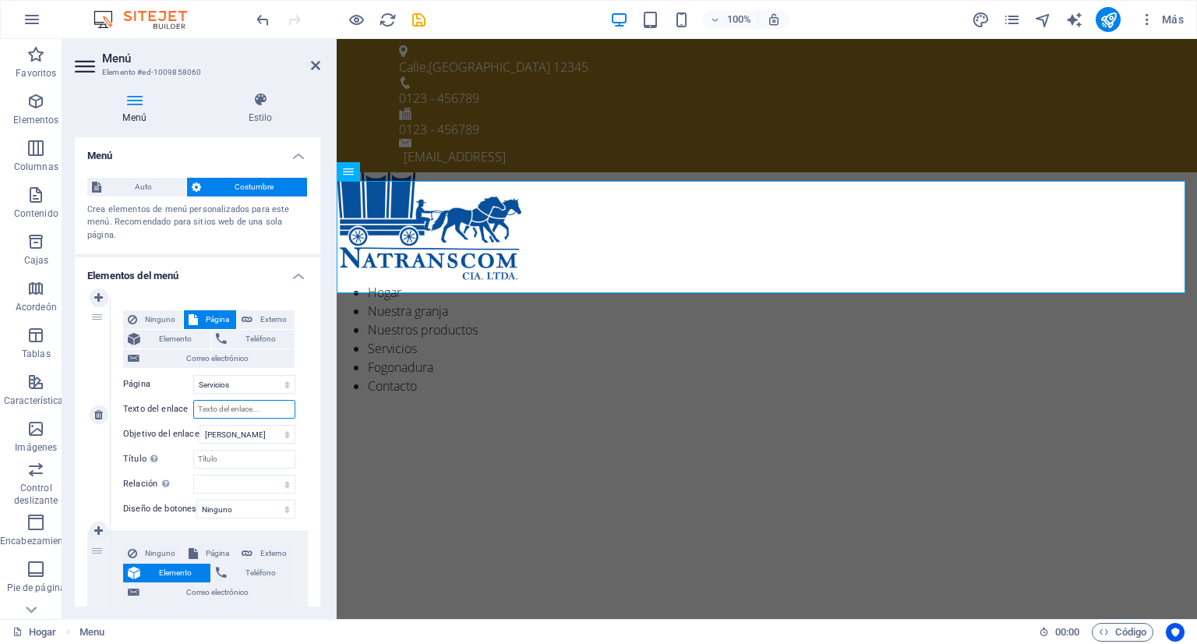
select select
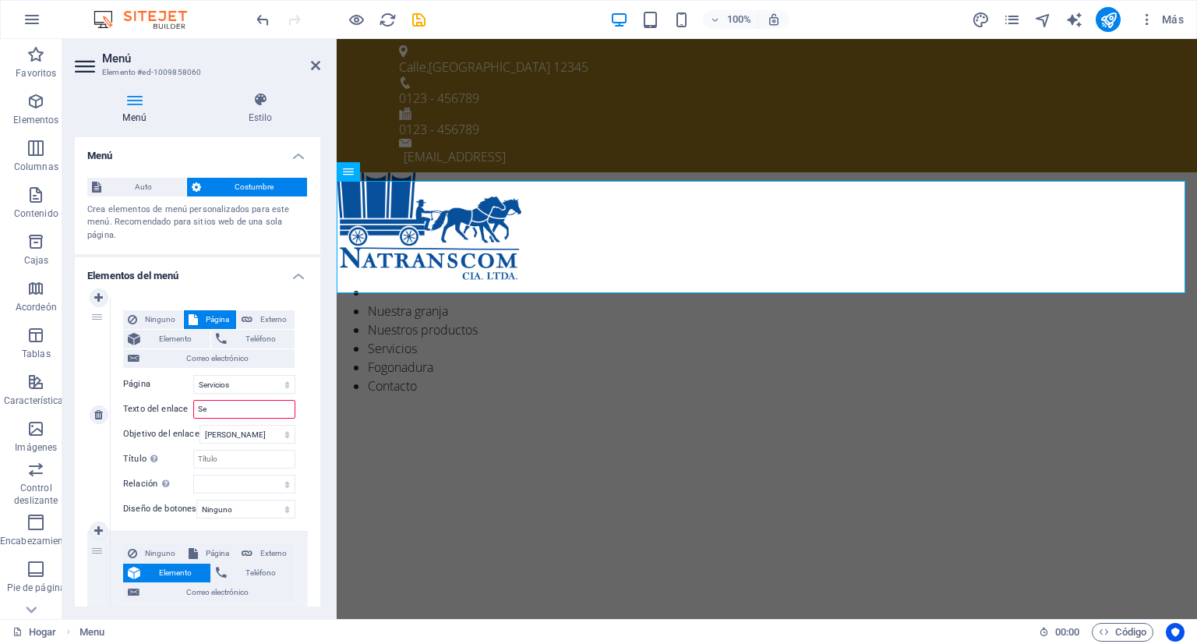
type input "Ser"
select select
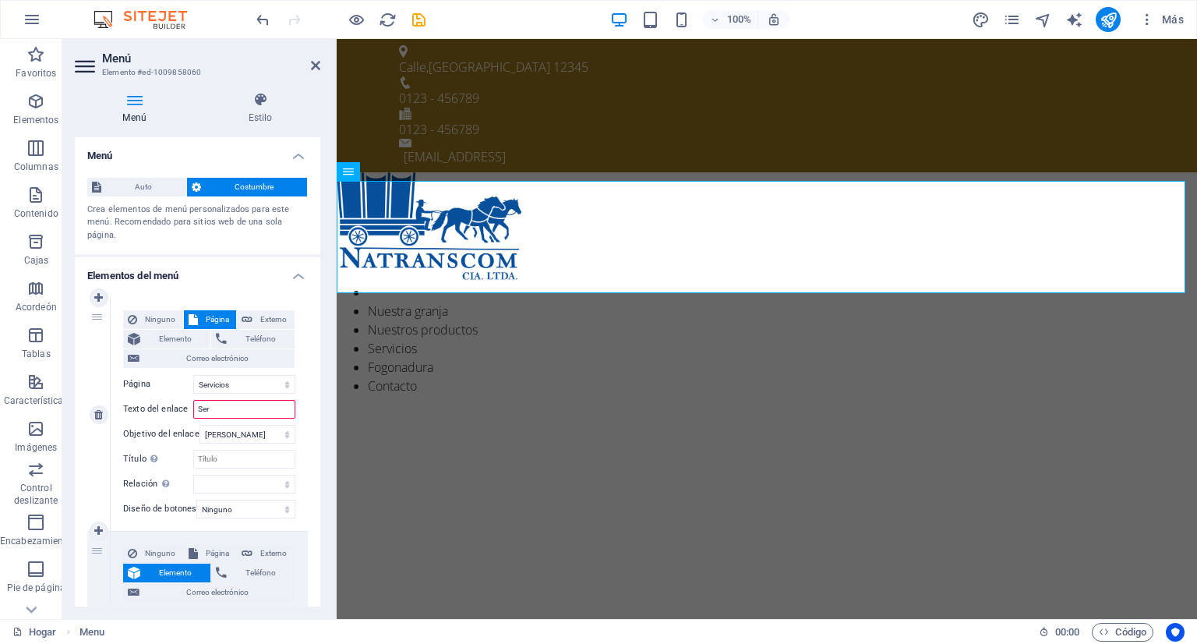
select select
type input "Servi"
select select
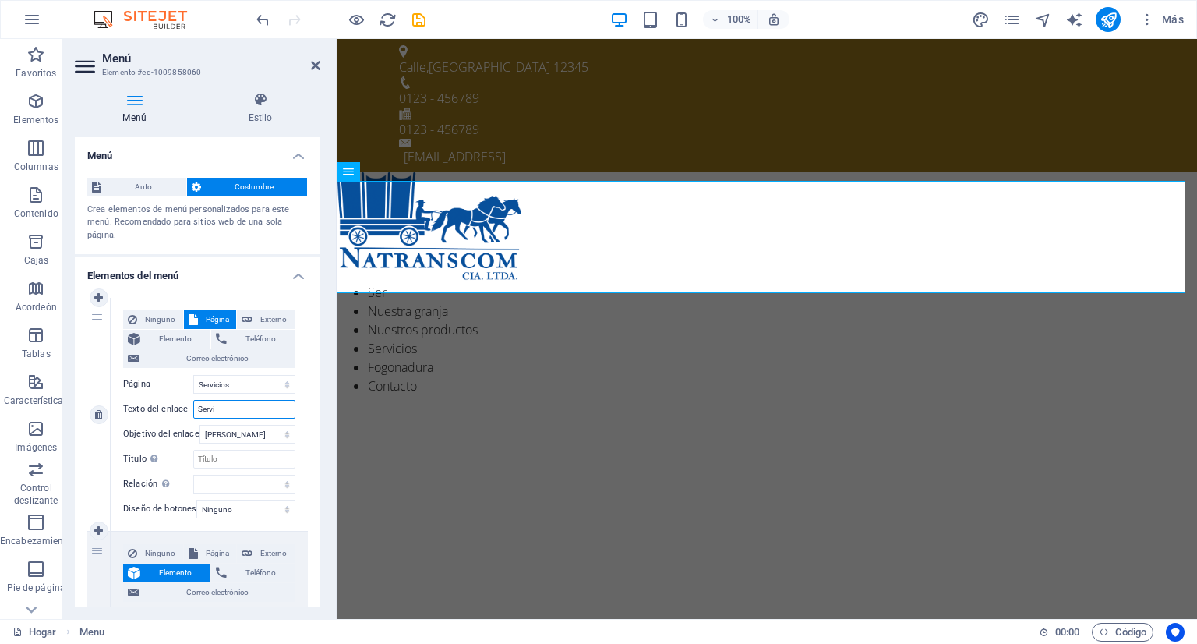
select select
type input "Servicios"
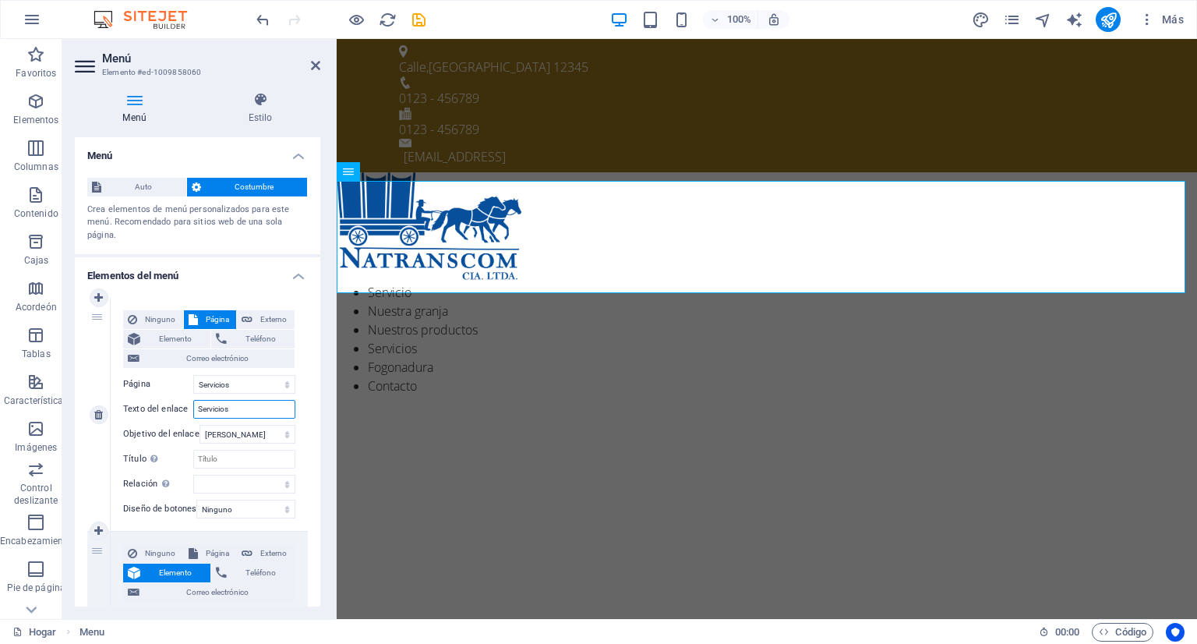
select select
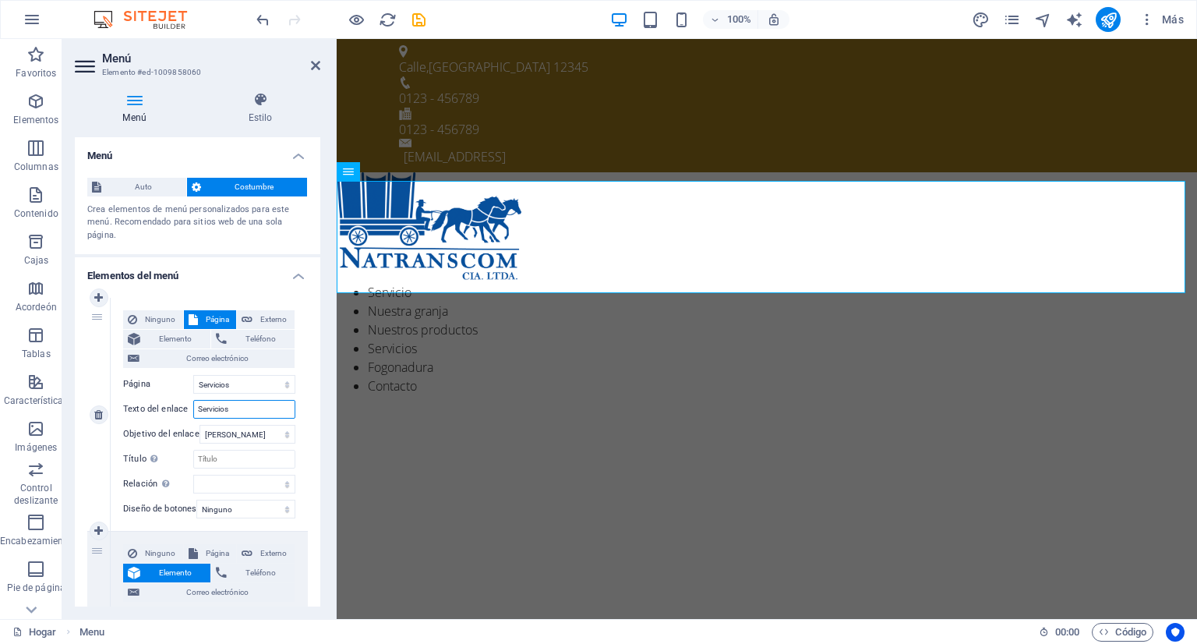
select select
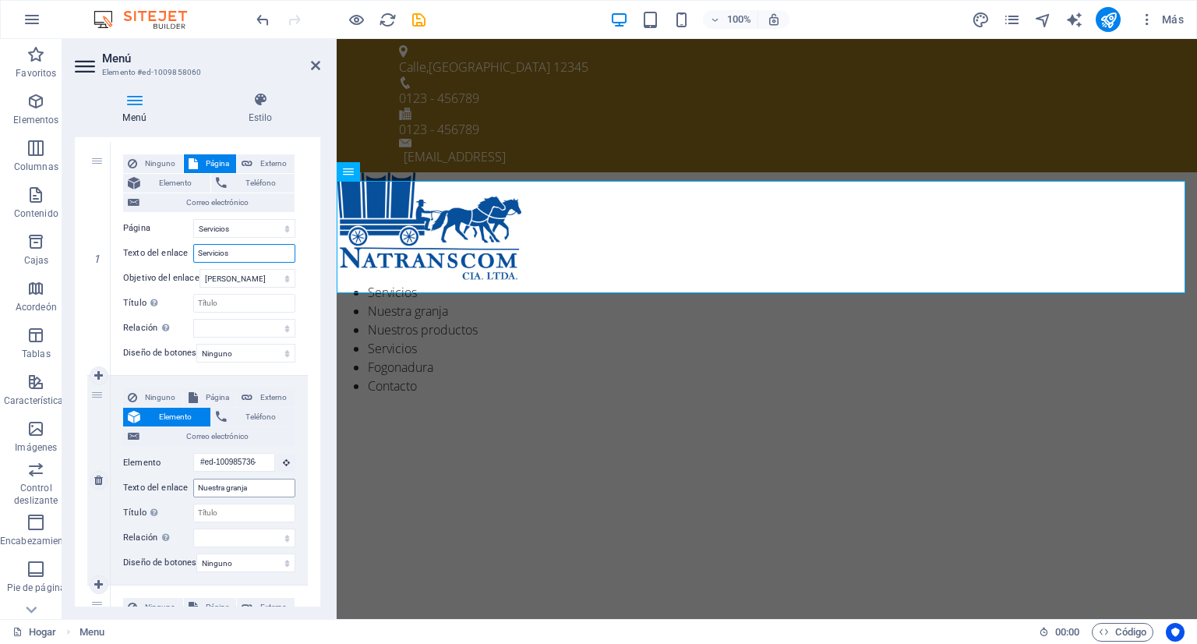
type input "Servicios"
click at [253, 486] on input "Nuestra granja" at bounding box center [244, 487] width 102 height 19
type input "N"
select select
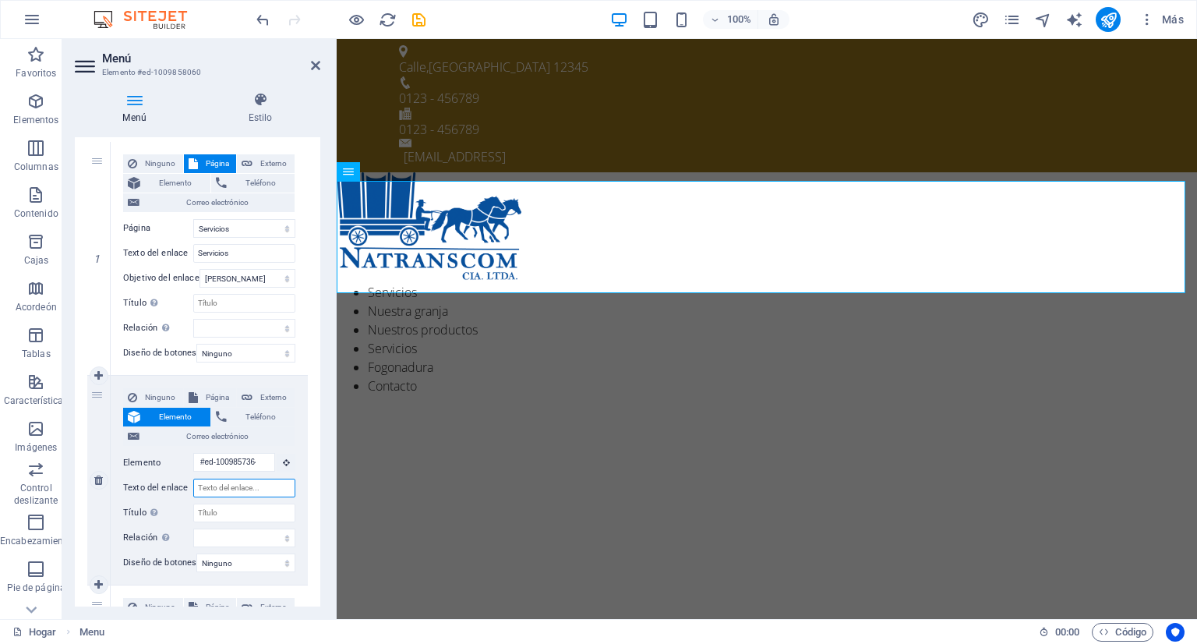
select select
type input "Quines"
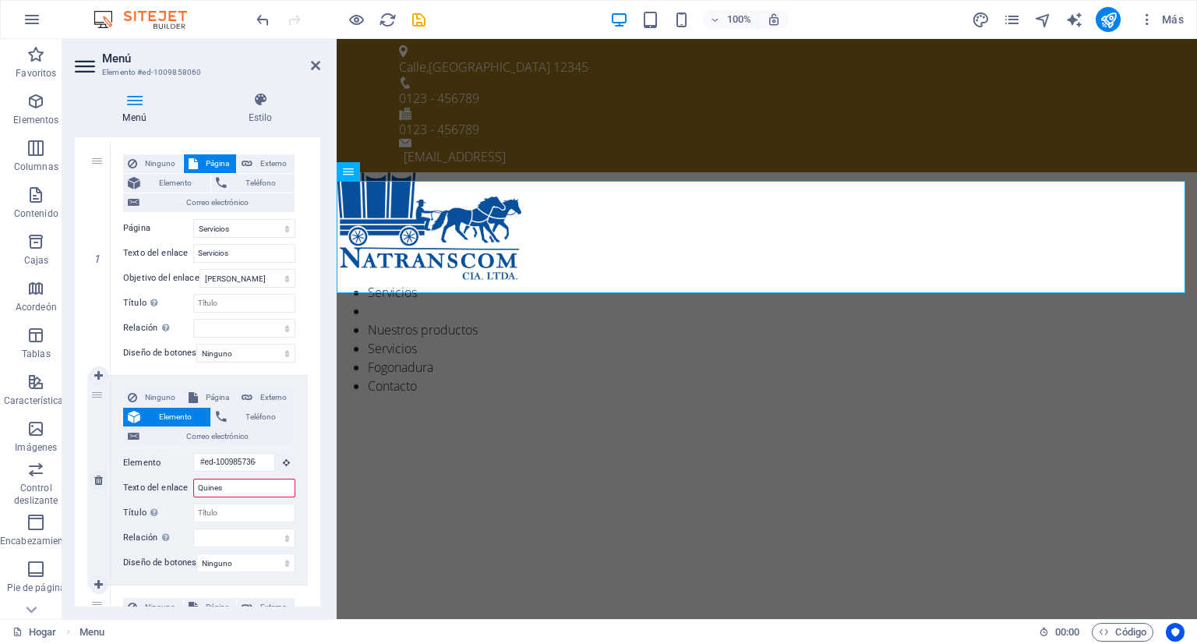
select select
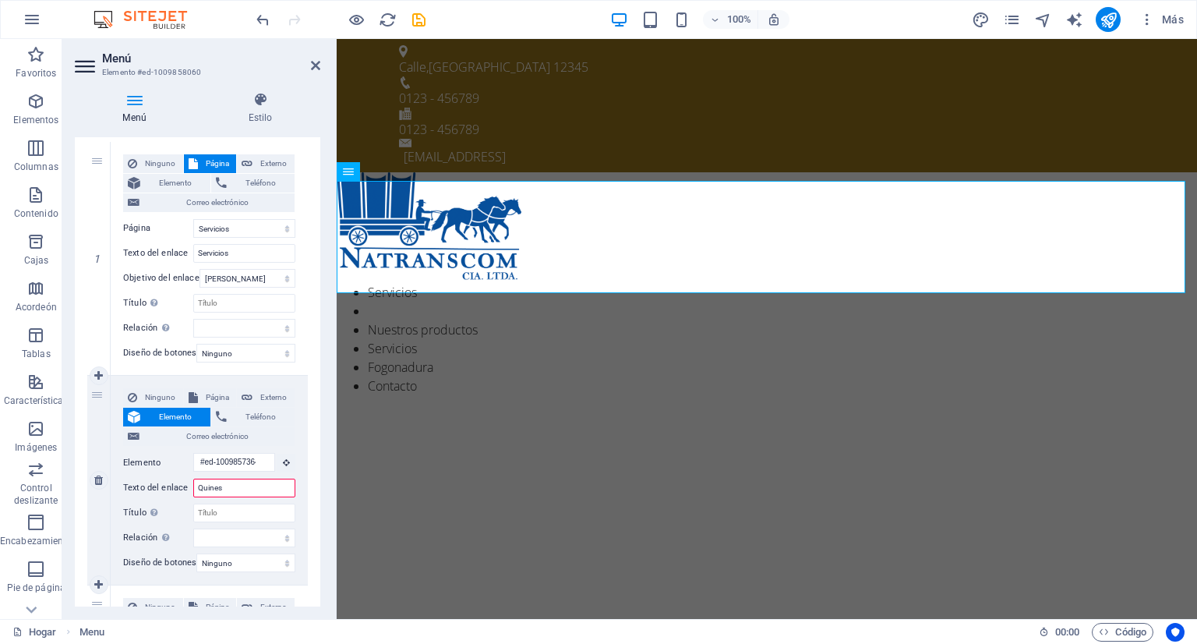
select select
type input "Quines soos"
select select
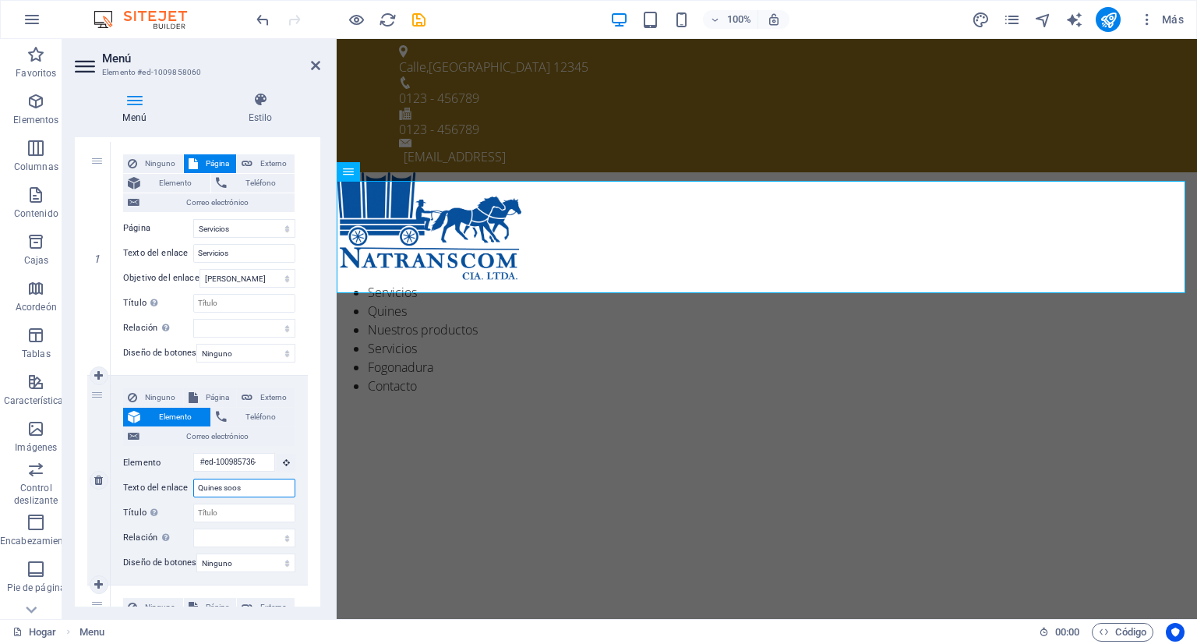
select select
type input "Quines so"
select select
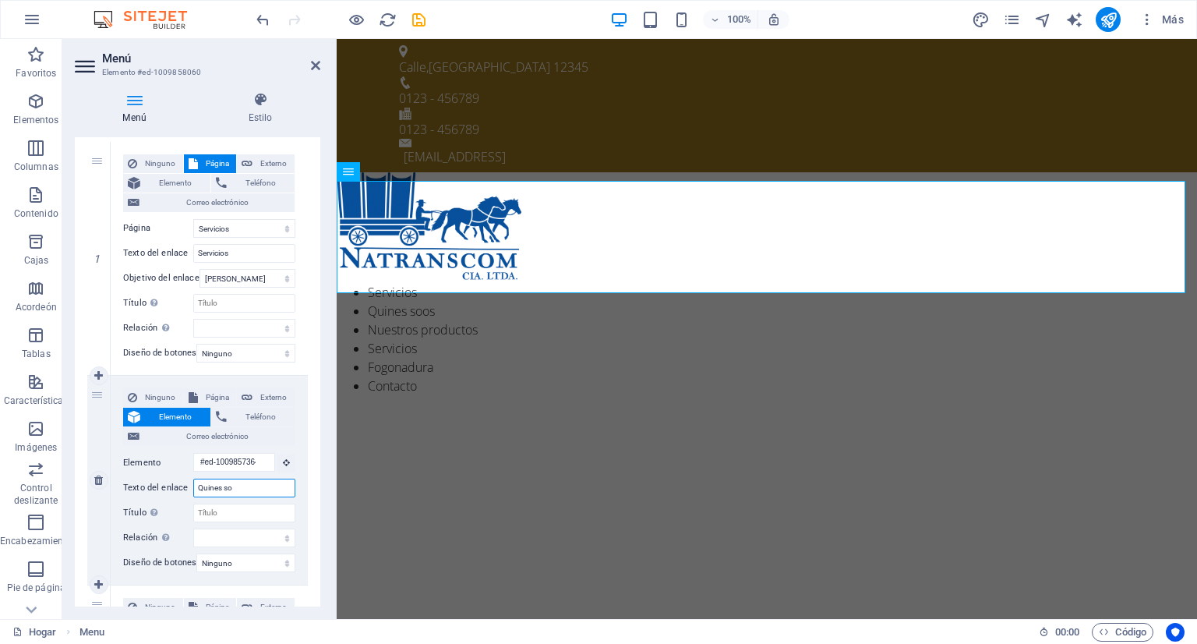
type input "Quines som"
select select
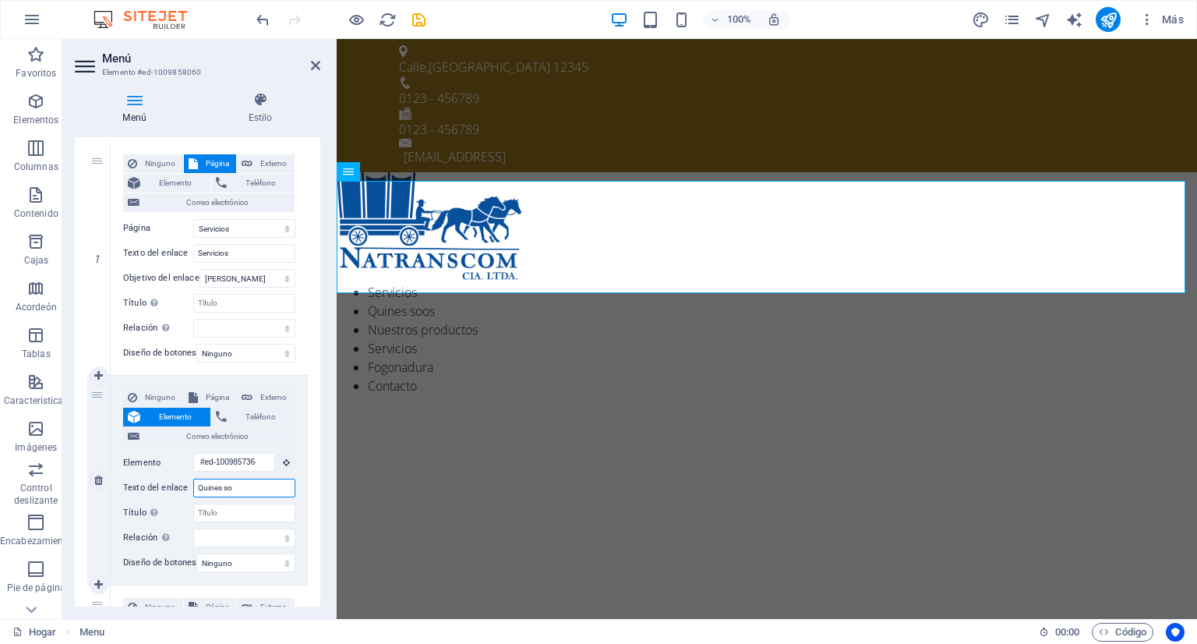
select select
type input "Quines somos"
select select
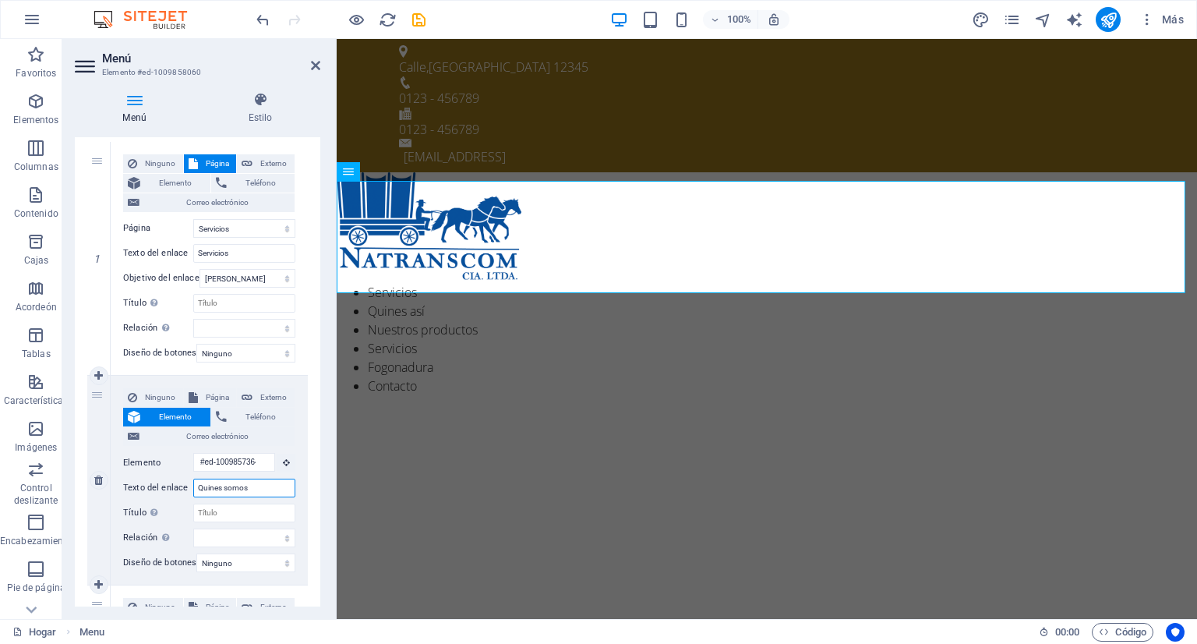
select select
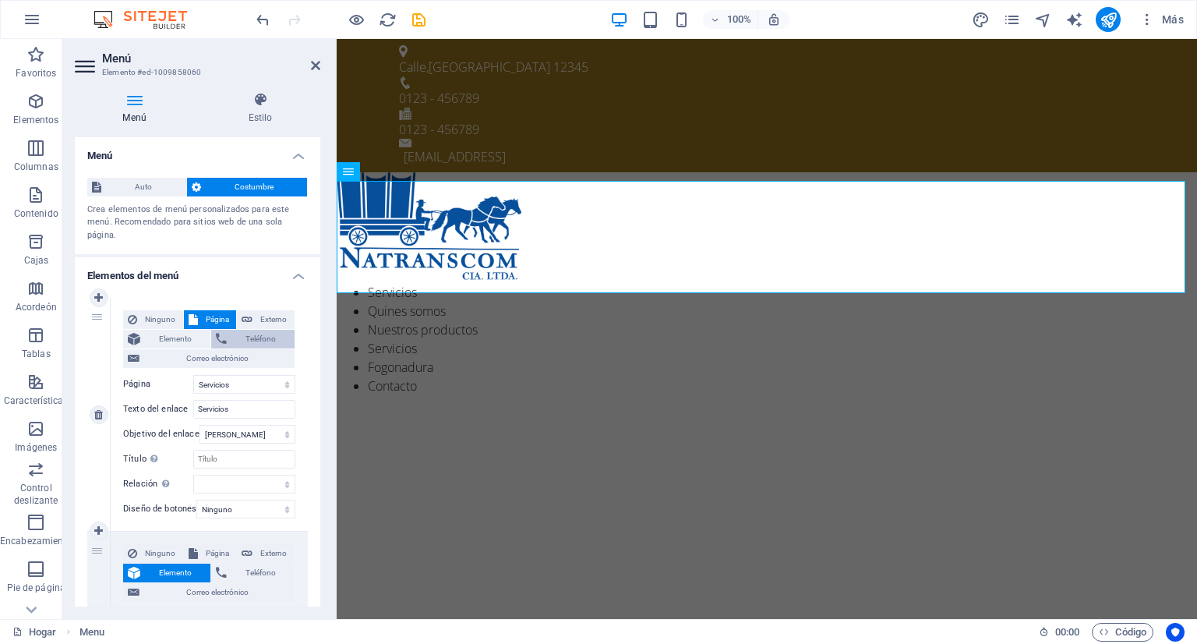
type input "Quines somos"
click at [256, 337] on font "Teléfono" at bounding box center [260, 338] width 30 height 9
select select
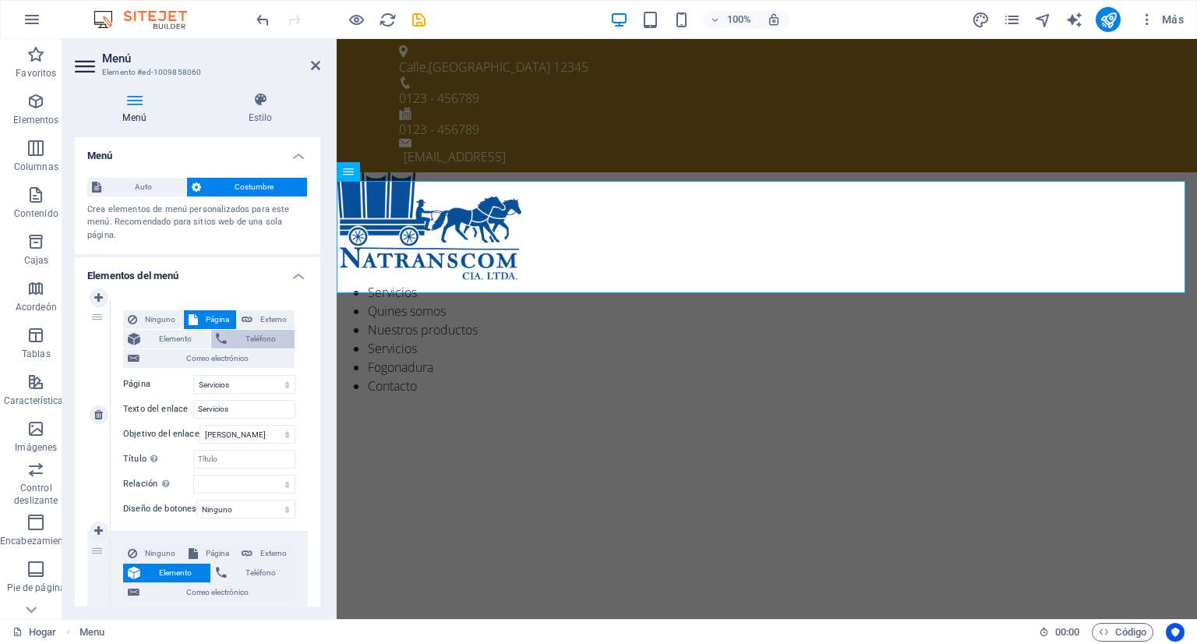
select select
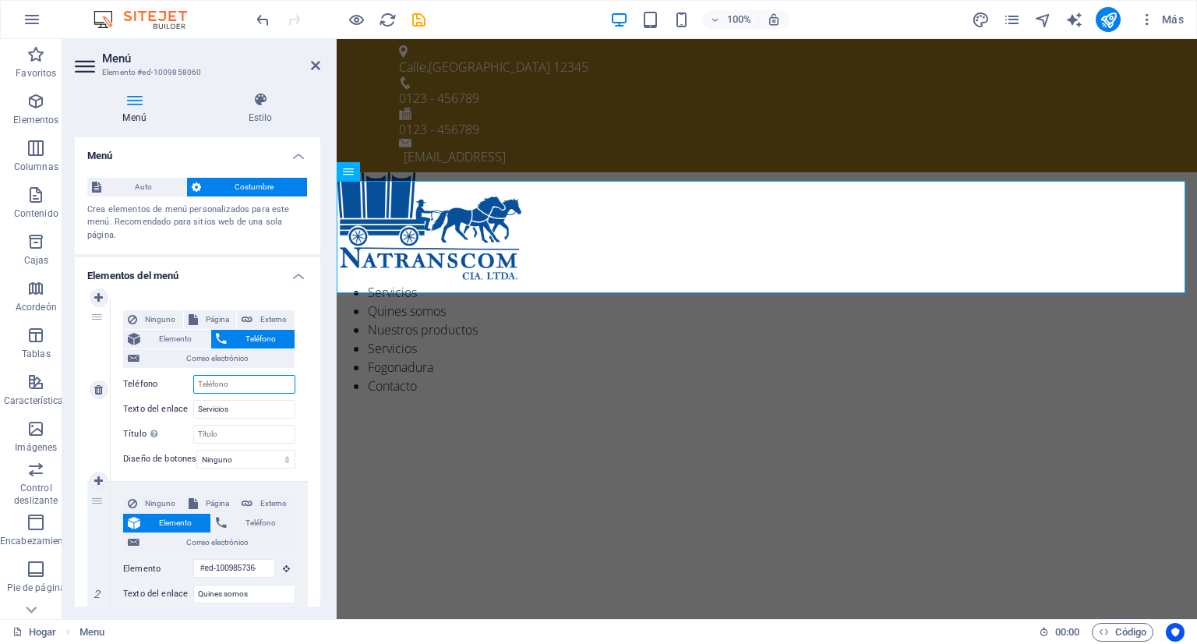
type input "0"
select select
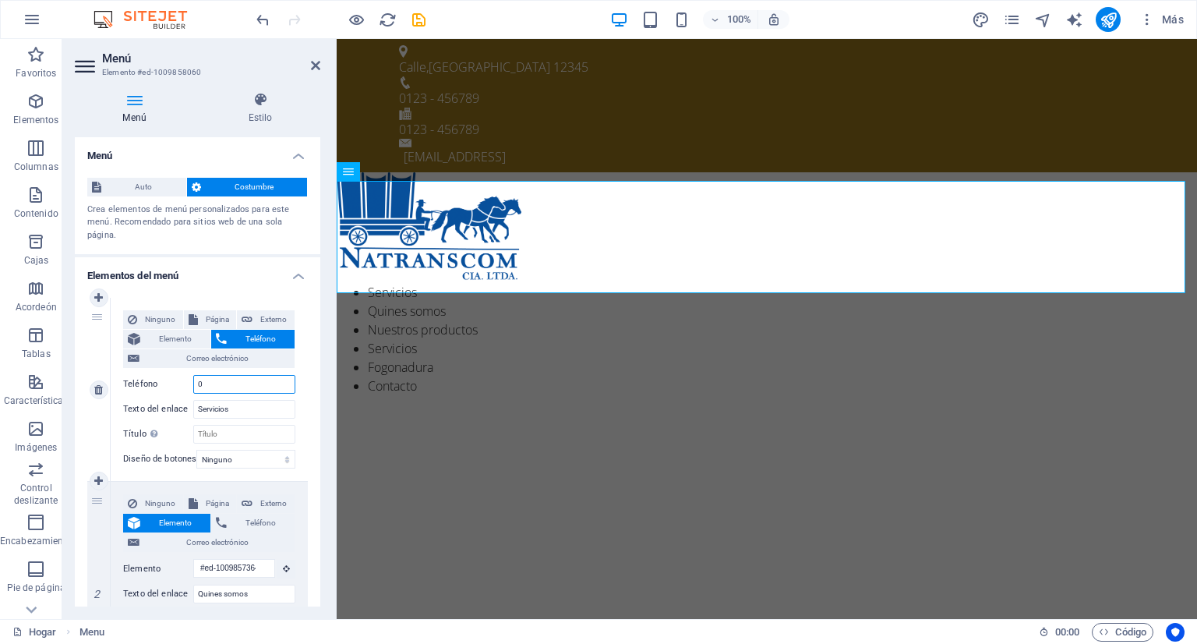
select select
type input "02"
select select
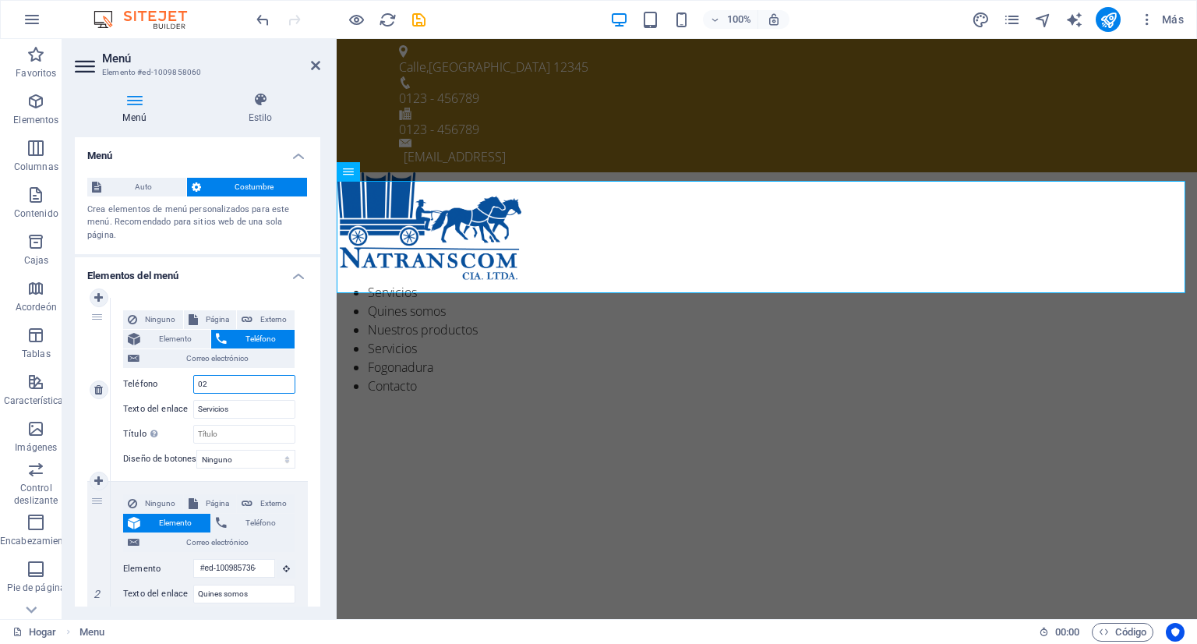
select select
type input "02 2"
select select
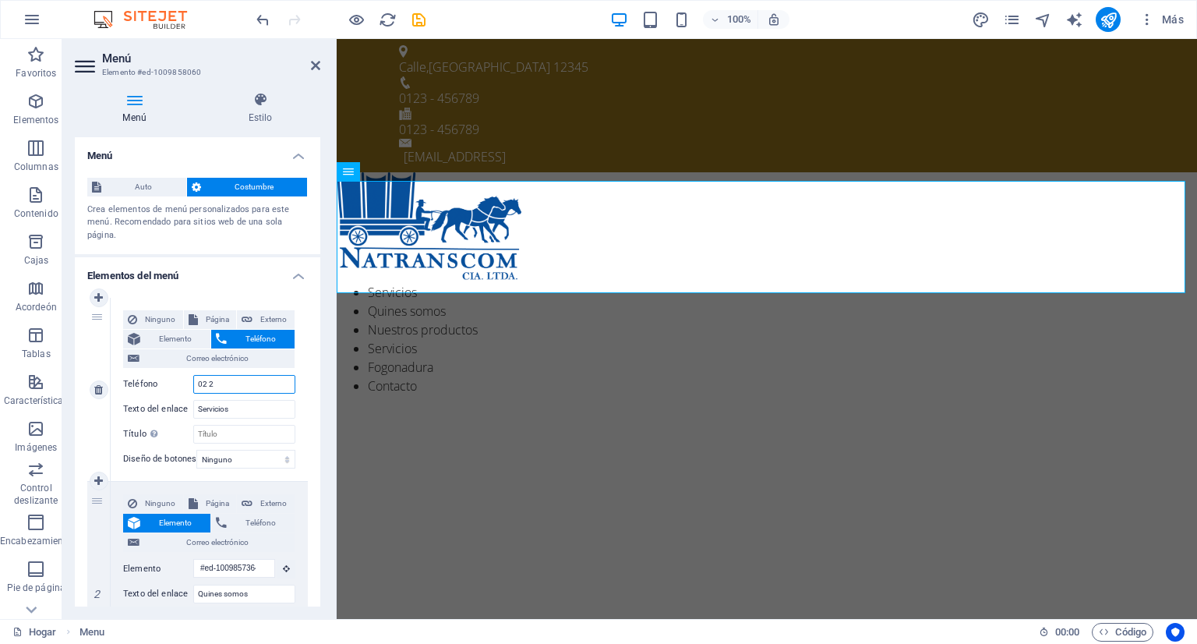
select select
type input "02 261"
select select
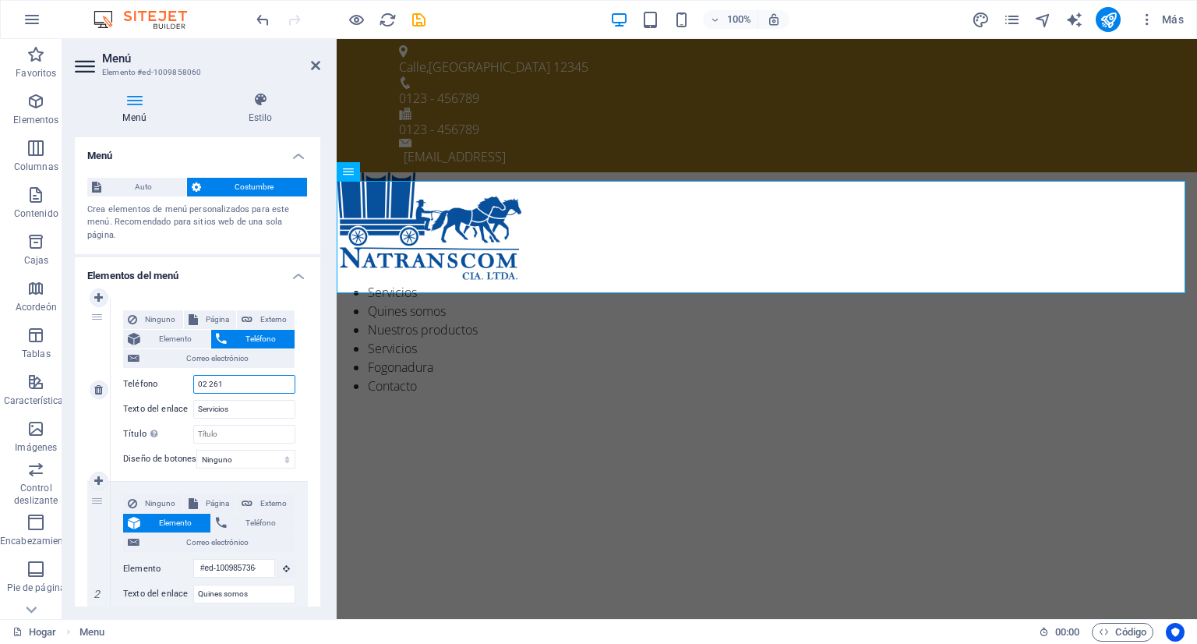
select select
type input "02 2611"
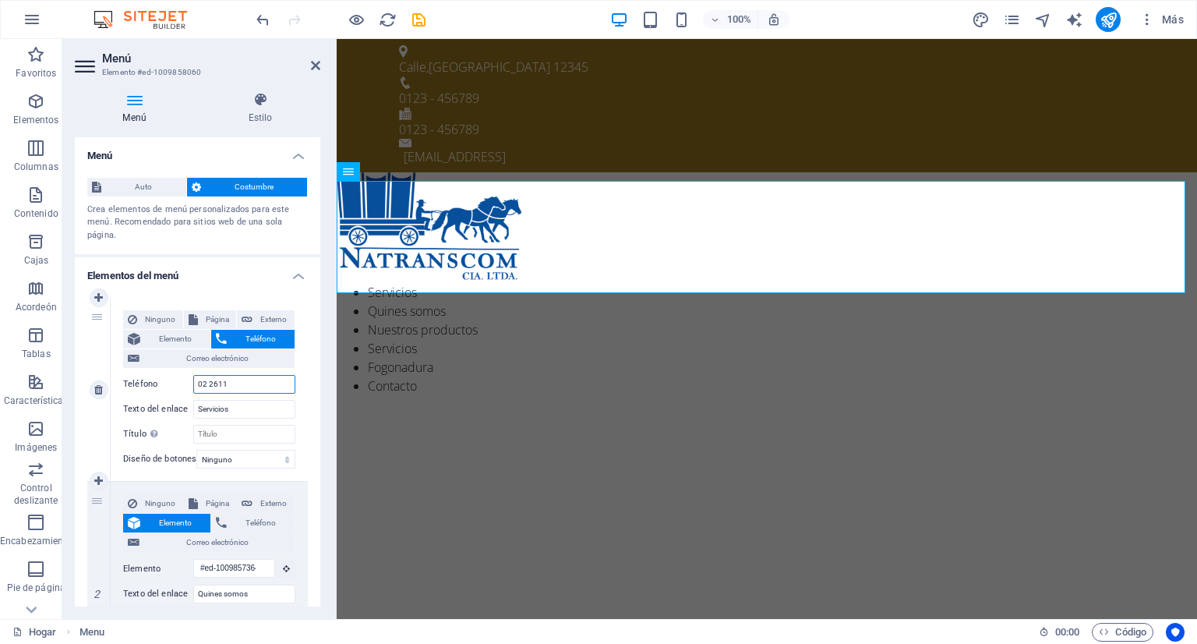
select select
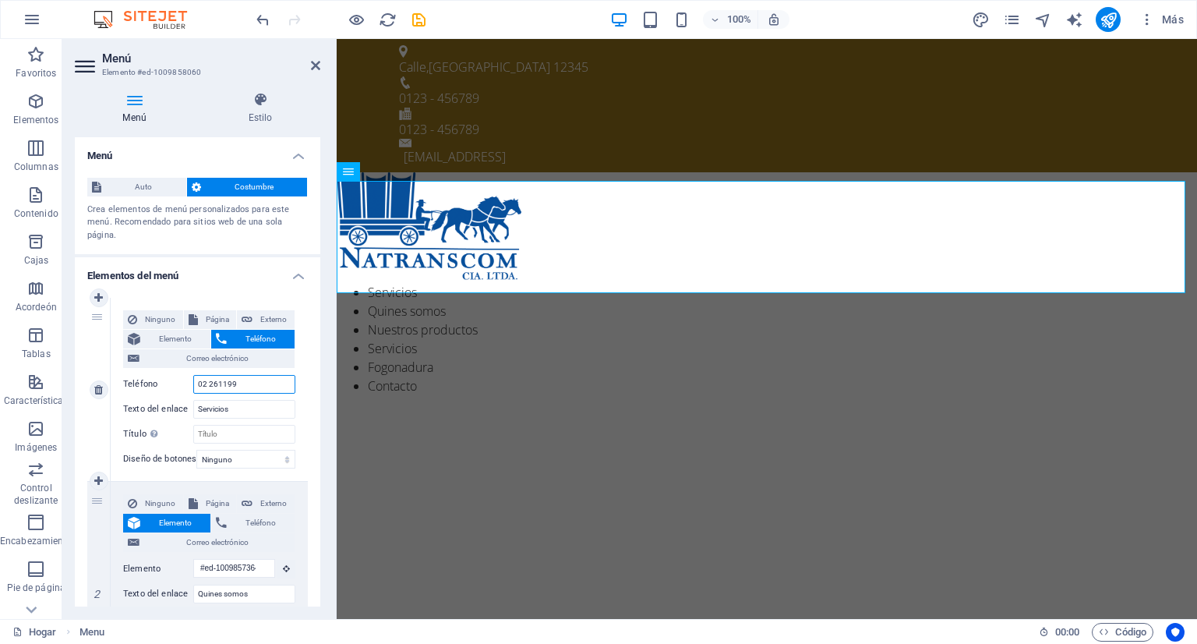
type input "02 2611992"
select select
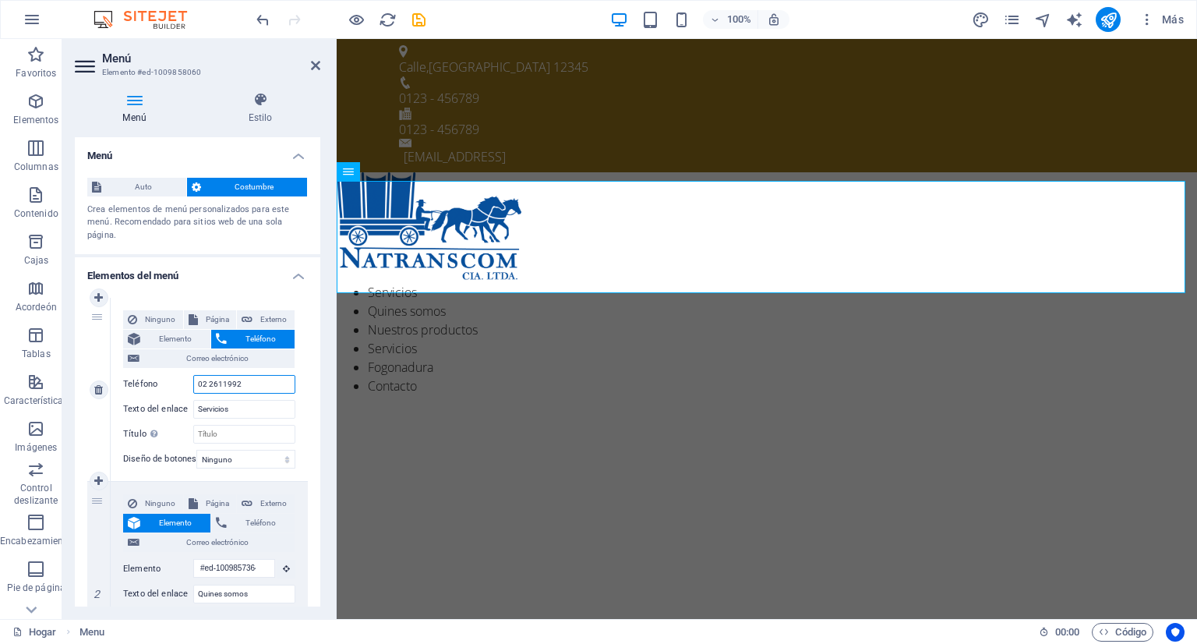
select select
type input "02 2611992"
click at [251, 415] on input "Servicios" at bounding box center [244, 409] width 102 height 19
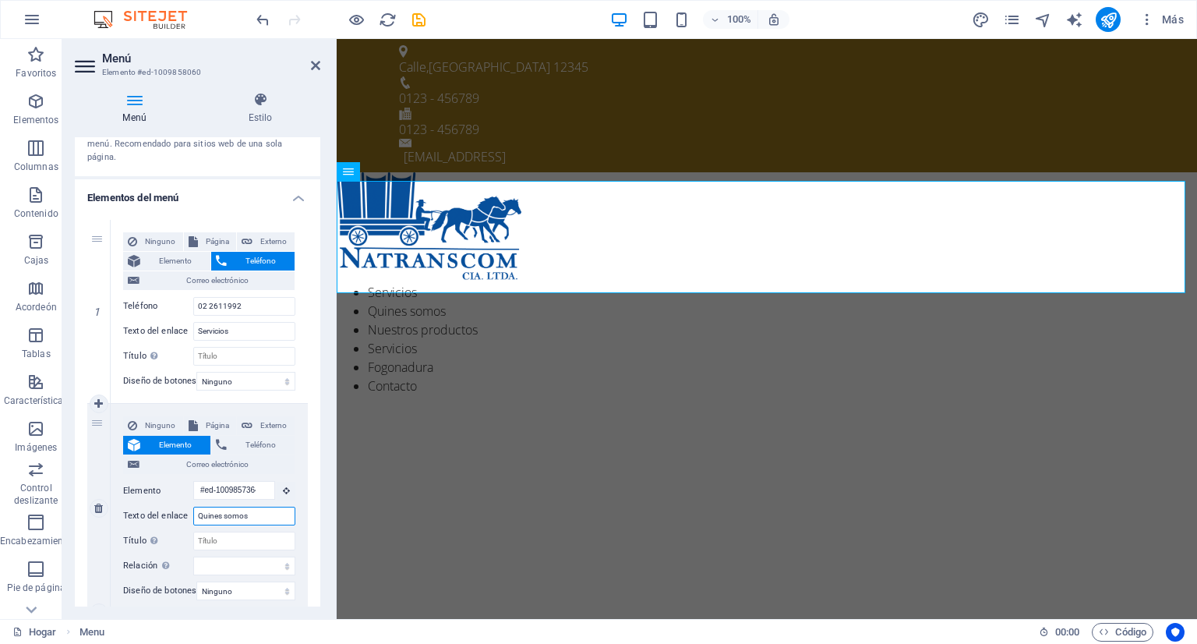
click at [257, 517] on input "Quines somos" at bounding box center [244, 515] width 102 height 19
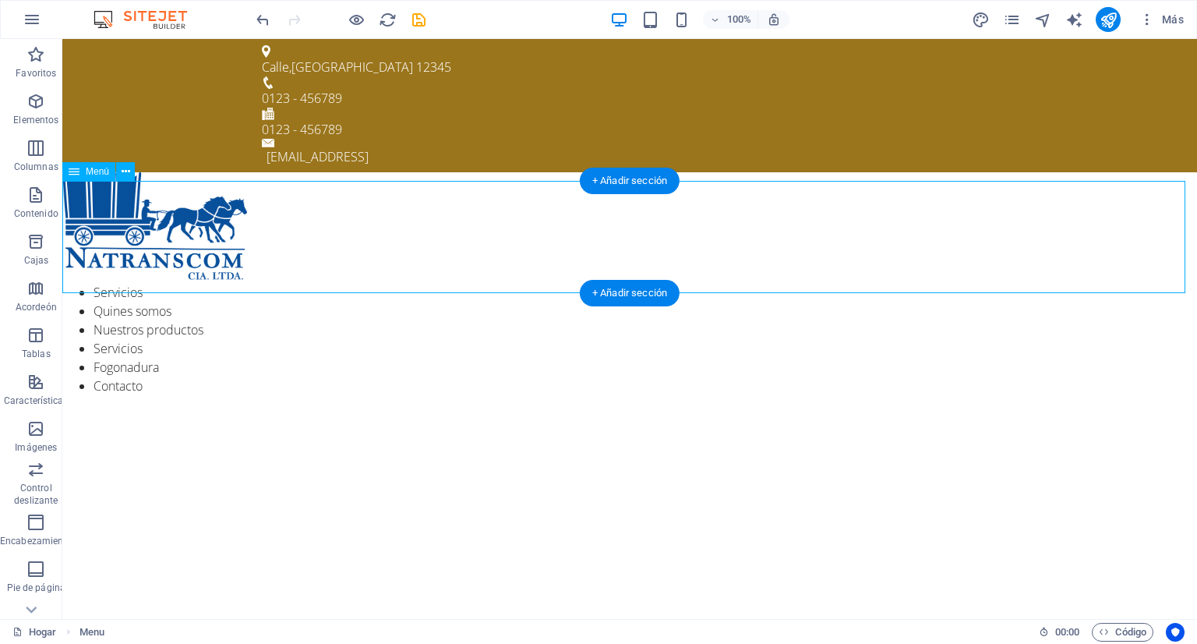
click at [126, 283] on nav "Servicios Quines somos Nuestros productos Servicios Fogonadura Contacto" at bounding box center [629, 339] width 1134 height 112
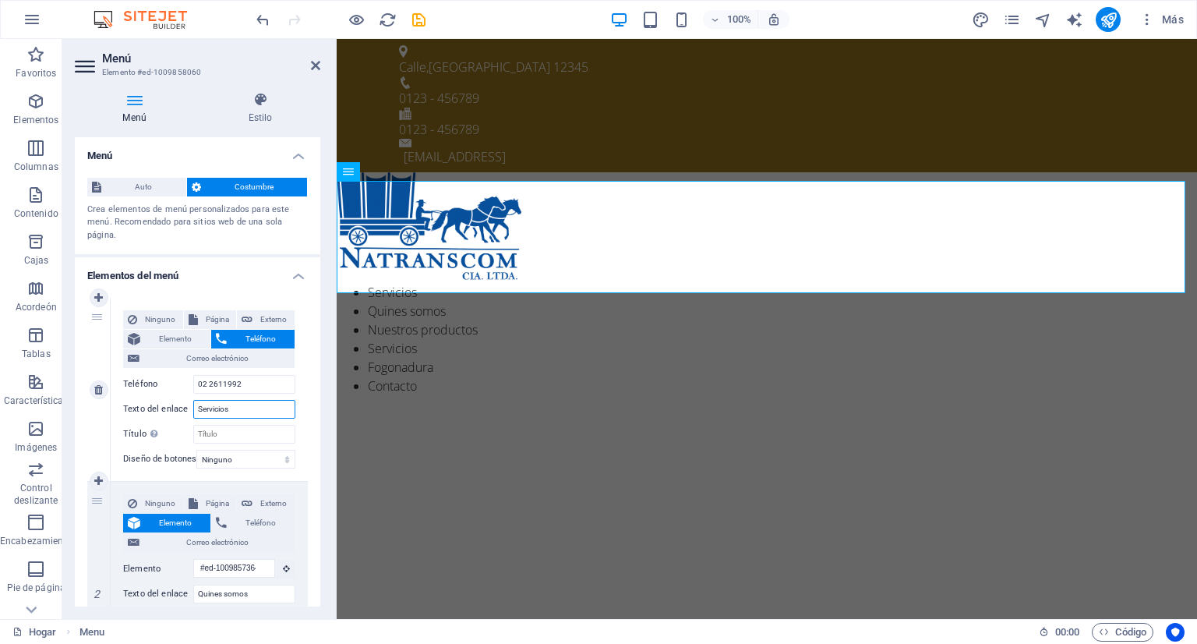
click at [240, 403] on input "Servicios" at bounding box center [244, 409] width 102 height 19
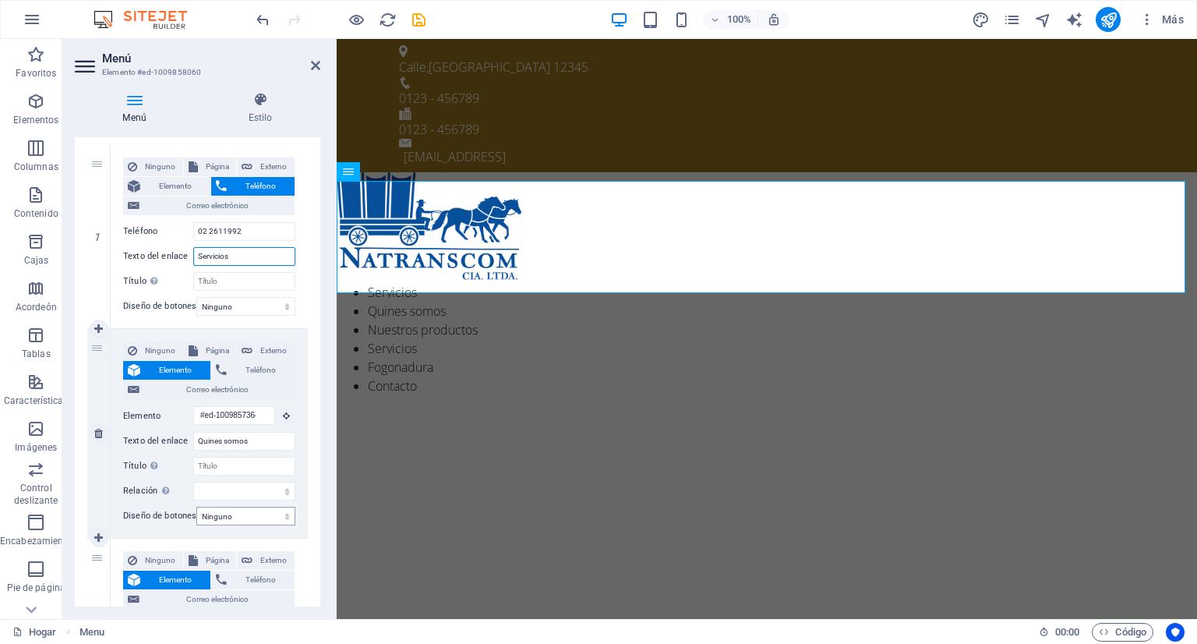
scroll to position [156, 0]
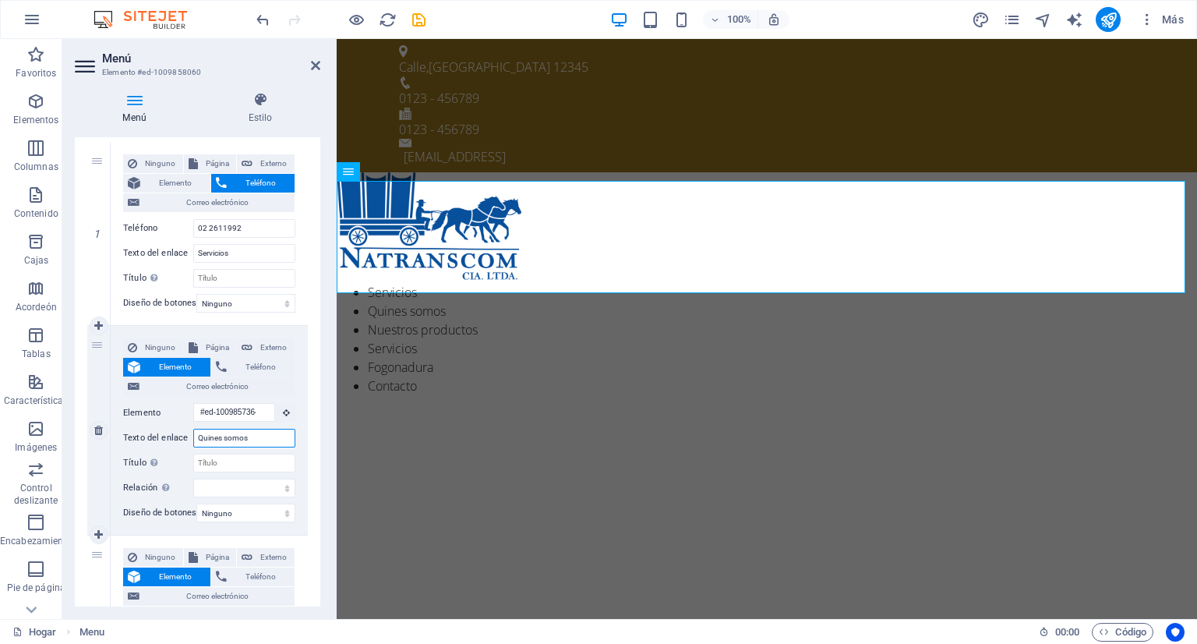
click at [259, 433] on input "Quines somos" at bounding box center [244, 438] width 102 height 19
type input "Qui"
select select
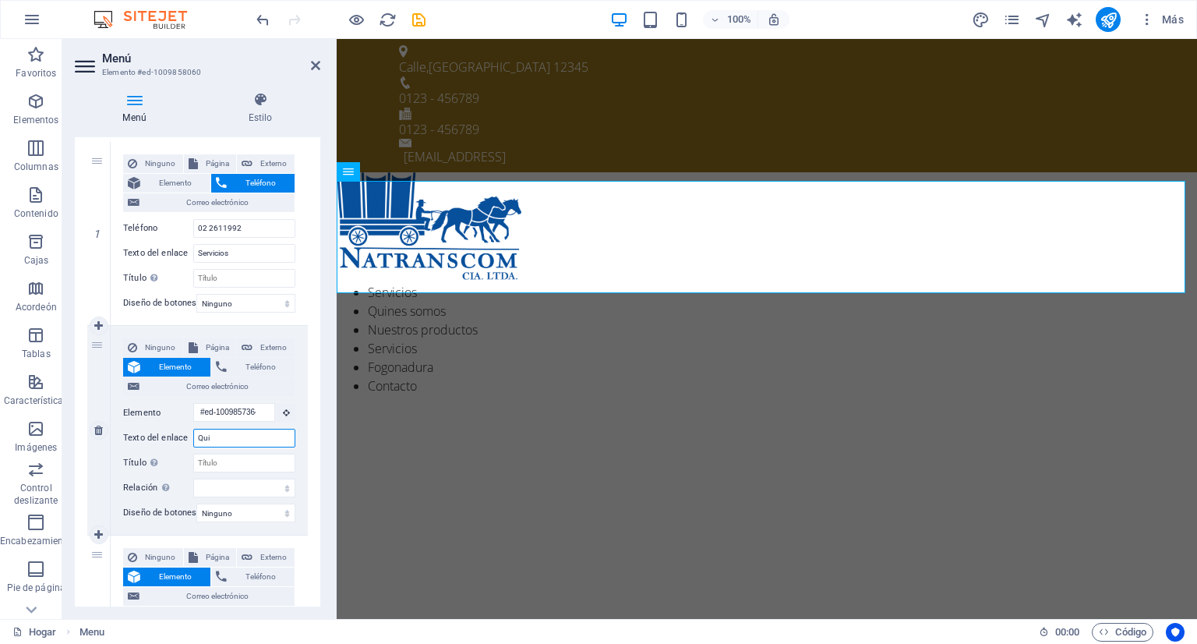
select select
type input "Quienes somos"
select select
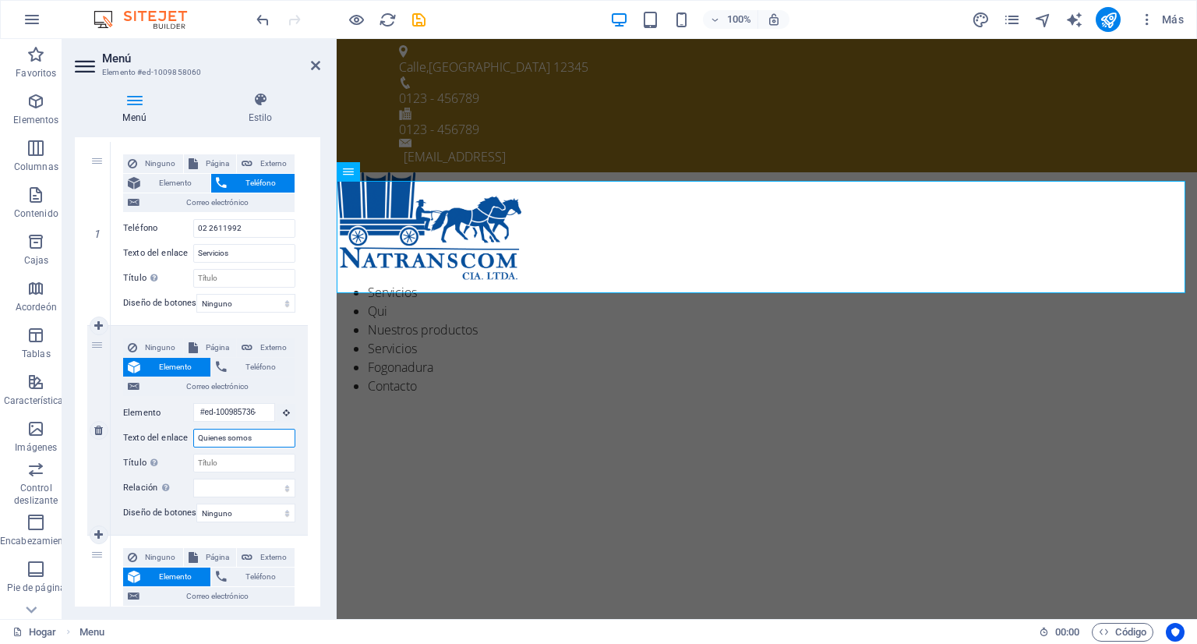
select select
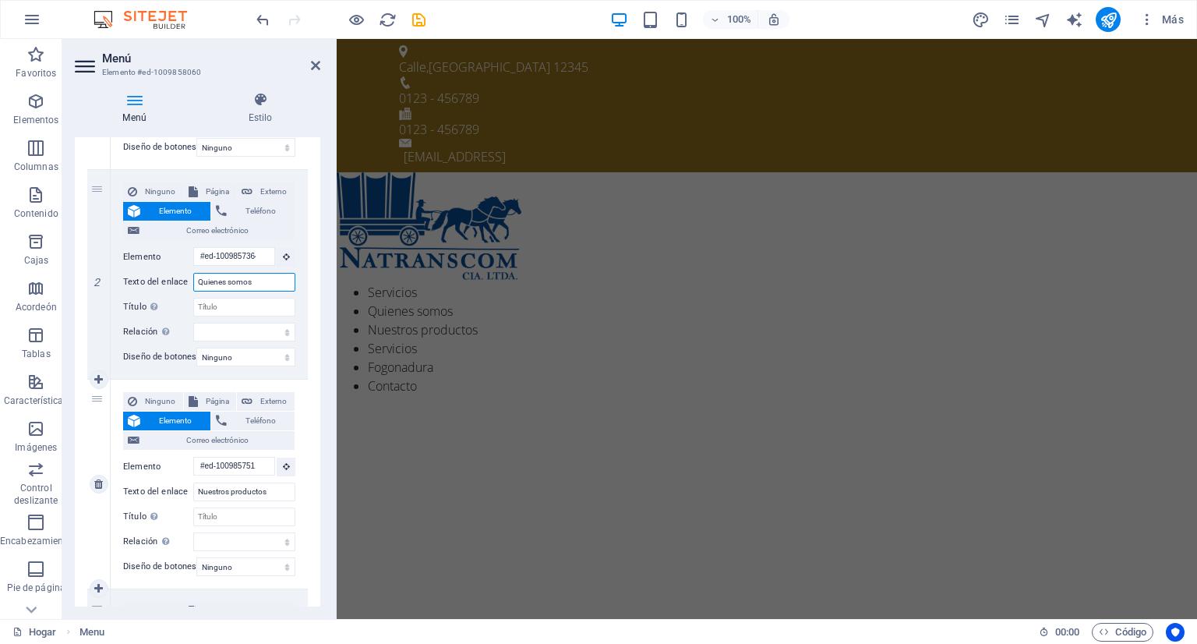
scroll to position [0, 0]
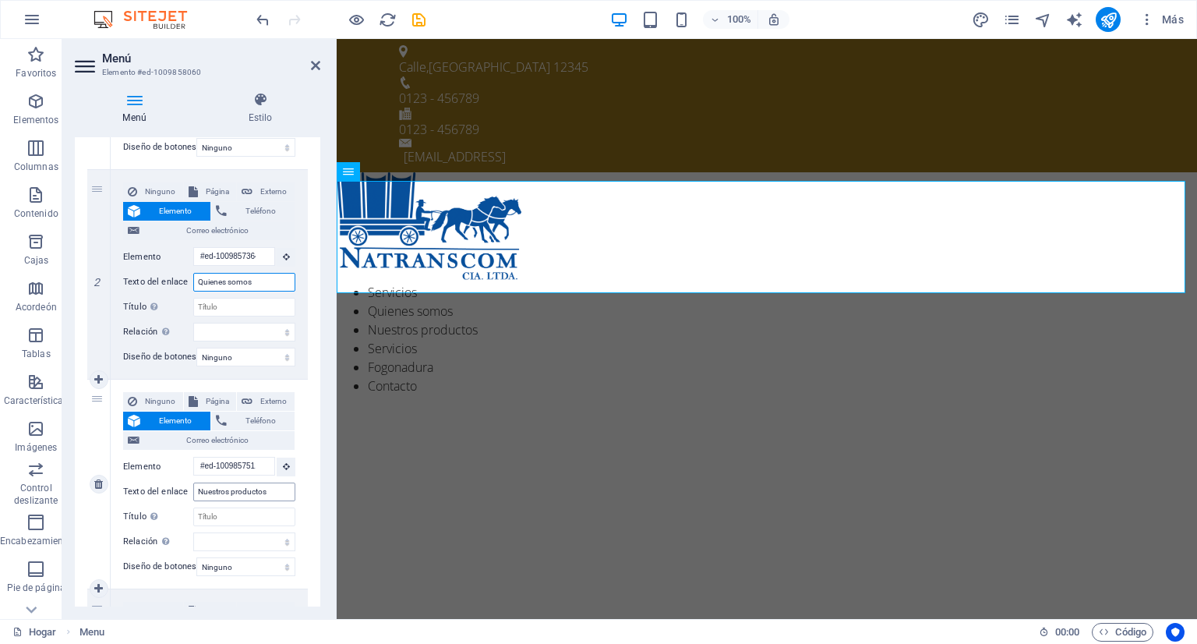
type input "Quienes somos"
click at [268, 493] on input "Nuestros productos" at bounding box center [244, 491] width 102 height 19
type input "Nuestros s"
select select
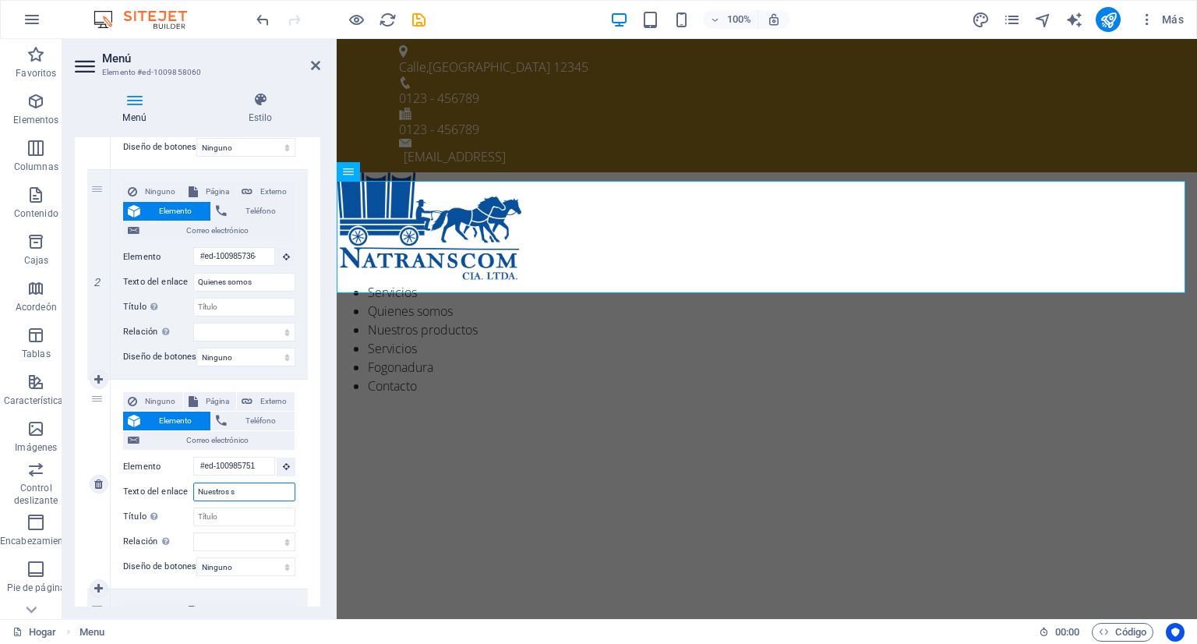
select select
type input "Nuestros servicios"
select select
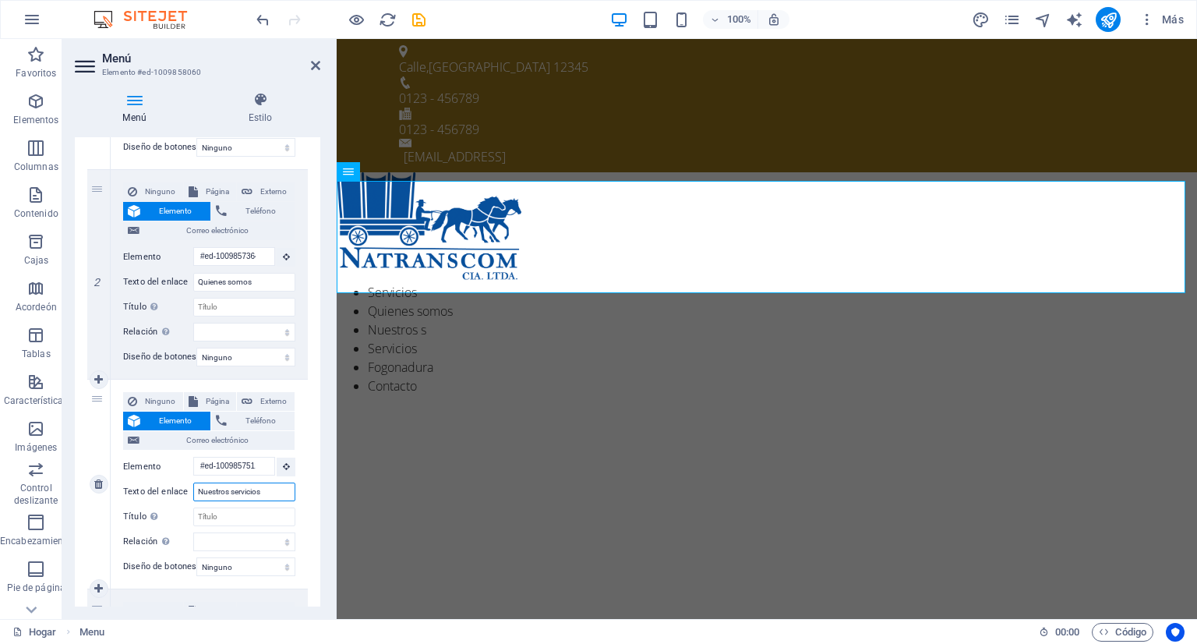
select select
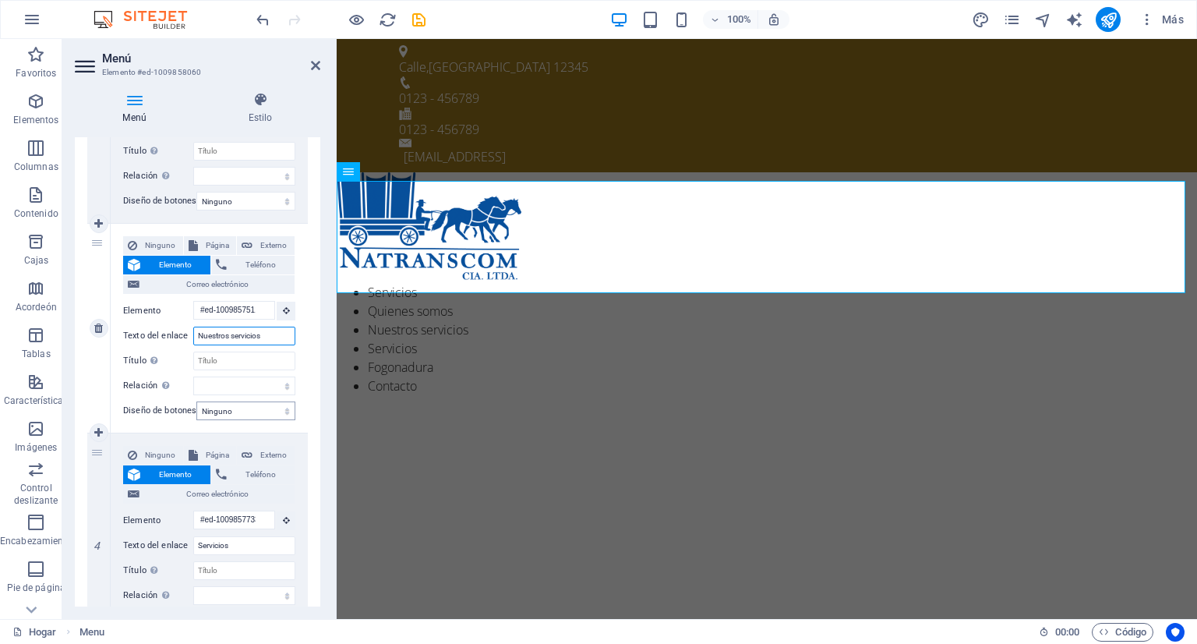
scroll to position [545, 0]
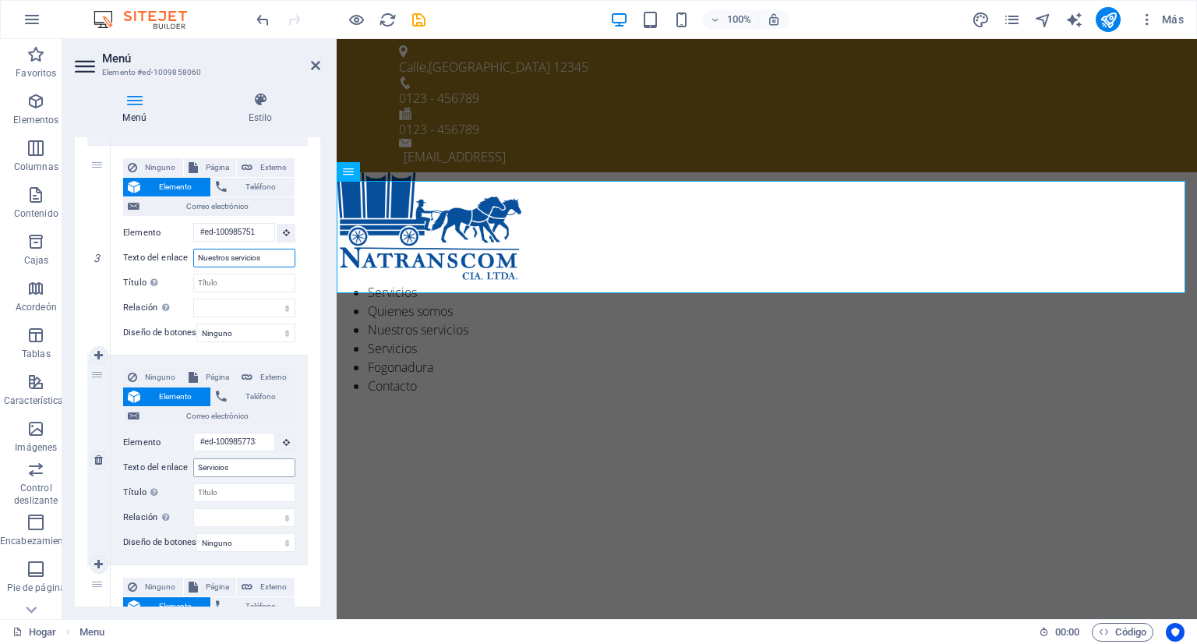
type input "Nuestros servicios"
click at [252, 471] on input "Servicios" at bounding box center [244, 467] width 102 height 19
type input "S"
select select
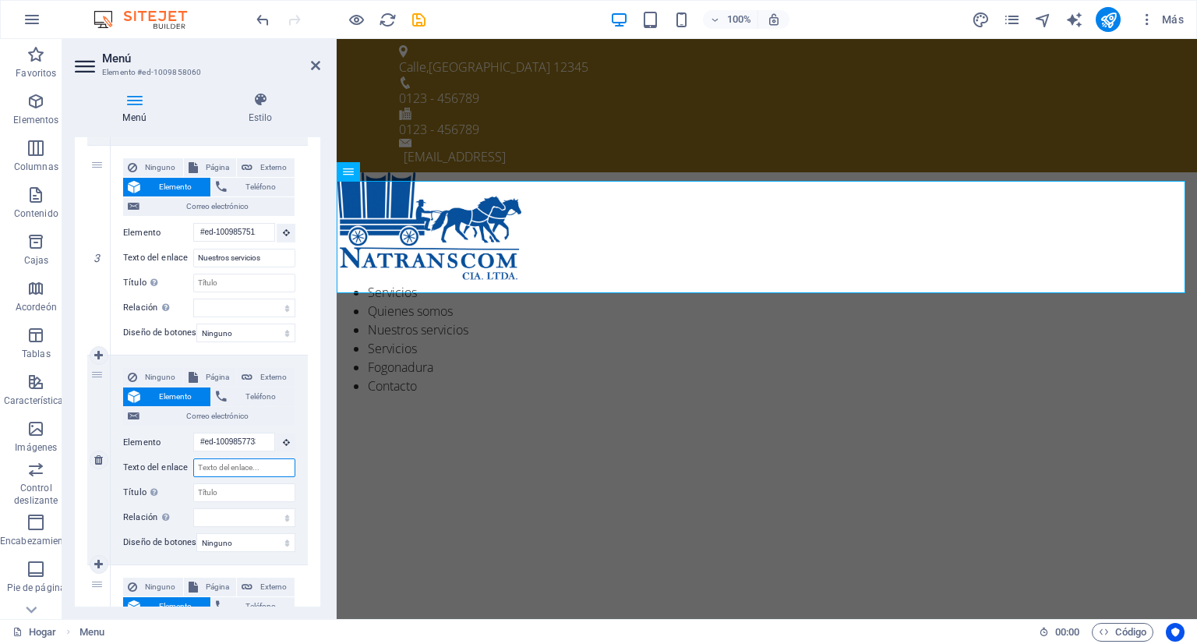
select select
type input "contactanos"
select select
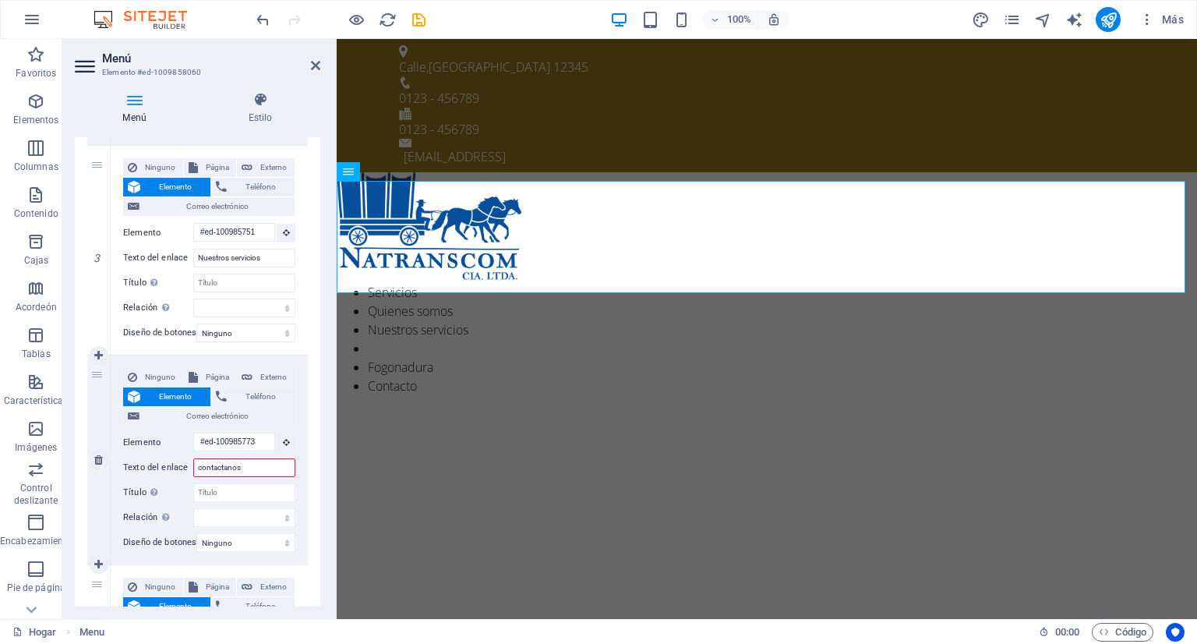
select select
click at [202, 474] on input "contactanos" at bounding box center [244, 467] width 102 height 19
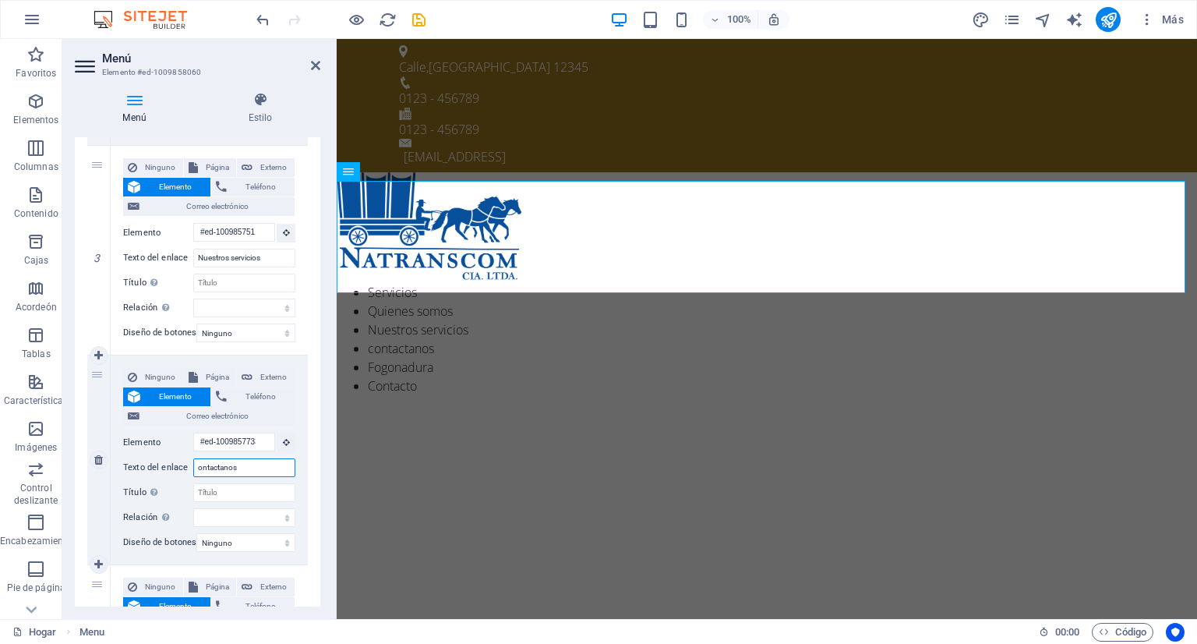
type input "Contactanos"
select select
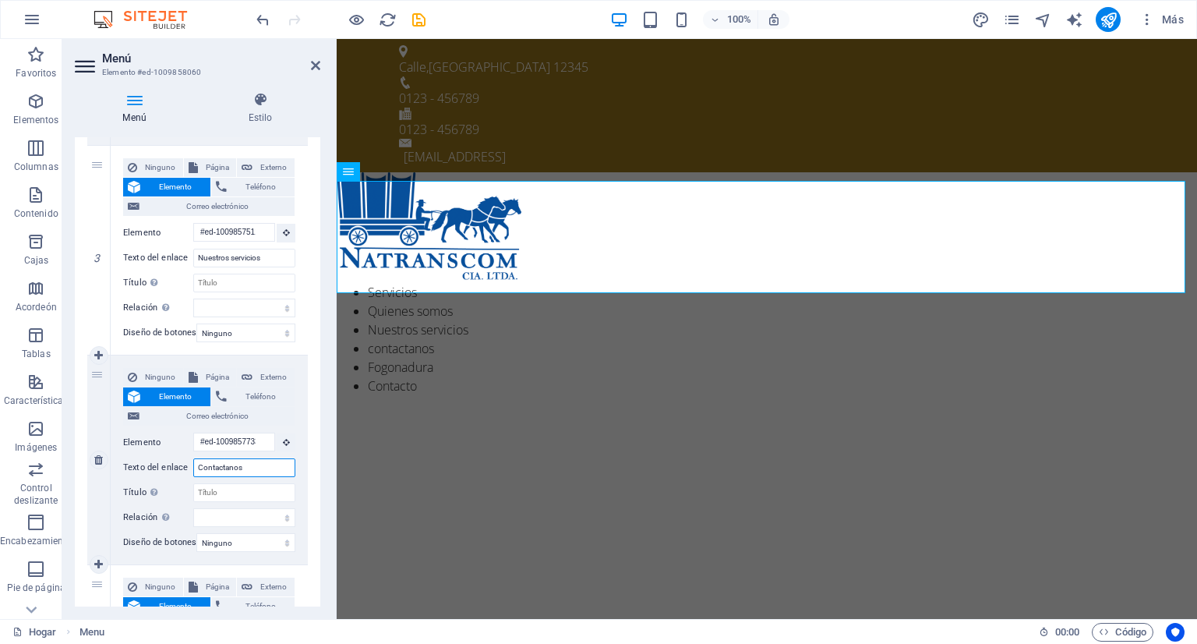
select select
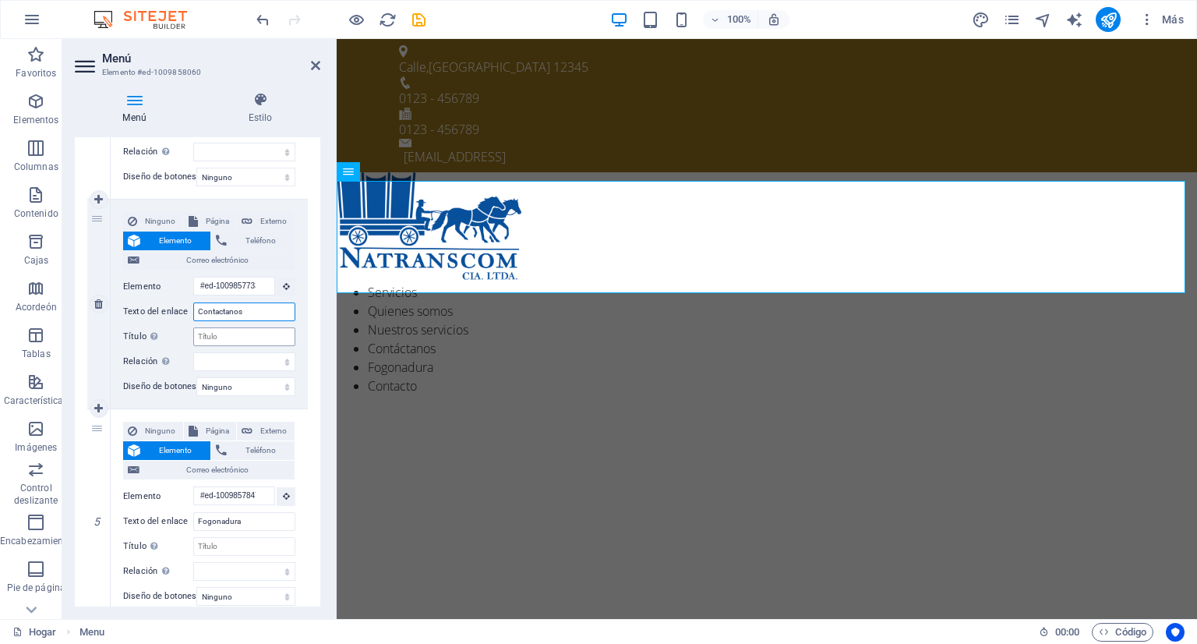
scroll to position [779, 0]
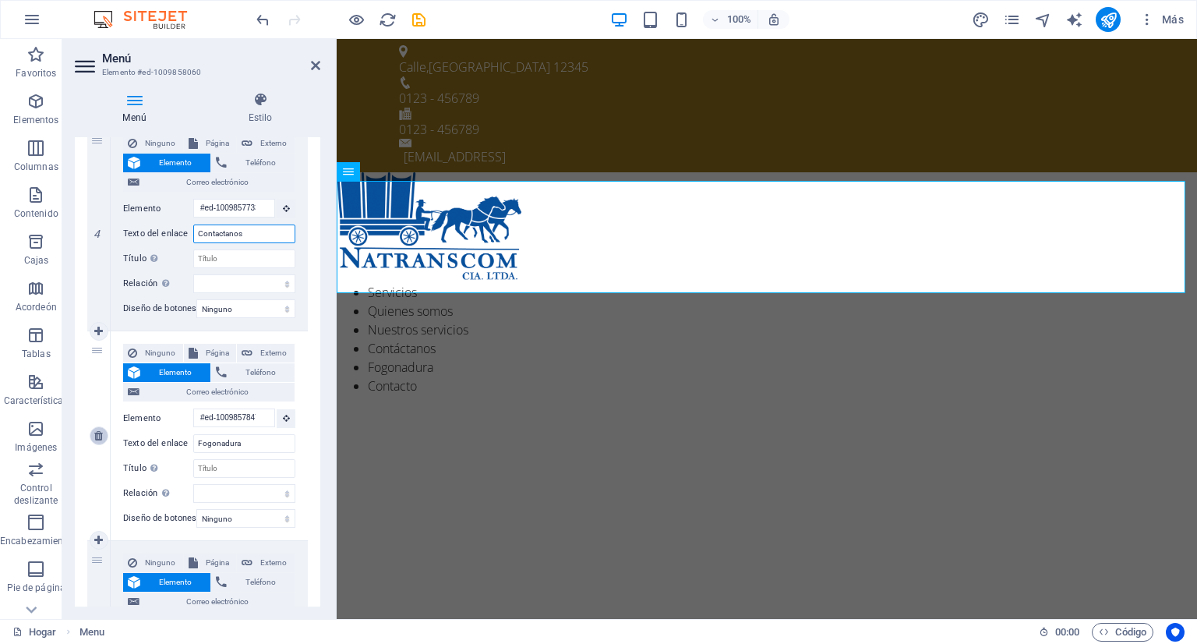
type input "Contactanos"
click at [99, 437] on icon at bounding box center [98, 435] width 9 height 11
select select
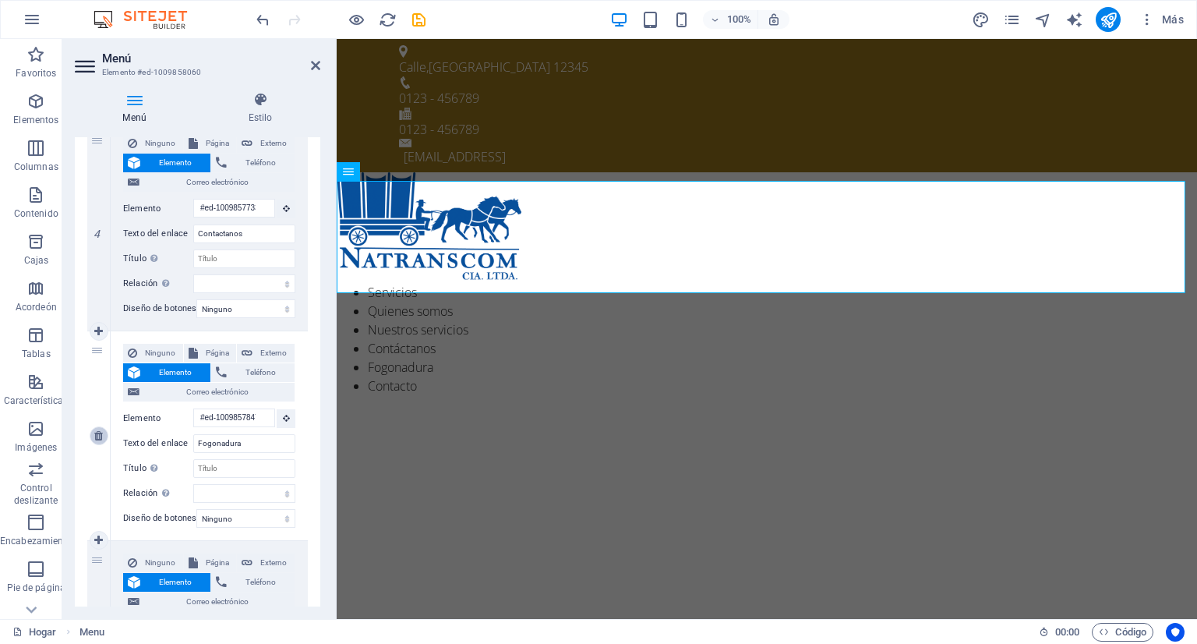
type input "#ed-1009857967"
type input "Contacto"
select select
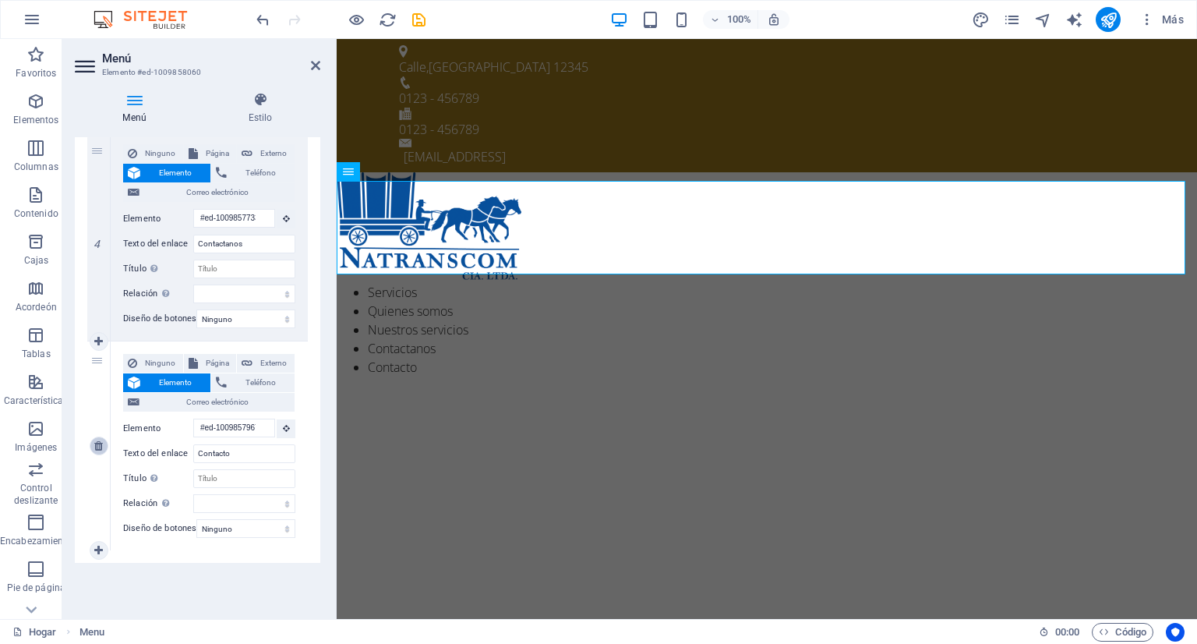
scroll to position [767, 0]
click at [96, 442] on icon at bounding box center [98, 447] width 9 height 11
select select
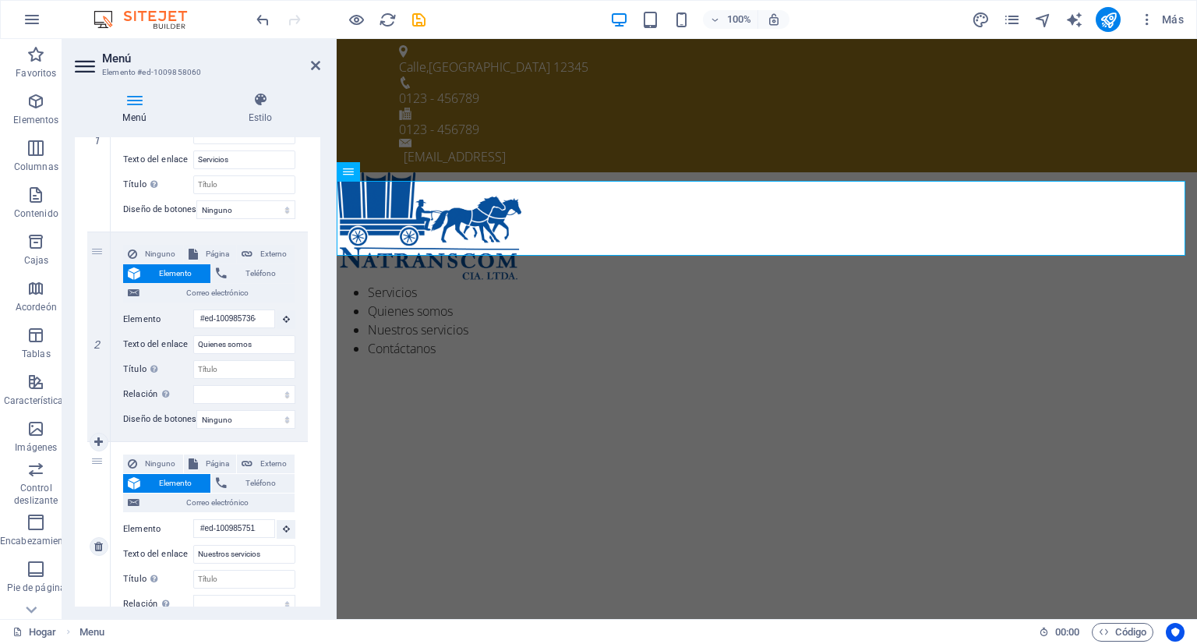
scroll to position [246, 0]
click at [318, 64] on icon at bounding box center [315, 65] width 9 height 12
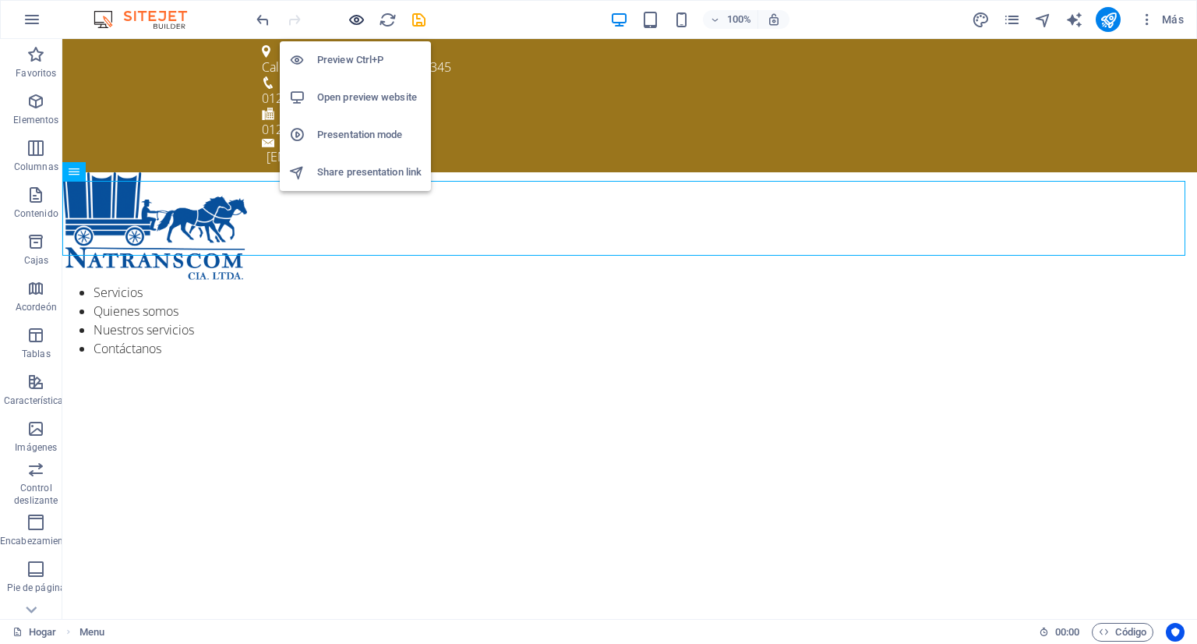
click at [354, 19] on icon "button" at bounding box center [356, 20] width 18 height 18
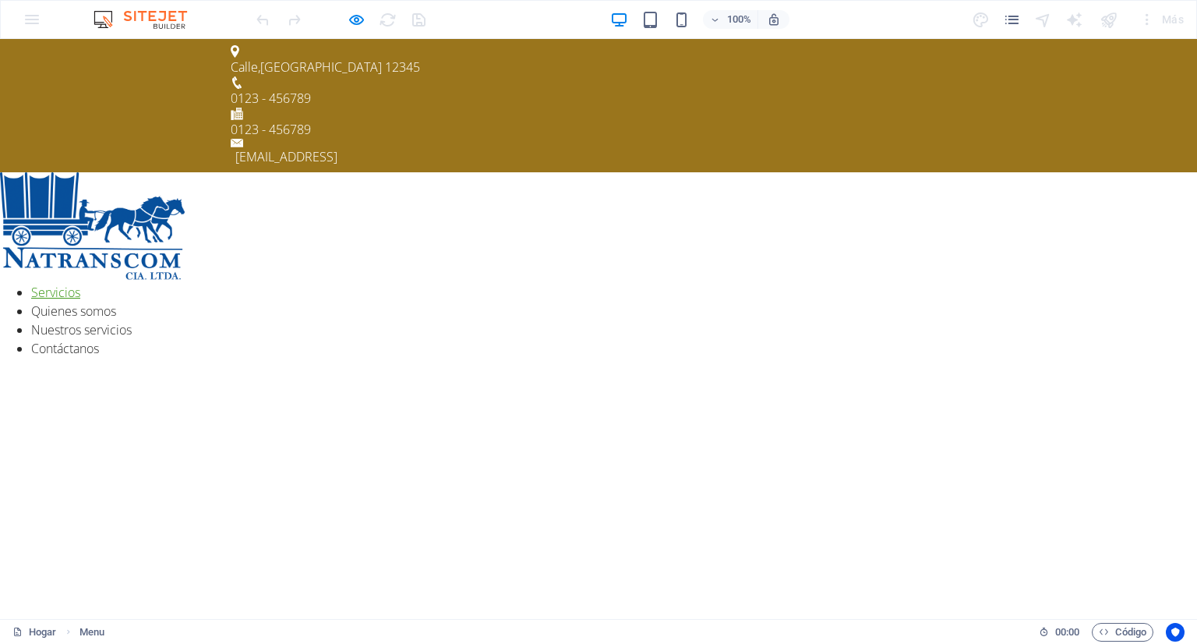
click at [58, 284] on font "Servicios" at bounding box center [55, 292] width 49 height 17
click at [243, 302] on li "Quienes somos" at bounding box center [614, 311] width 1166 height 19
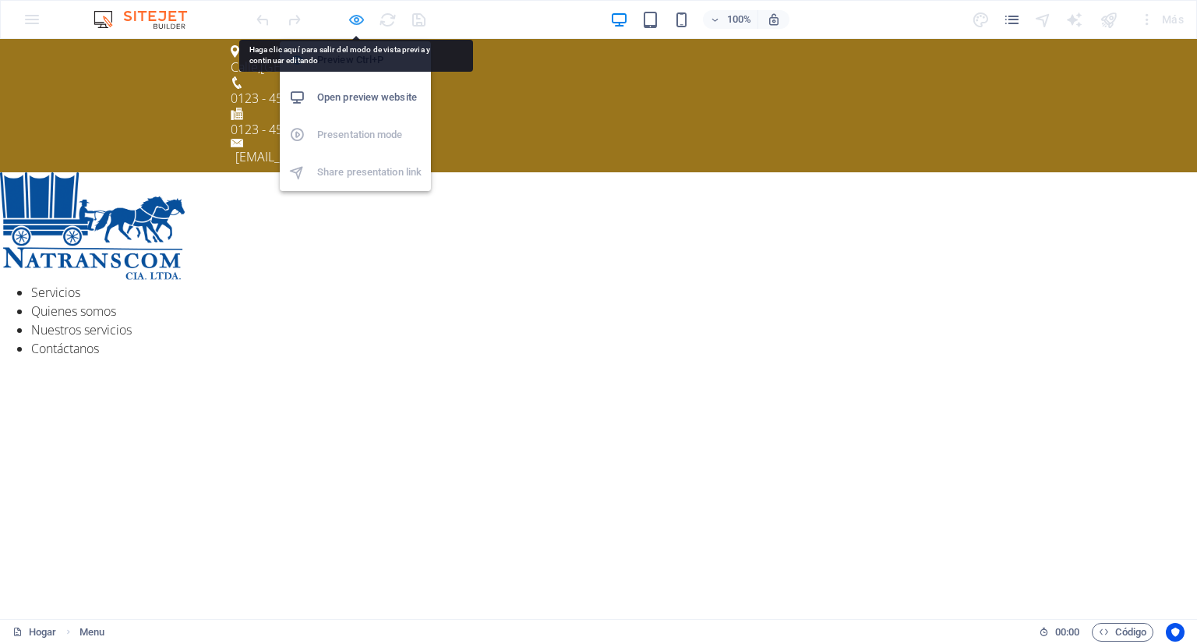
click at [351, 11] on icon "button" at bounding box center [356, 20] width 18 height 18
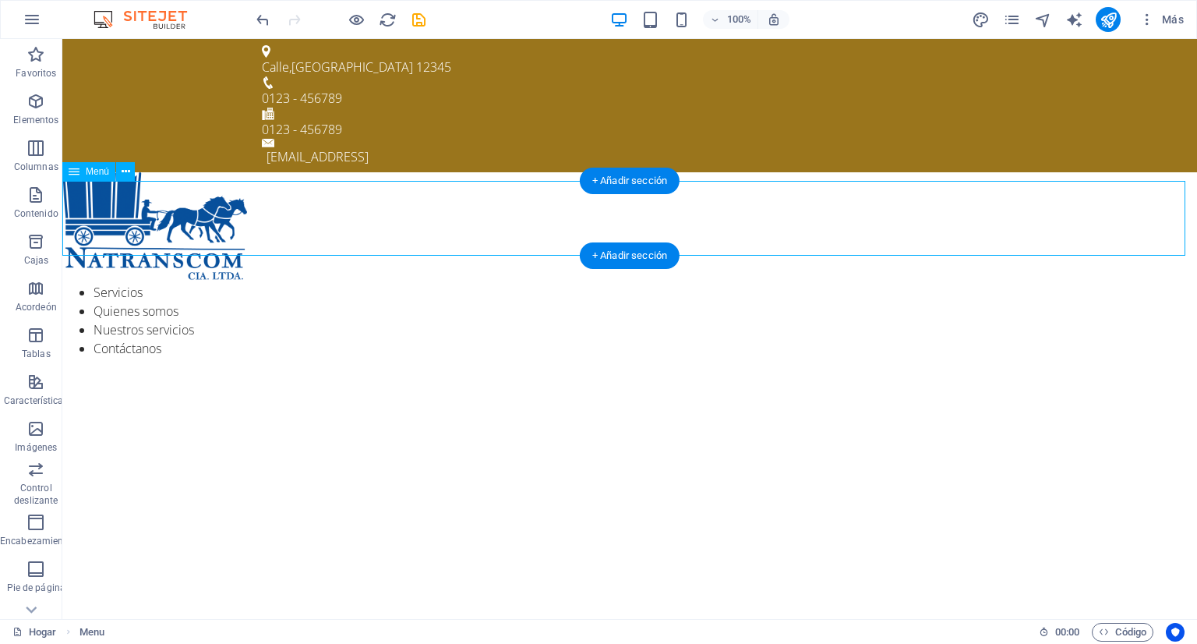
click at [100, 283] on nav "Servicios Quienes somos Nuestros servicios Contáctanos" at bounding box center [629, 320] width 1134 height 75
click at [120, 283] on nav "Servicios Quienes somos Nuestros servicios Contáctanos" at bounding box center [629, 320] width 1134 height 75
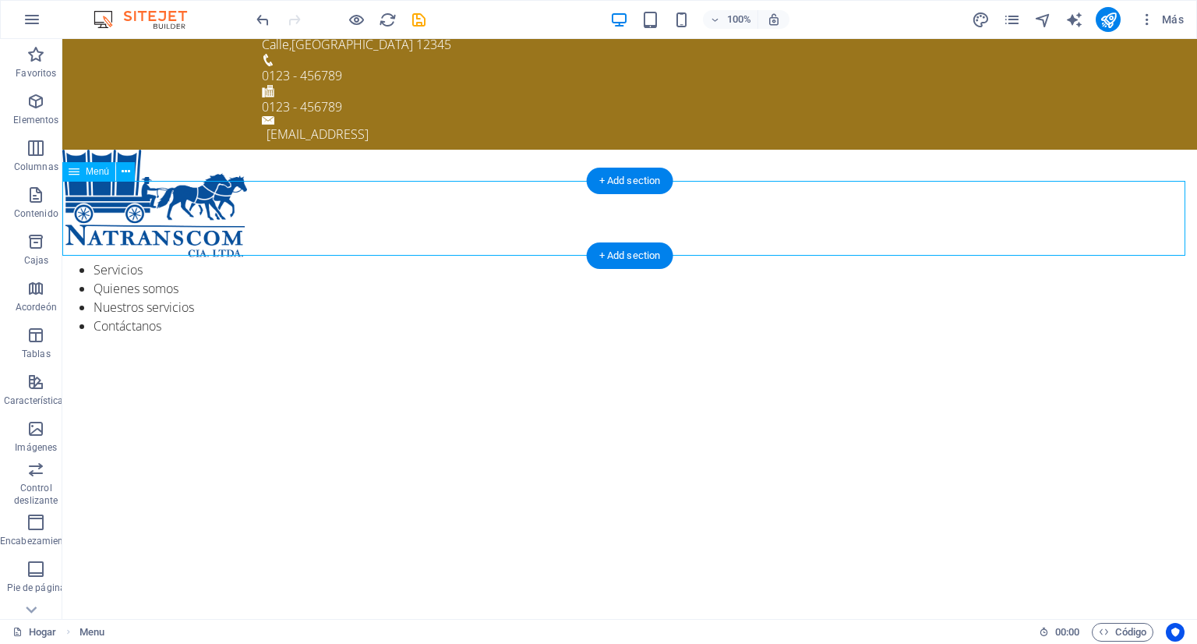
scroll to position [0, 0]
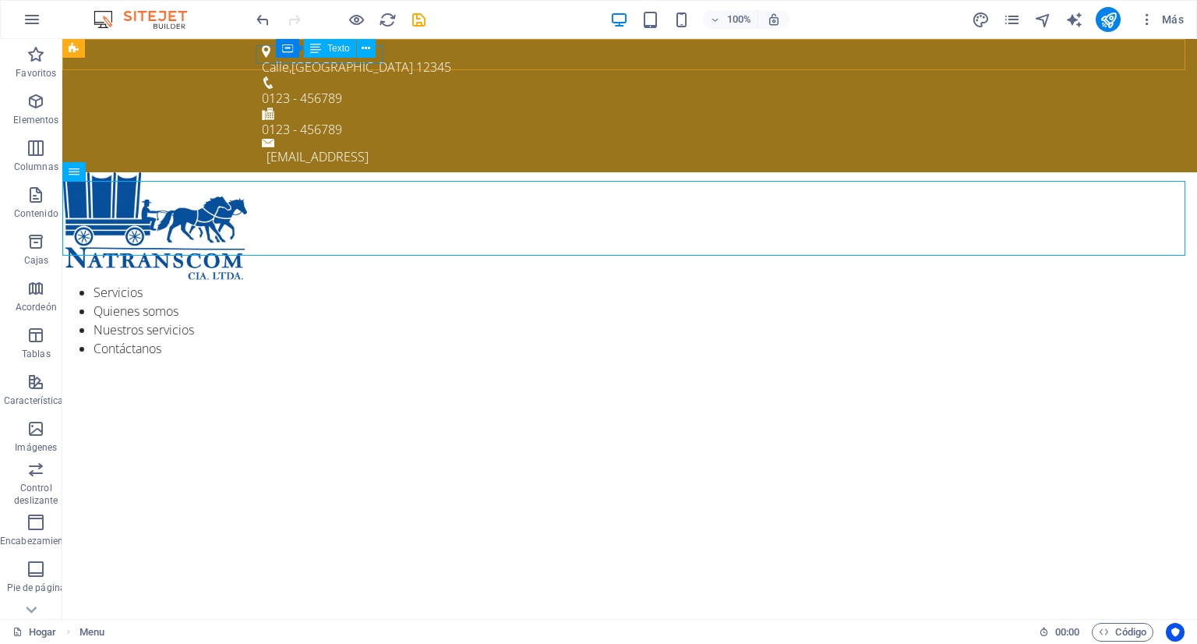
click at [329, 55] on div "Texto" at bounding box center [330, 48] width 52 height 19
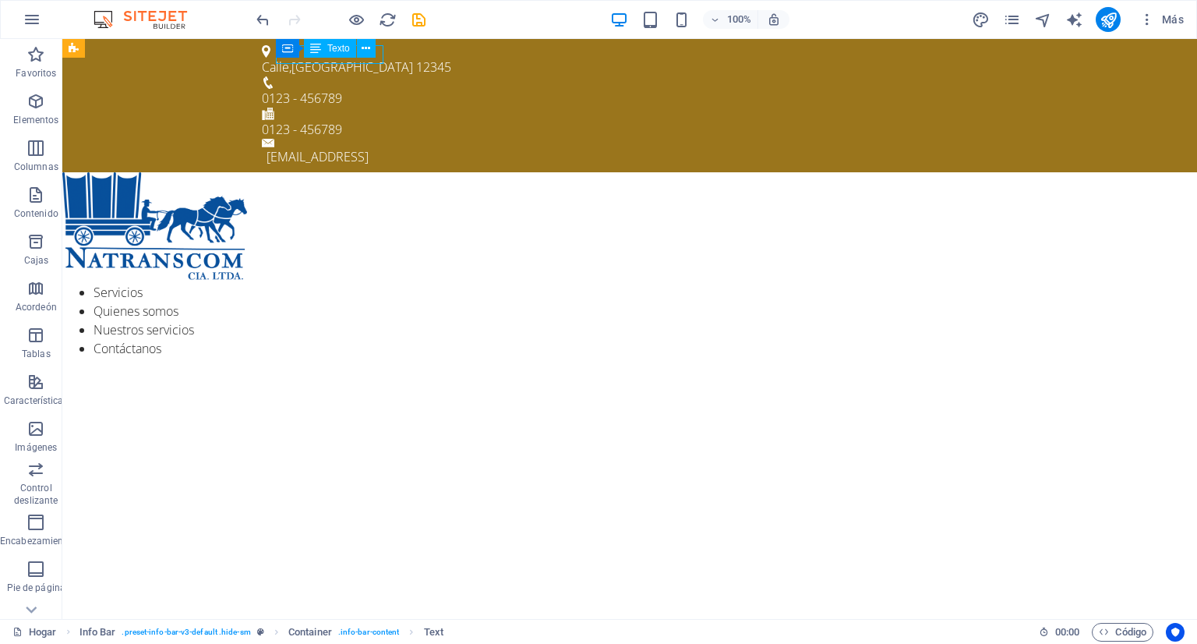
click at [330, 48] on font "Texto" at bounding box center [338, 48] width 23 height 11
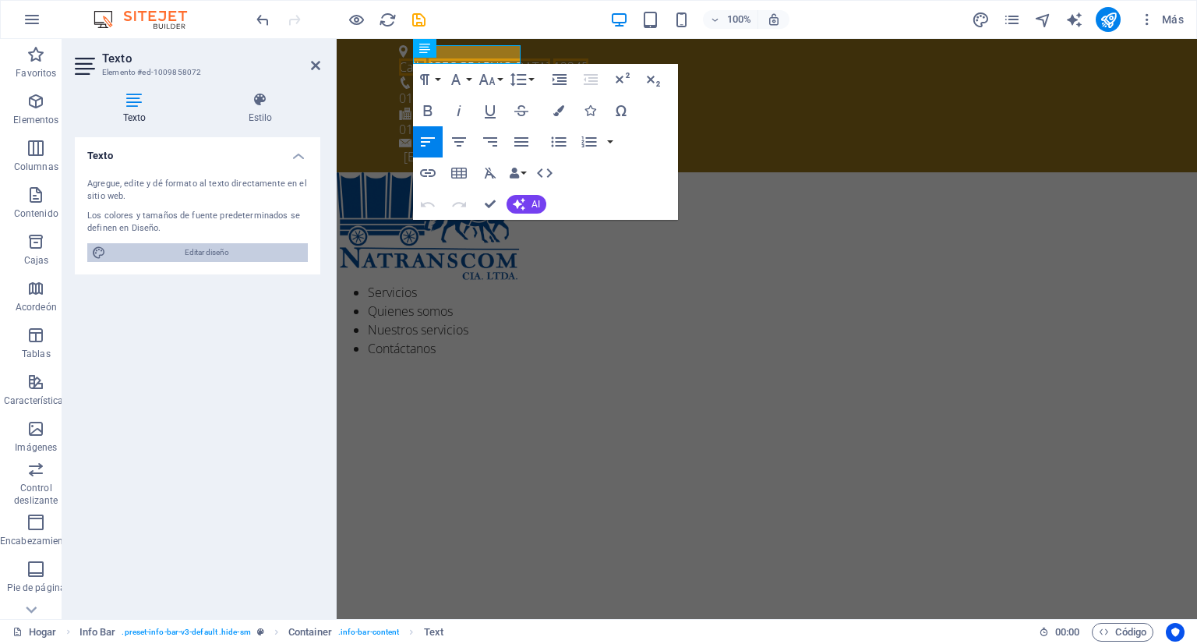
click at [173, 260] on span "Editar diseño" at bounding box center [207, 252] width 192 height 19
select select "px"
select select "300"
select select "px"
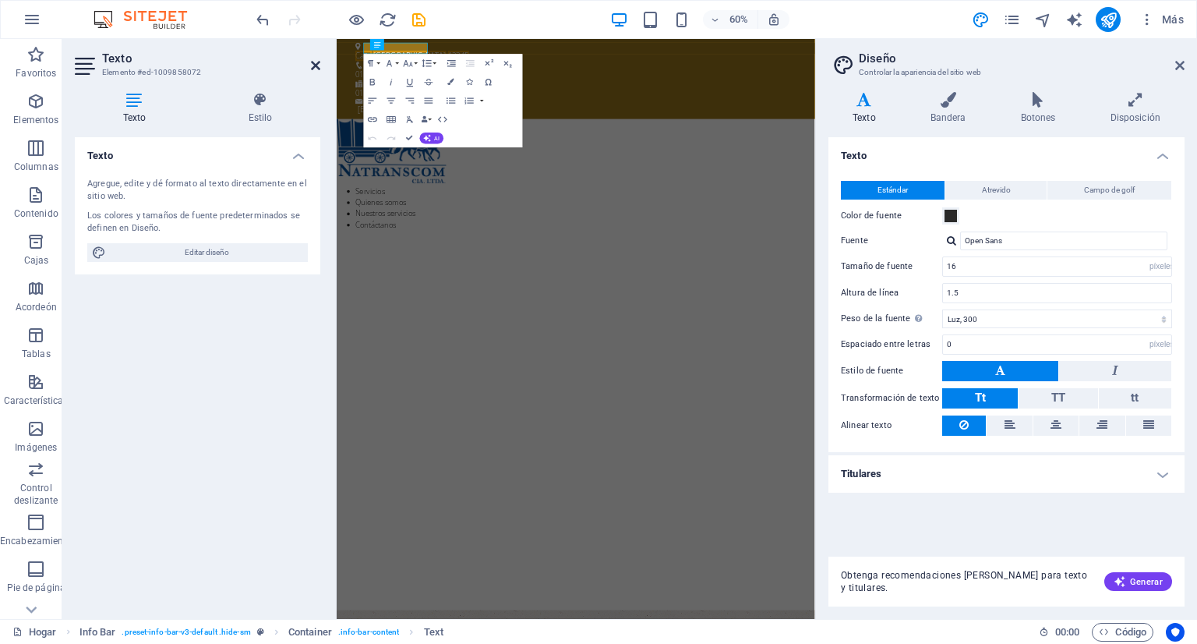
click at [314, 66] on icon at bounding box center [315, 65] width 9 height 12
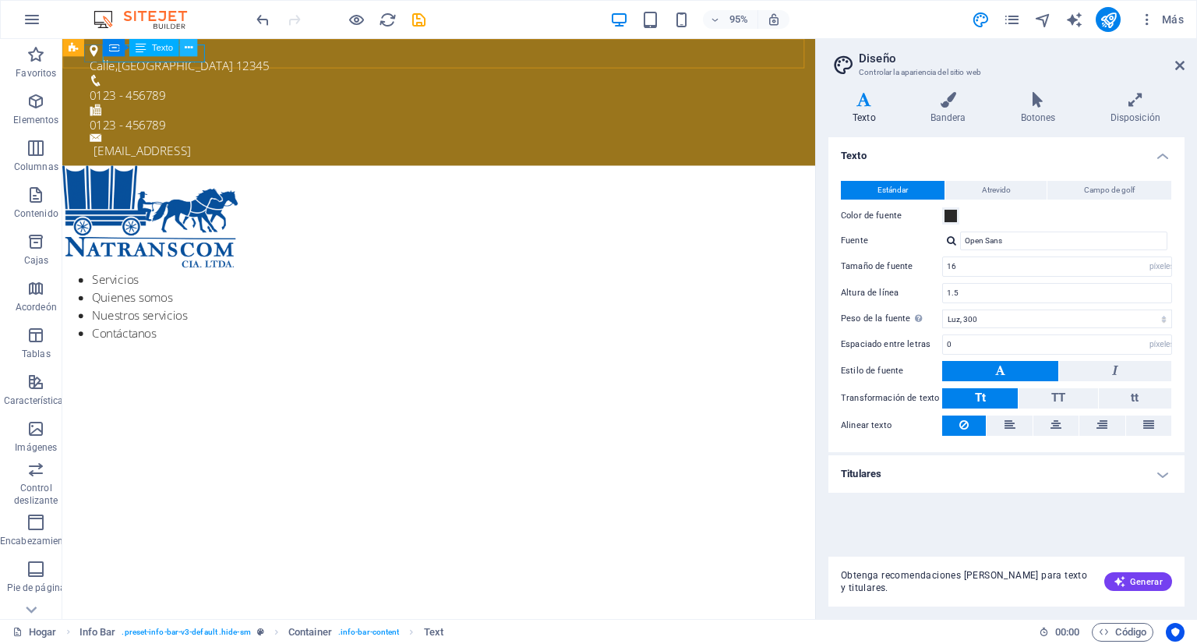
click at [189, 52] on icon at bounding box center [188, 48] width 8 height 16
click at [119, 166] on icon at bounding box center [122, 165] width 8 height 16
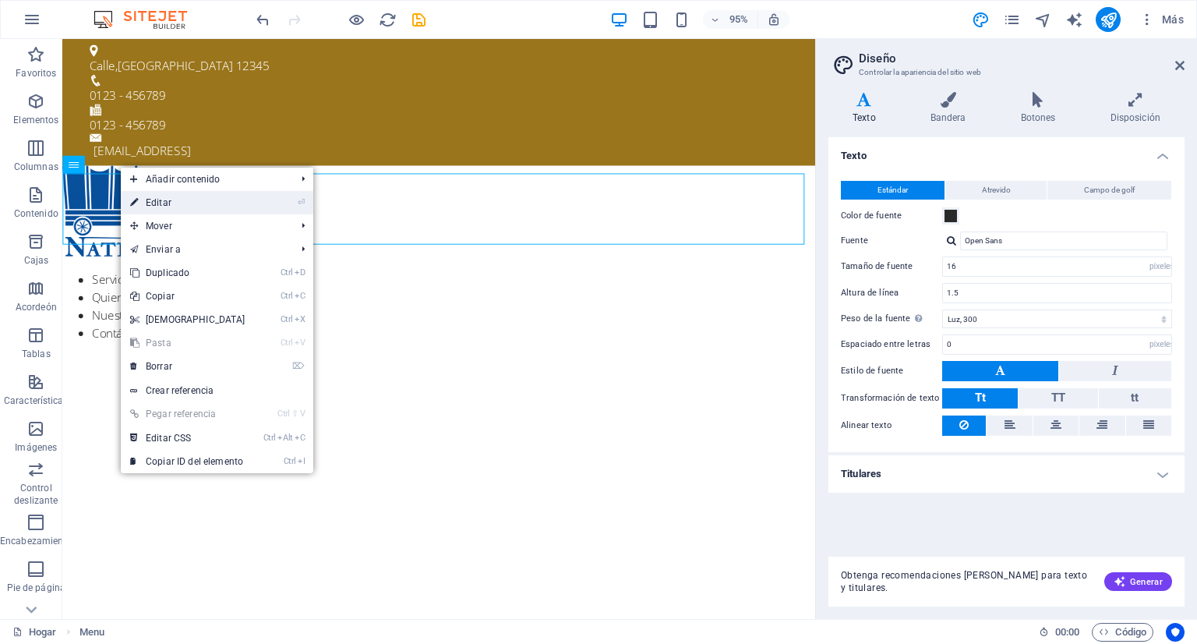
click at [156, 197] on font "Editar" at bounding box center [159, 202] width 26 height 11
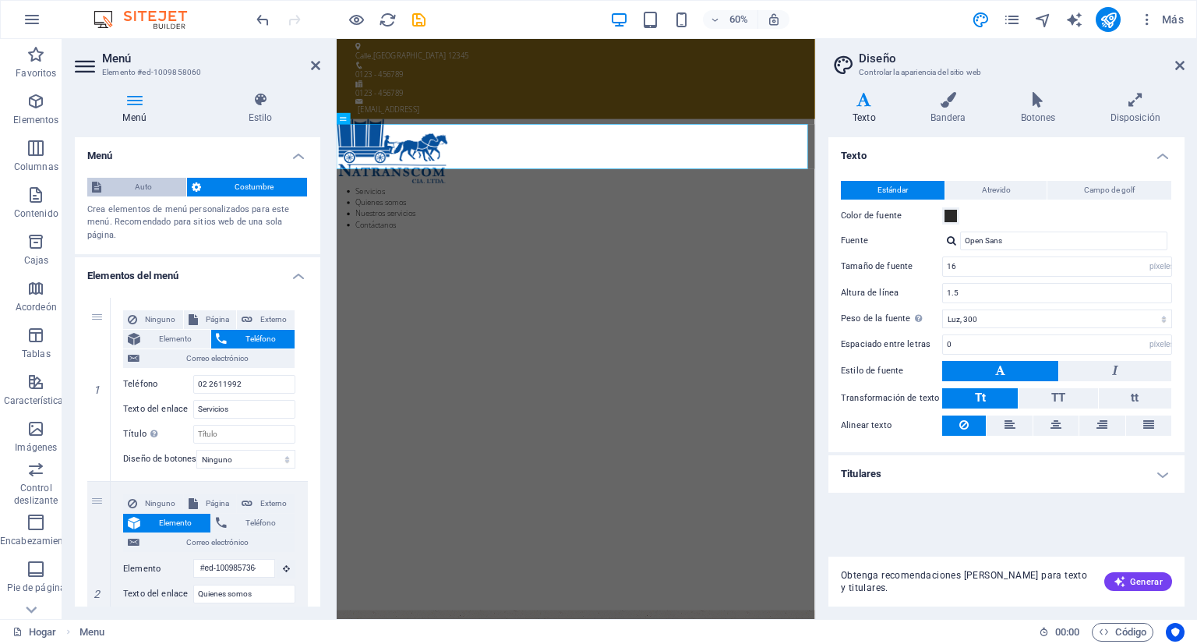
click at [139, 194] on span "Auto" at bounding box center [144, 187] width 76 height 19
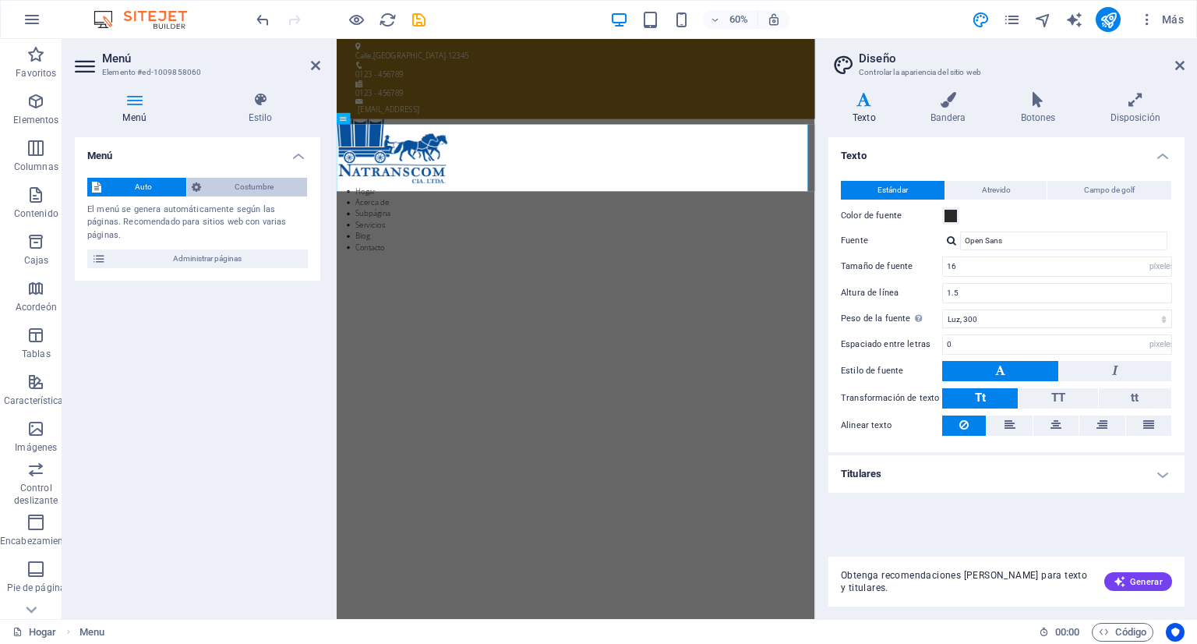
click at [235, 188] on font "Costumbre" at bounding box center [254, 186] width 39 height 9
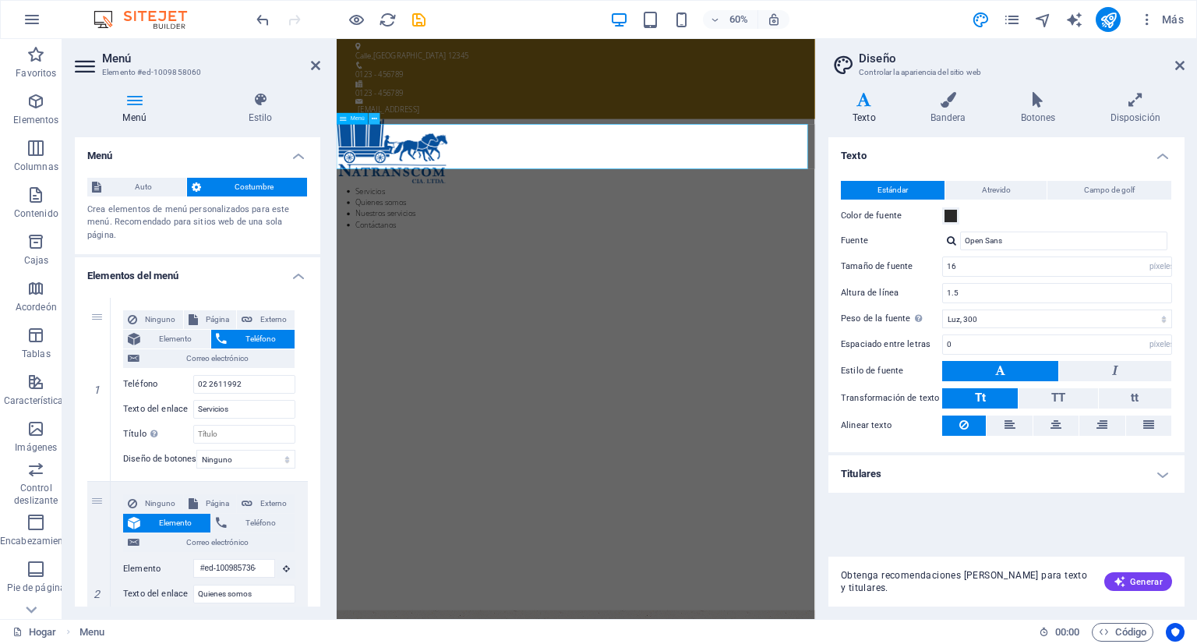
click at [376, 122] on icon at bounding box center [374, 119] width 5 height 10
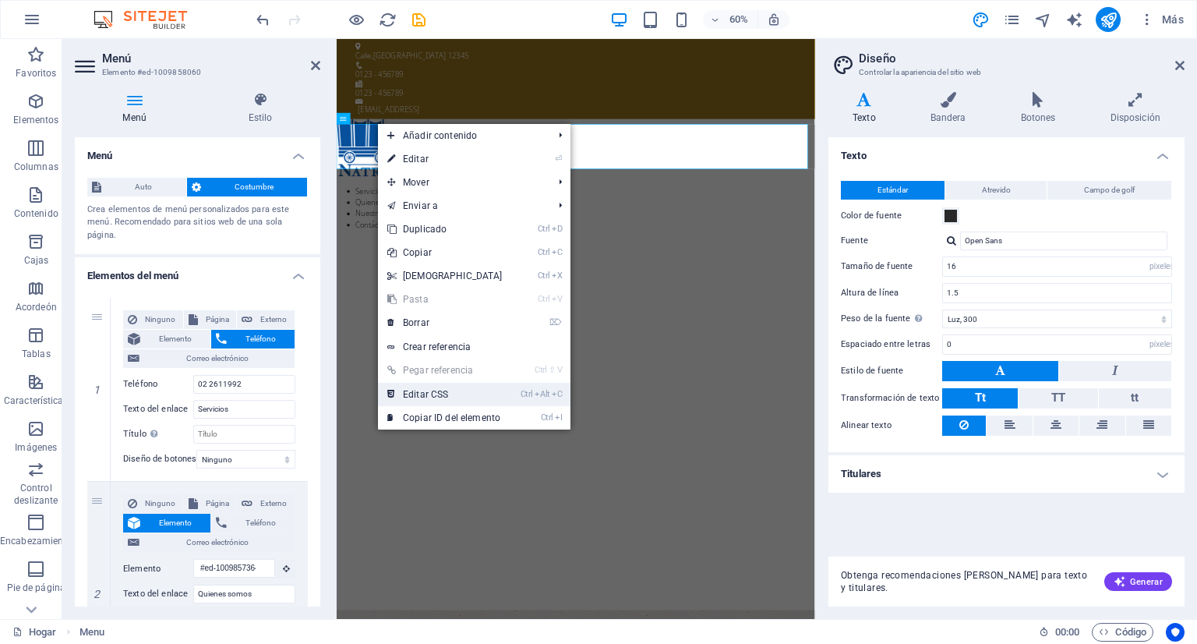
drag, startPoint x: 425, startPoint y: 393, endPoint x: 150, endPoint y: 592, distance: 339.9
click at [425, 393] on font "Editar CSS" at bounding box center [425, 394] width 45 height 11
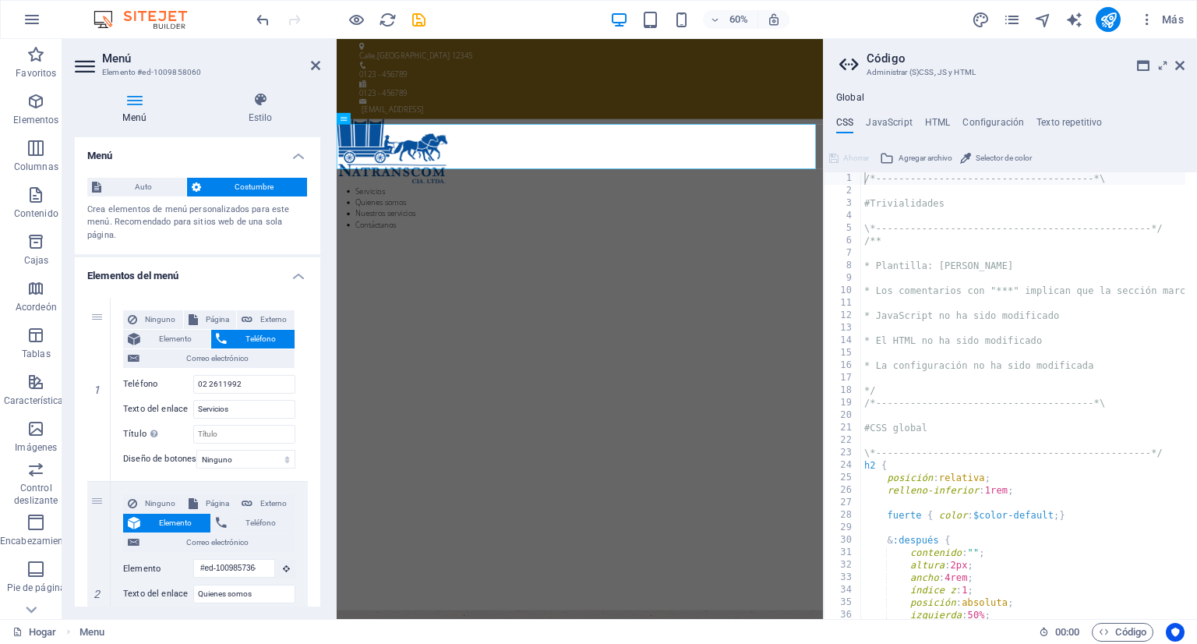
click at [1184, 66] on aside "Código Administrar (S)CSS, JS y HTML Global CSS JavaScript HTML Configuración T…" at bounding box center [1010, 329] width 374 height 580
click at [1176, 66] on icon at bounding box center [1179, 65] width 9 height 12
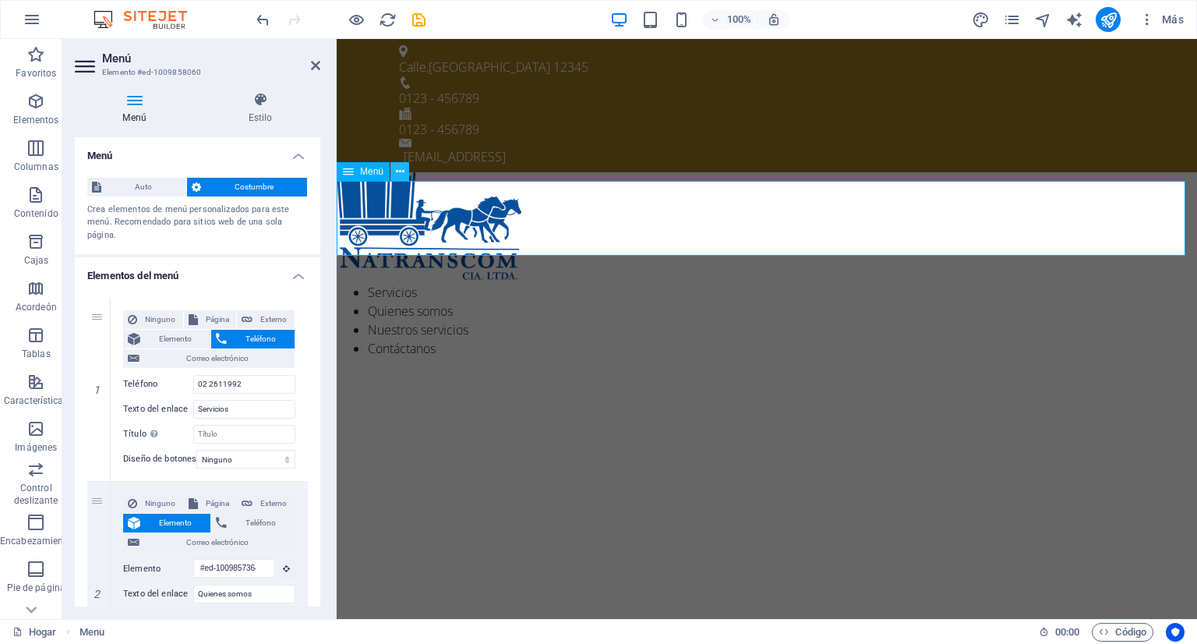
click at [399, 170] on icon at bounding box center [400, 172] width 9 height 16
click at [292, 157] on h4 "Menú" at bounding box center [197, 151] width 245 height 28
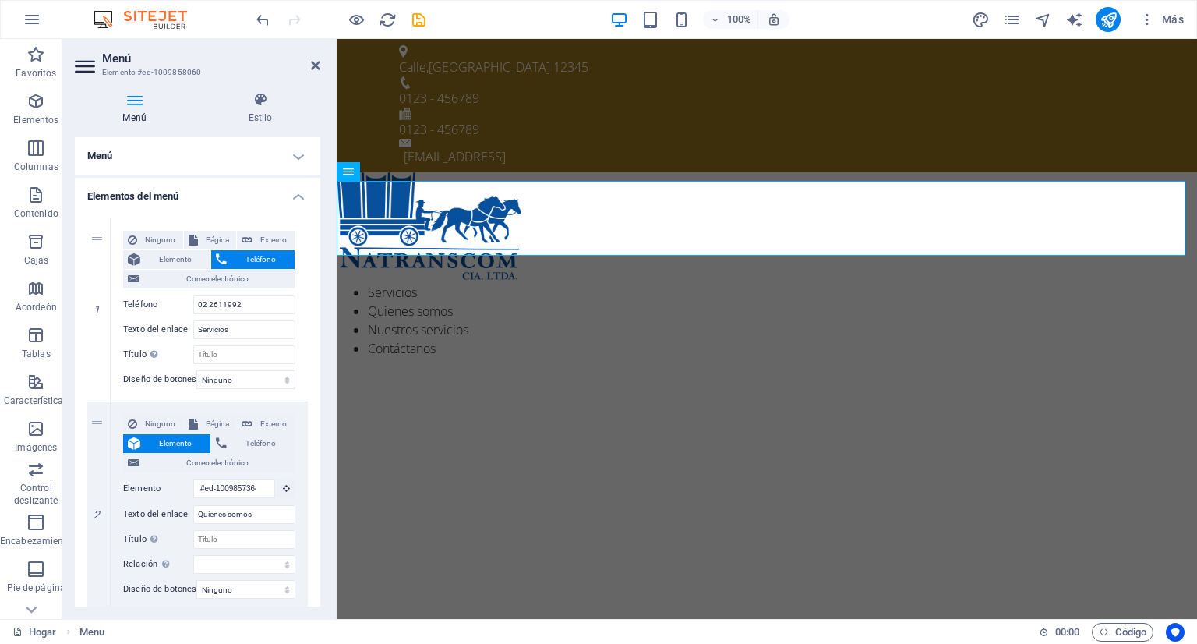
click at [295, 200] on h4 "Elementos del menú" at bounding box center [197, 192] width 245 height 28
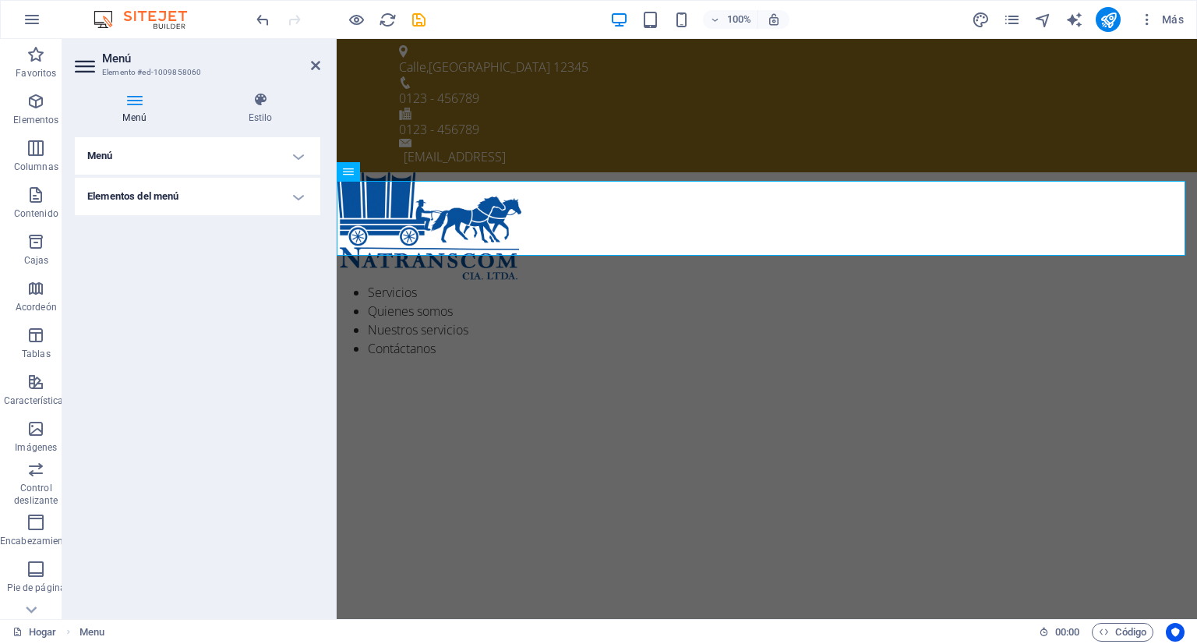
click at [296, 199] on h4 "Elementos del menú" at bounding box center [197, 196] width 245 height 37
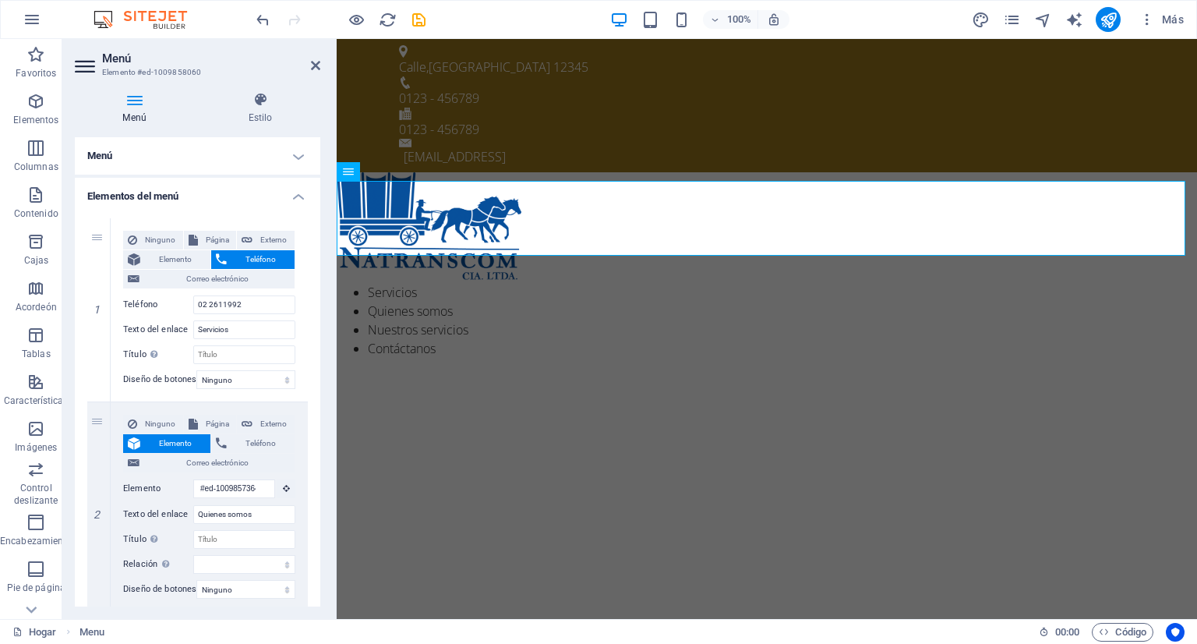
click at [293, 196] on h4 "Elementos del menú" at bounding box center [197, 192] width 245 height 28
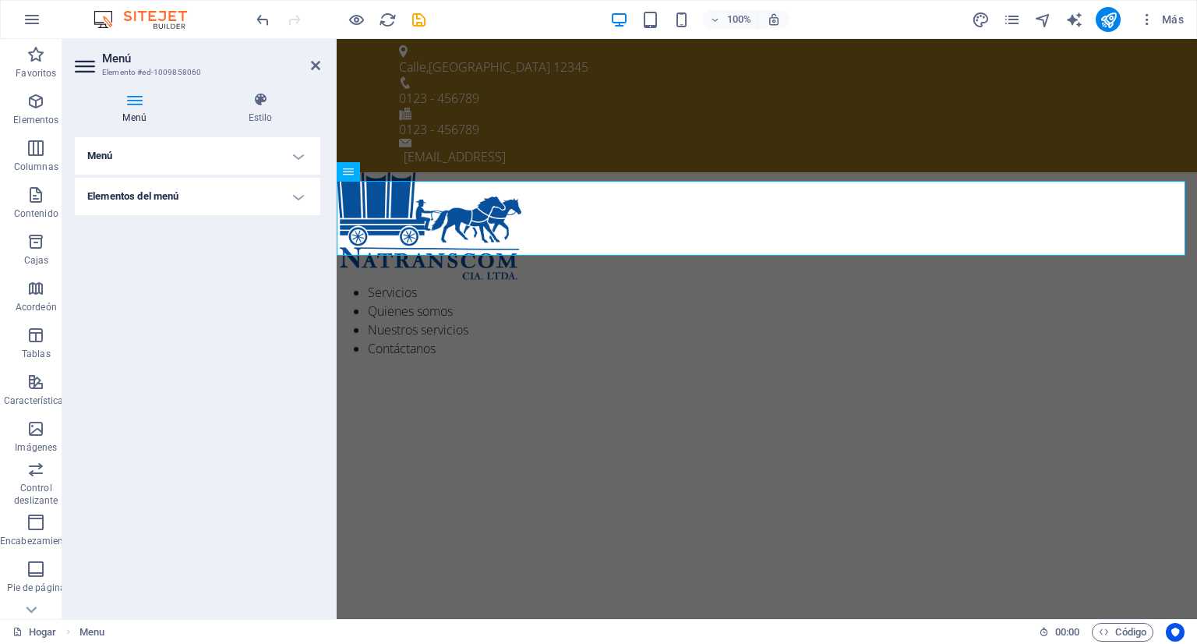
click at [292, 157] on h4 "Menú" at bounding box center [197, 155] width 245 height 37
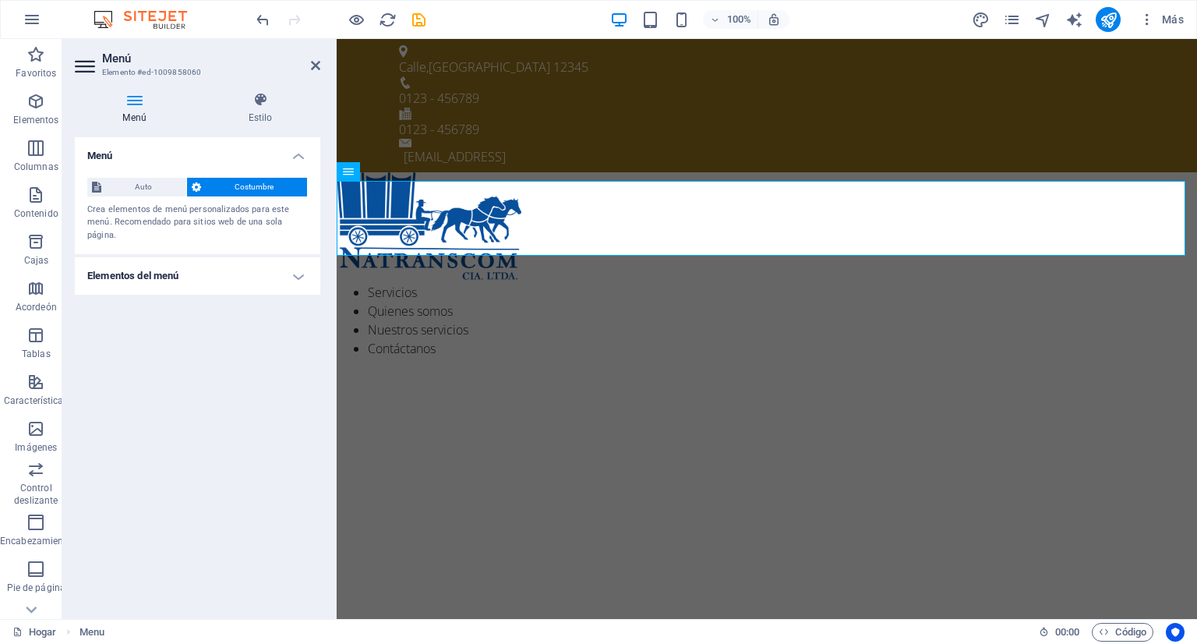
click at [292, 157] on h4 "Menú" at bounding box center [197, 151] width 245 height 28
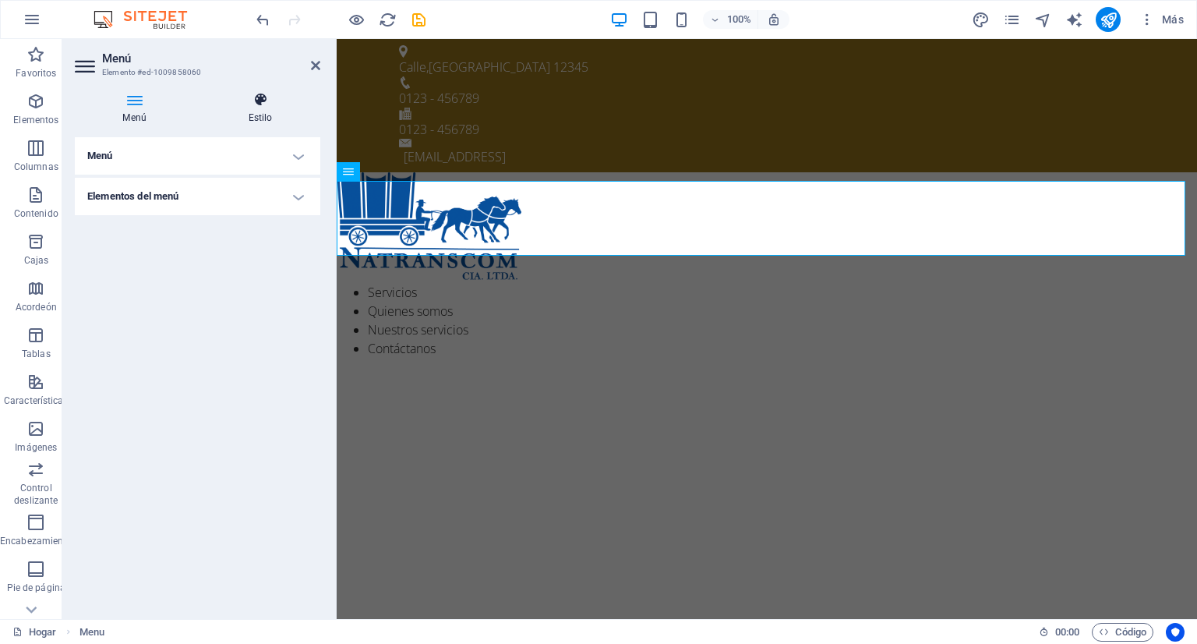
click at [268, 112] on font "Estilo" at bounding box center [261, 117] width 24 height 11
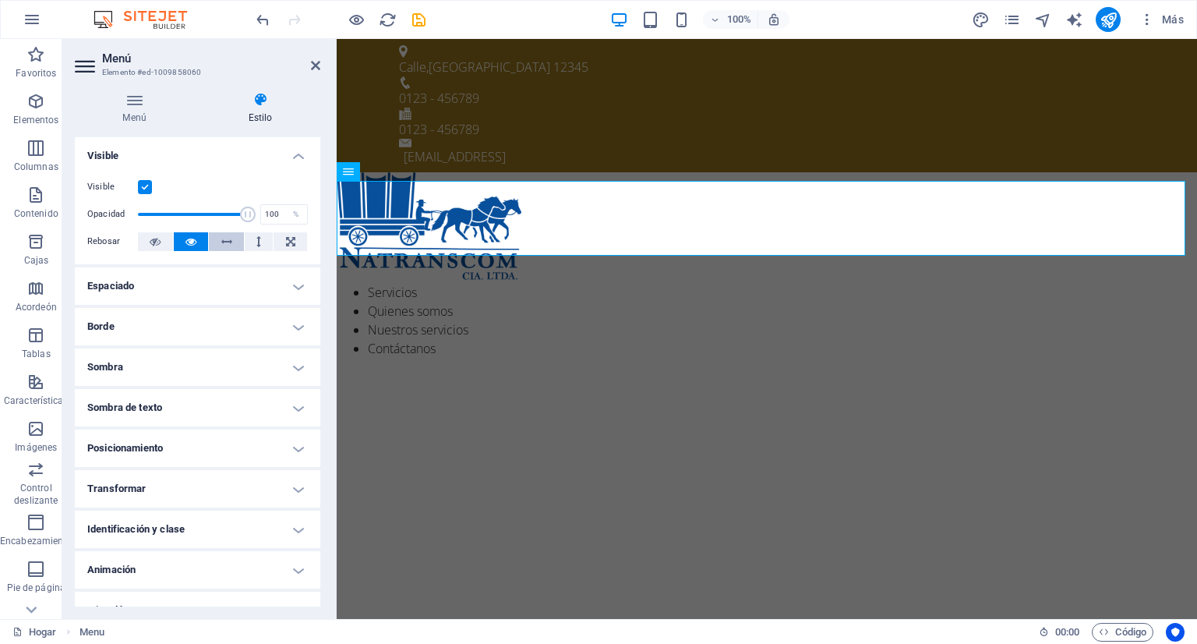
click at [229, 244] on icon at bounding box center [226, 241] width 11 height 19
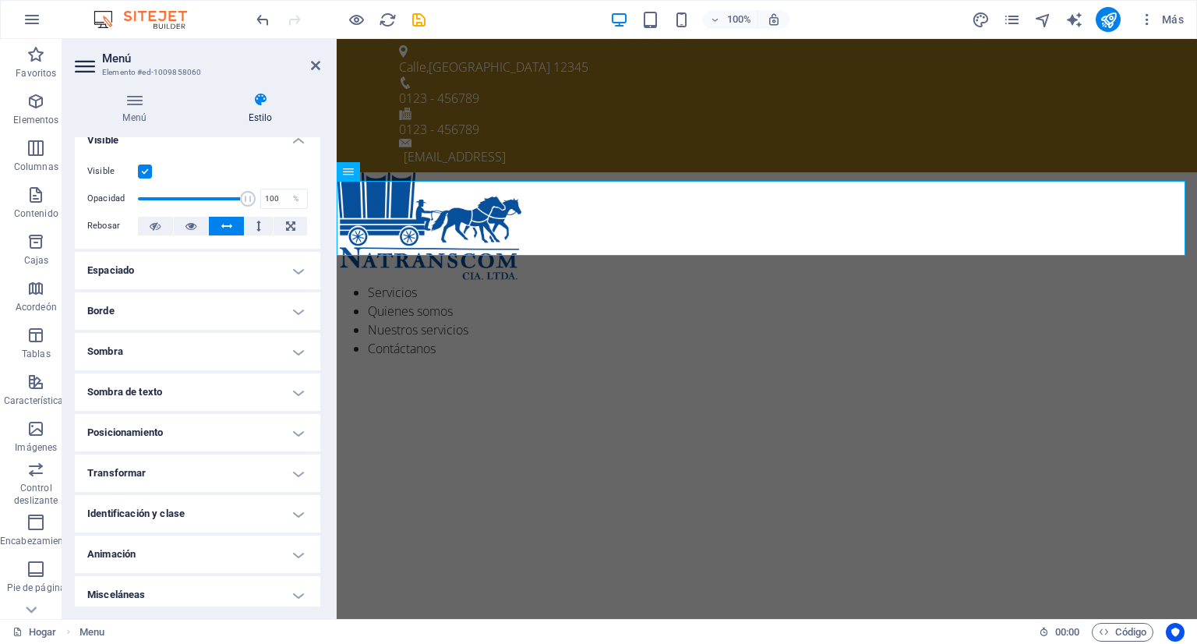
scroll to position [22, 0]
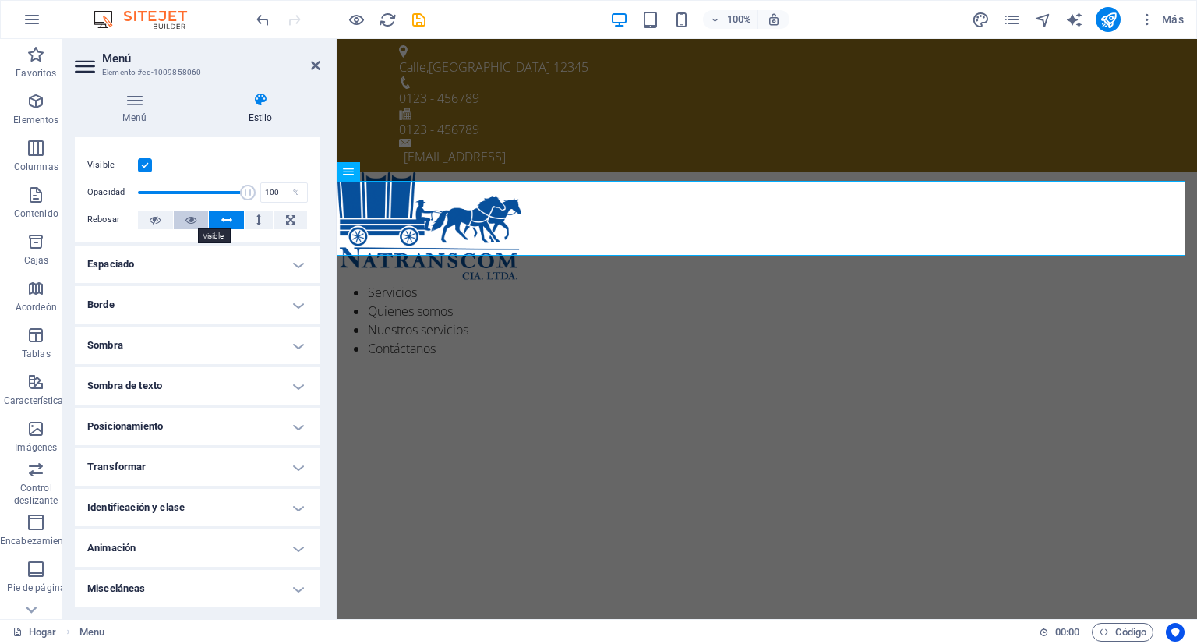
click at [190, 213] on icon at bounding box center [190, 219] width 11 height 19
click at [224, 213] on icon at bounding box center [226, 219] width 11 height 19
click at [150, 220] on icon at bounding box center [155, 219] width 11 height 19
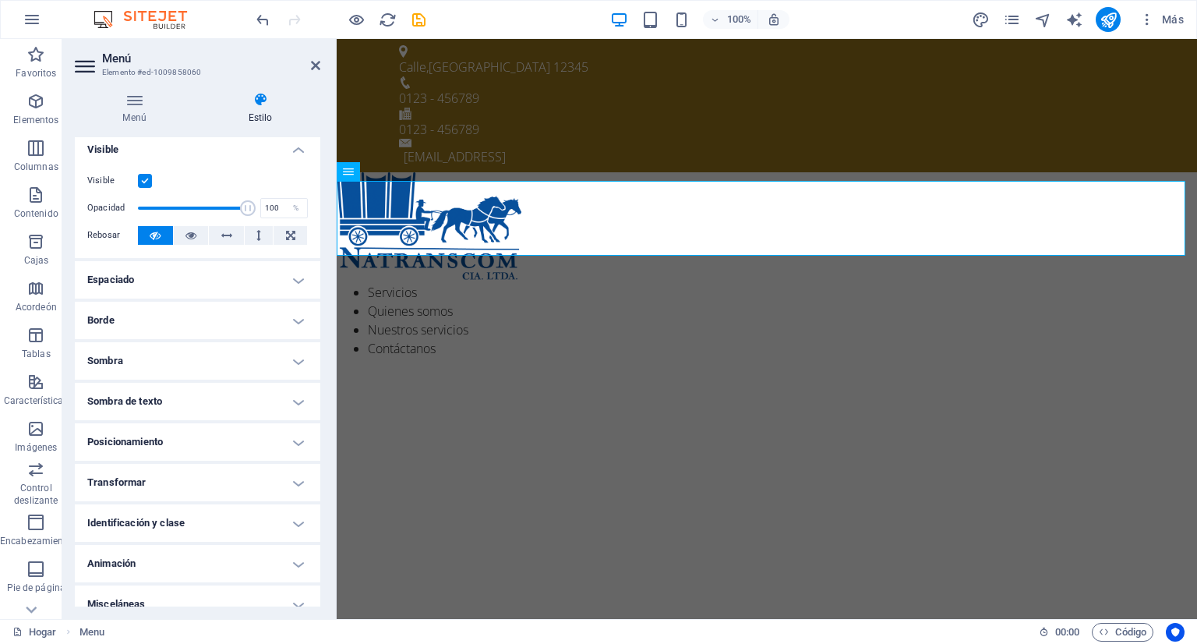
scroll to position [0, 0]
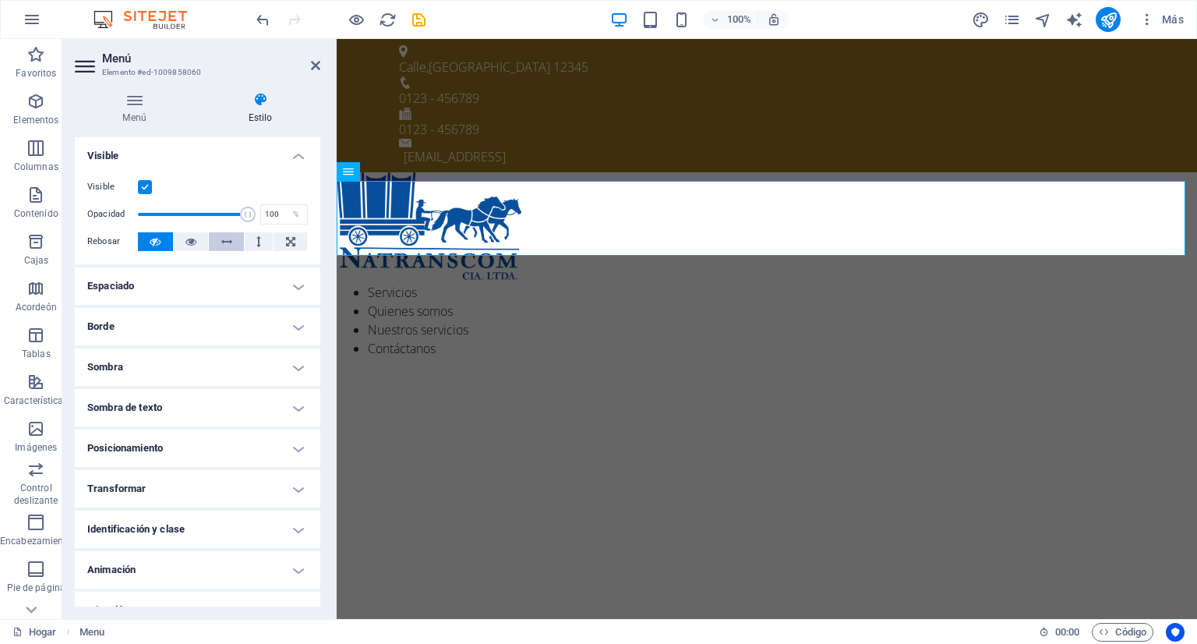
click at [222, 242] on icon at bounding box center [226, 241] width 11 height 19
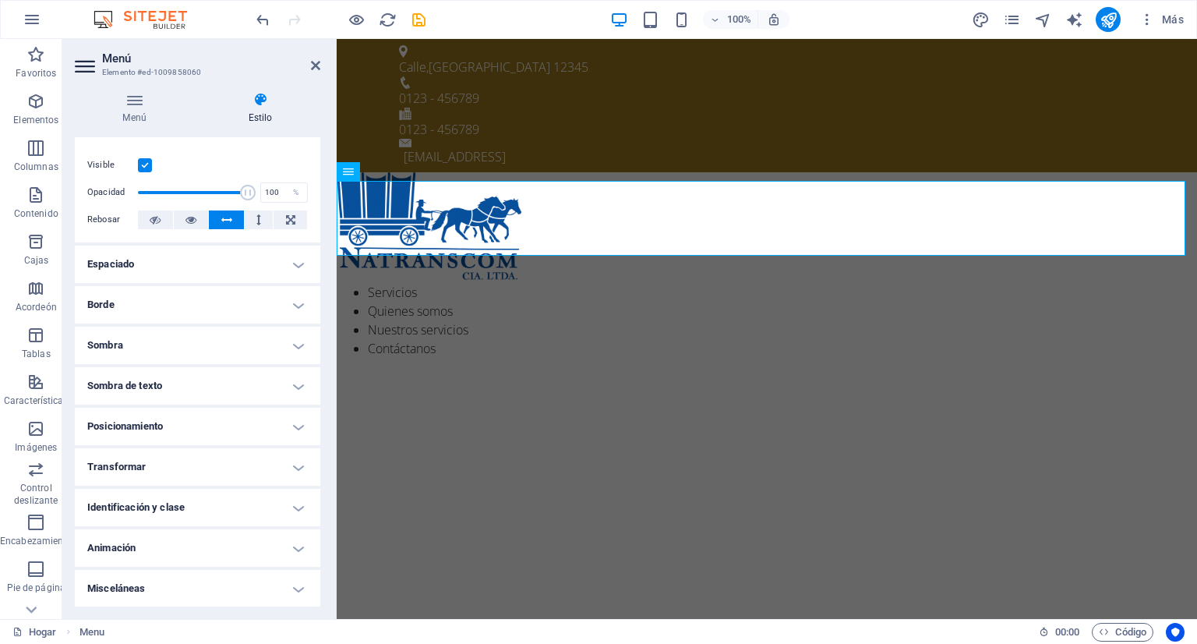
click at [289, 264] on h4 "Espaciado" at bounding box center [197, 263] width 245 height 37
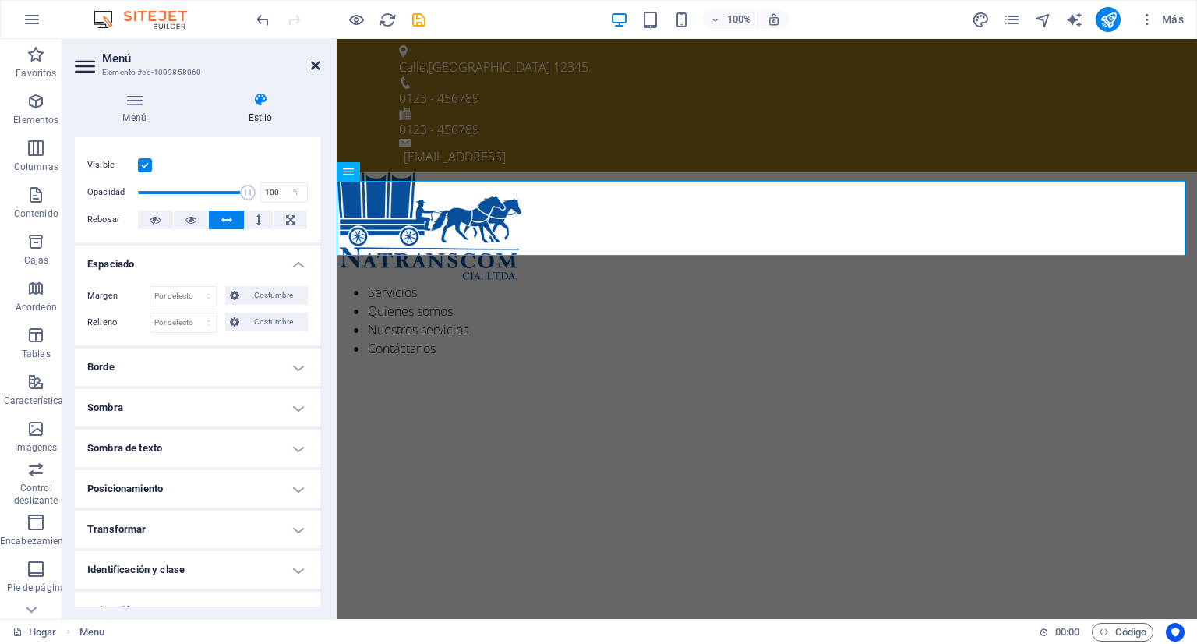
click at [311, 65] on icon at bounding box center [315, 65] width 9 height 12
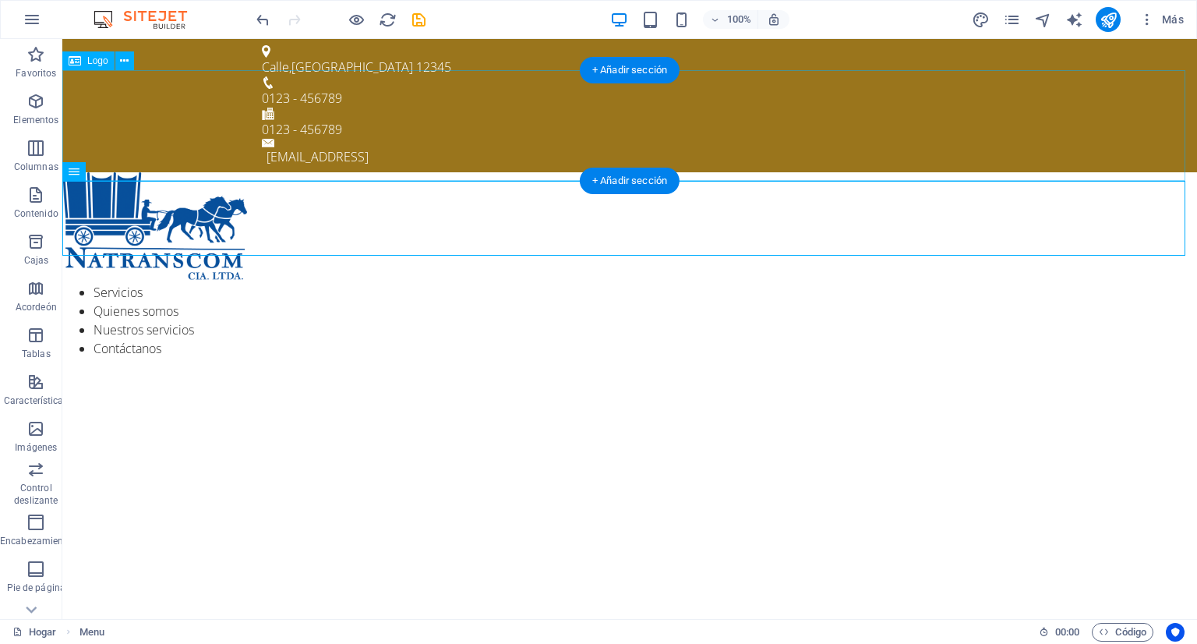
click at [446, 172] on div at bounding box center [629, 227] width 1134 height 111
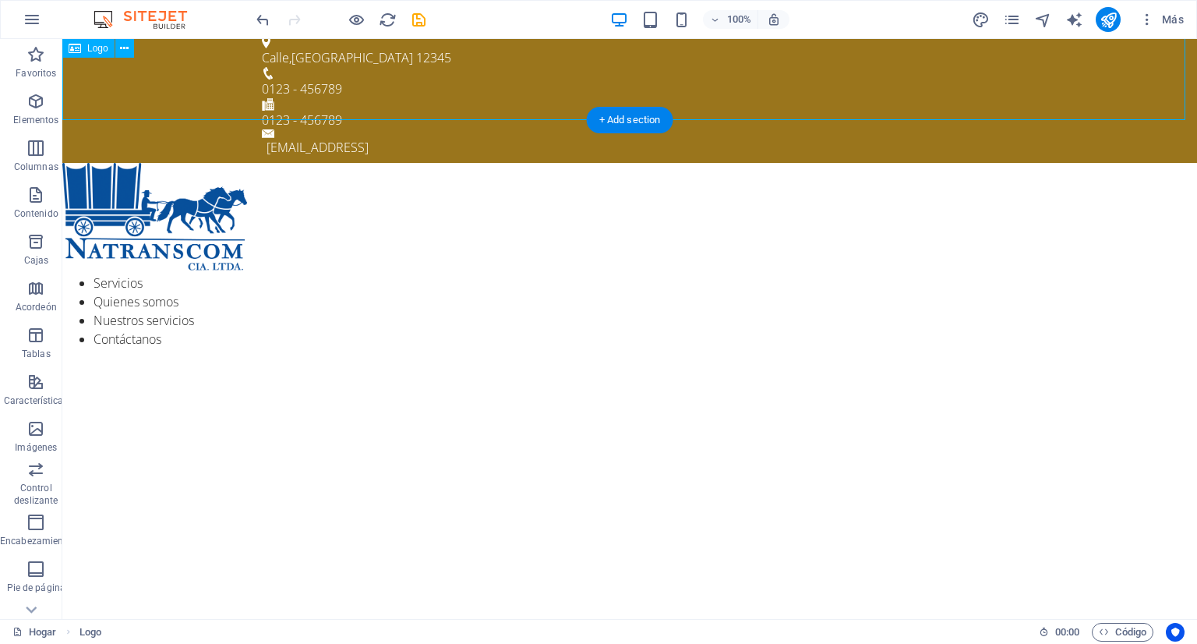
scroll to position [0, 0]
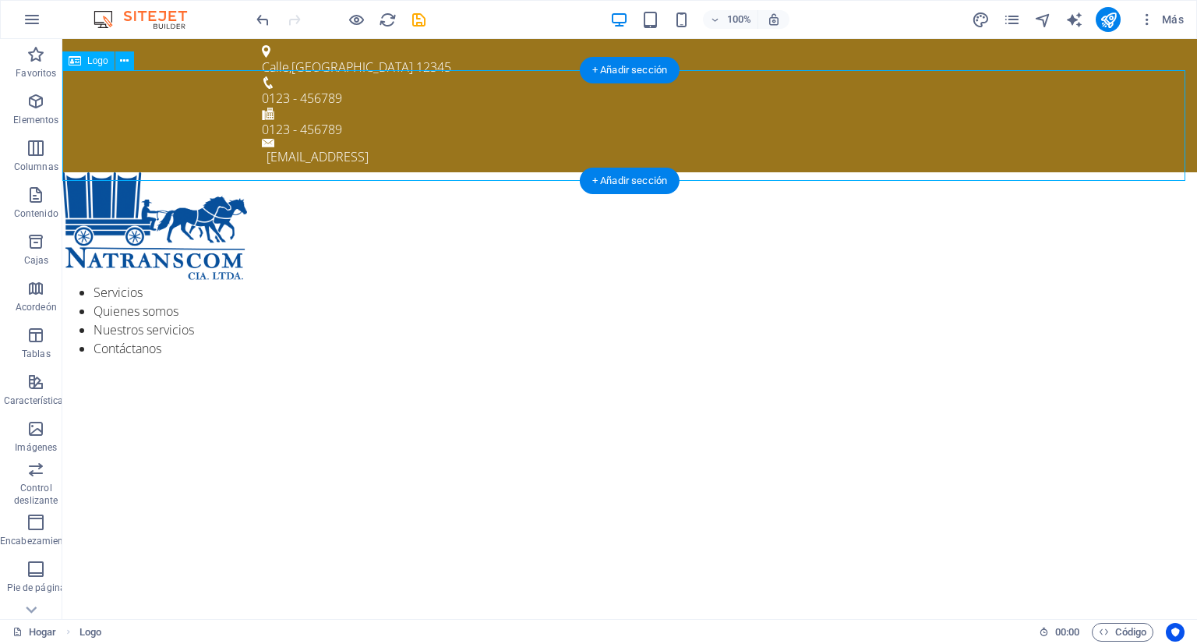
click at [210, 172] on div at bounding box center [629, 227] width 1134 height 111
select select "px"
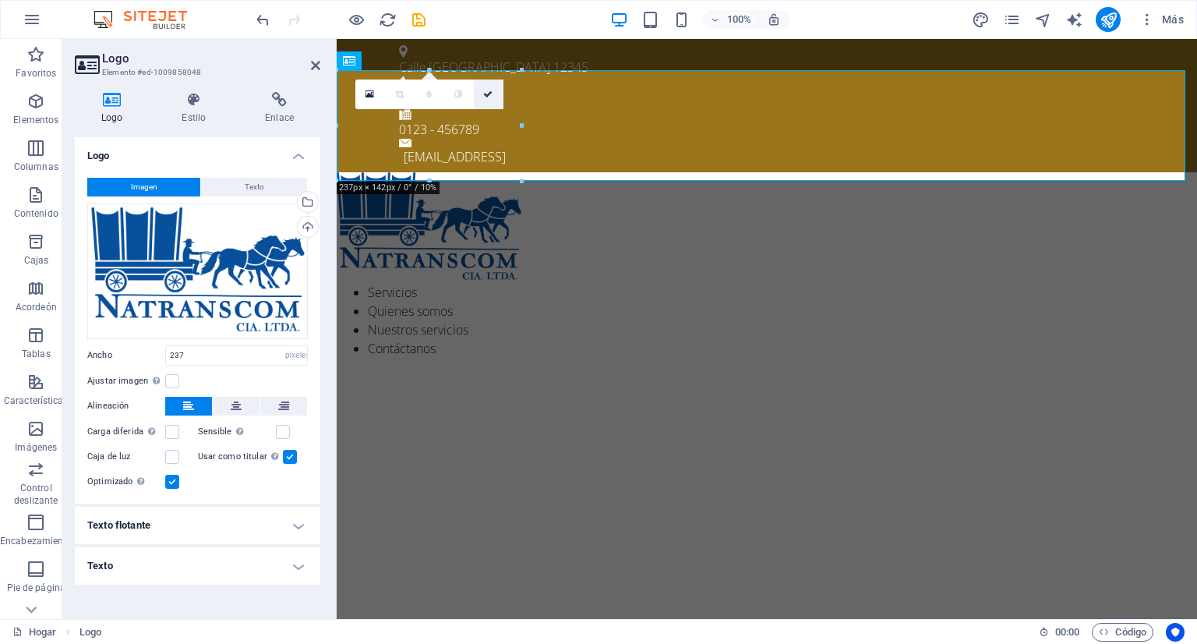
click at [489, 97] on icon at bounding box center [487, 94] width 9 height 9
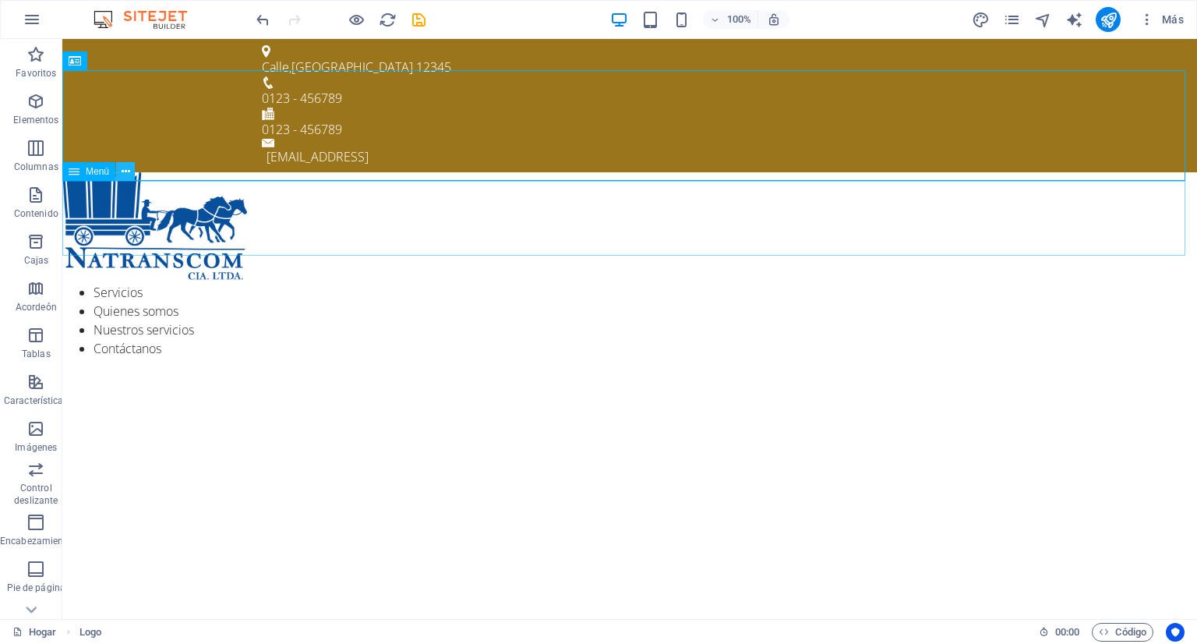
click at [125, 175] on icon at bounding box center [126, 172] width 9 height 16
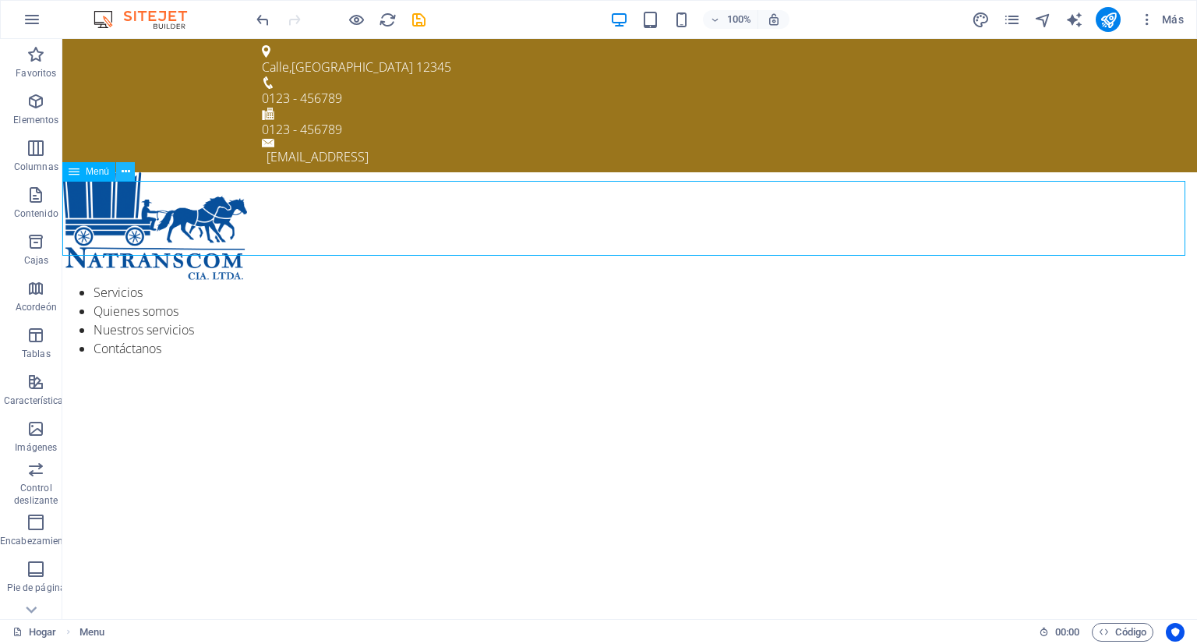
click at [125, 172] on icon at bounding box center [126, 172] width 9 height 16
click at [22, 23] on button "button" at bounding box center [31, 19] width 37 height 37
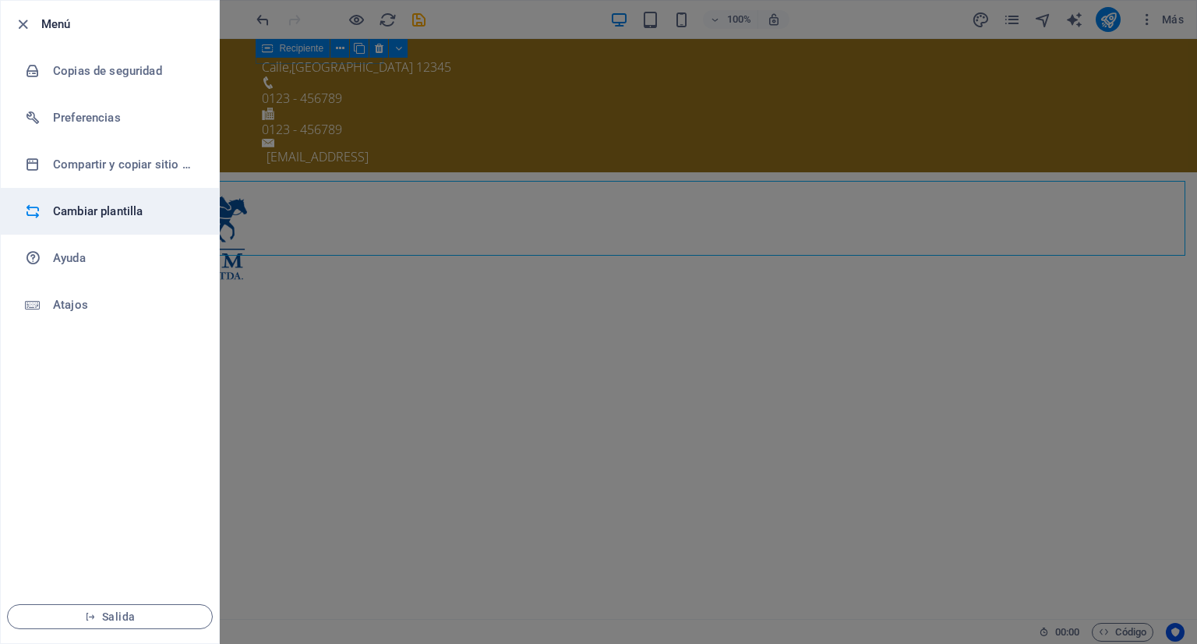
click at [77, 213] on font "Cambiar plantilla" at bounding box center [98, 211] width 90 height 14
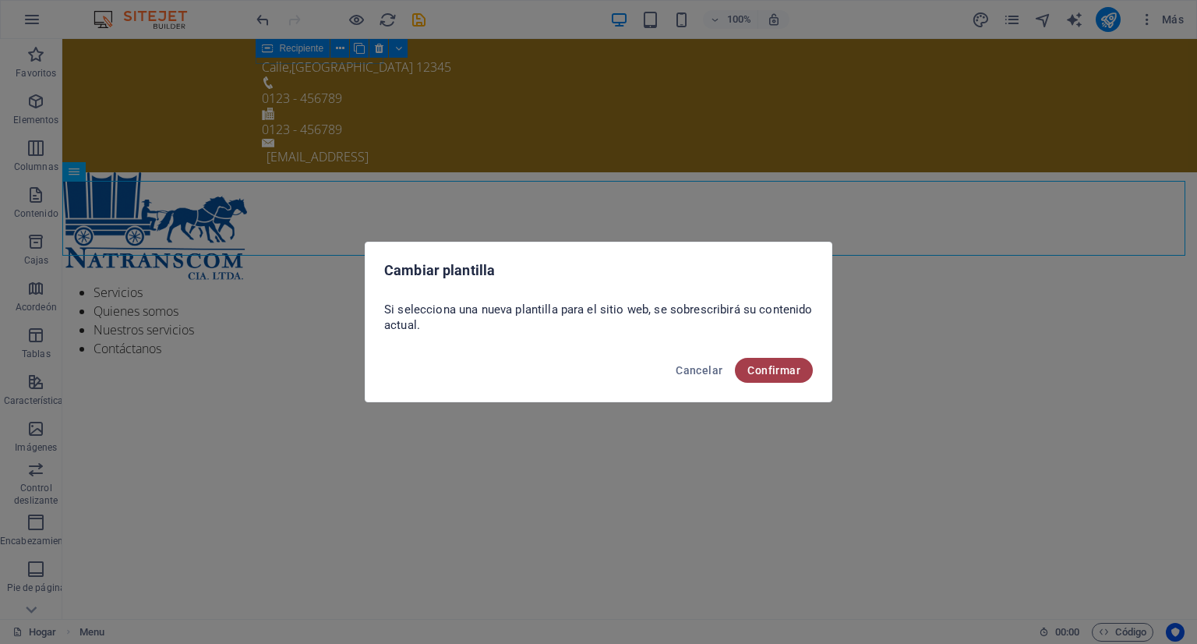
click at [754, 362] on button "Confirmar" at bounding box center [774, 370] width 78 height 25
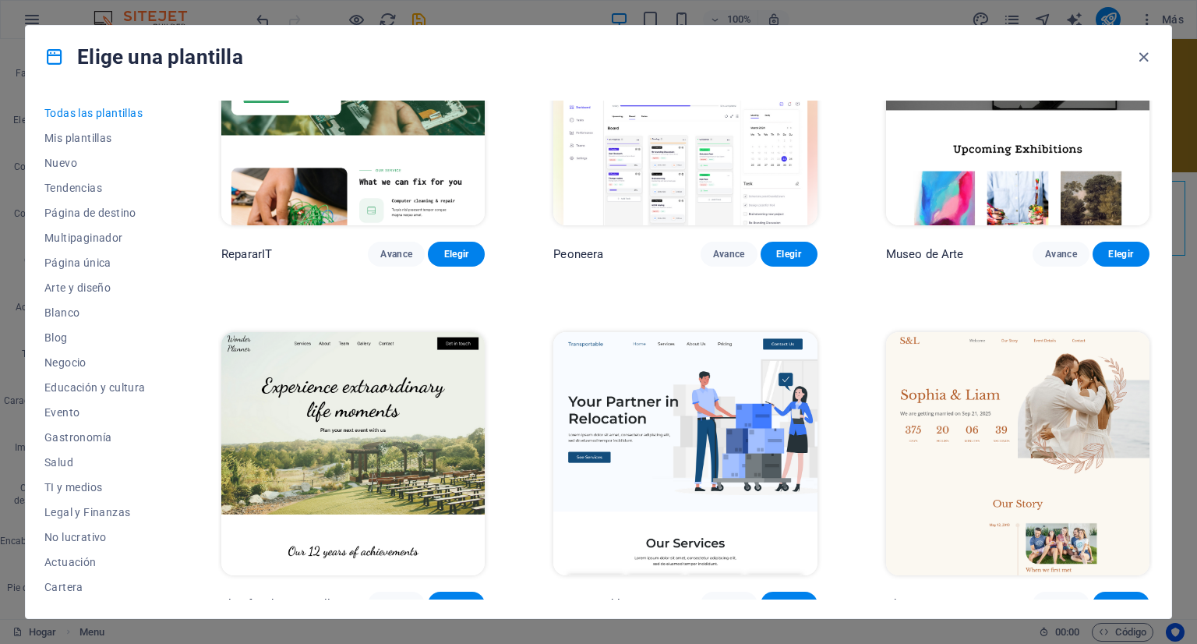
scroll to position [545, 0]
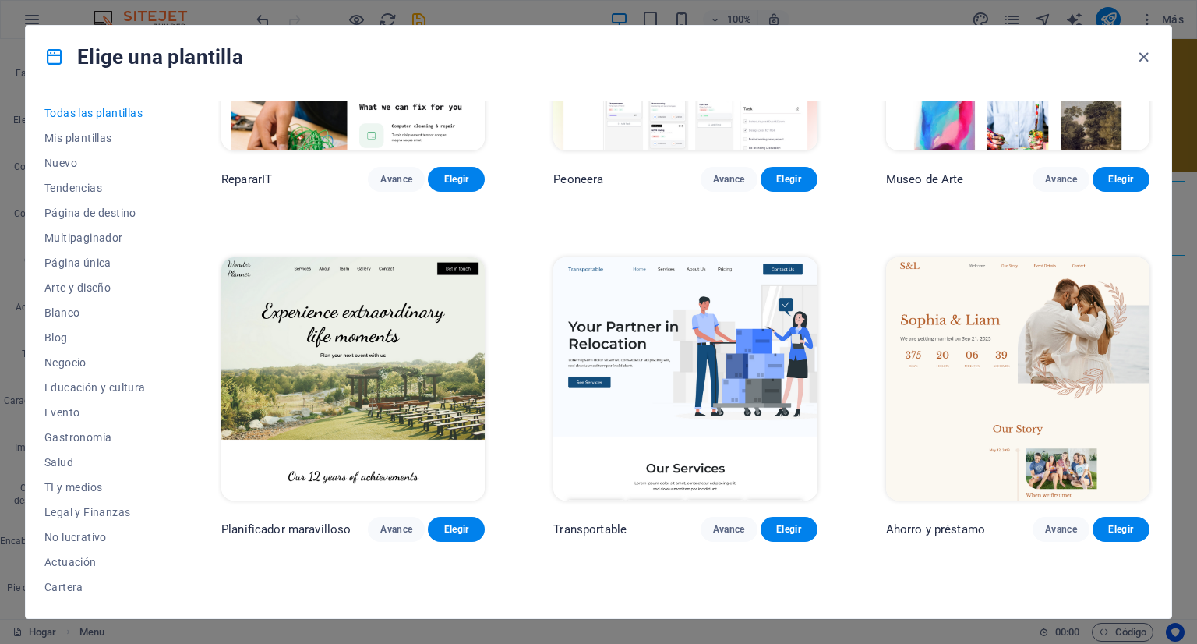
click at [624, 353] on img at bounding box center [684, 378] width 263 height 243
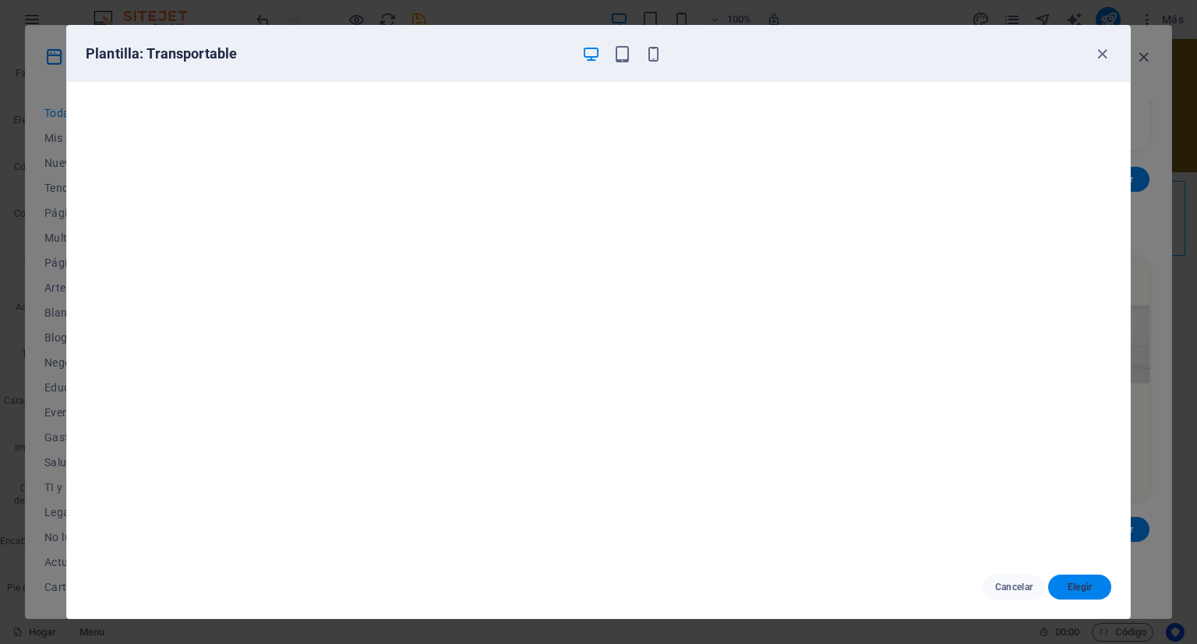
click at [1078, 585] on font "Elegir" at bounding box center [1079, 586] width 25 height 11
checkbox input "false"
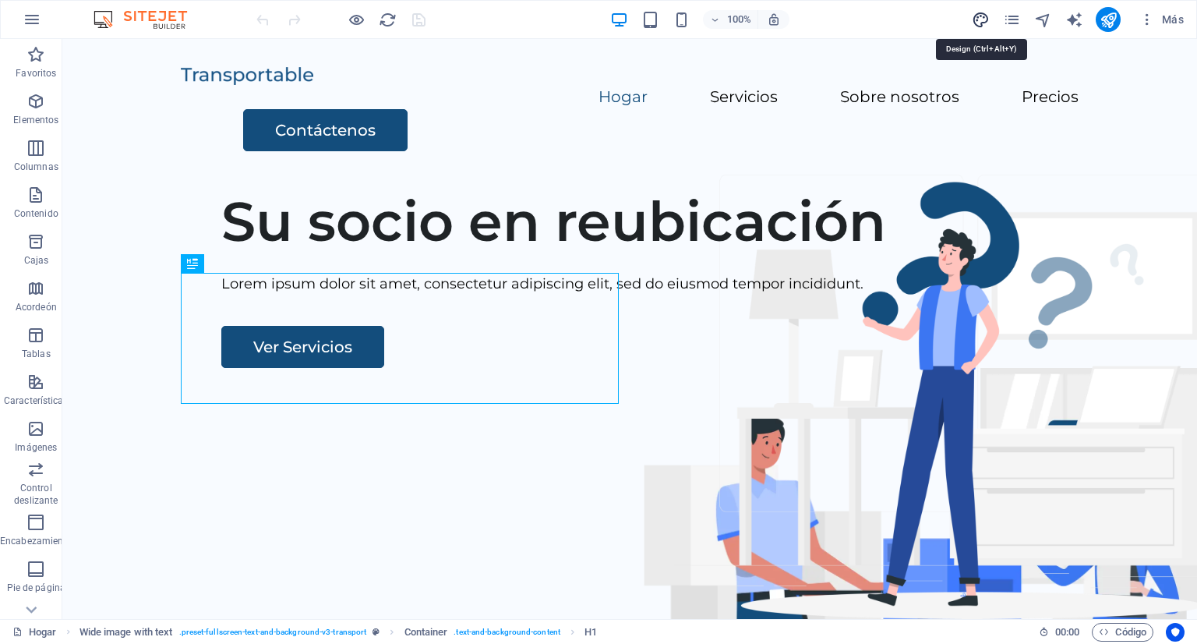
click at [978, 16] on icon "diseño" at bounding box center [981, 20] width 18 height 18
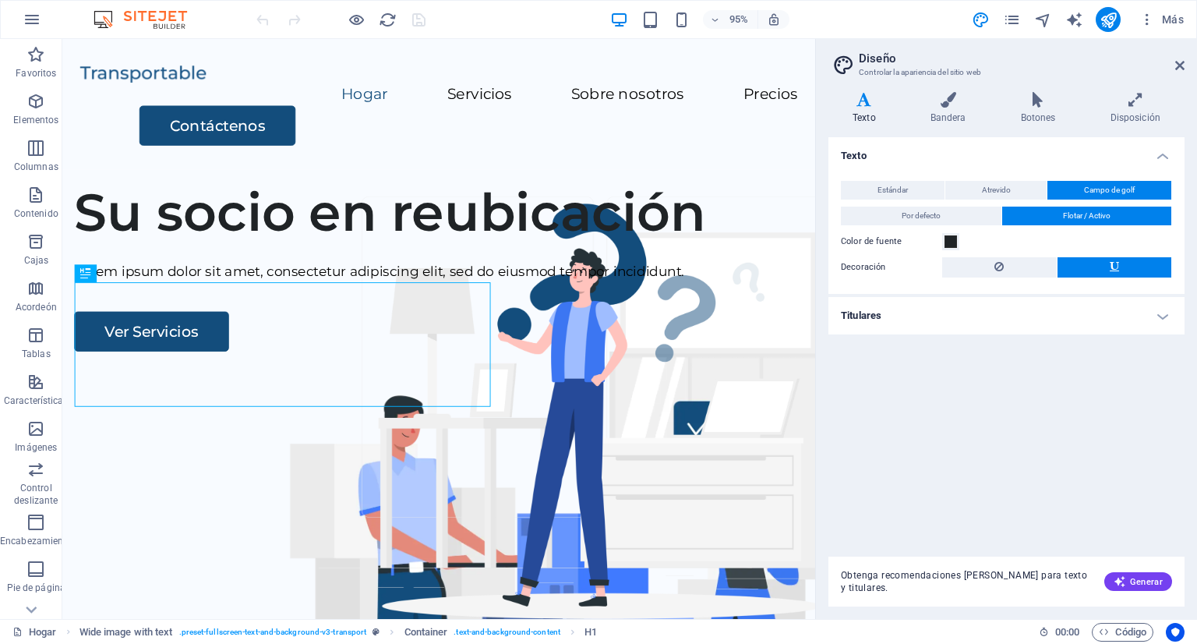
click at [871, 110] on h4 "Texto" at bounding box center [867, 108] width 78 height 33
click at [951, 237] on span at bounding box center [950, 241] width 12 height 12
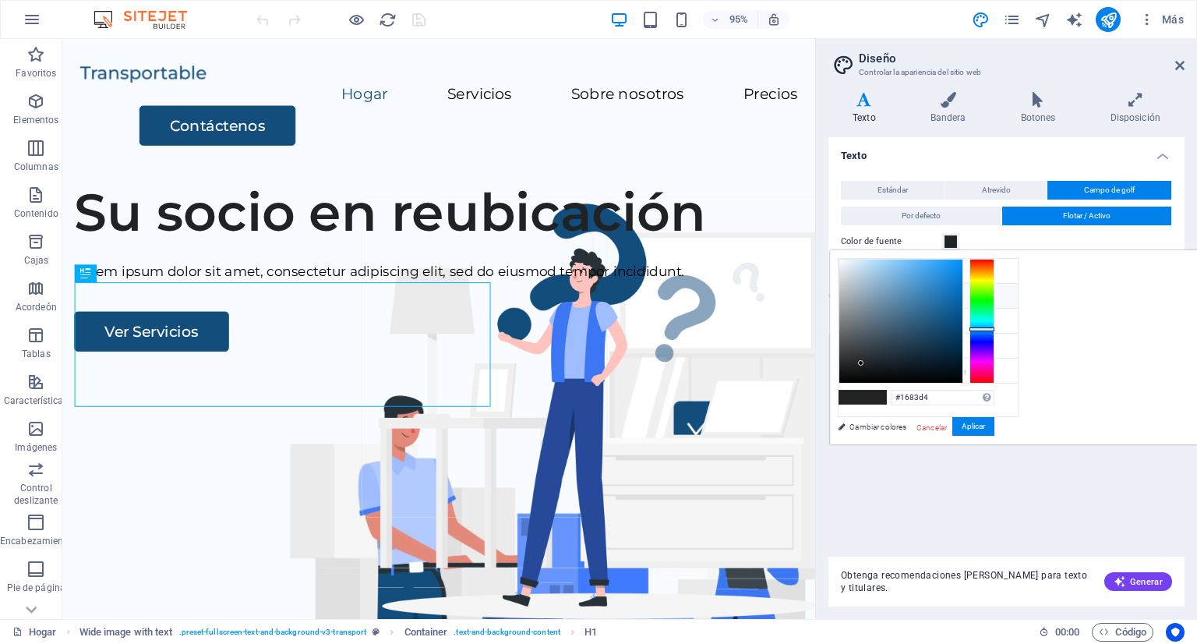
click at [962, 278] on div at bounding box center [900, 320] width 123 height 123
click at [962, 268] on div at bounding box center [900, 320] width 123 height 123
type input "#1094f6"
click at [962, 262] on div at bounding box center [900, 320] width 123 height 123
click at [985, 422] on font "Aplicar" at bounding box center [972, 425] width 23 height 9
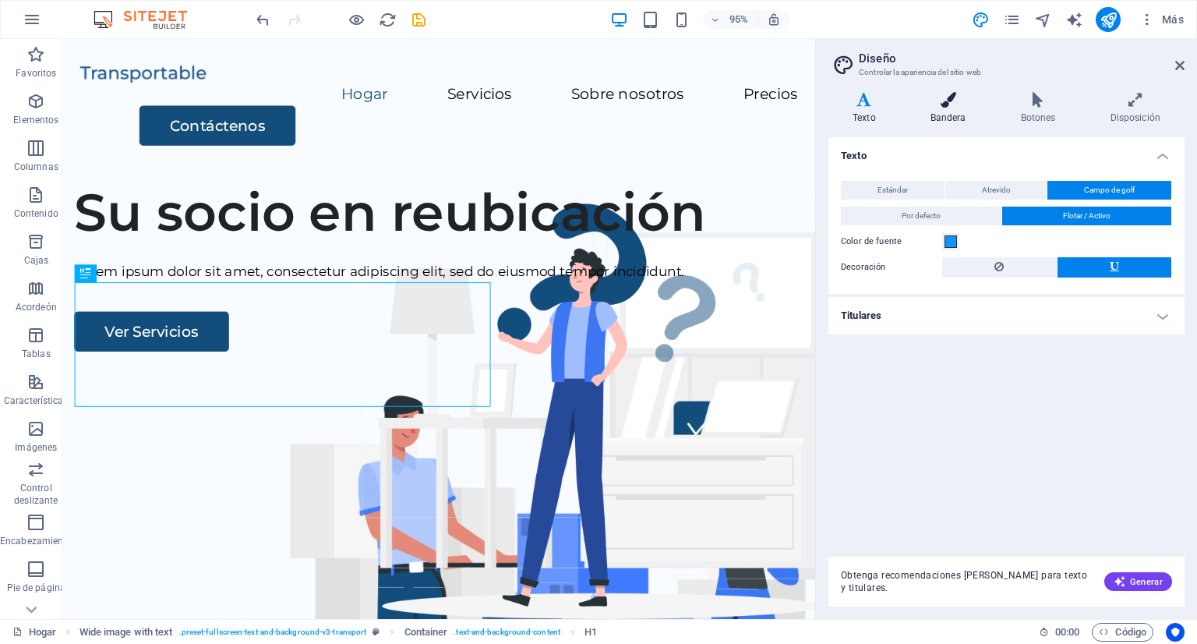
click at [944, 101] on icon at bounding box center [948, 100] width 84 height 16
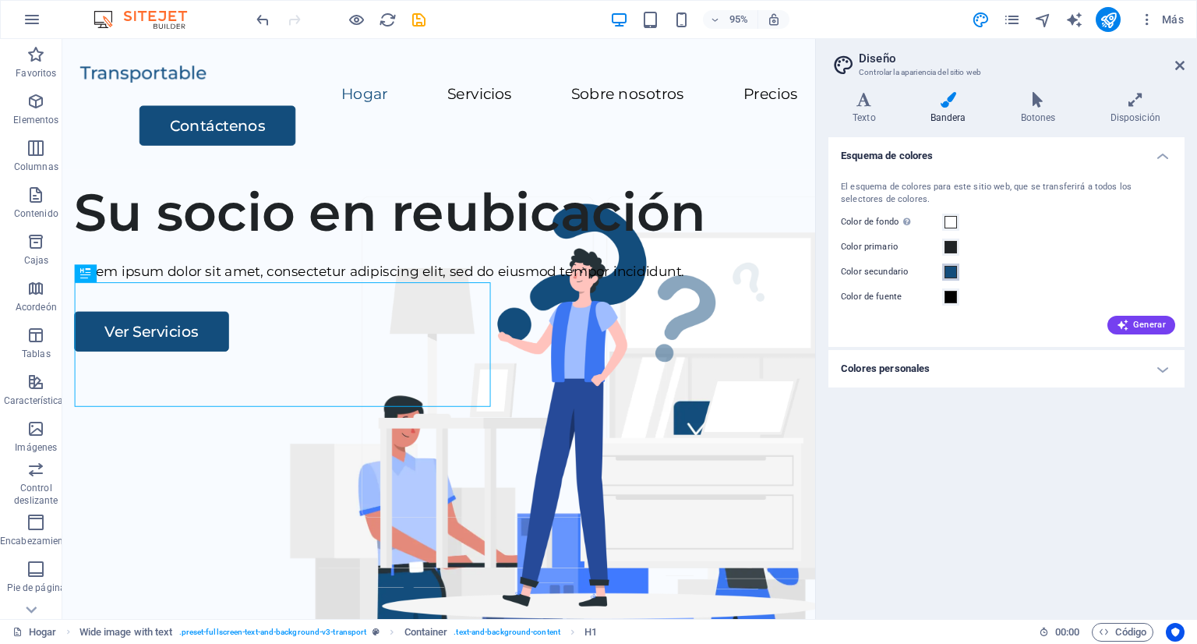
click at [950, 269] on span at bounding box center [950, 272] width 12 height 12
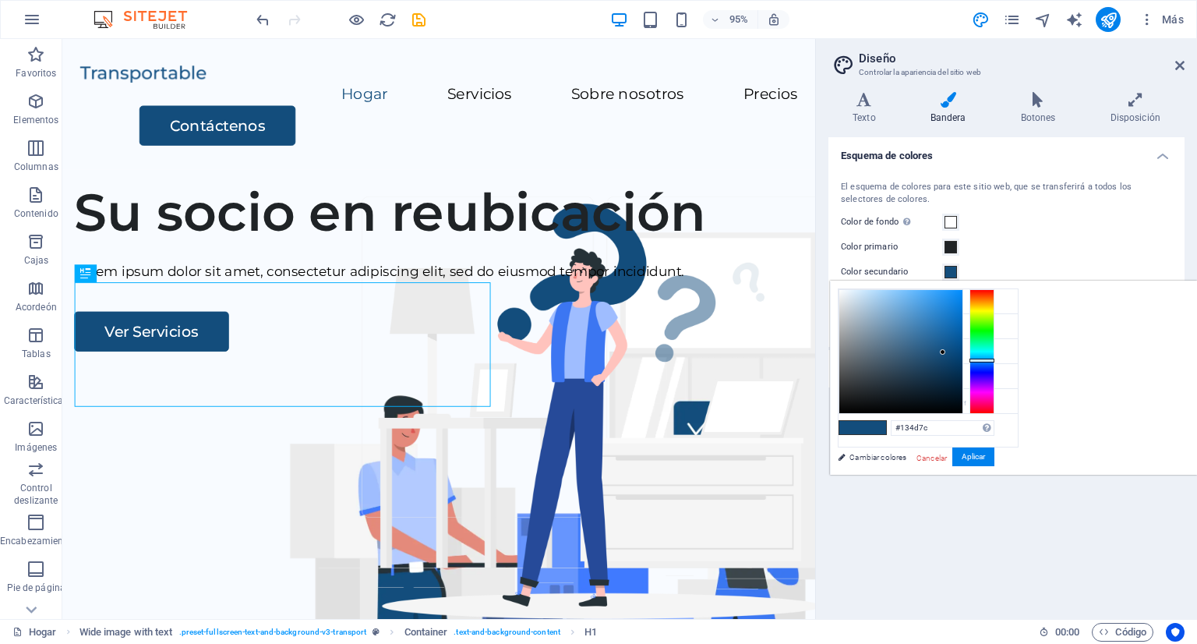
type input "#131c7c"
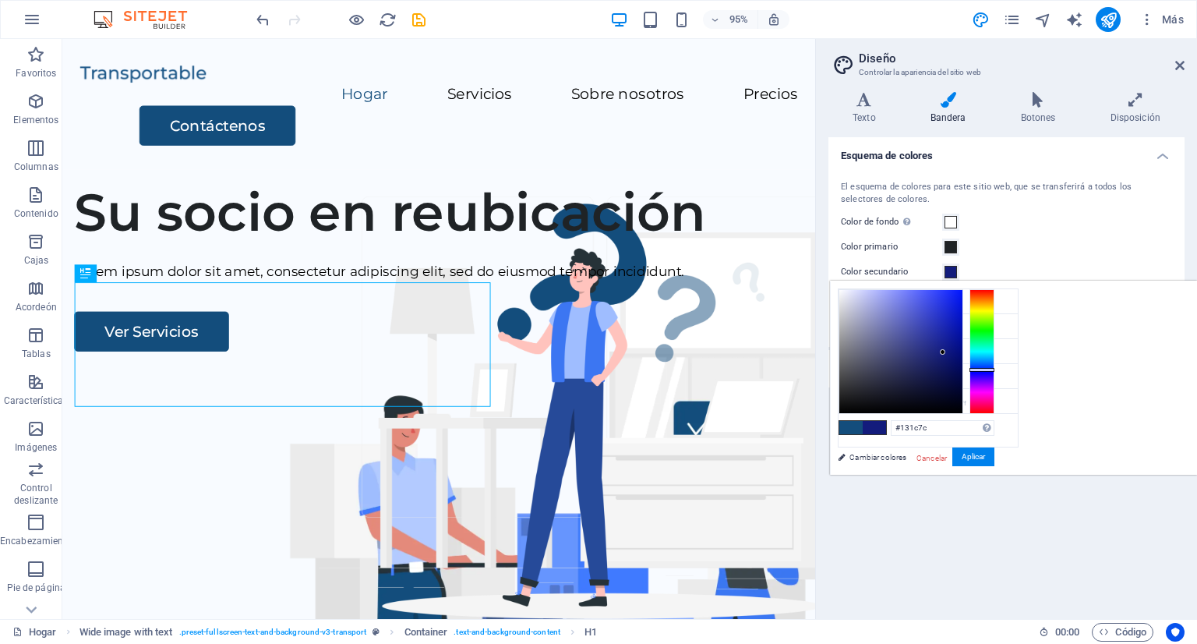
click at [994, 369] on div at bounding box center [981, 351] width 25 height 125
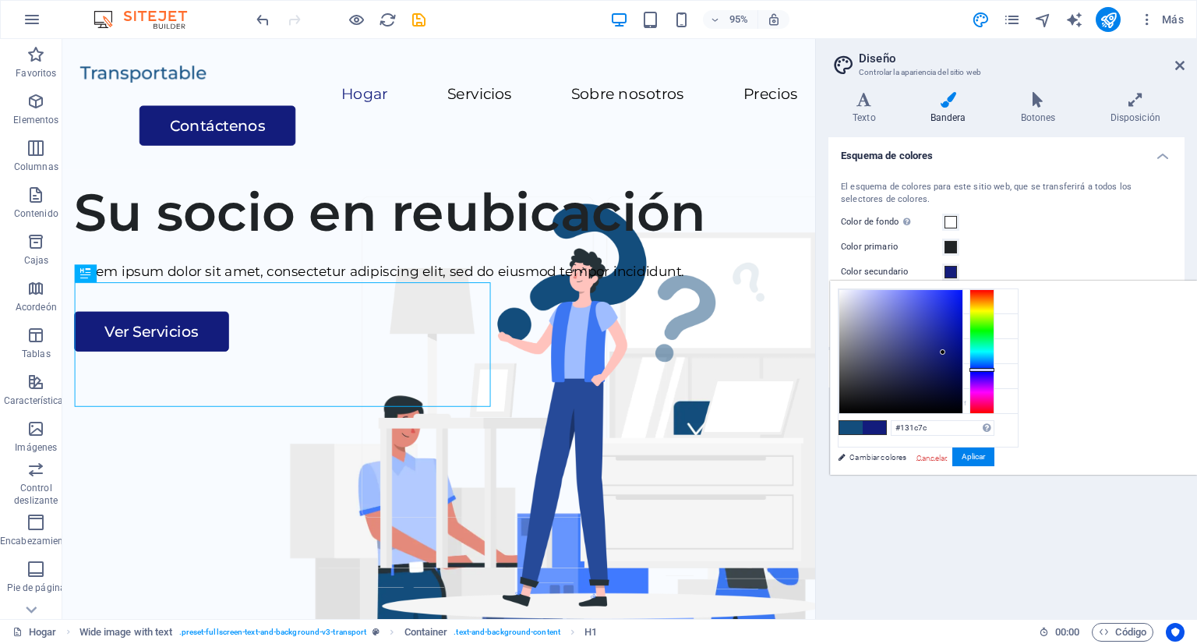
click at [947, 456] on font "Cancelar" at bounding box center [931, 457] width 30 height 9
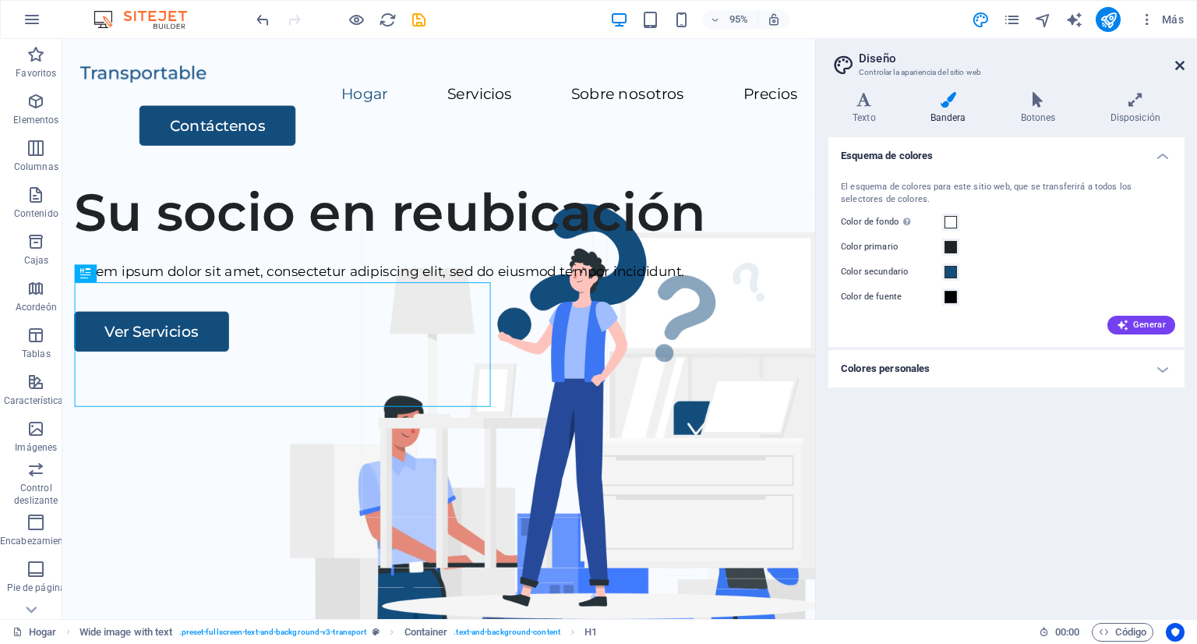
click at [1180, 68] on icon at bounding box center [1179, 65] width 9 height 12
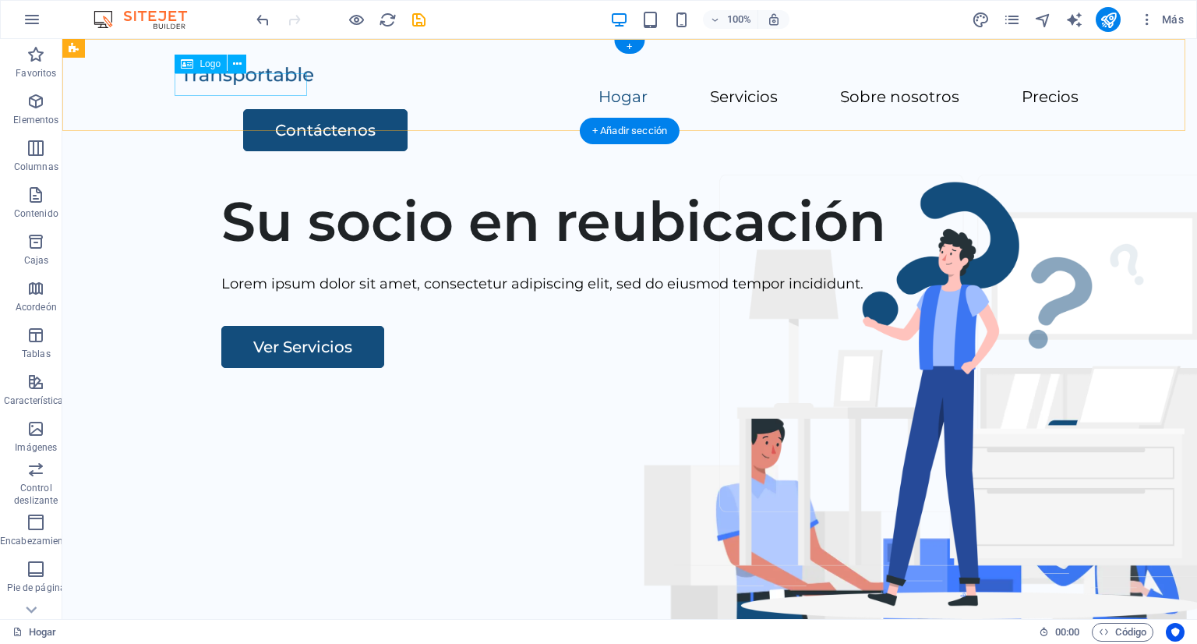
click at [241, 85] on div at bounding box center [630, 75] width 898 height 23
select select "px"
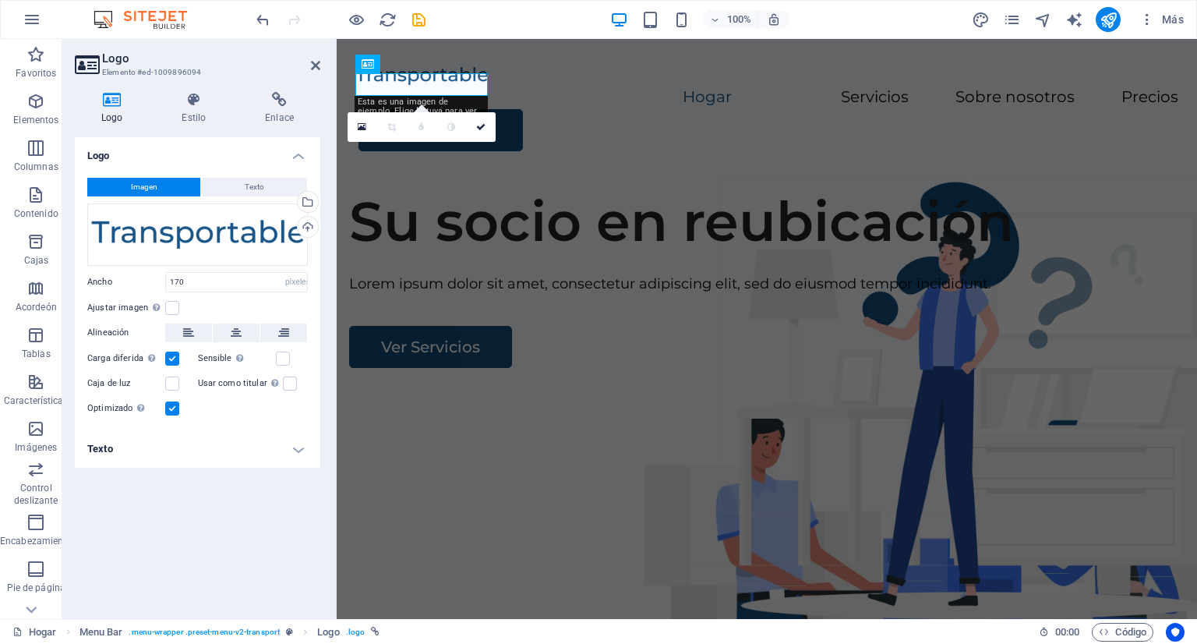
click at [135, 180] on span "Imagen" at bounding box center [144, 187] width 26 height 19
click at [142, 183] on font "Imagen" at bounding box center [144, 186] width 26 height 9
click at [193, 101] on icon at bounding box center [193, 100] width 77 height 16
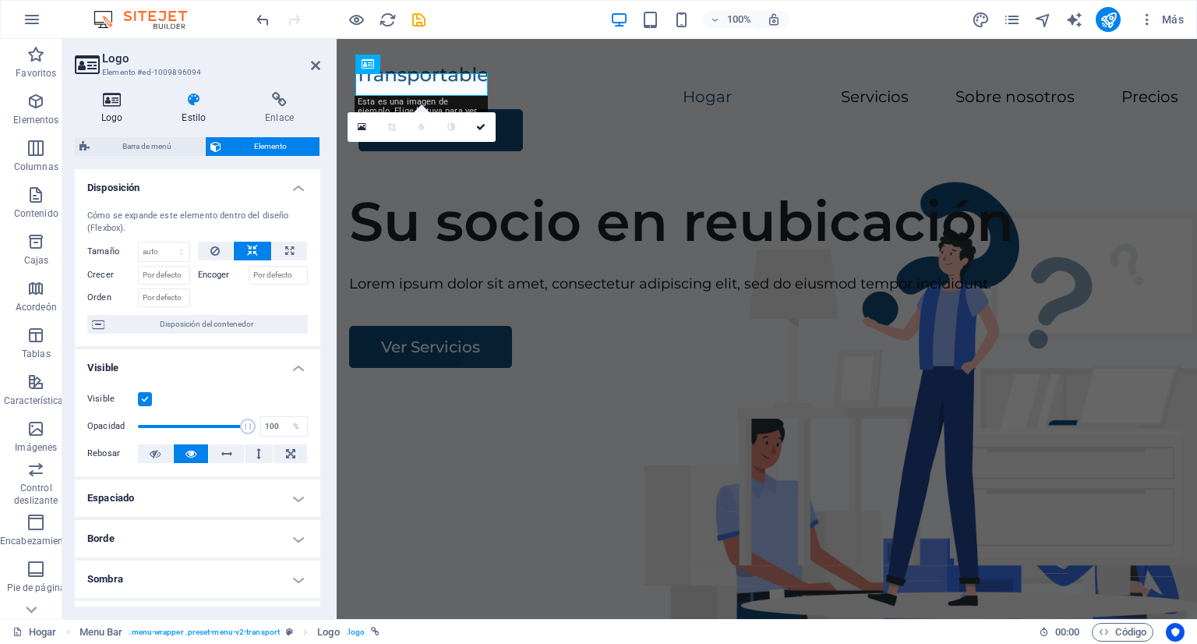
click at [125, 110] on h4 "Logo" at bounding box center [115, 108] width 80 height 33
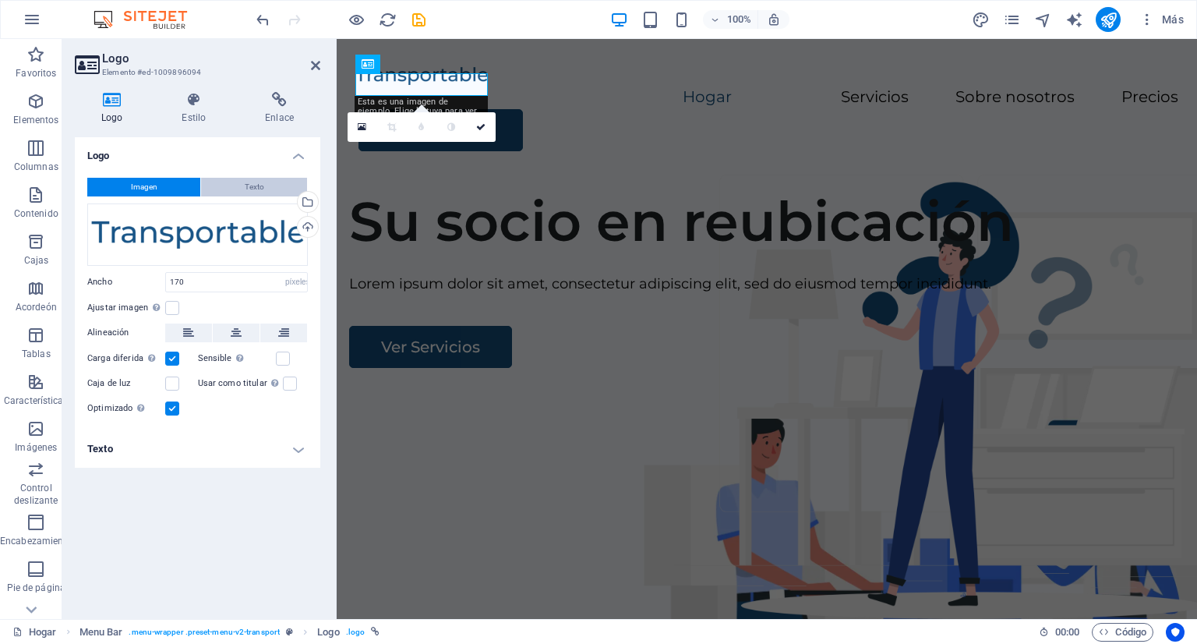
click at [237, 193] on button "Texto" at bounding box center [254, 187] width 106 height 19
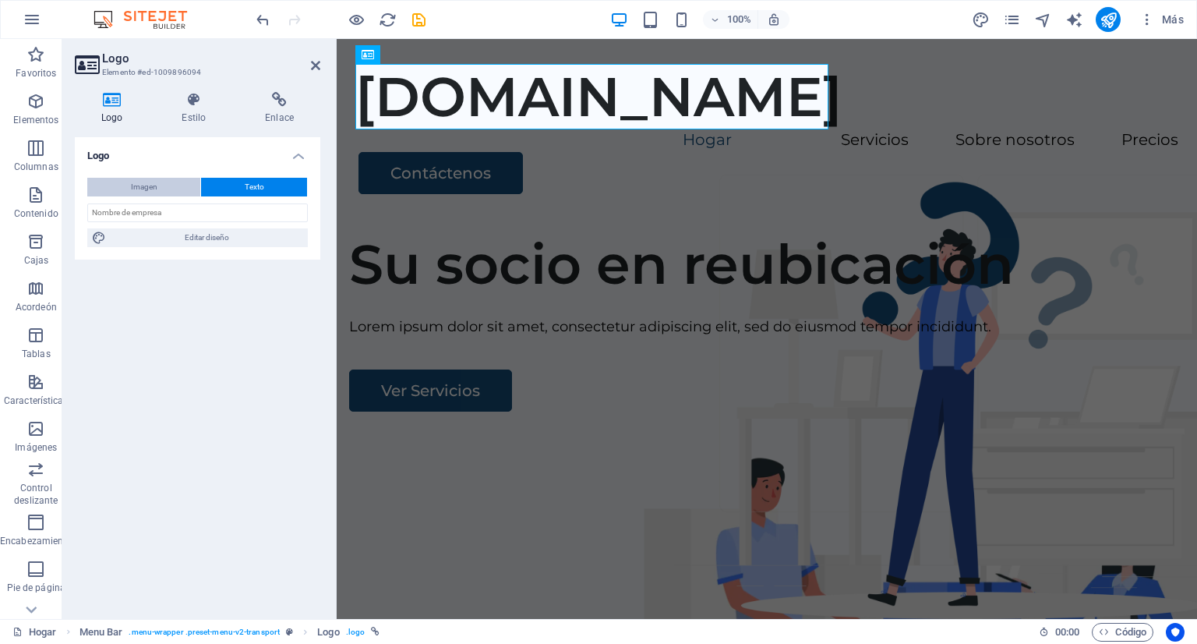
click at [150, 192] on span "Imagen" at bounding box center [144, 187] width 26 height 19
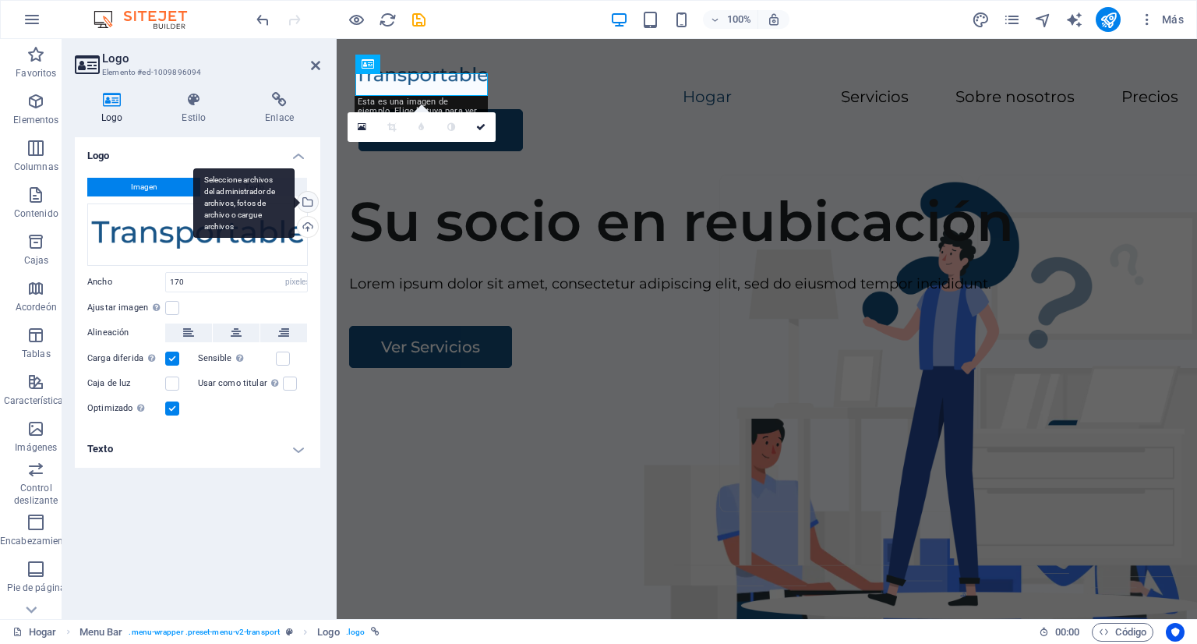
click at [295, 197] on div "Seleccione archivos del administrador de archivos, fotos de archivo o cargue ar…" at bounding box center [243, 203] width 101 height 70
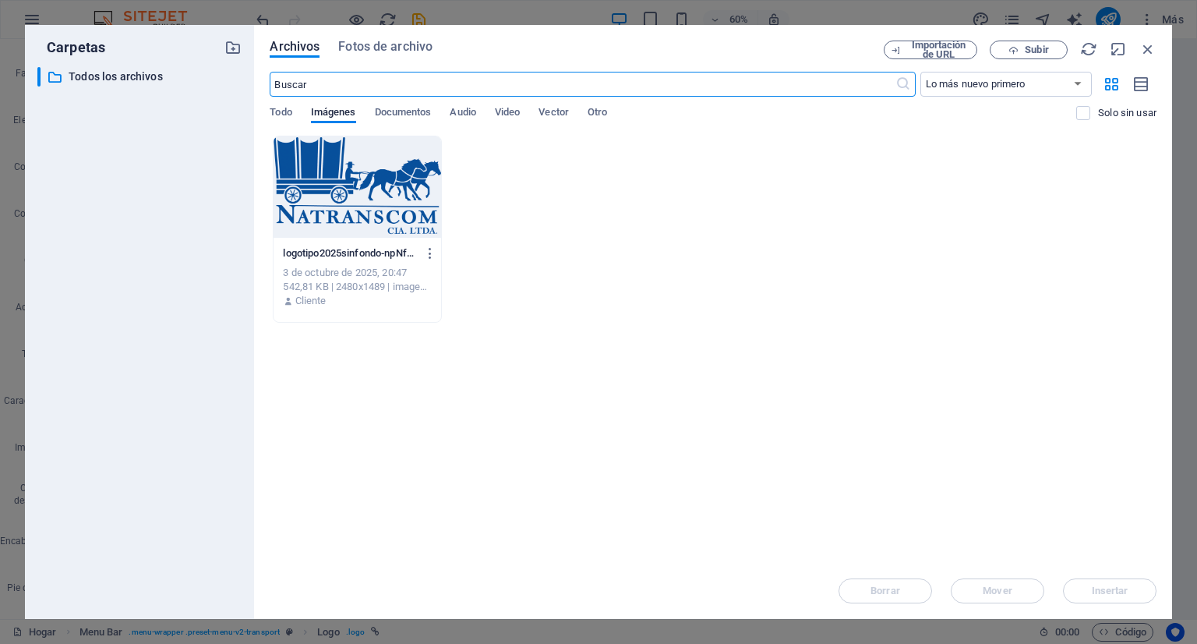
click at [334, 178] on div at bounding box center [356, 186] width 167 height 101
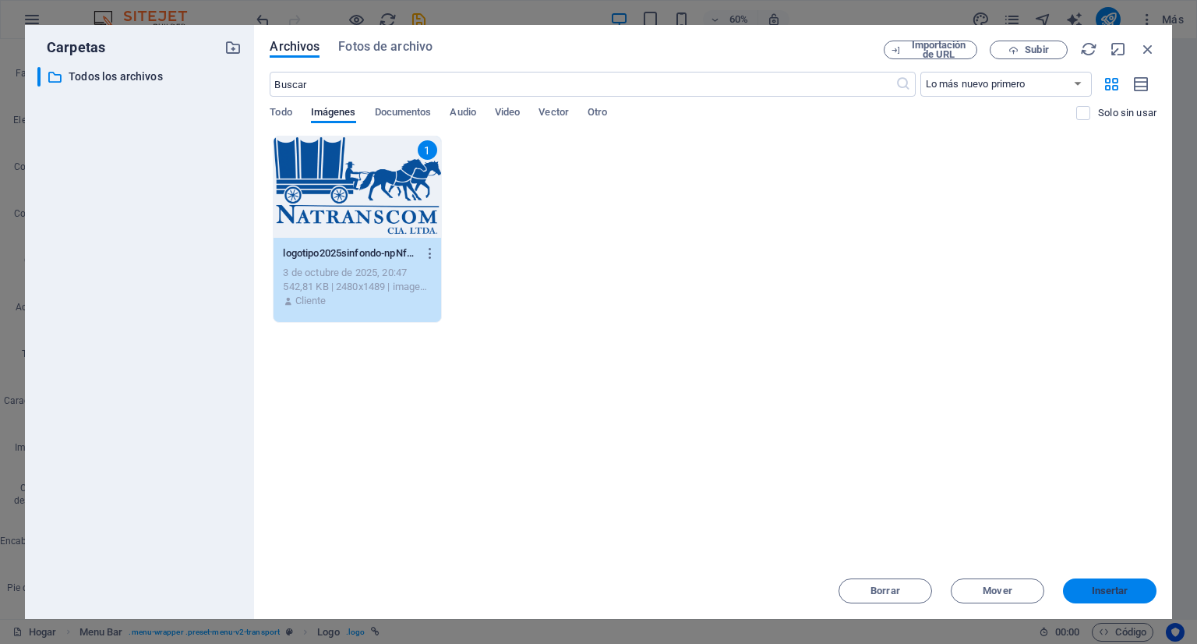
click at [1098, 591] on font "Insertar" at bounding box center [1110, 590] width 37 height 12
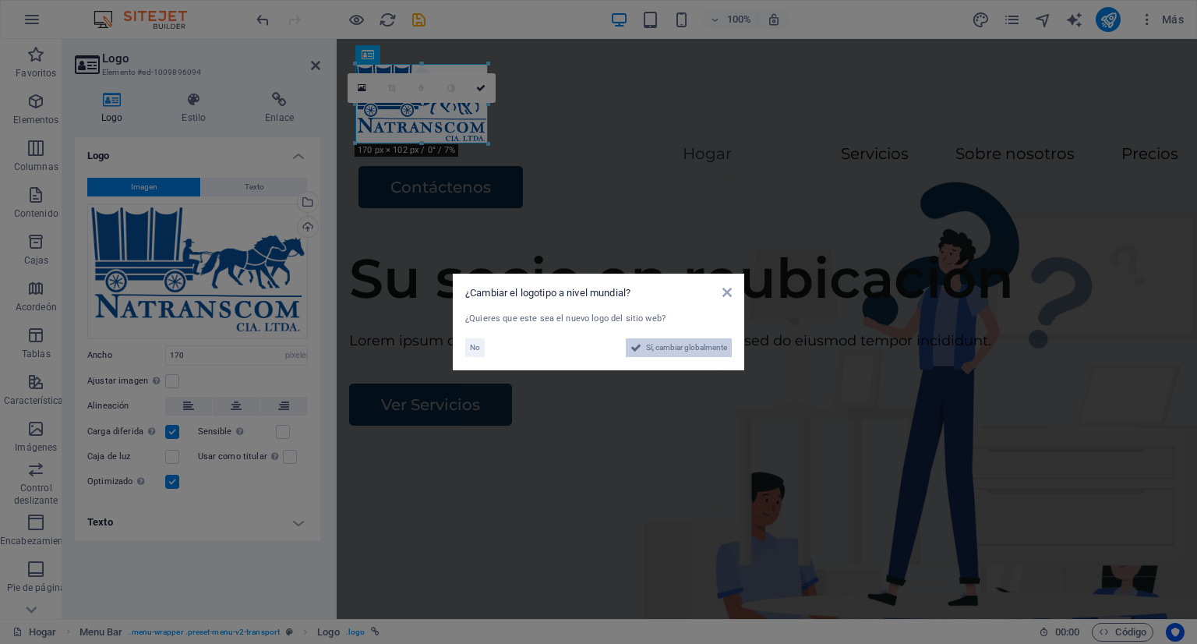
click at [653, 343] on font "Sí, cambiar globalmente" at bounding box center [686, 347] width 81 height 9
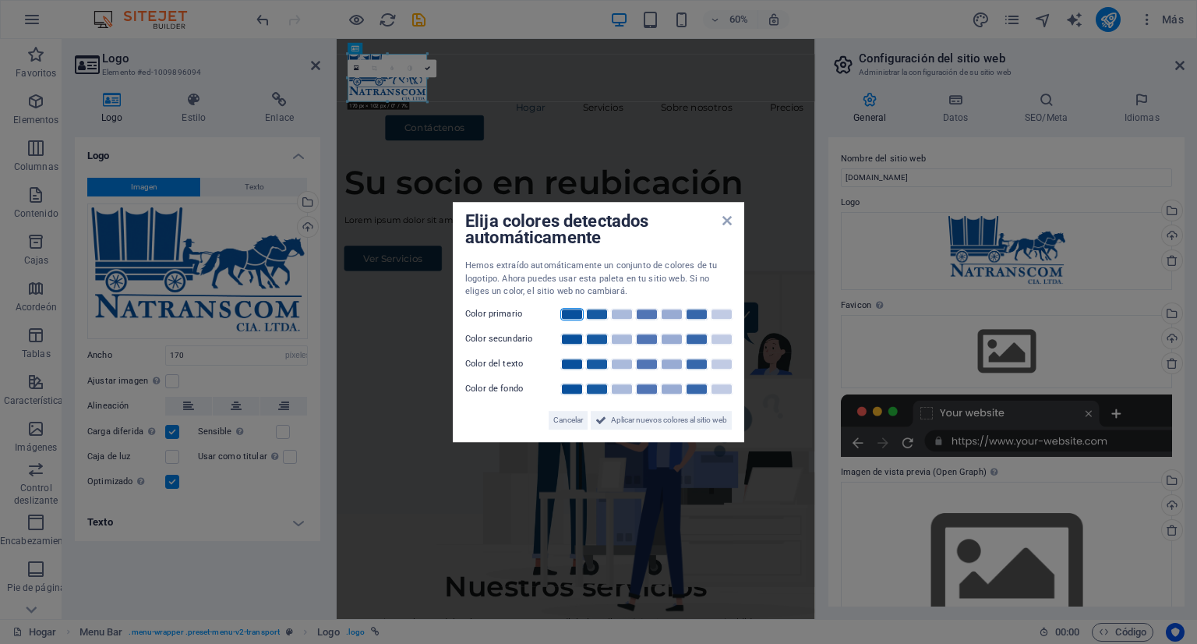
click at [567, 309] on link at bounding box center [571, 314] width 23 height 12
click at [718, 343] on link at bounding box center [721, 339] width 23 height 12
click at [715, 362] on link at bounding box center [721, 364] width 23 height 12
click at [719, 386] on link at bounding box center [721, 389] width 23 height 12
click at [684, 421] on font "Aplicar nuevos colores al sitio web" at bounding box center [669, 419] width 116 height 9
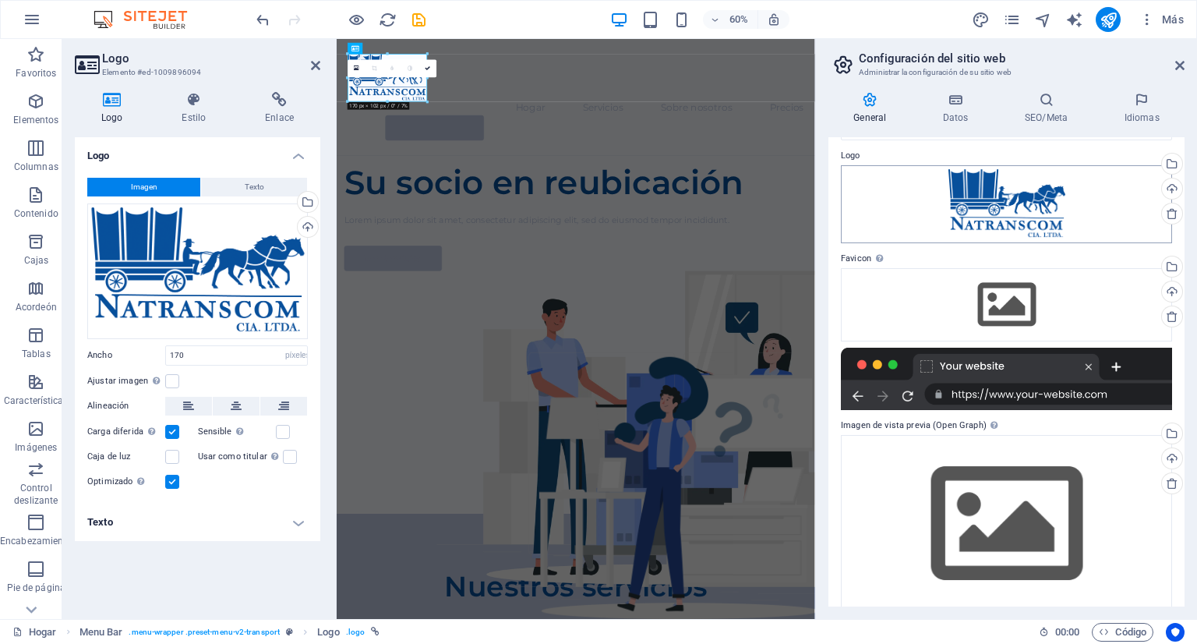
scroll to position [66, 0]
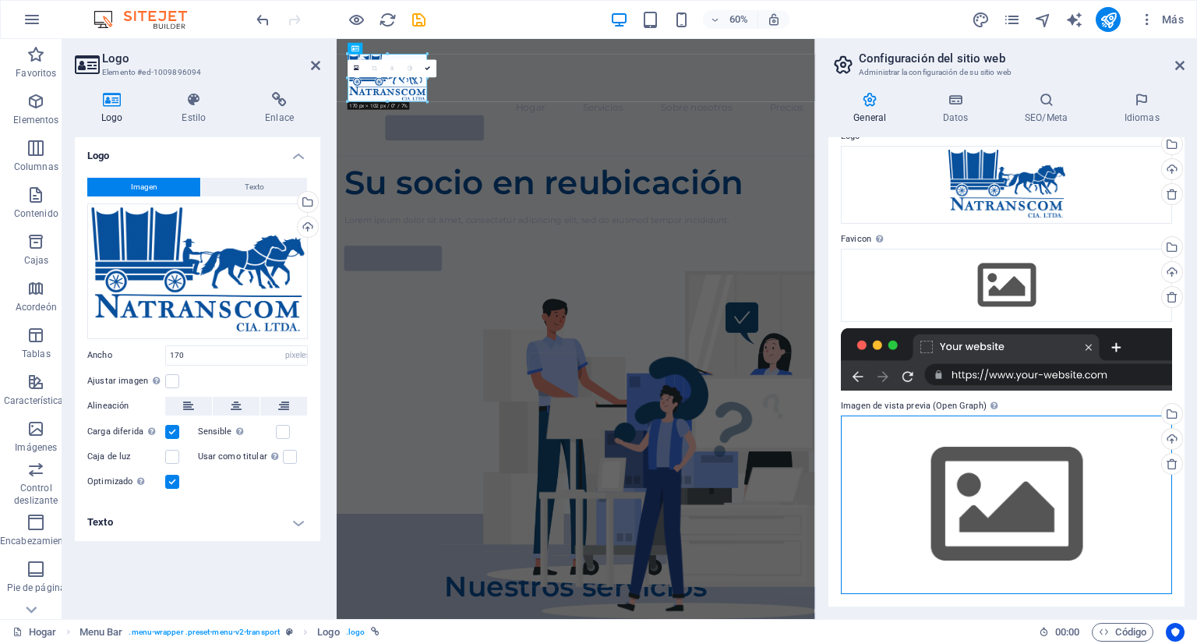
click at [957, 497] on div "Arrastre los archivos aquí, haga clic para elegir archivos o seleccione archivo…" at bounding box center [1006, 504] width 331 height 178
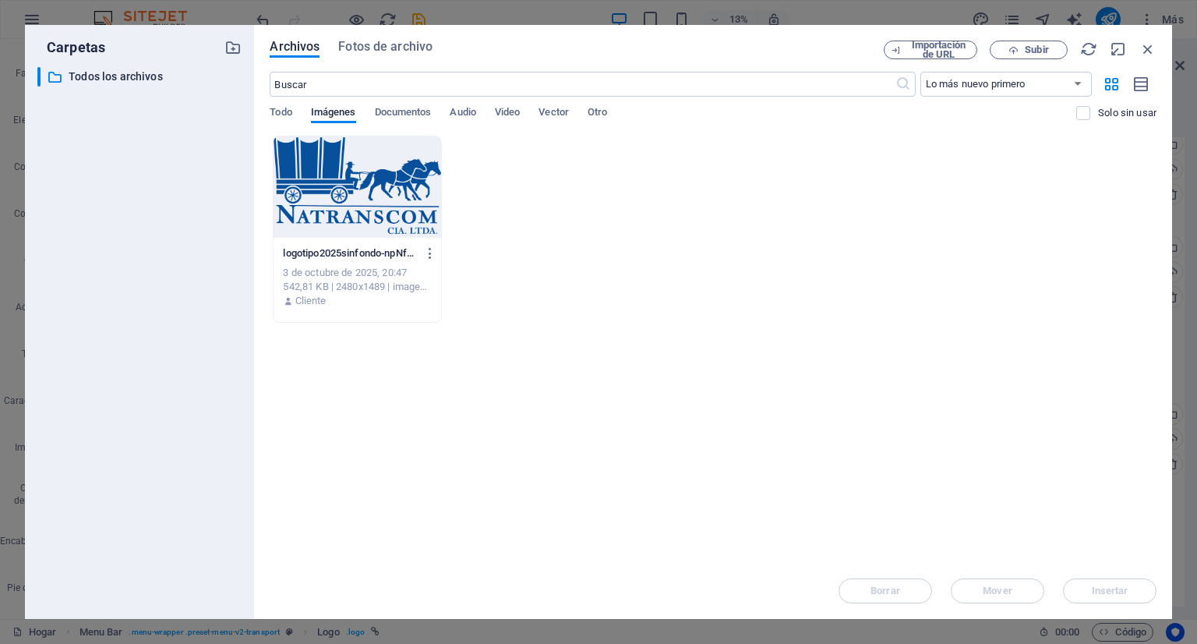
click at [330, 191] on div at bounding box center [356, 186] width 167 height 101
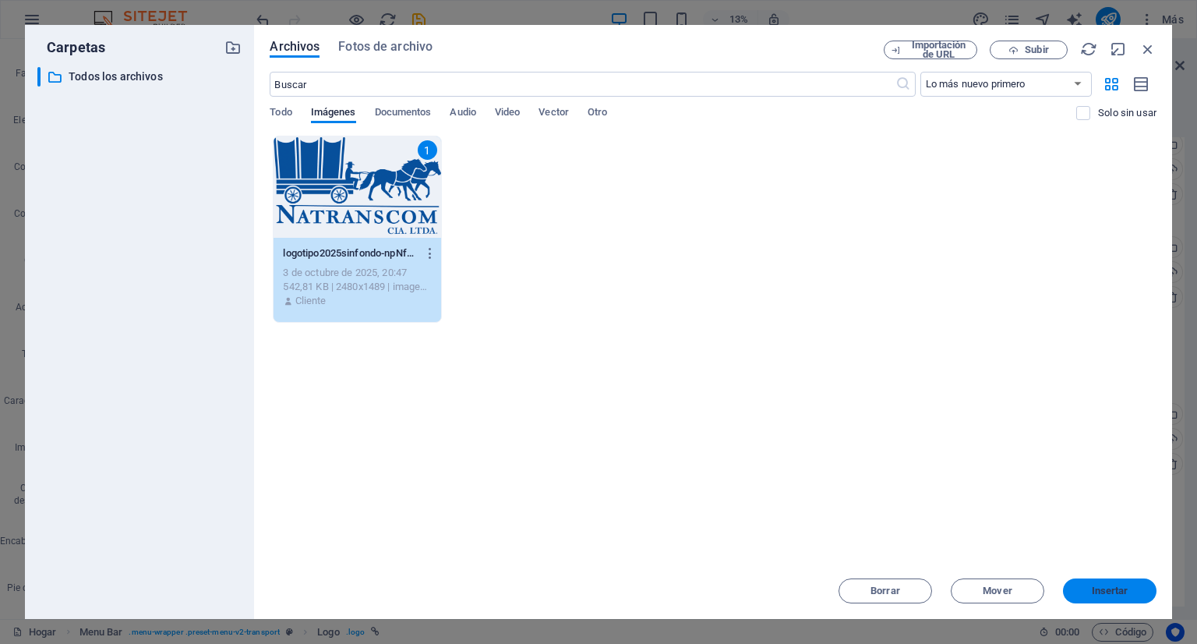
click at [1078, 582] on button "Insertar" at bounding box center [1109, 590] width 93 height 25
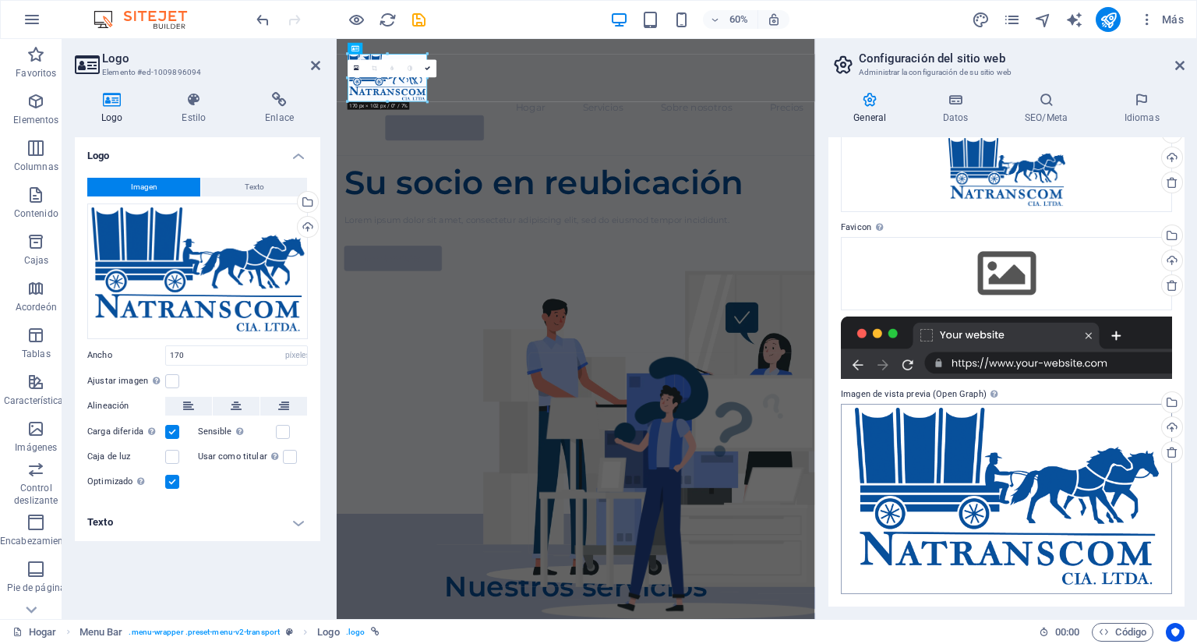
scroll to position [0, 0]
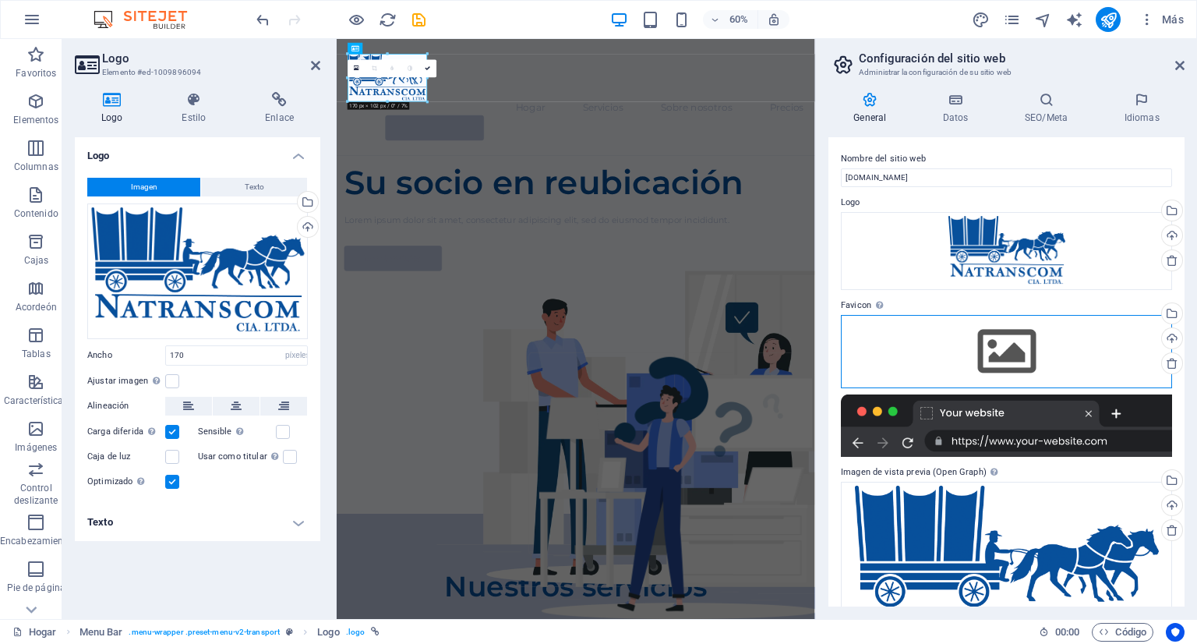
click at [982, 331] on div "Arrastre los archivos aquí, haga clic para elegir archivos o seleccione archivo…" at bounding box center [1006, 351] width 331 height 73
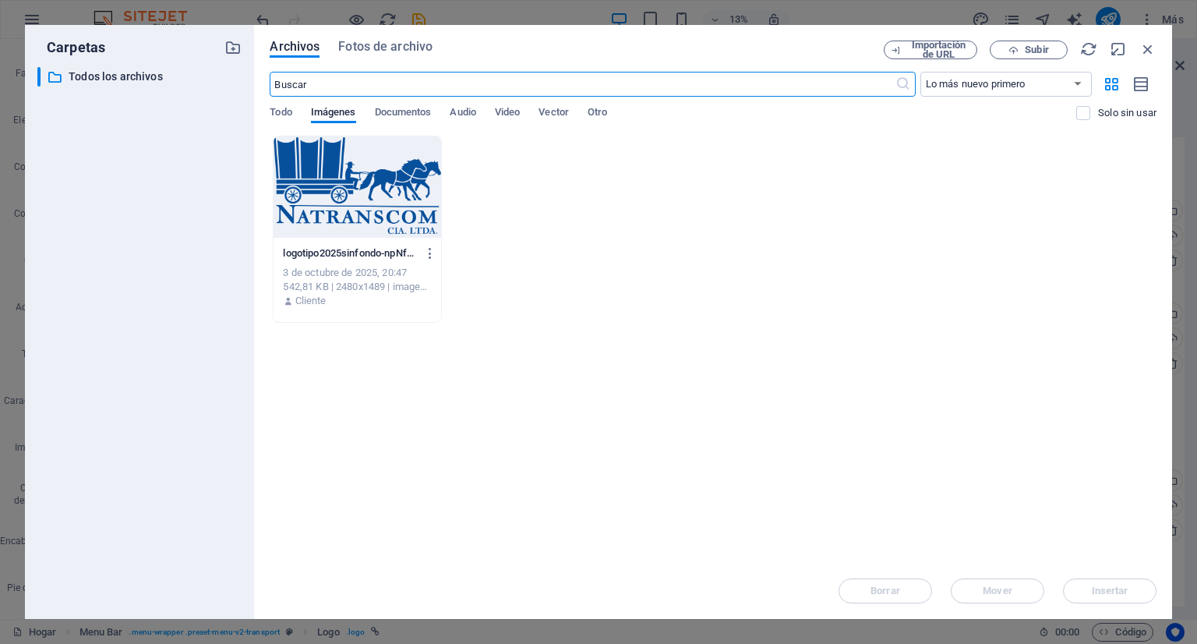
click at [369, 185] on div at bounding box center [356, 186] width 167 height 101
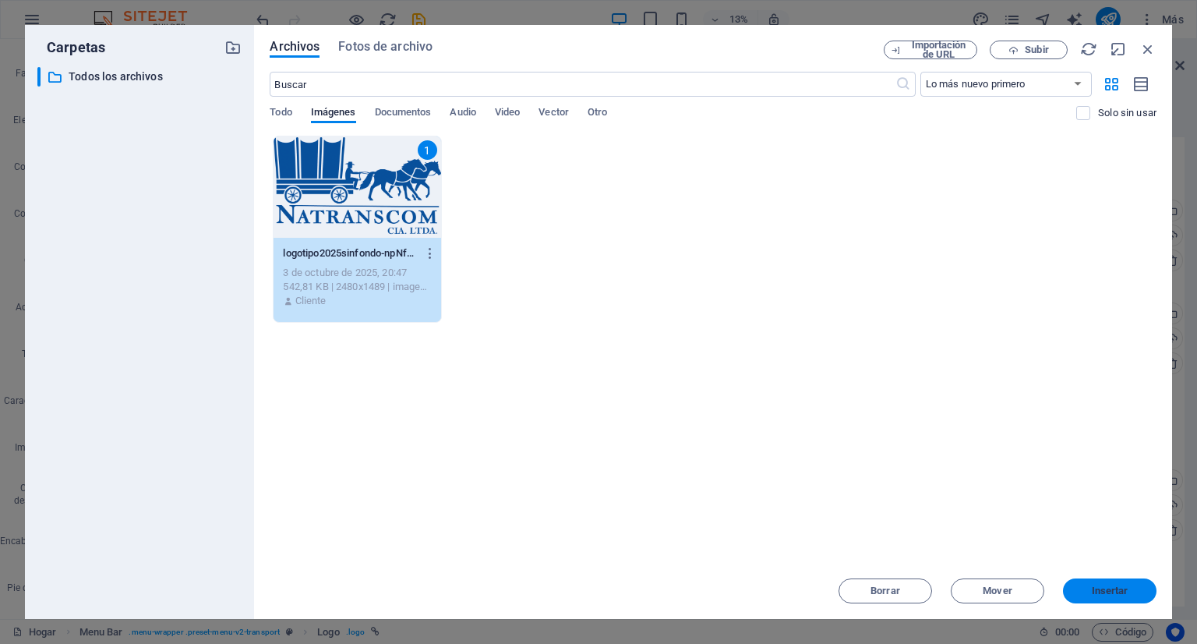
click at [1082, 583] on button "Insertar" at bounding box center [1109, 590] width 93 height 25
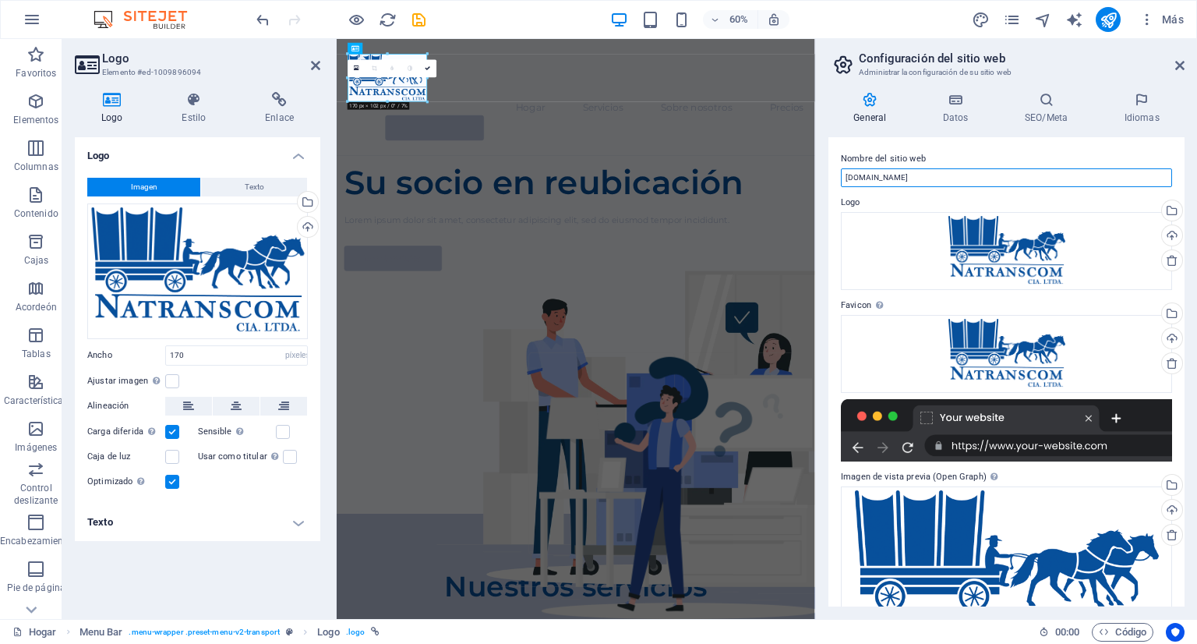
click at [841, 180] on input "[DOMAIN_NAME]" at bounding box center [1006, 177] width 331 height 19
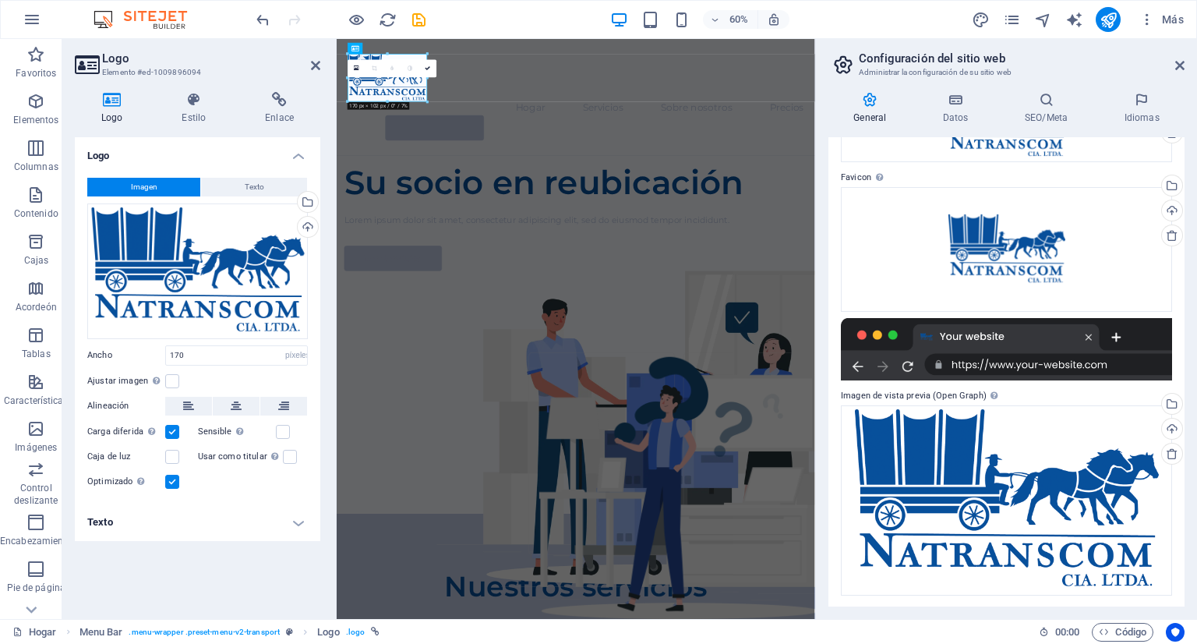
scroll to position [129, 0]
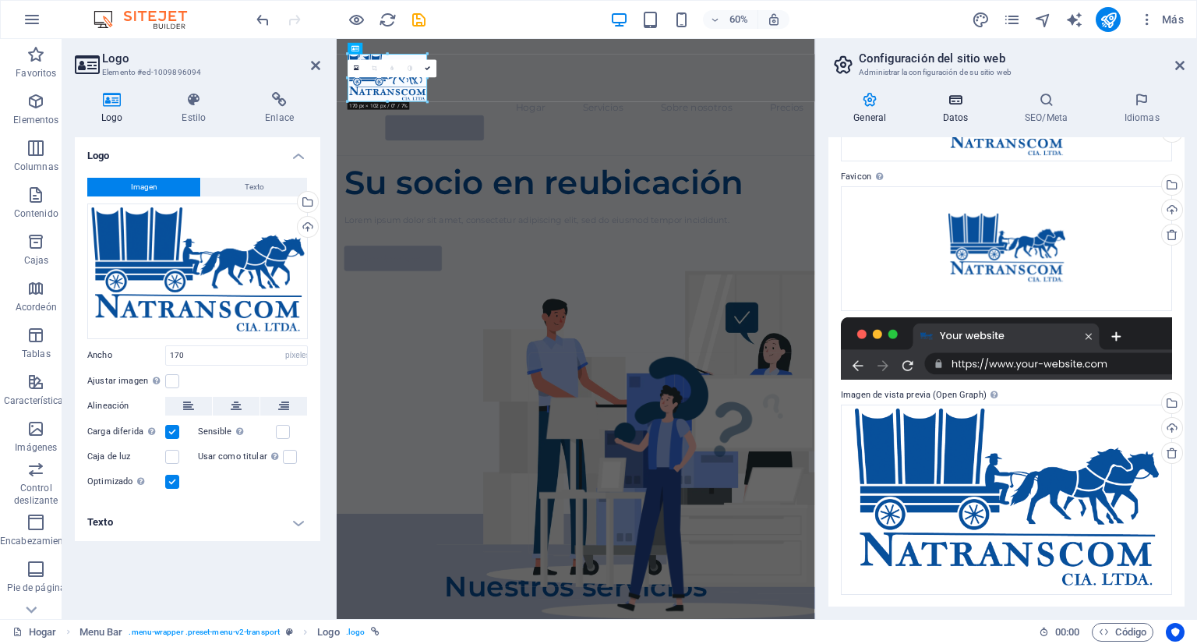
click at [944, 100] on icon at bounding box center [956, 100] width 76 height 16
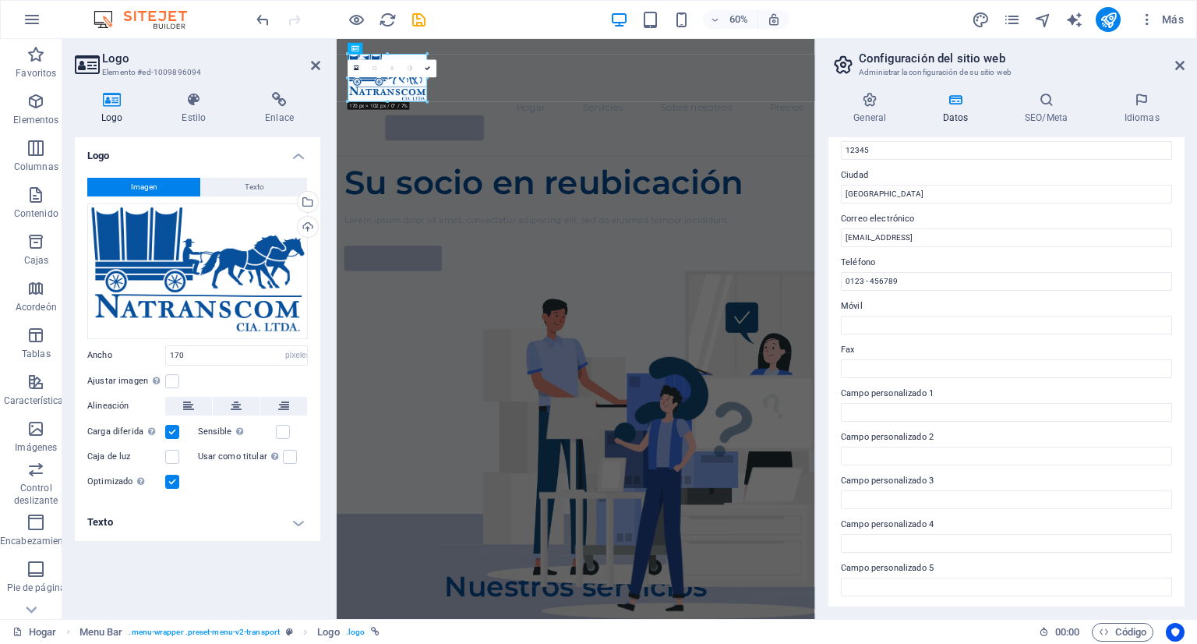
scroll to position [279, 0]
click at [1173, 66] on header "Configuración del sitio web Administrar la configuración de su sitio web" at bounding box center [1007, 59] width 353 height 41
click at [1180, 65] on icon at bounding box center [1179, 65] width 9 height 12
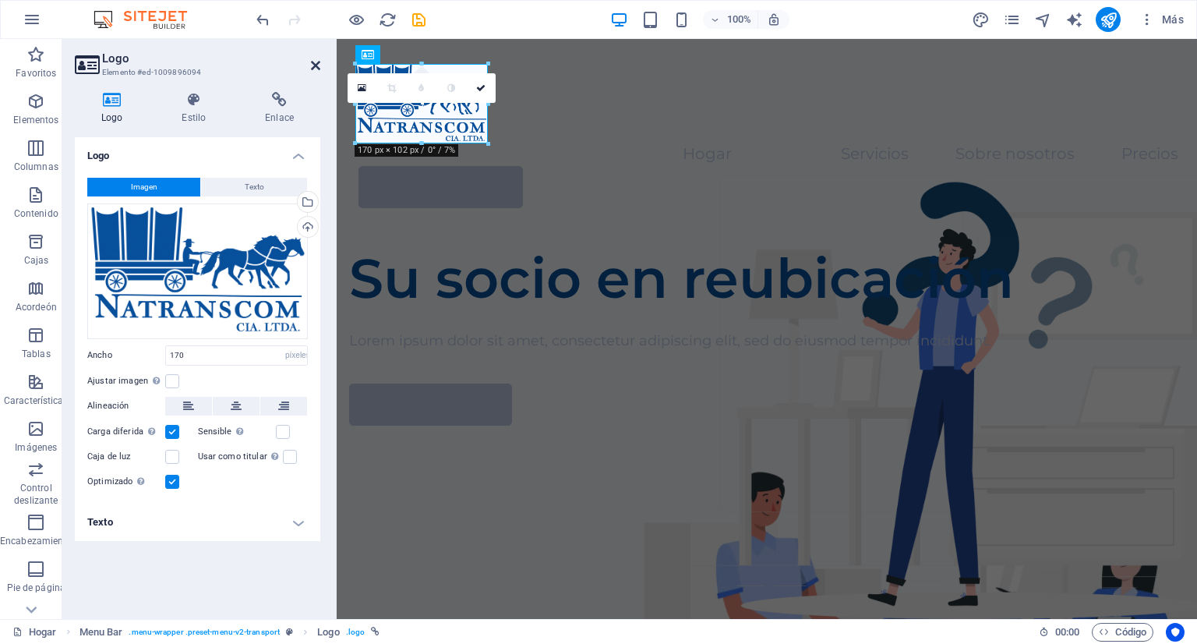
click at [312, 68] on icon at bounding box center [315, 65] width 9 height 12
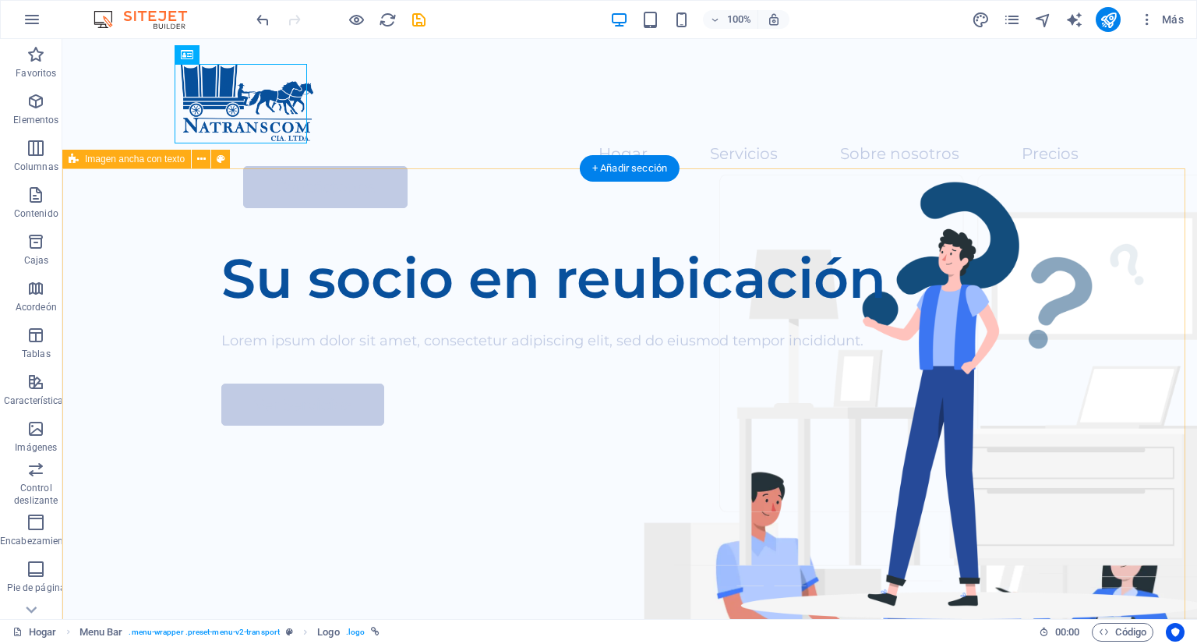
click at [391, 233] on div "Su socio en reubicación Lorem ipsum dolor sit amet, consectetur adipiscing elit…" at bounding box center [629, 531] width 1134 height 597
click at [342, 233] on div "Su socio en reubicación Lorem ipsum dolor sit amet, consectetur adipiscing elit…" at bounding box center [629, 531] width 1134 height 597
select select "px"
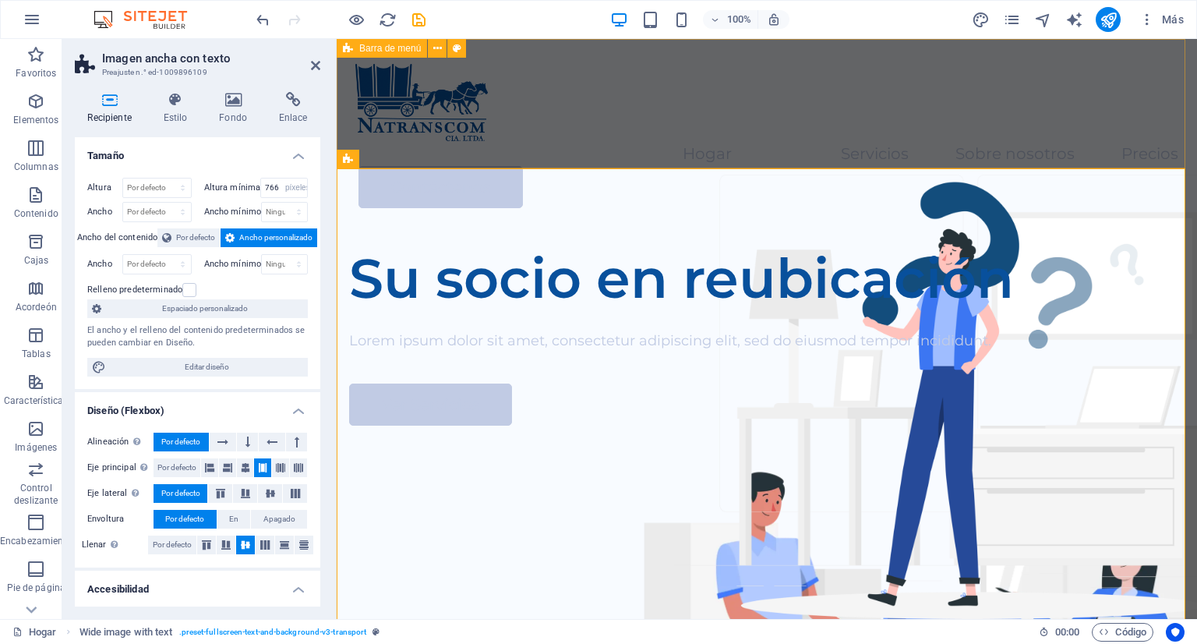
click at [651, 142] on div "Menú Hogar Servicios Sobre nosotros Precios Contáctenos" at bounding box center [767, 136] width 860 height 194
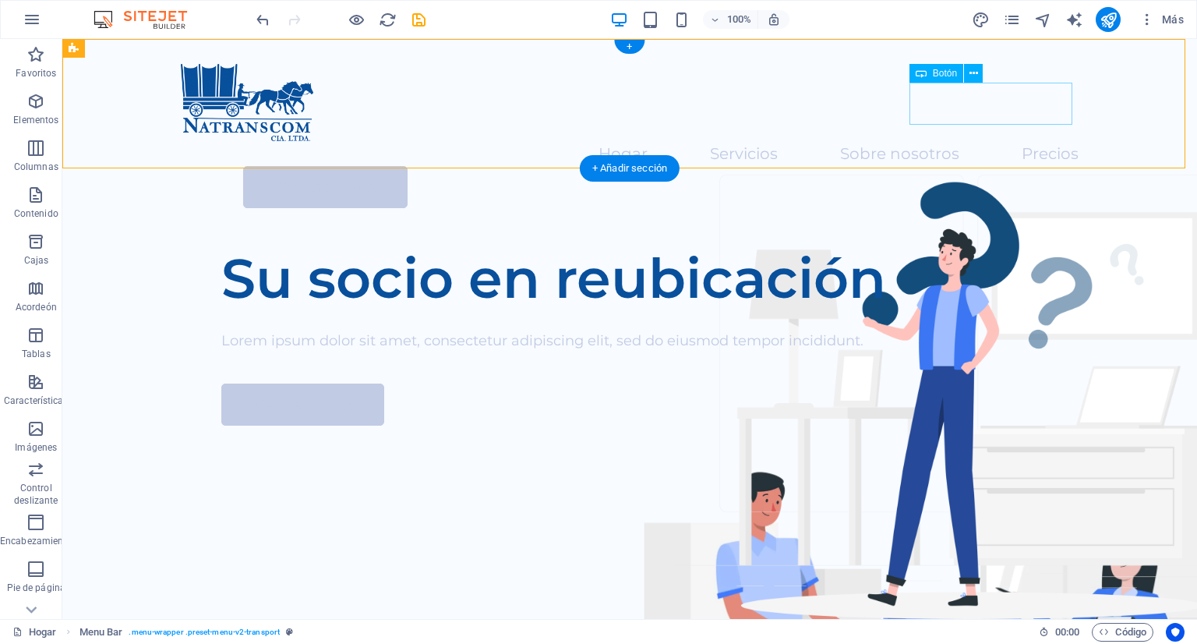
click at [980, 166] on div "Contáctenos" at bounding box center [660, 187] width 835 height 42
click at [972, 74] on icon at bounding box center [973, 73] width 9 height 16
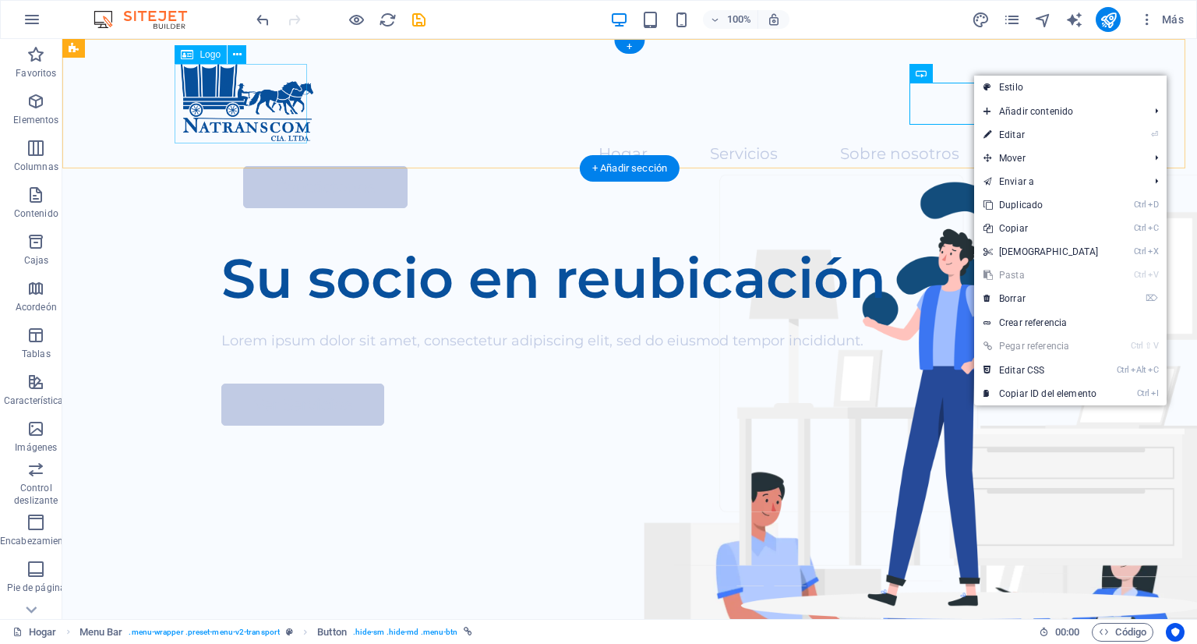
click at [211, 93] on div at bounding box center [630, 103] width 898 height 79
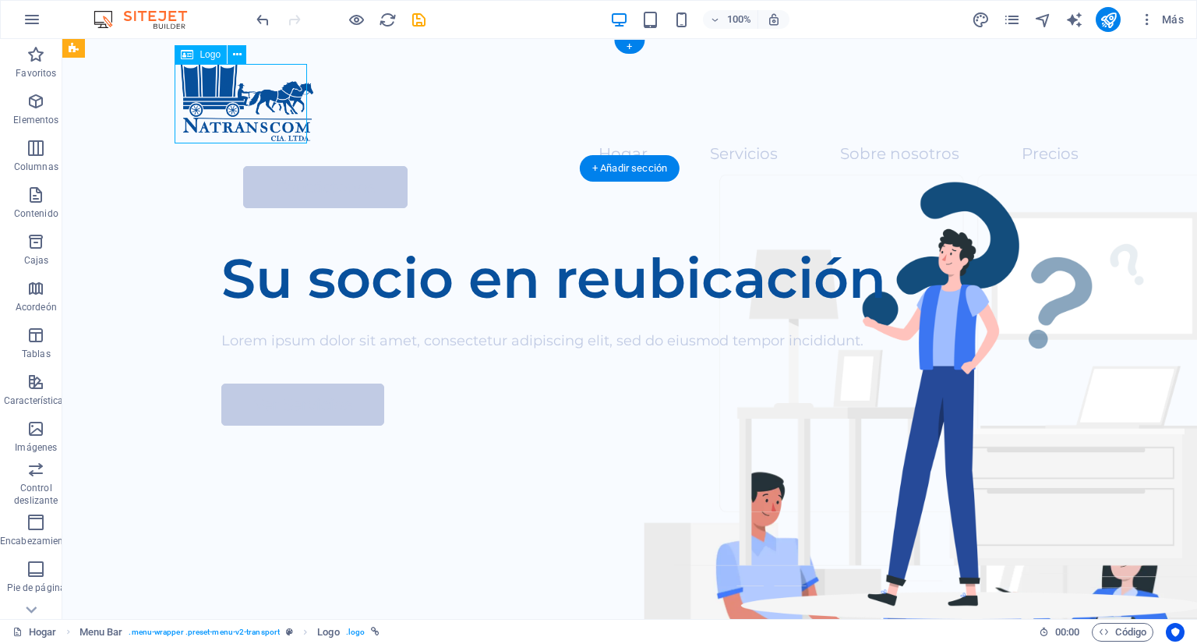
click at [211, 93] on div at bounding box center [630, 103] width 898 height 79
select select "px"
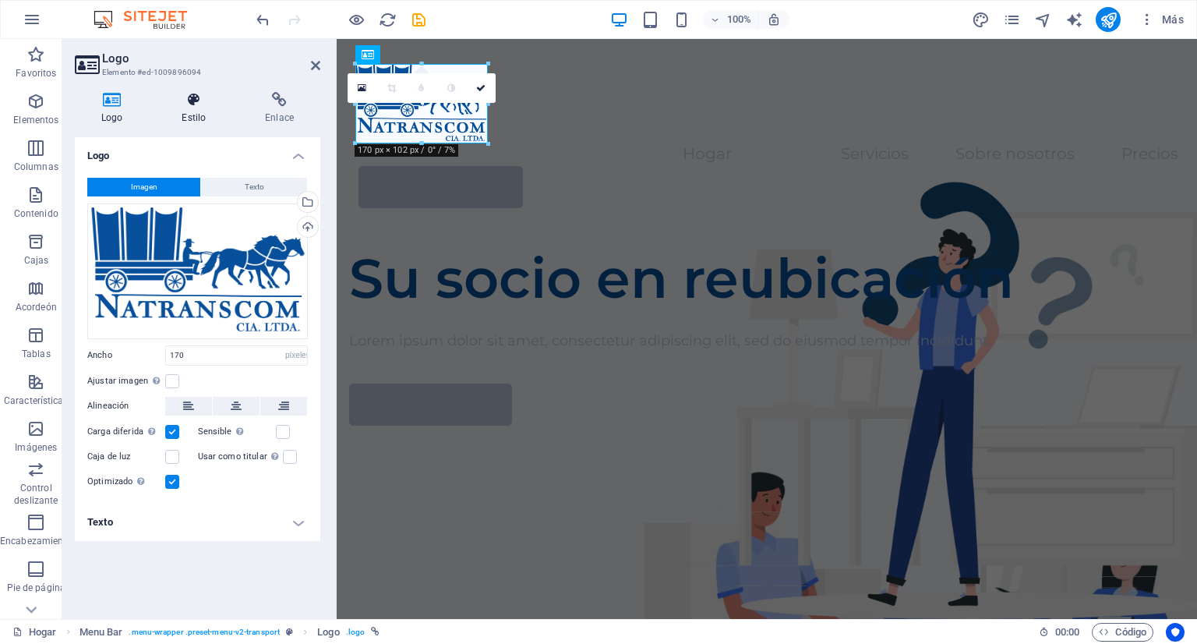
click at [193, 105] on icon at bounding box center [193, 100] width 77 height 16
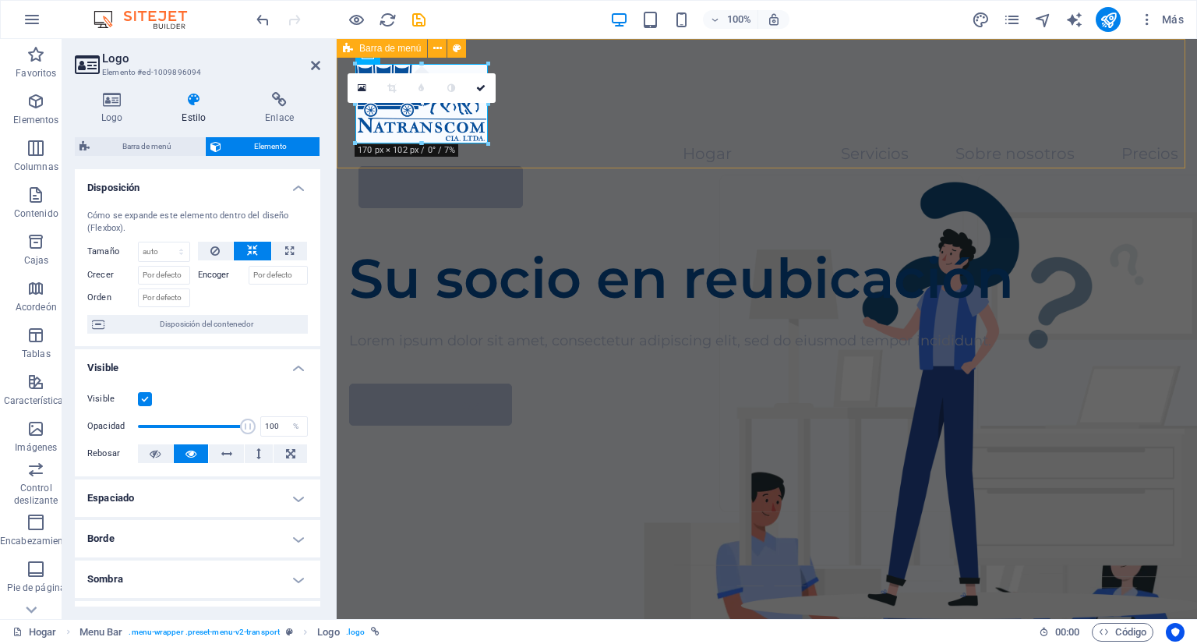
click at [642, 147] on div "Menú Hogar Servicios Sobre nosotros Precios Contáctenos" at bounding box center [767, 136] width 860 height 194
select select "header"
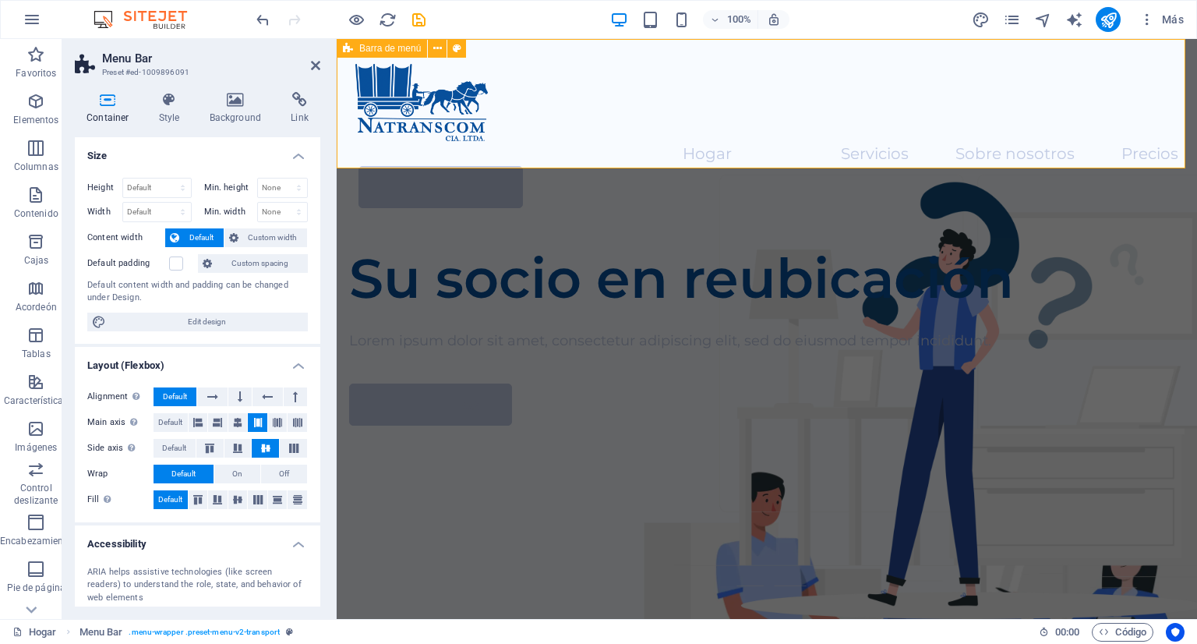
click at [642, 147] on div "Menú Hogar Servicios Sobre nosotros Precios Contáctenos" at bounding box center [767, 136] width 860 height 194
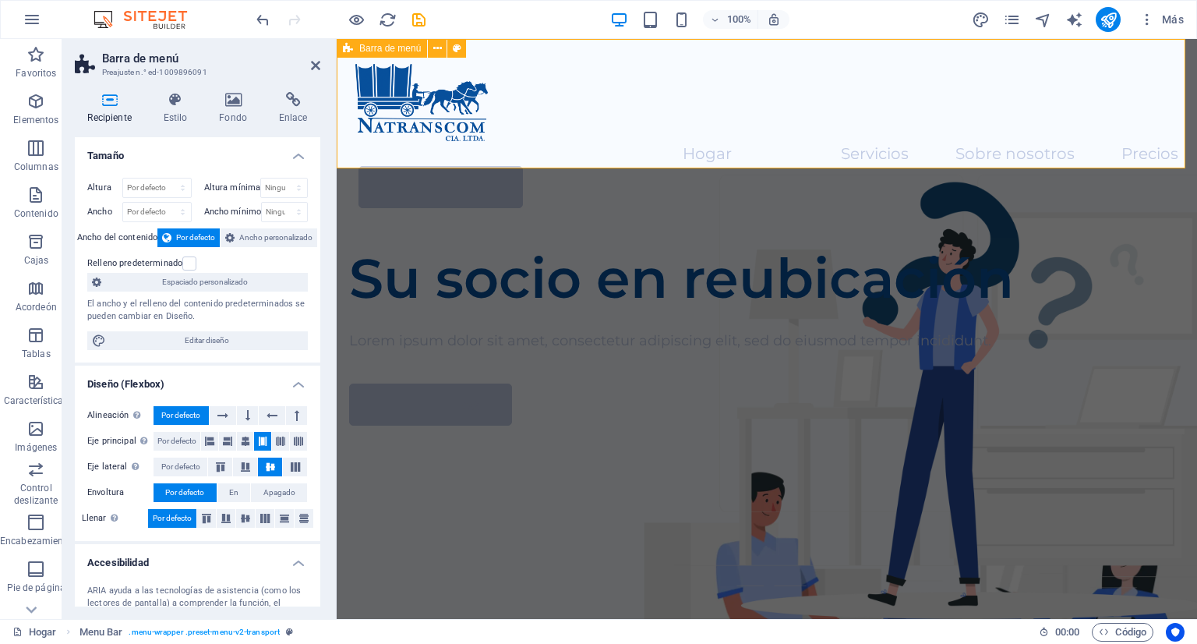
click at [642, 147] on div "Menú Hogar Servicios Sobre nosotros Precios Contáctenos" at bounding box center [767, 136] width 860 height 194
click at [41, 20] on button "button" at bounding box center [31, 19] width 37 height 37
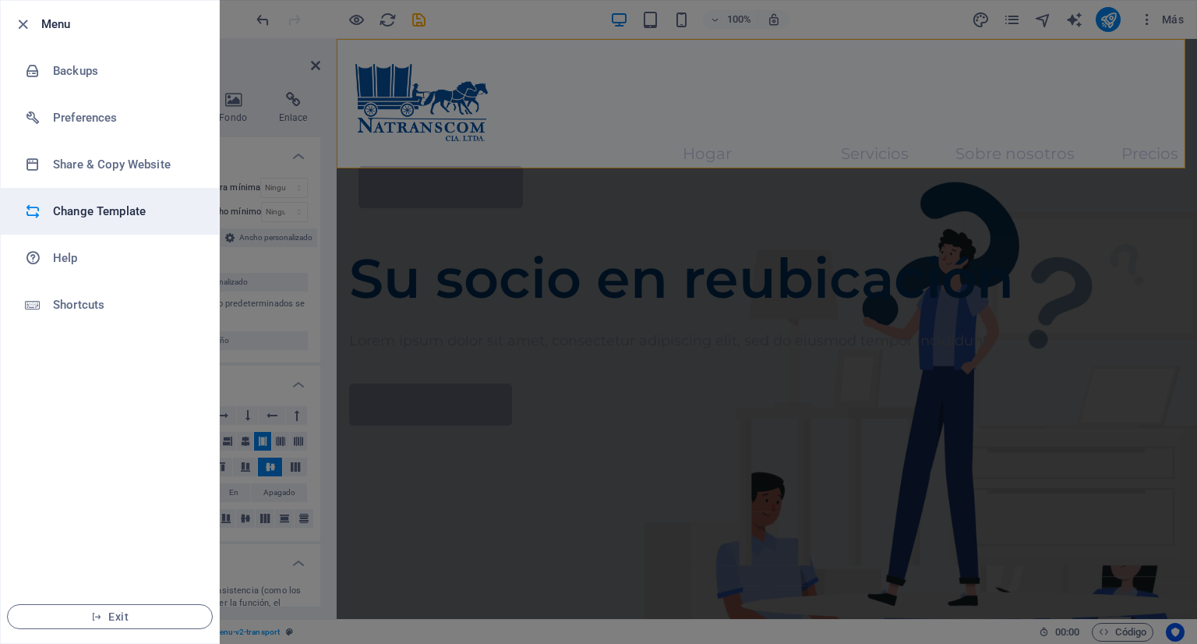
click at [80, 220] on h6 "Change Template" at bounding box center [125, 211] width 144 height 19
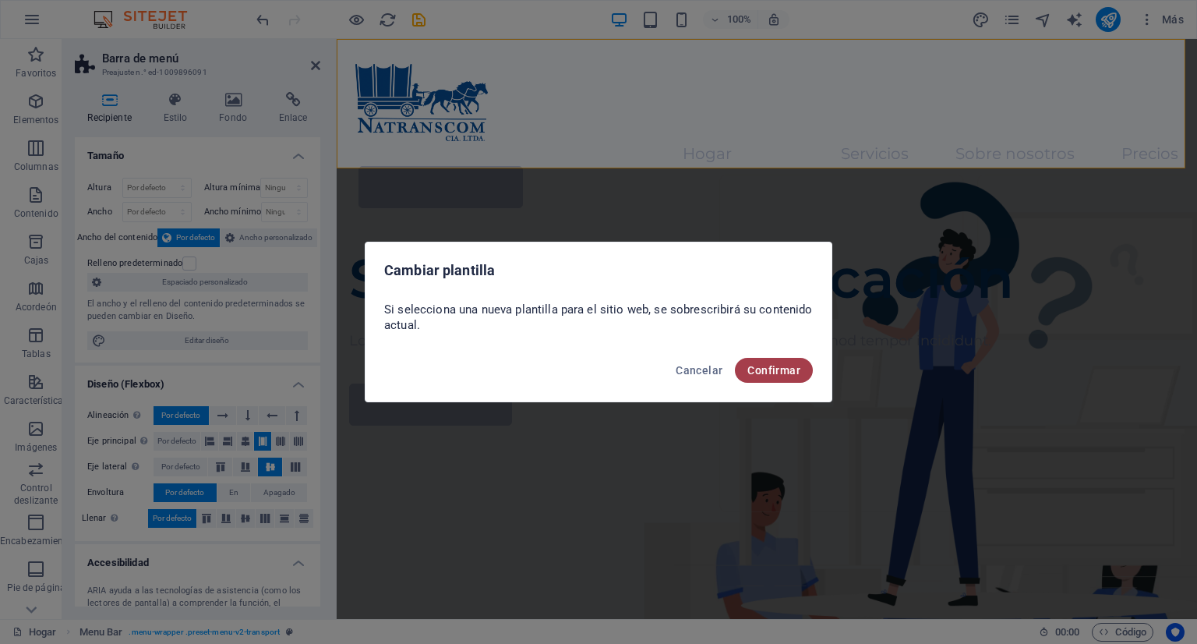
click at [763, 369] on font "Confirmar" at bounding box center [773, 370] width 53 height 12
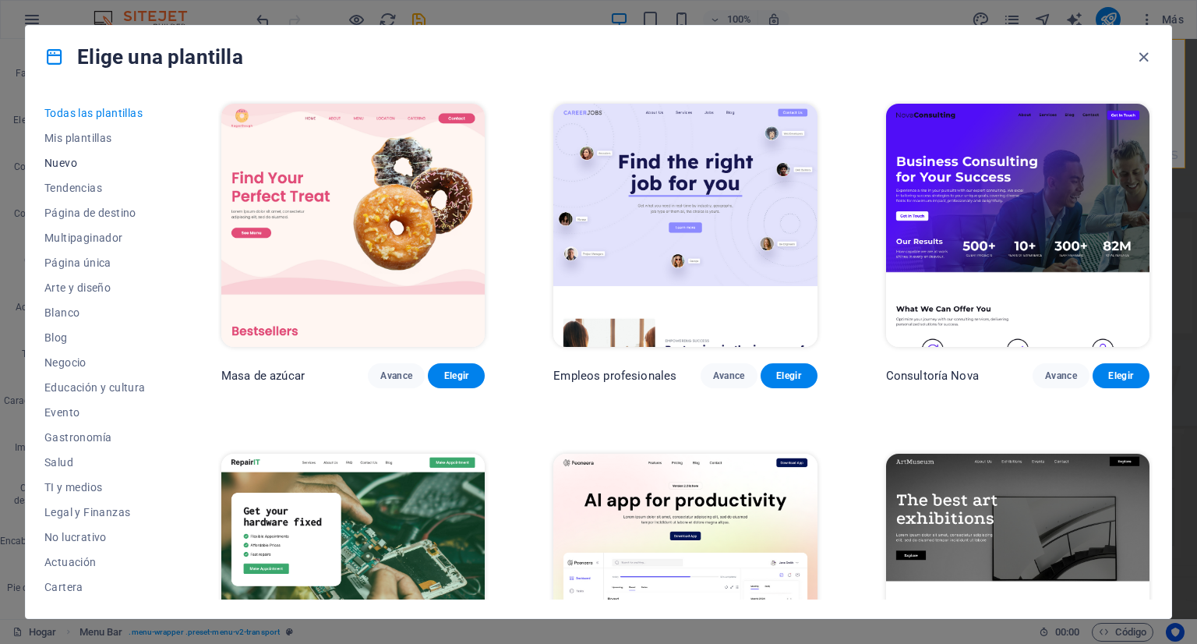
click at [63, 167] on font "Nuevo" at bounding box center [60, 163] width 33 height 12
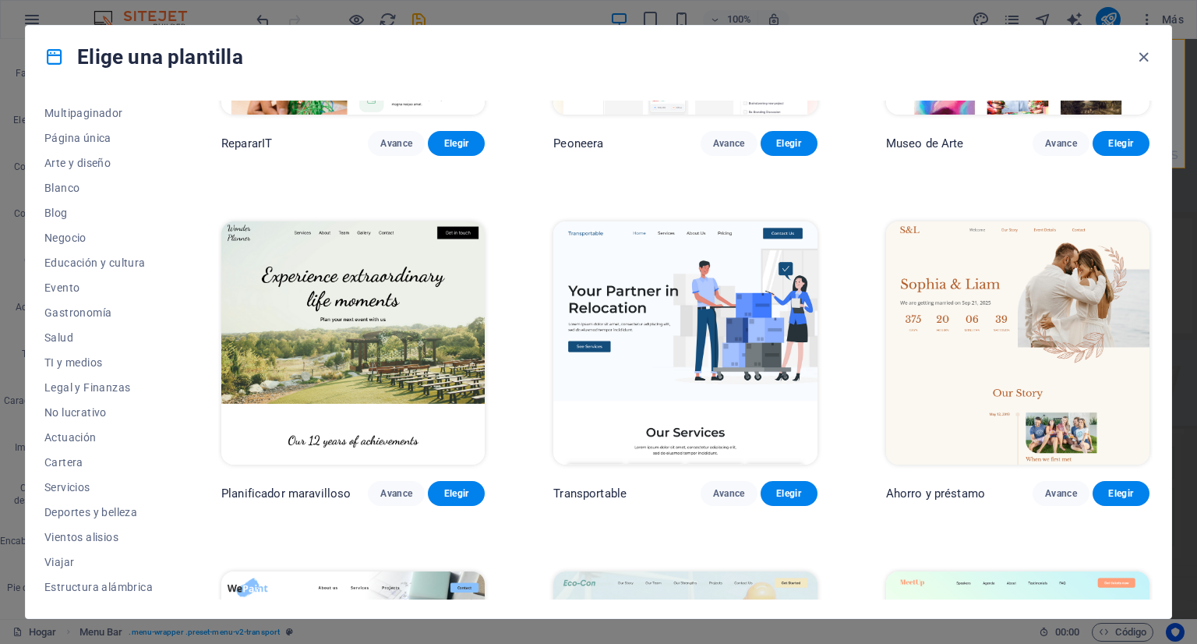
scroll to position [623, 0]
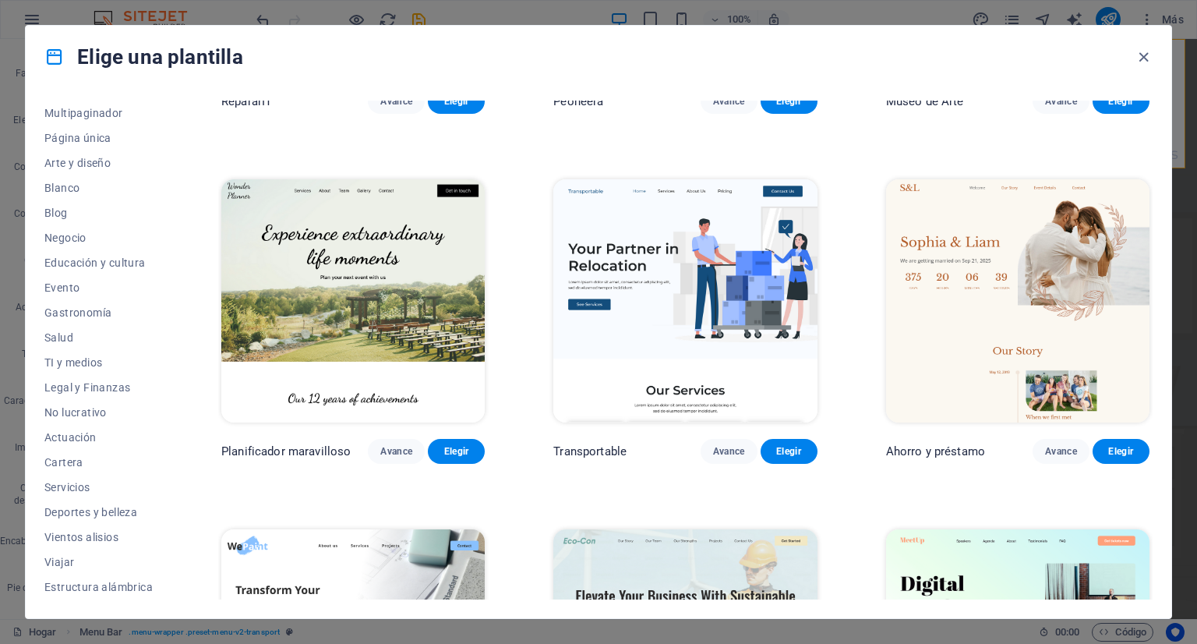
click at [717, 302] on img at bounding box center [684, 300] width 263 height 243
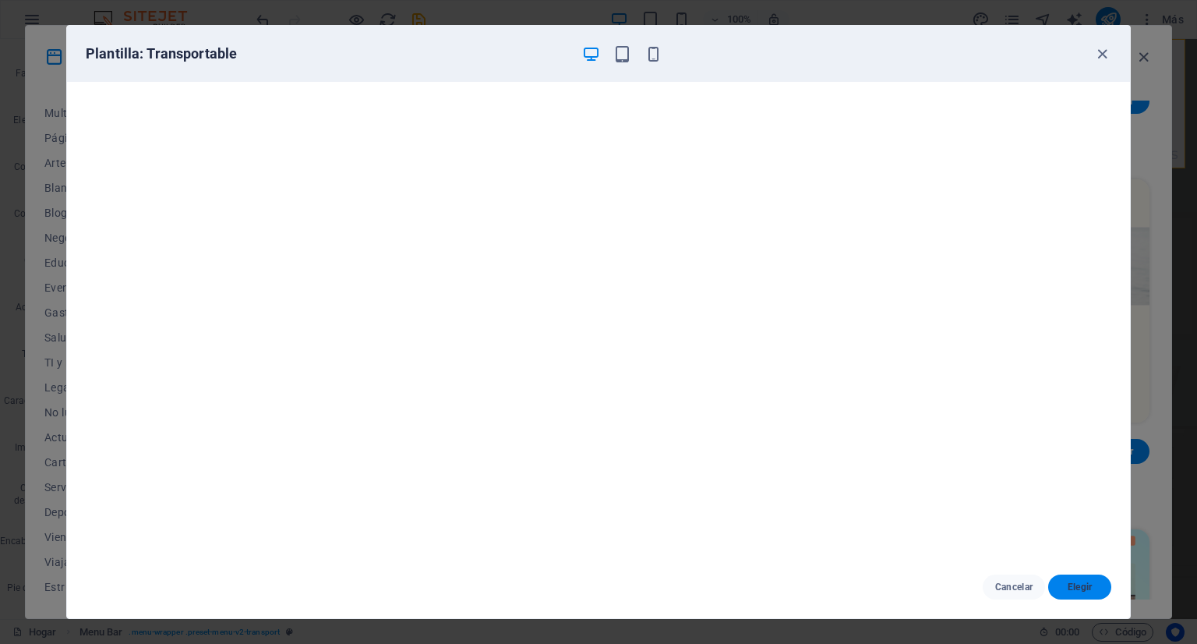
click at [1075, 586] on font "Elegir" at bounding box center [1079, 586] width 25 height 11
checkbox input "false"
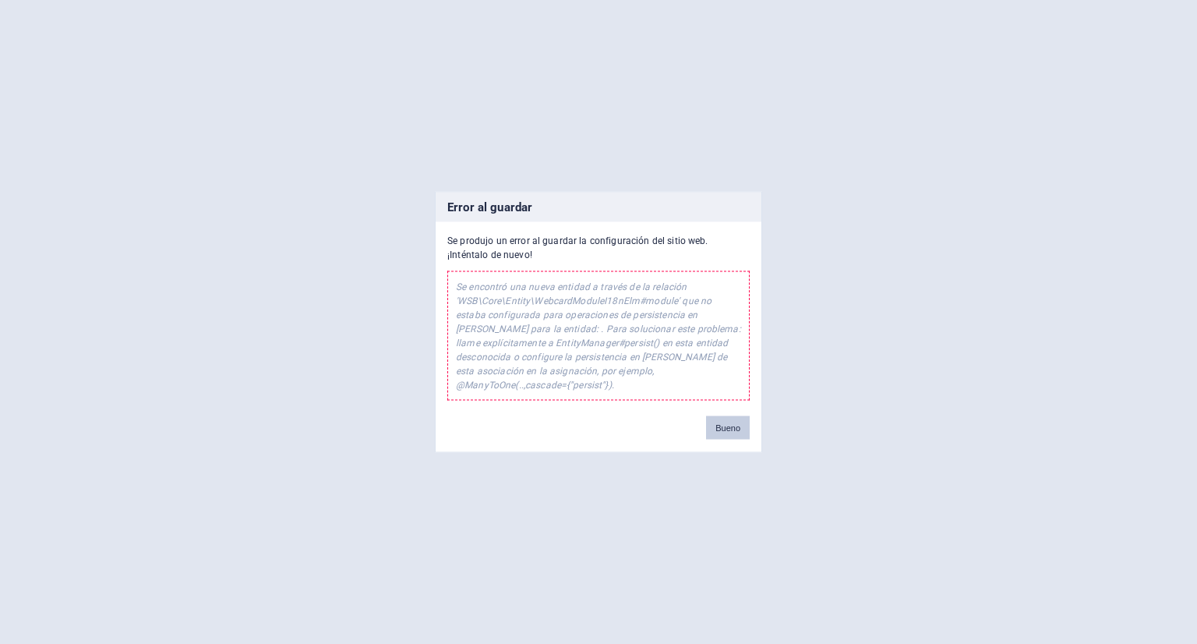
click at [739, 423] on font "Bueno" at bounding box center [727, 427] width 25 height 9
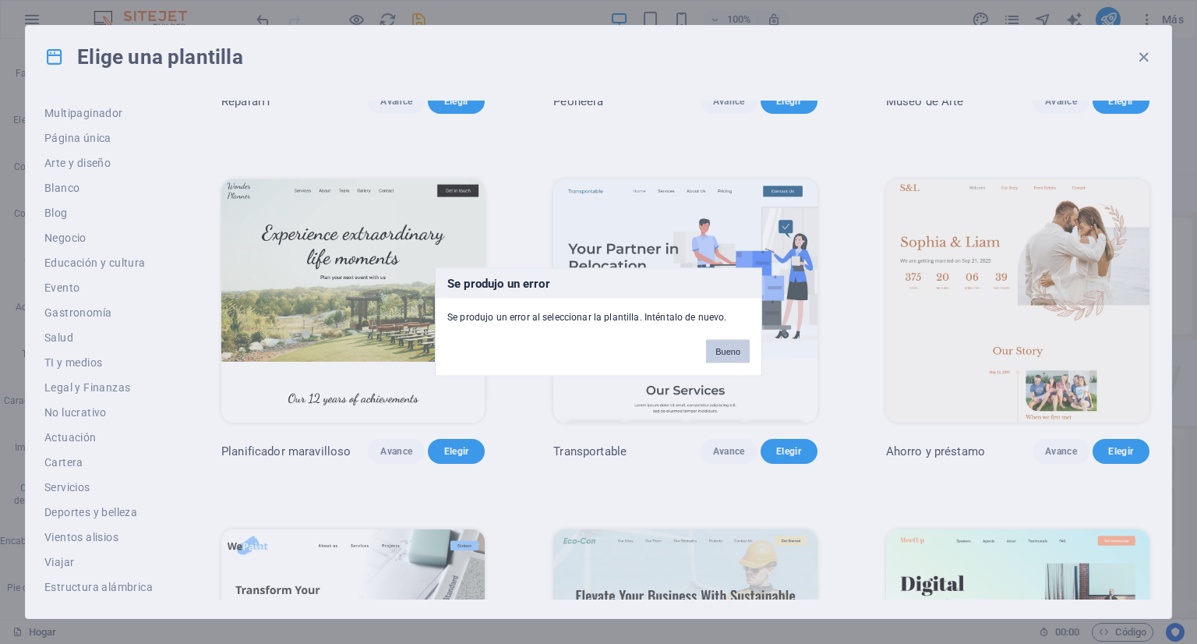
click at [727, 354] on font "Bueno" at bounding box center [727, 351] width 25 height 9
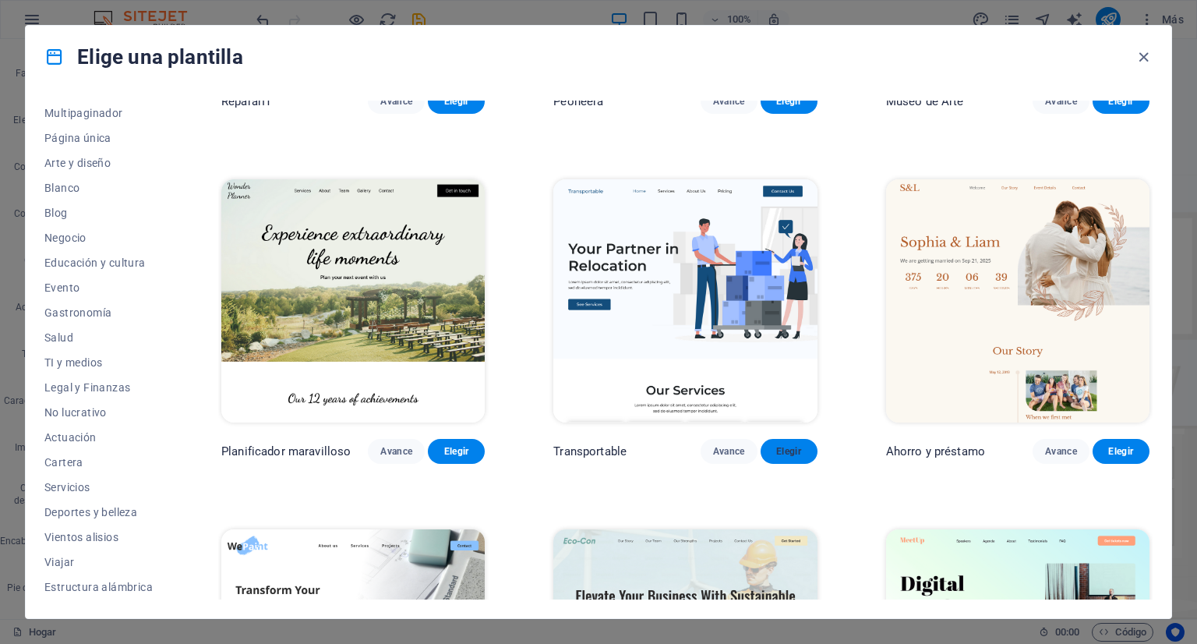
click at [776, 446] on font "Elegir" at bounding box center [788, 451] width 25 height 11
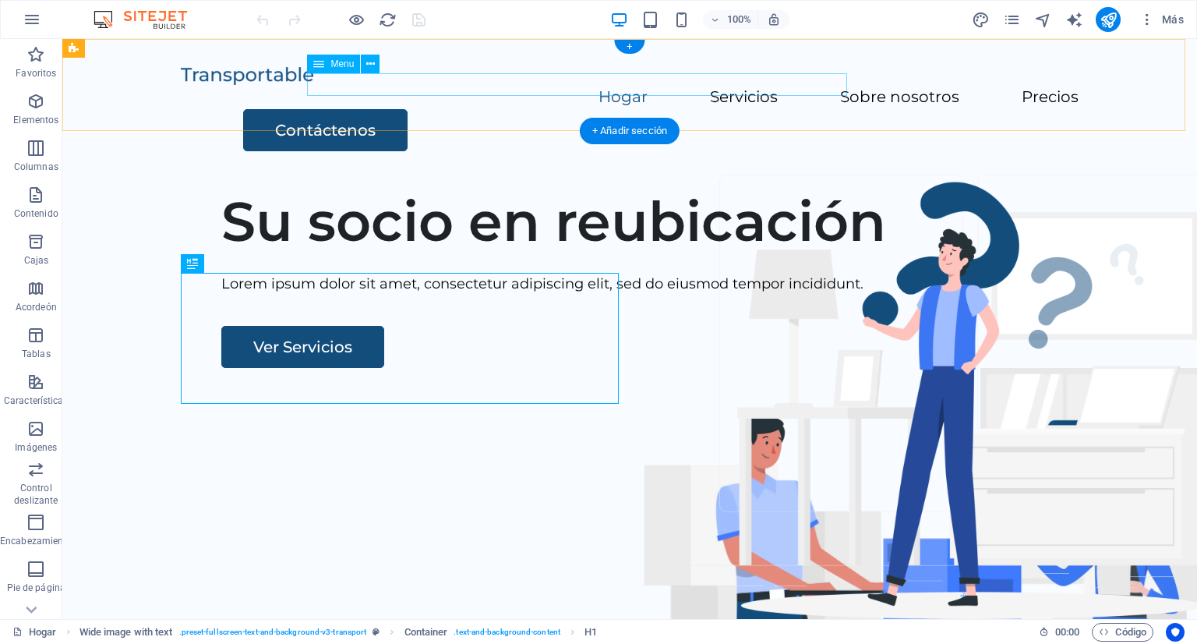
click at [395, 86] on nav "Hogar Servicios Sobre nosotros Precios" at bounding box center [630, 97] width 898 height 23
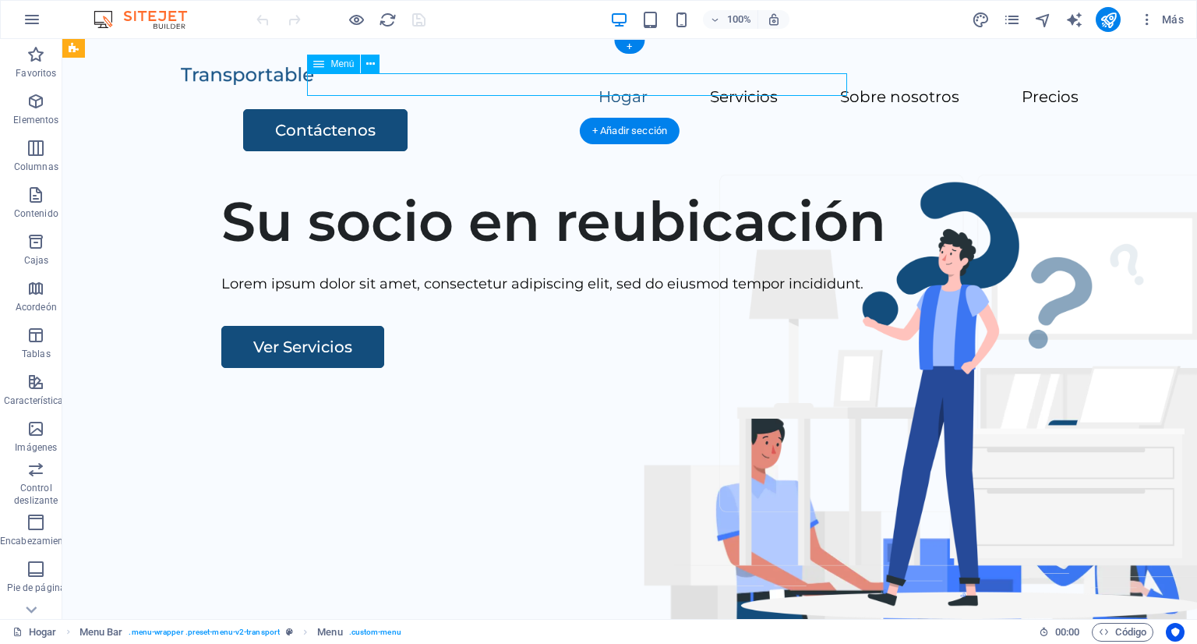
click at [395, 86] on nav "Hogar Servicios Sobre nosotros Precios" at bounding box center [630, 97] width 898 height 23
drag, startPoint x: 395, startPoint y: 86, endPoint x: 121, endPoint y: 85, distance: 274.2
click at [395, 86] on nav "Hogar Servicios Sobre nosotros Precios" at bounding box center [630, 97] width 898 height 23
select select
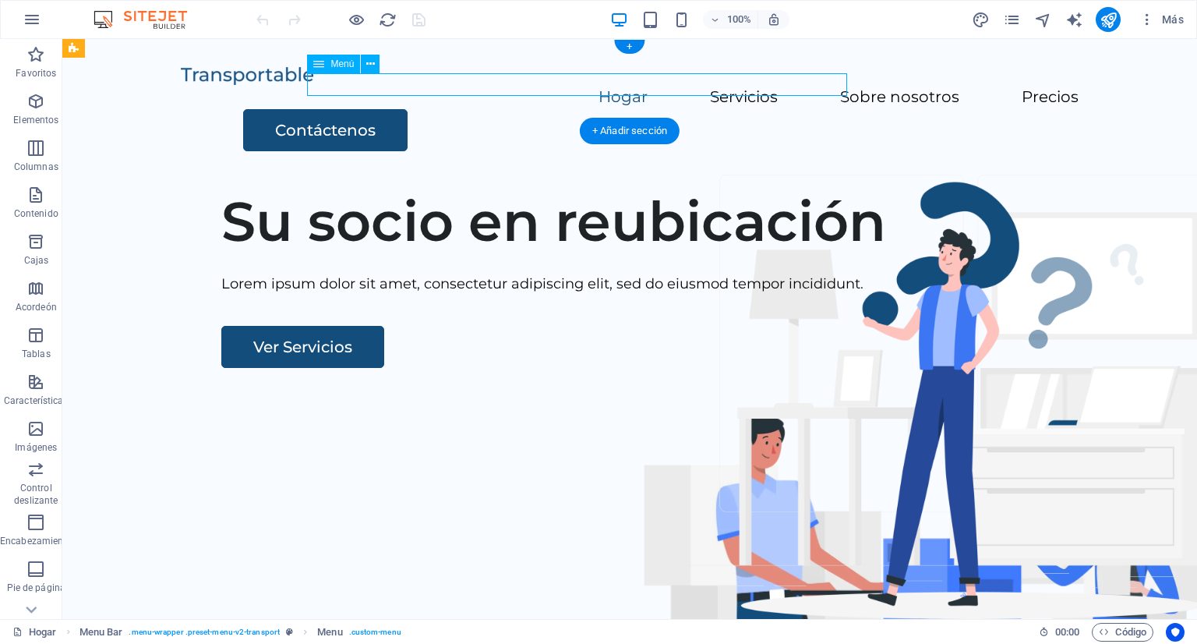
select select
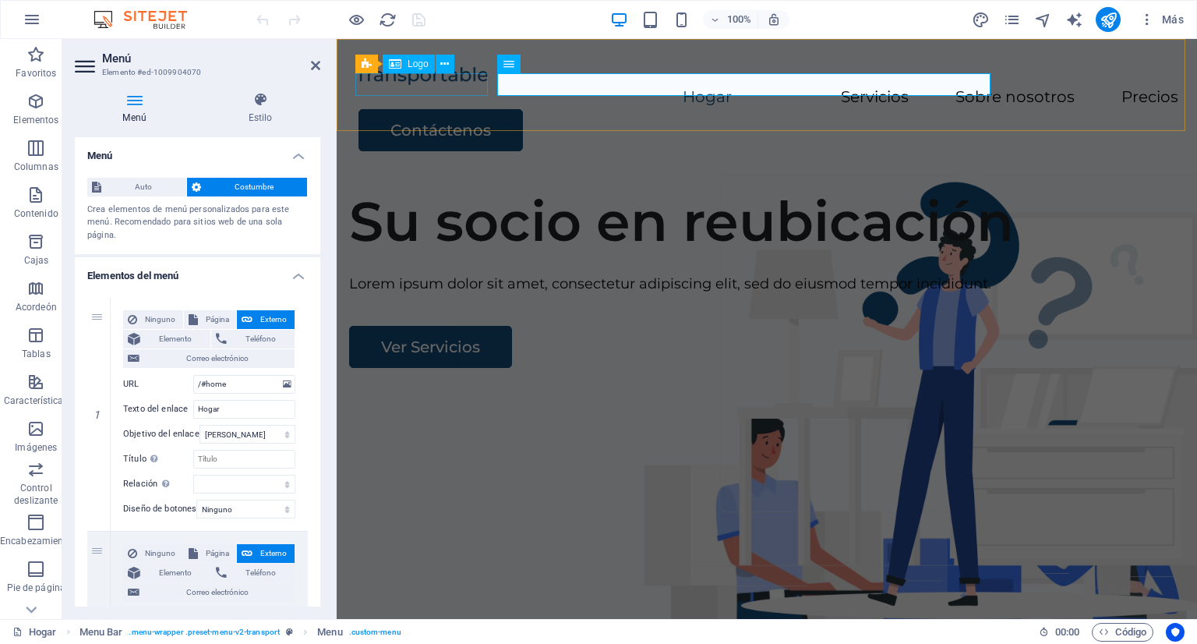
click at [395, 85] on div at bounding box center [766, 75] width 823 height 23
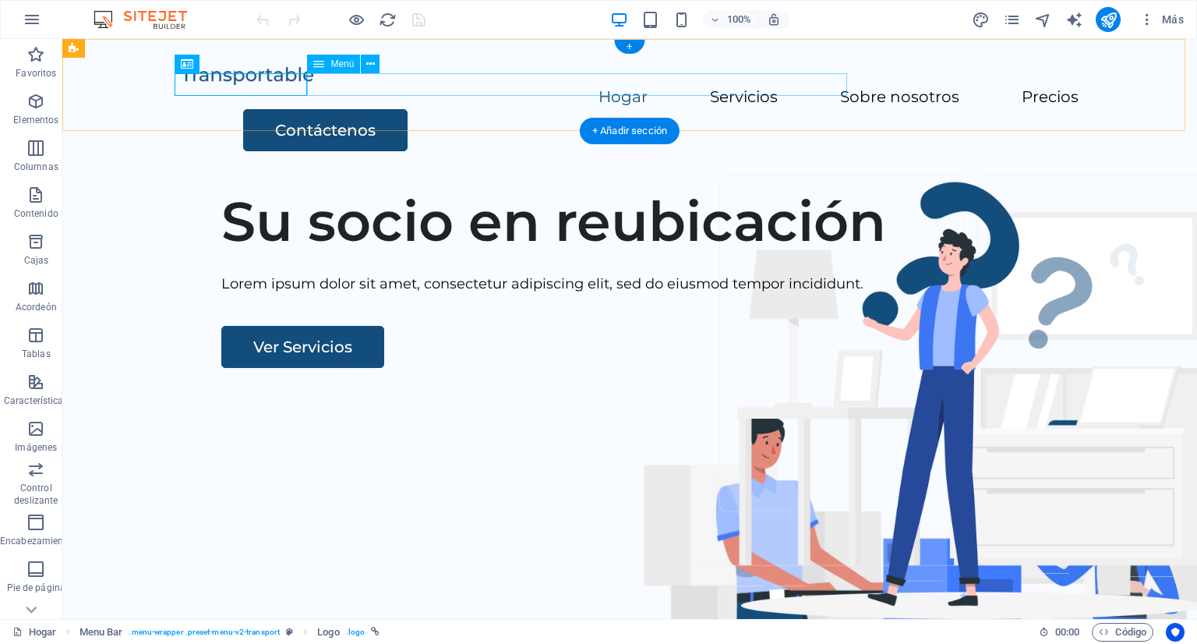
click at [382, 86] on nav "Hogar Servicios Sobre nosotros Precios" at bounding box center [630, 97] width 898 height 23
click at [369, 66] on icon at bounding box center [370, 64] width 9 height 16
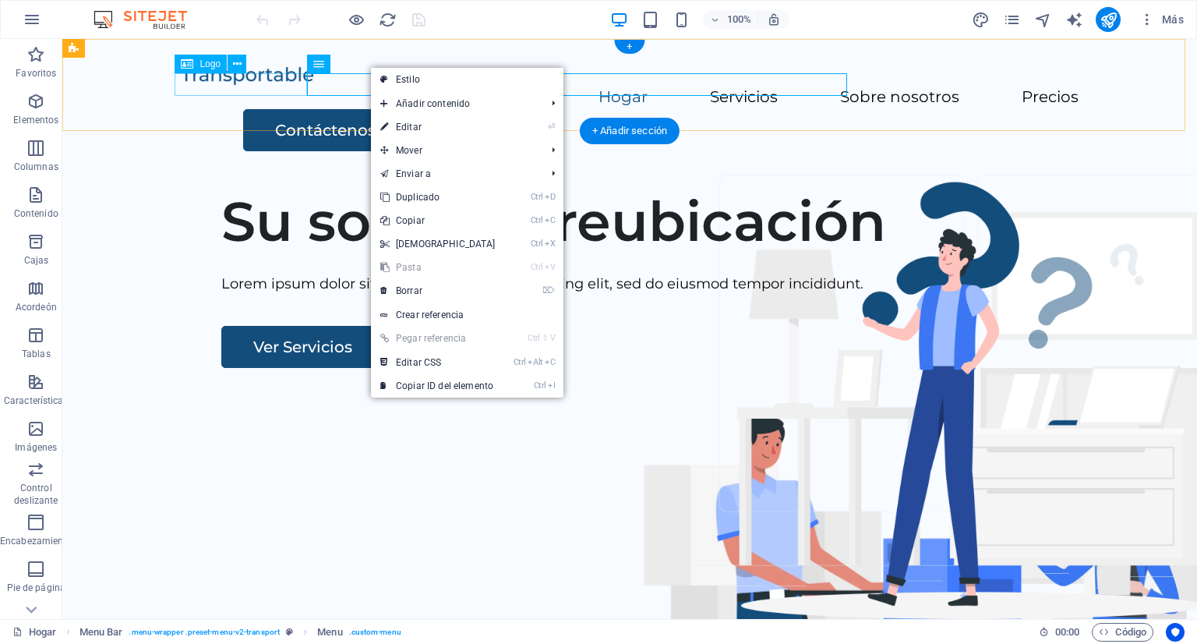
click at [238, 84] on div at bounding box center [630, 75] width 898 height 23
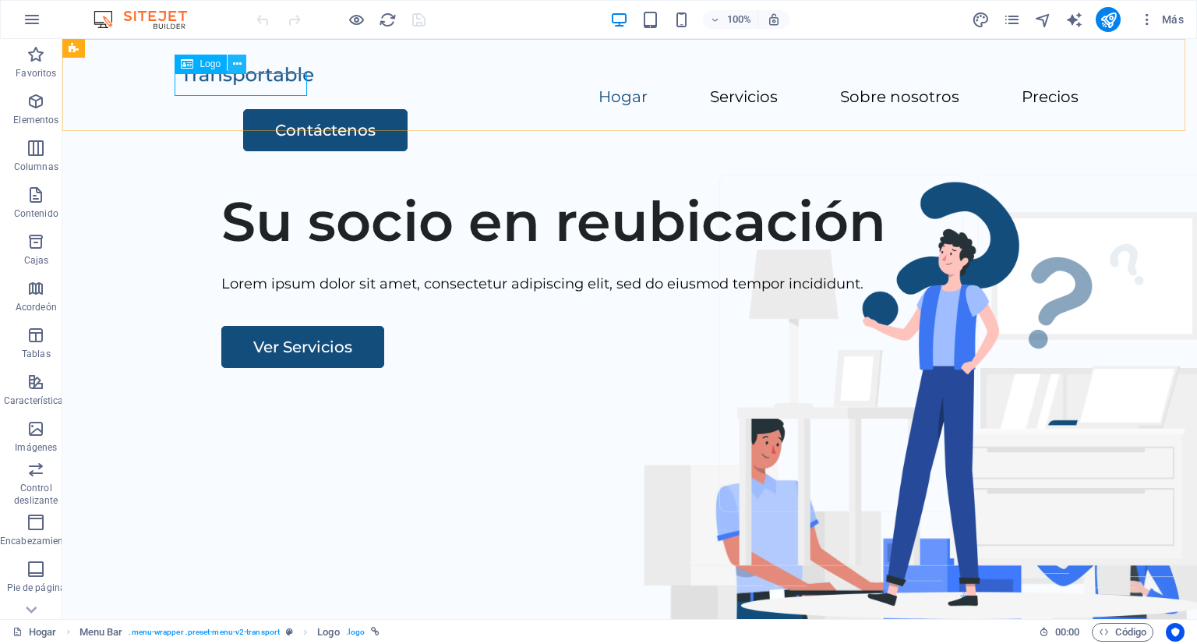
click at [238, 66] on icon at bounding box center [237, 64] width 9 height 16
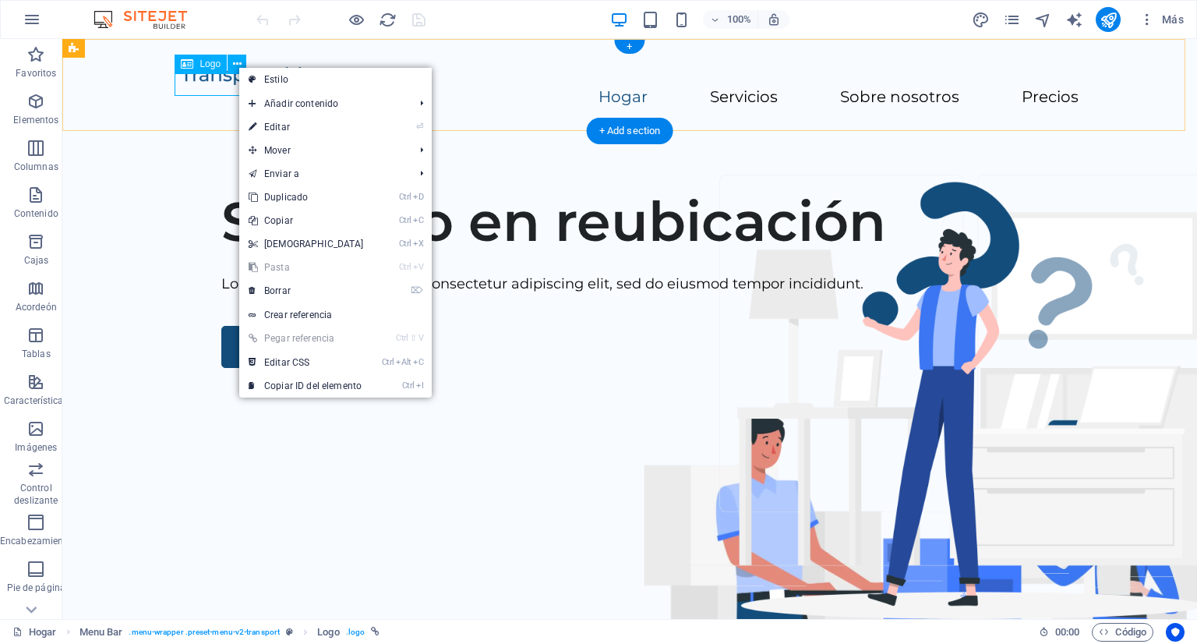
click at [195, 86] on div at bounding box center [630, 75] width 898 height 23
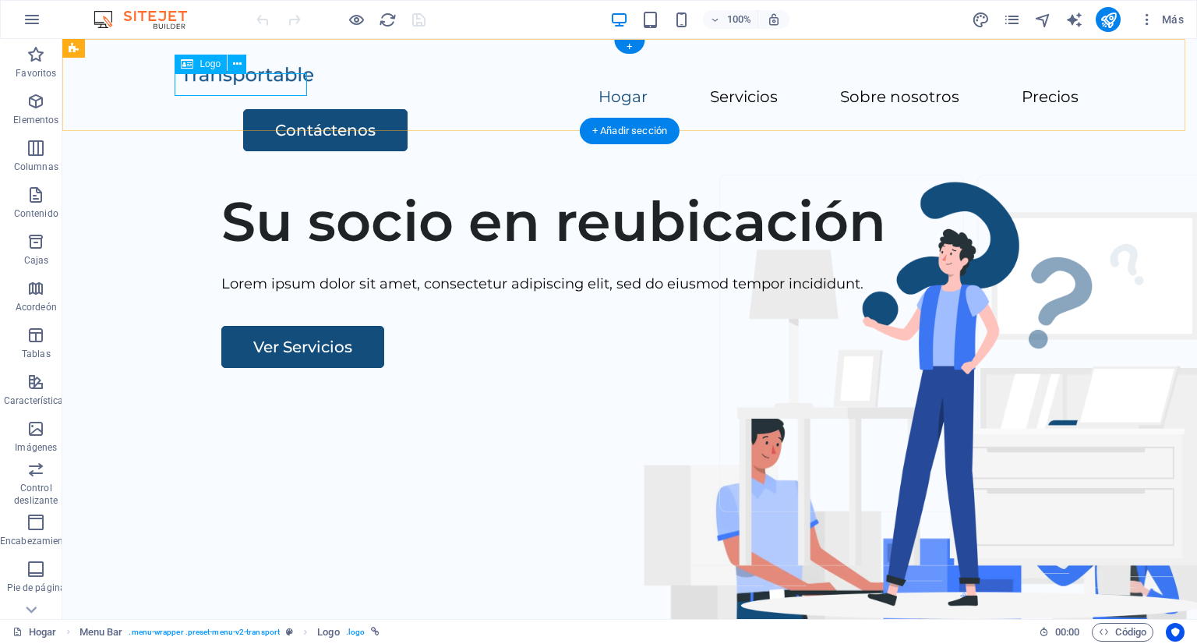
click at [201, 85] on div at bounding box center [630, 75] width 898 height 23
select select "px"
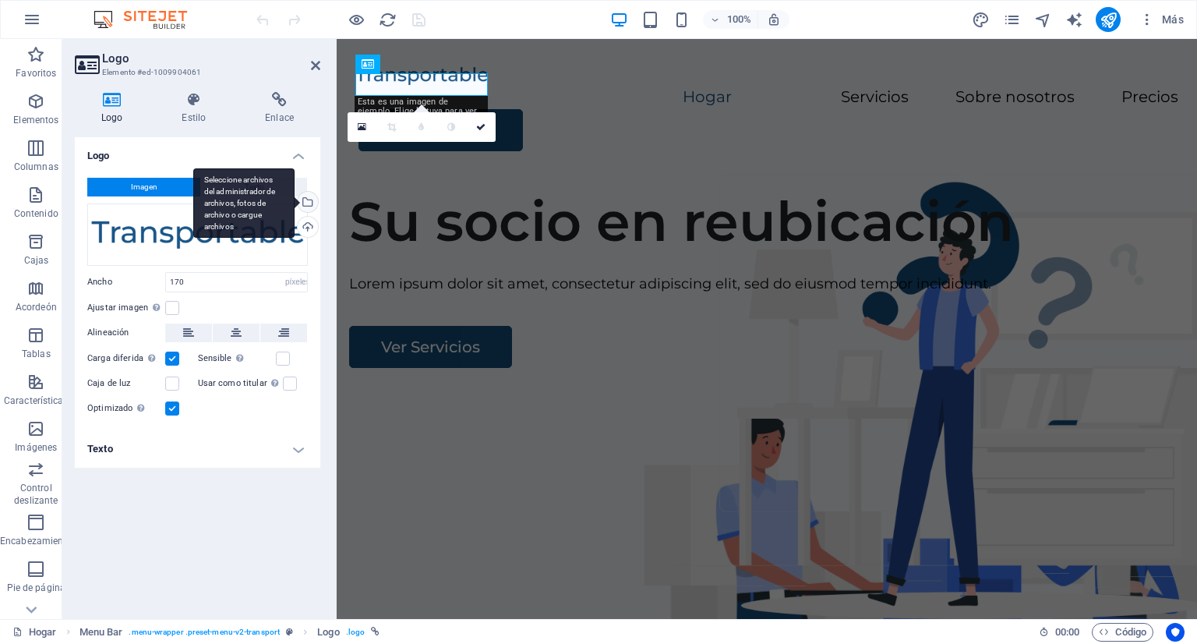
click at [295, 197] on div "Seleccione archivos del administrador de archivos, fotos de archivo o cargue ar…" at bounding box center [243, 203] width 101 height 70
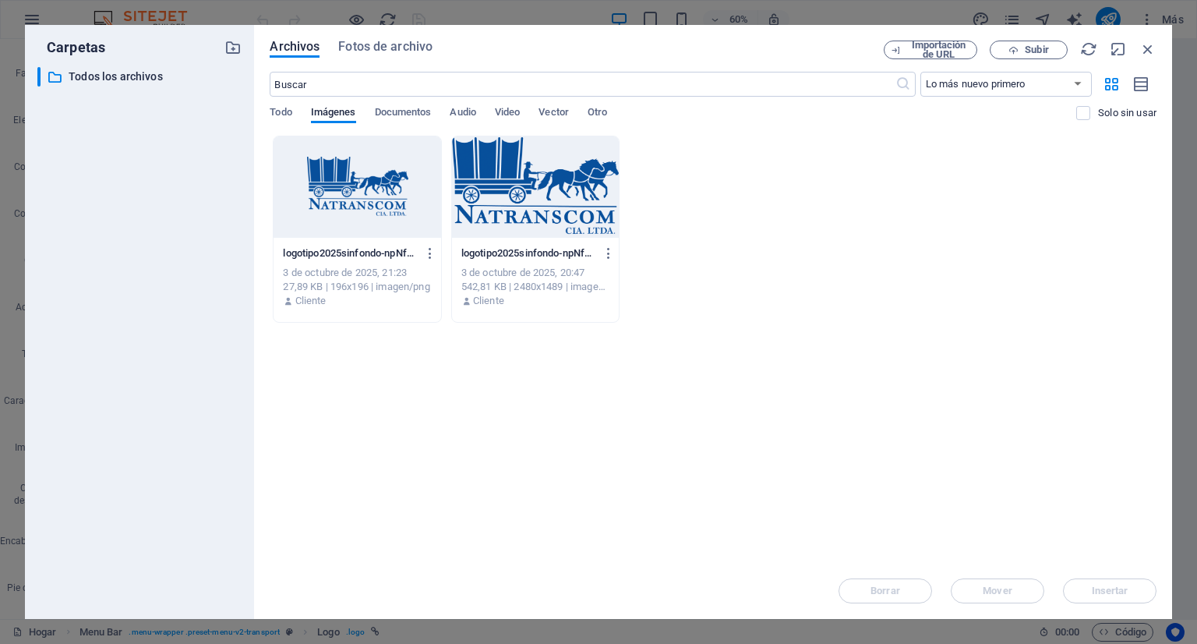
click at [515, 197] on div at bounding box center [535, 186] width 167 height 101
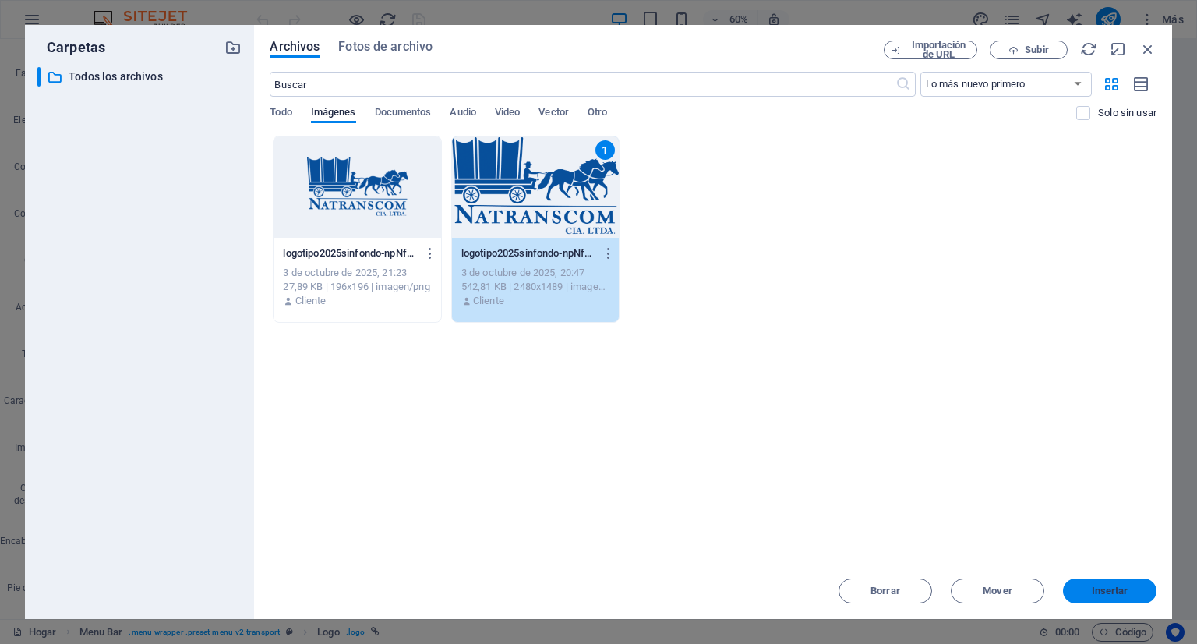
click at [1091, 584] on button "Insertar" at bounding box center [1109, 590] width 93 height 25
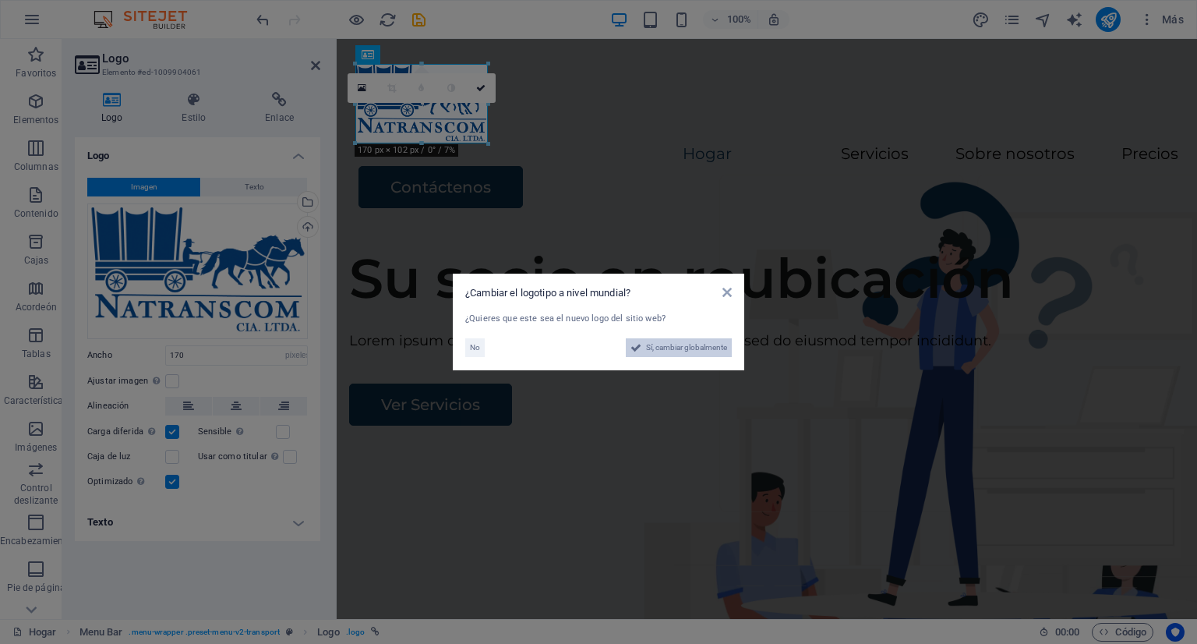
click at [642, 351] on button "Sí, cambiar globalmente" at bounding box center [679, 347] width 106 height 19
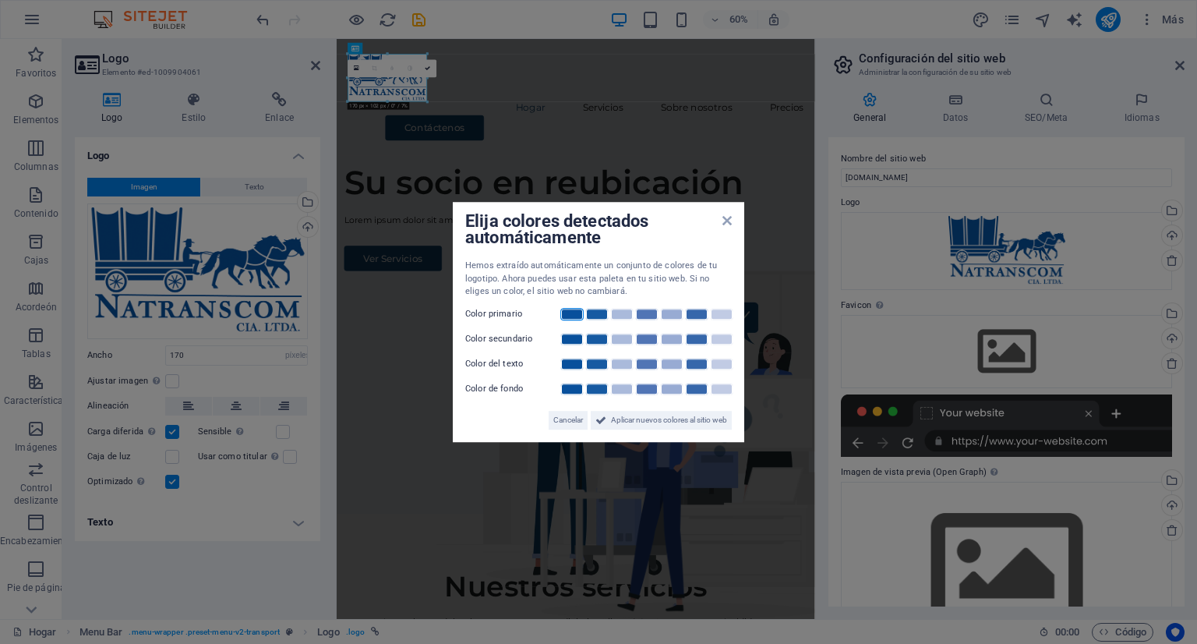
click at [565, 316] on link at bounding box center [571, 314] width 23 height 12
click at [560, 419] on font "Cancelar" at bounding box center [568, 419] width 30 height 9
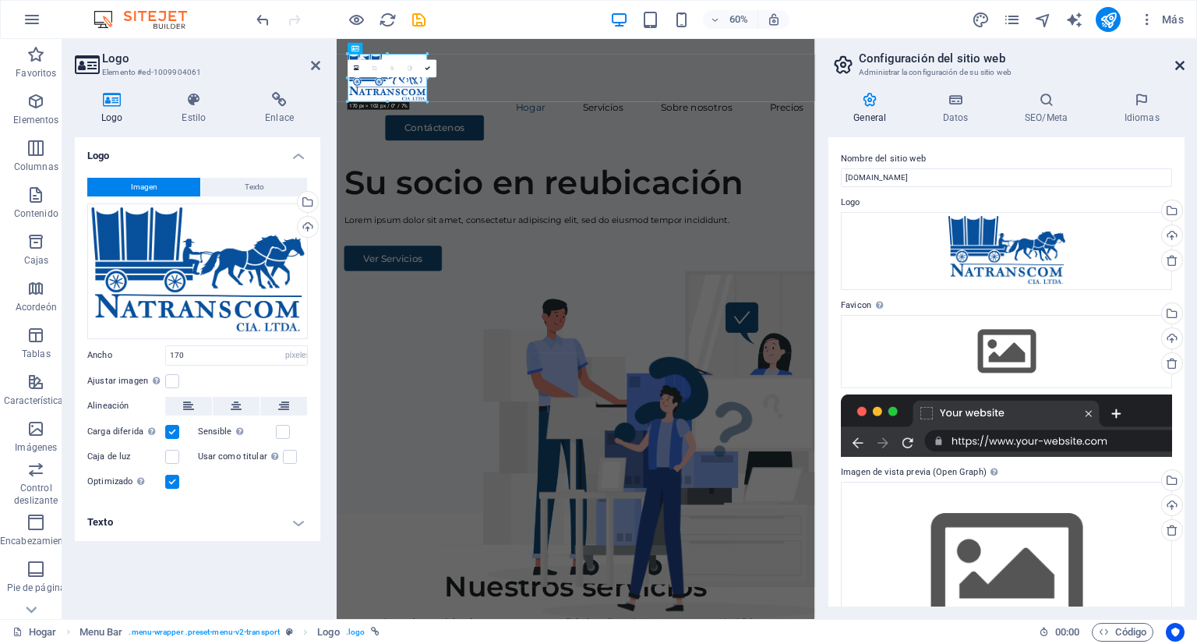
click at [1176, 63] on icon at bounding box center [1179, 65] width 9 height 12
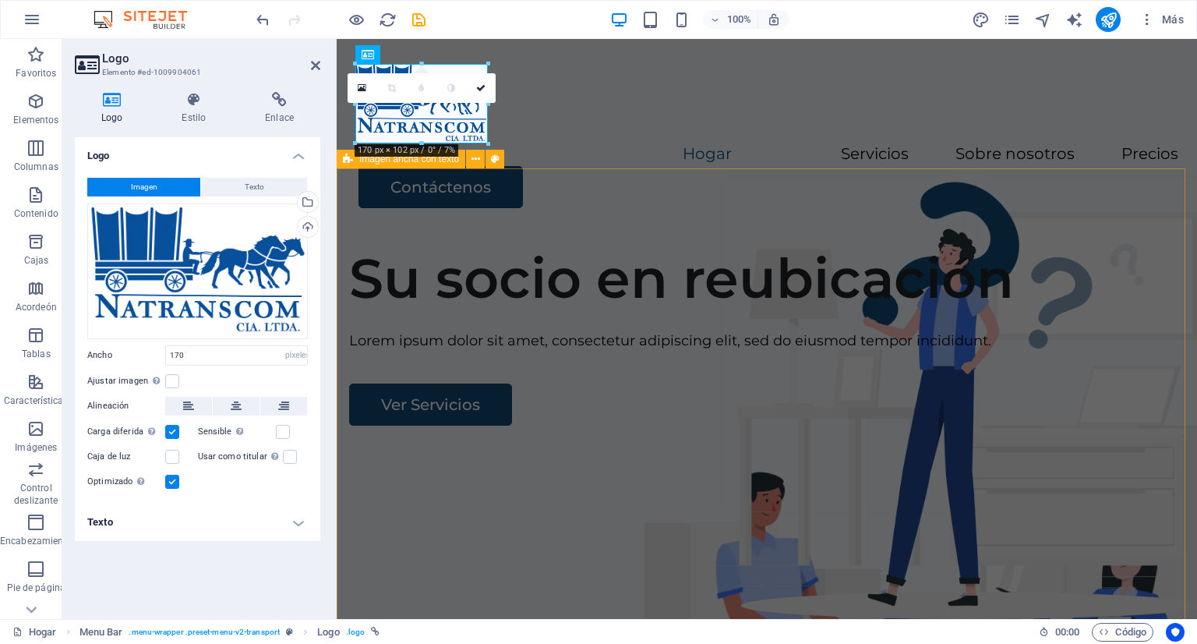
click at [505, 233] on div "Su socio en reubicación Lorem ipsum dolor sit amet, consectetur adipiscing elit…" at bounding box center [767, 531] width 860 height 597
